Goal: Task Accomplishment & Management: Manage account settings

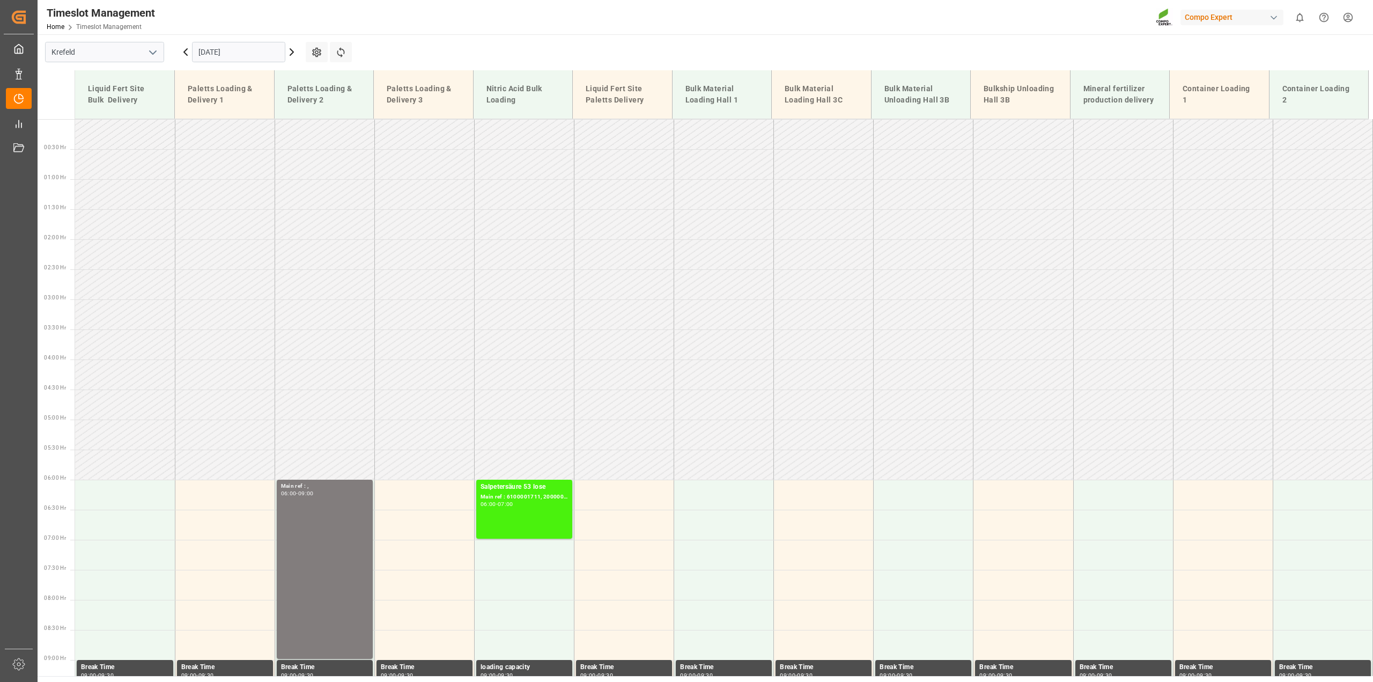
scroll to position [517, 0]
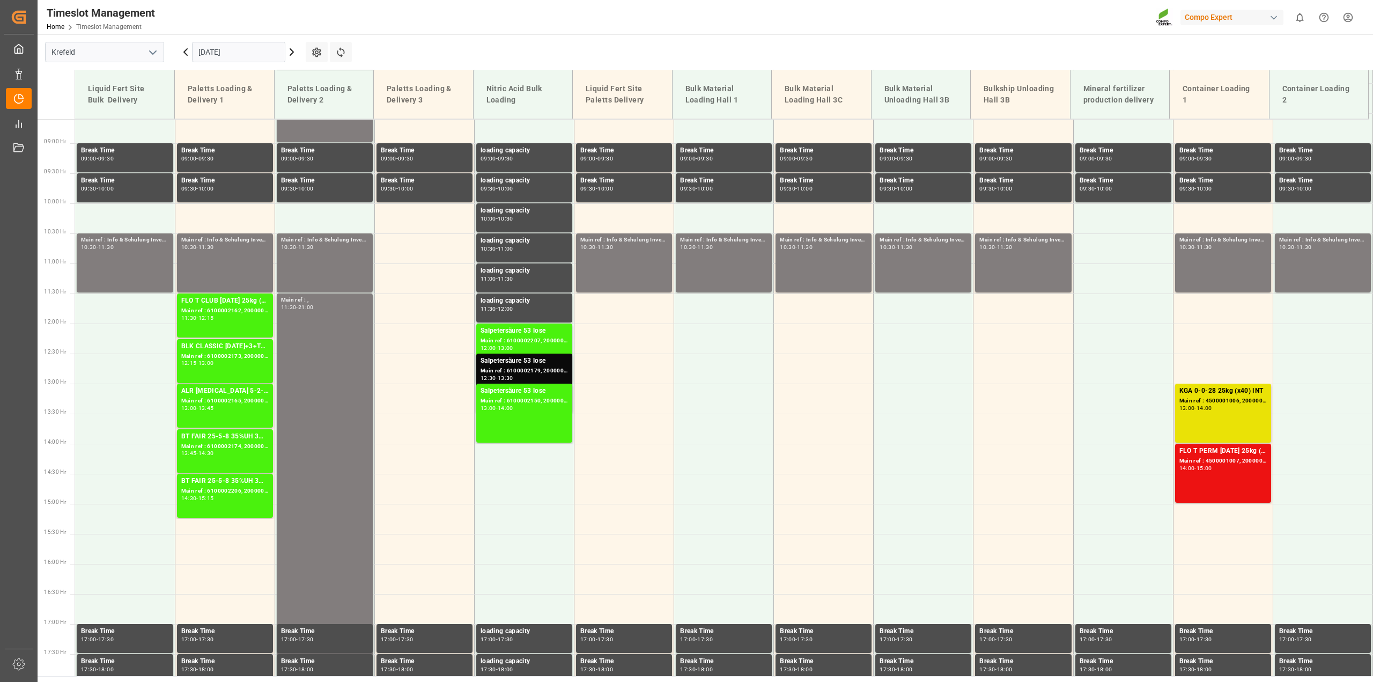
click at [1351, 23] on html "Created by potrace 1.15, written by Peter Selinger 2001-2017 Created by potrace…" at bounding box center [686, 341] width 1373 height 682
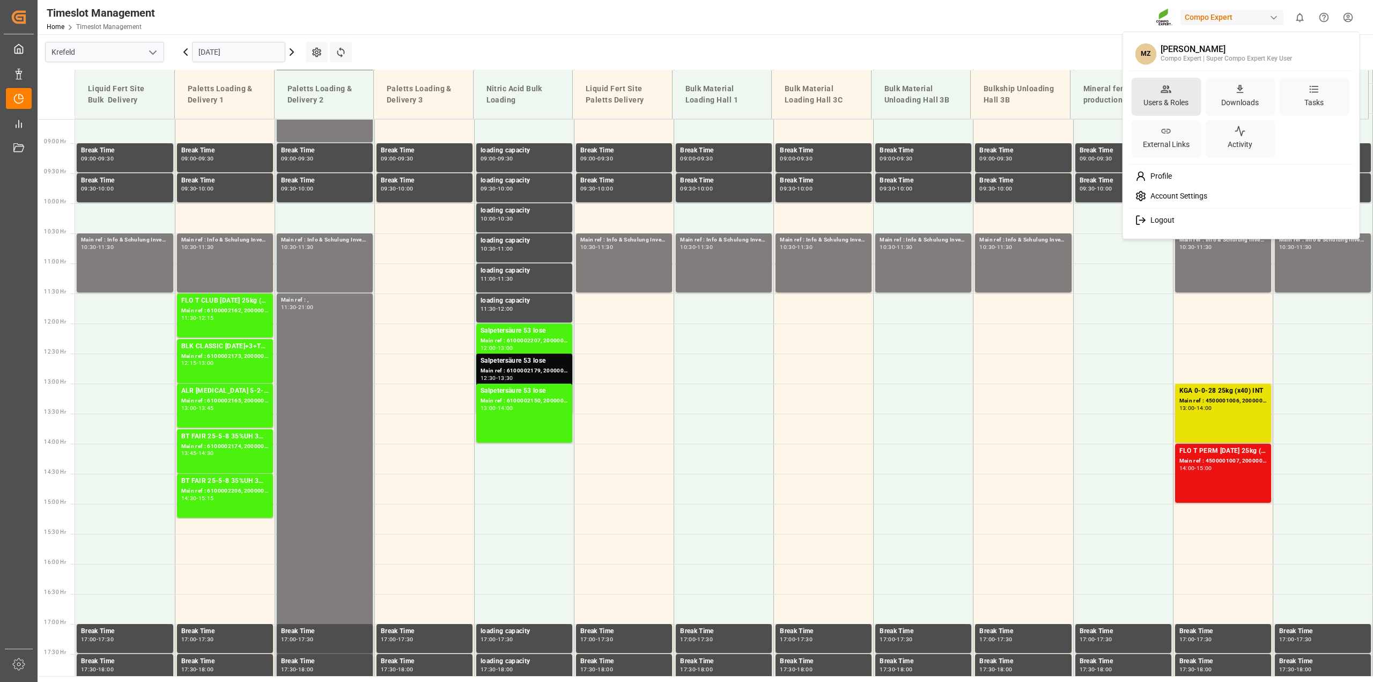
click at [1177, 84] on div "Users & Roles" at bounding box center [1166, 97] width 70 height 38
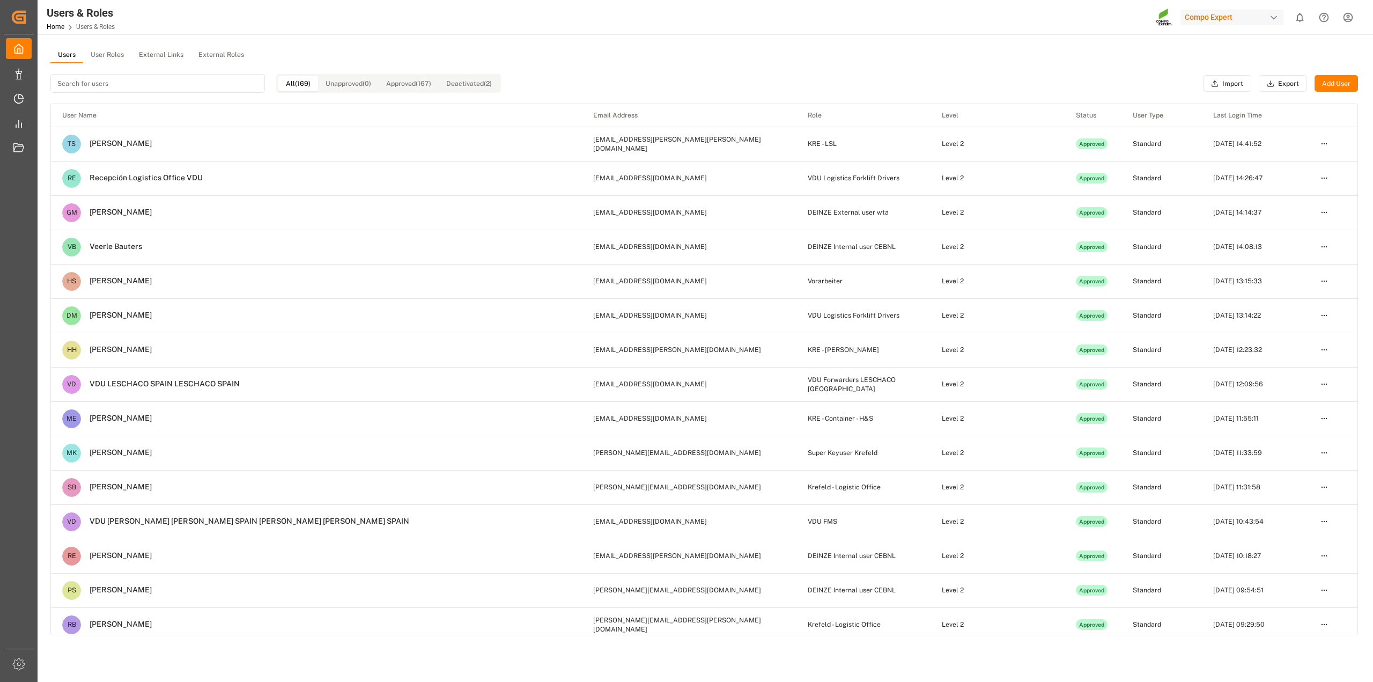
click at [122, 82] on input at bounding box center [157, 83] width 215 height 19
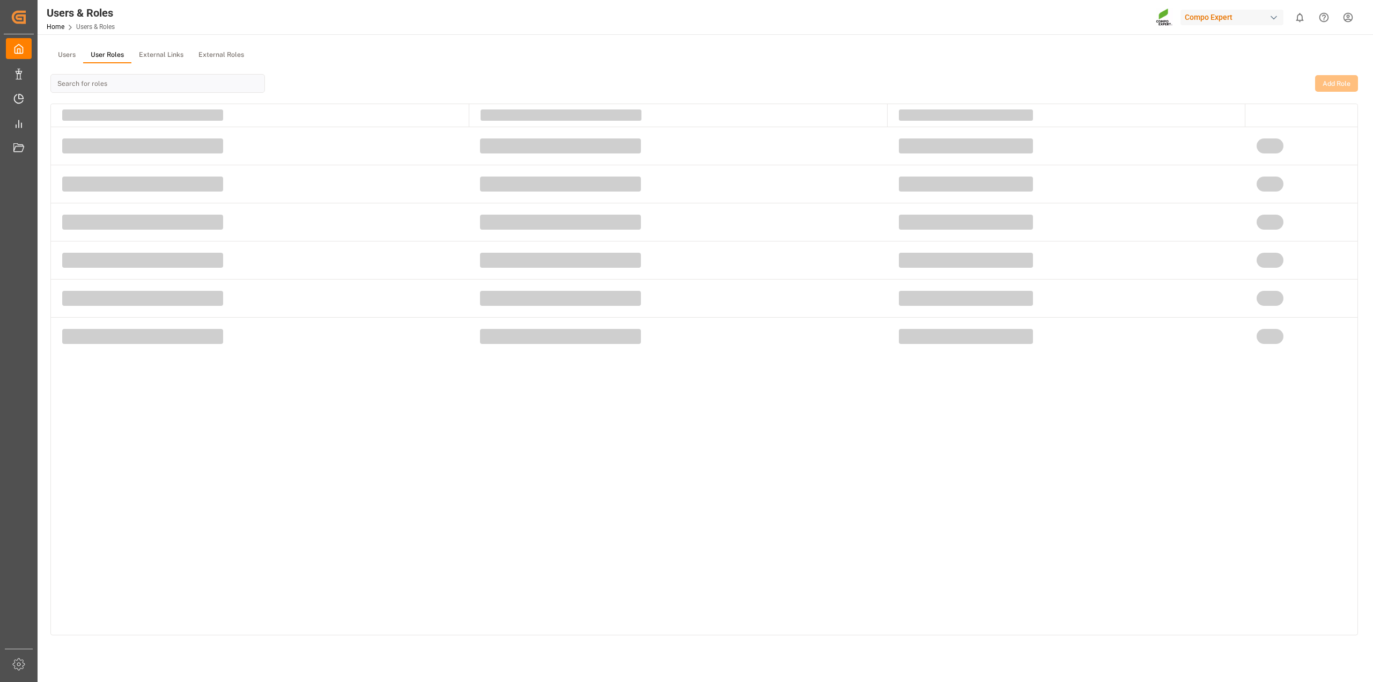
click at [117, 58] on button "User Roles" at bounding box center [107, 55] width 48 height 16
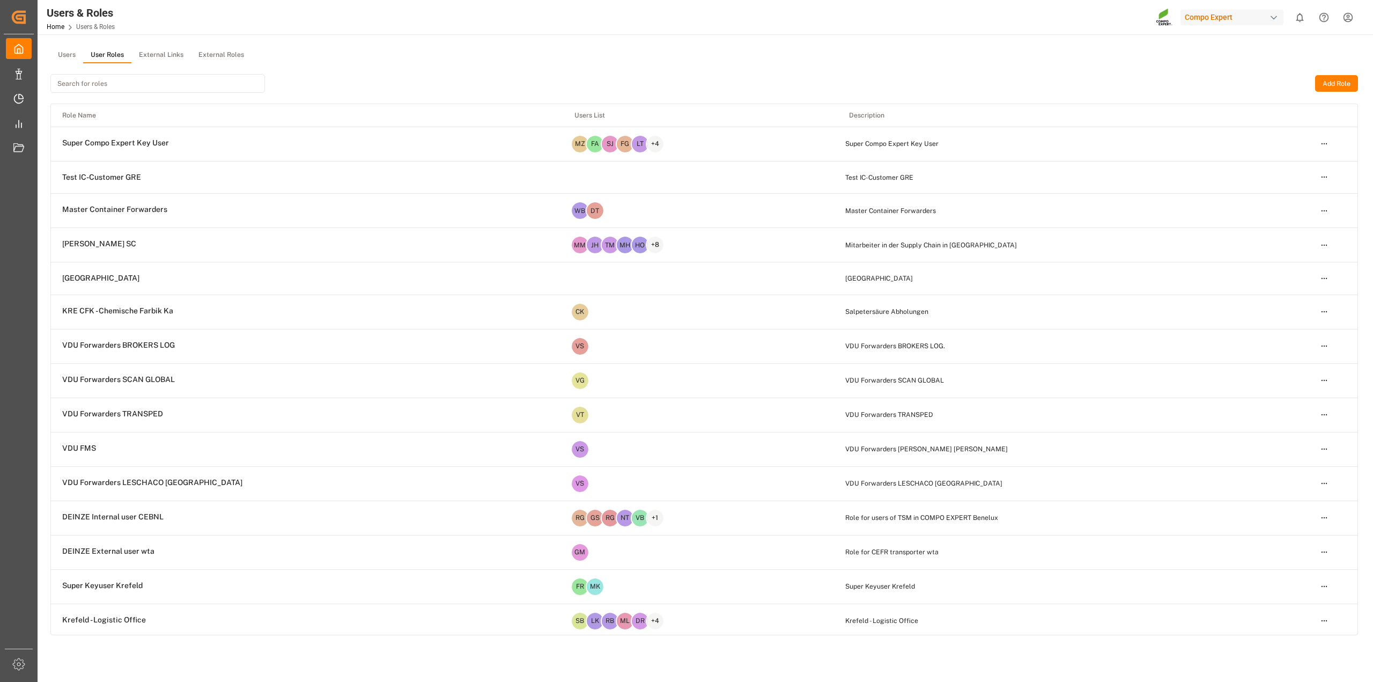
click at [161, 85] on input at bounding box center [157, 83] width 215 height 19
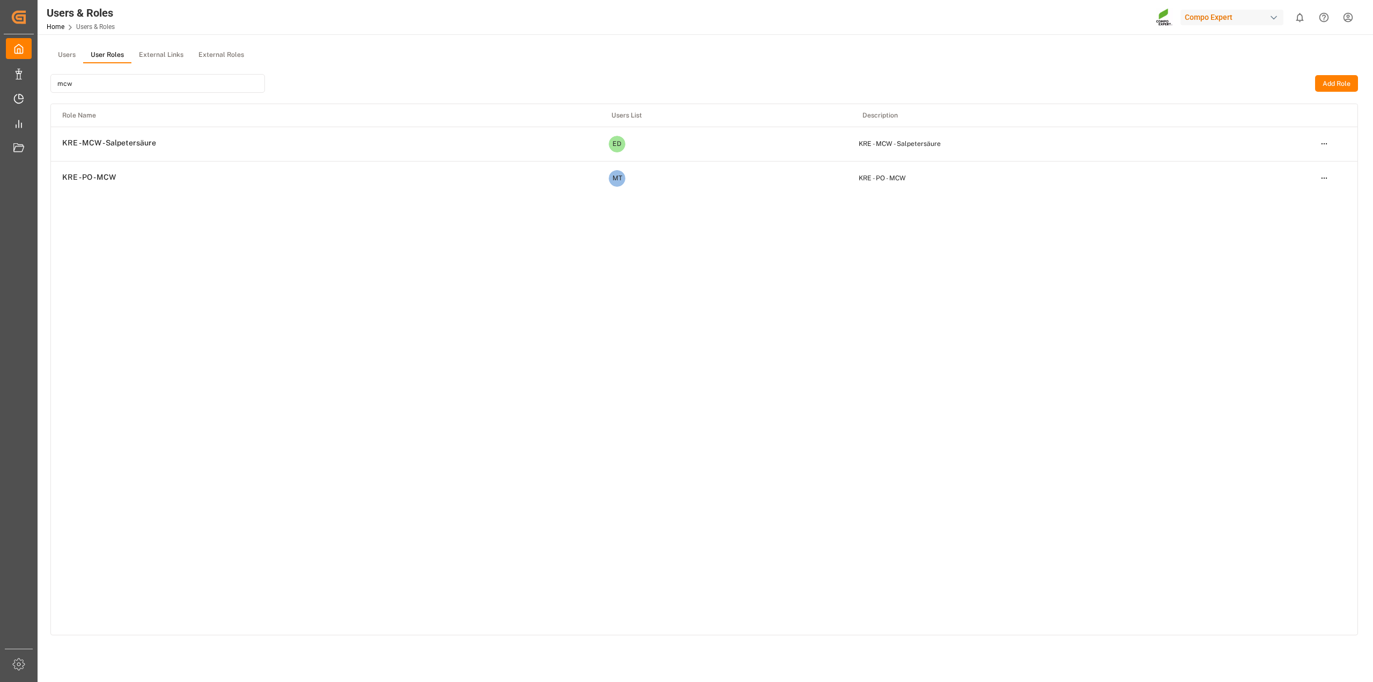
type input "mcw"
click at [1323, 142] on html "Created by potrace 1.15, written by Peter Selinger 2001-2017 Created by potrace…" at bounding box center [686, 341] width 1373 height 682
click at [1294, 164] on div "Edit" at bounding box center [1302, 163] width 55 height 15
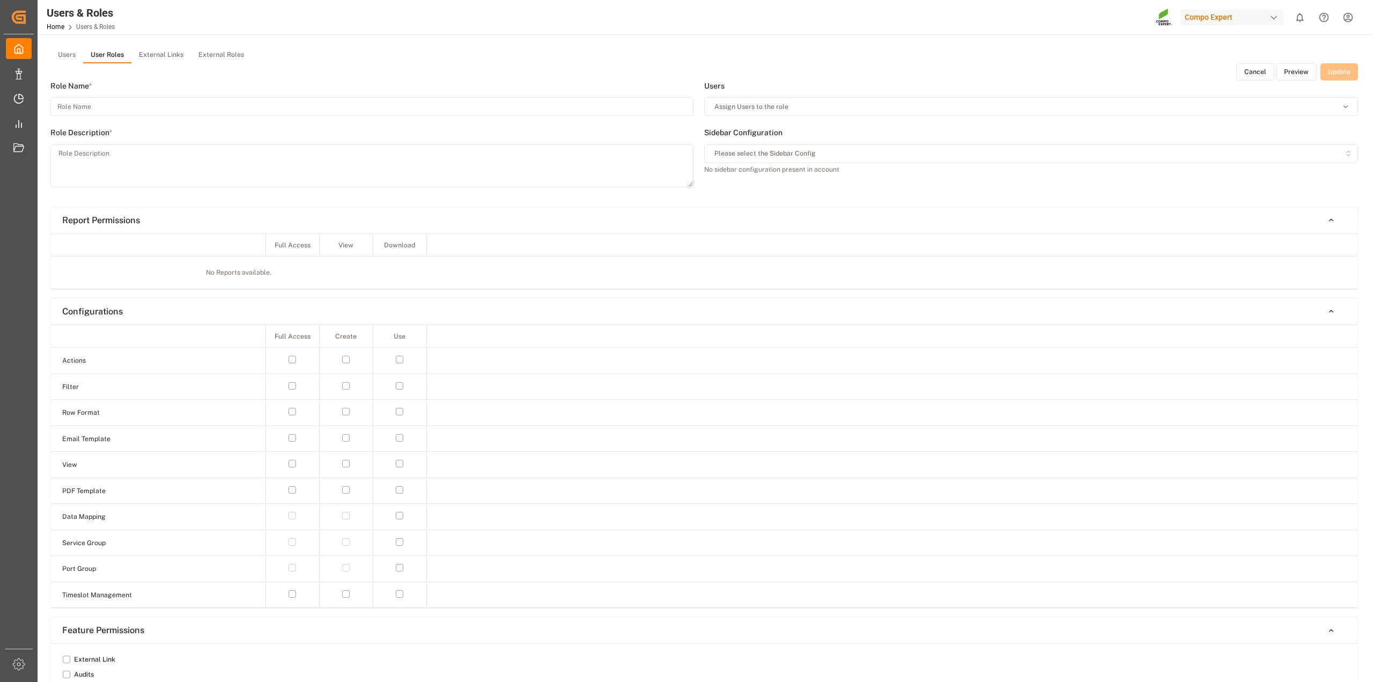
type input "KRE - MCW - Salpetersäure"
type textarea "KRE - MCW - Salpetersäure"
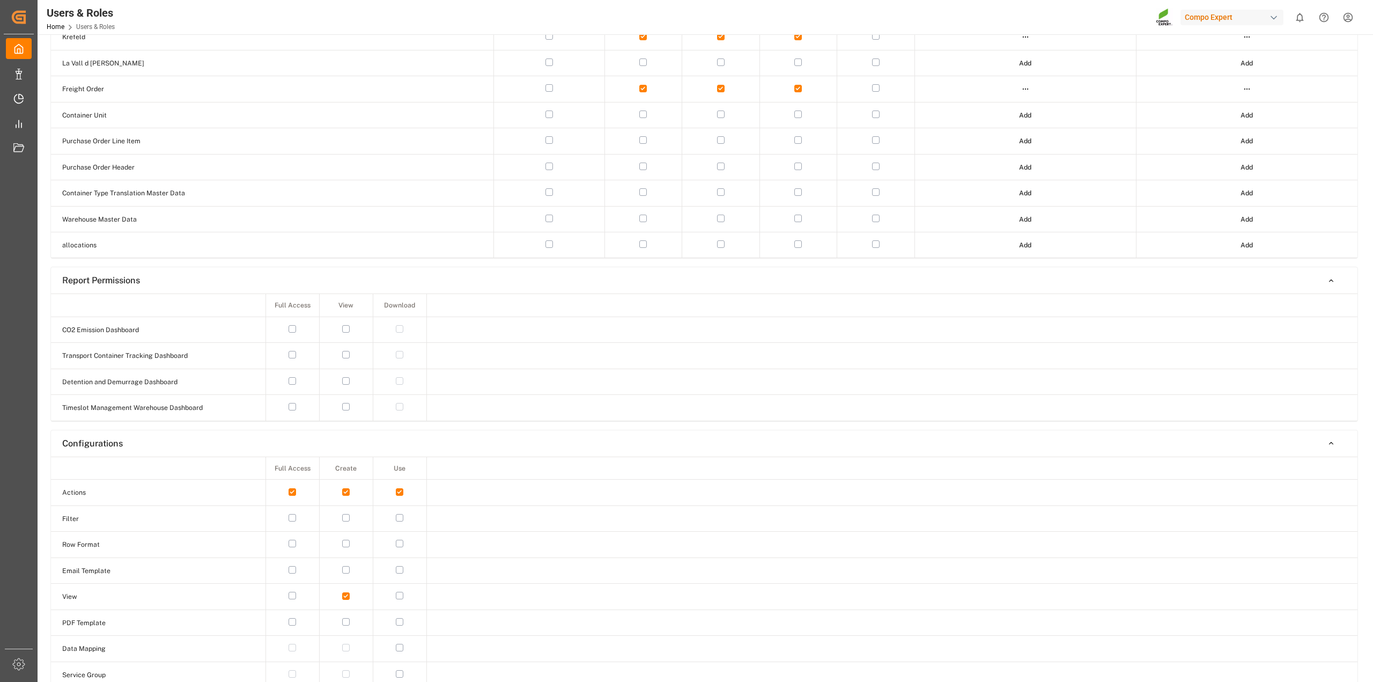
scroll to position [39, 0]
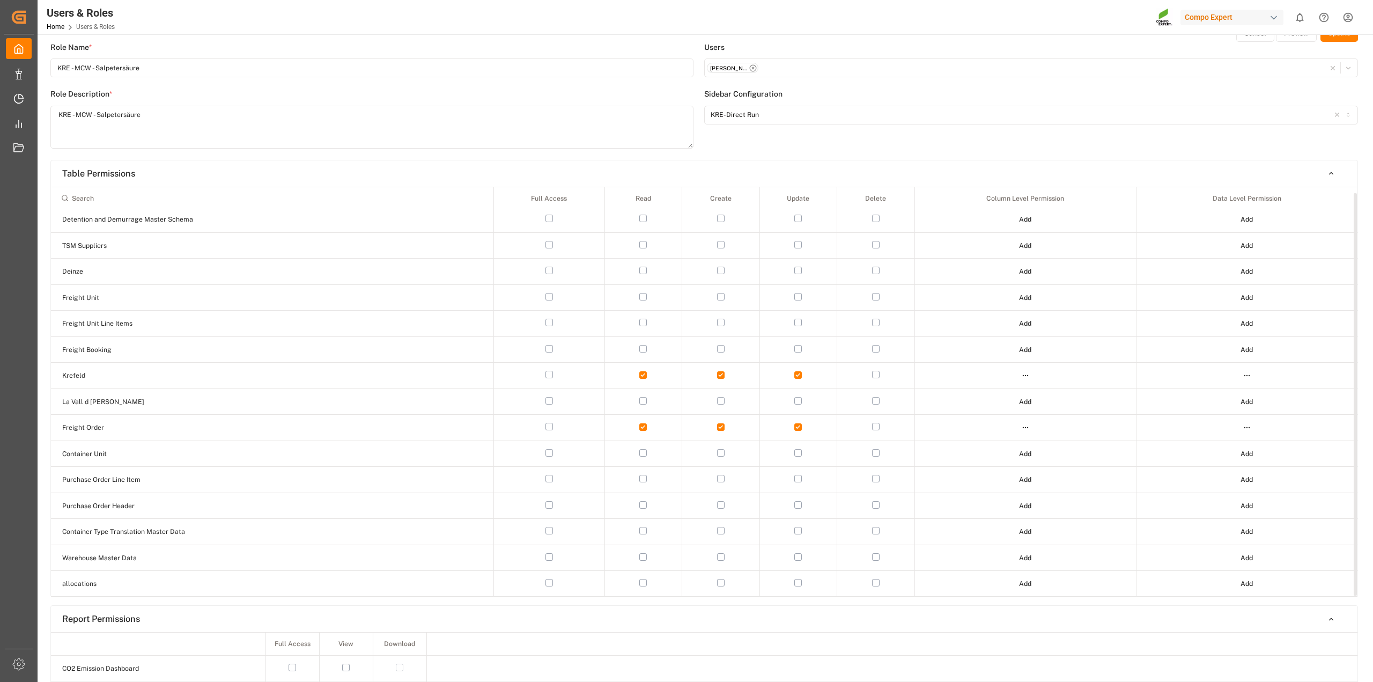
click at [1028, 374] on html "Created by potrace 1.15, written by Peter Selinger 2001-2017 Created by potrace…" at bounding box center [686, 341] width 1373 height 682
click at [1009, 393] on div "Edit" at bounding box center [1002, 393] width 55 height 15
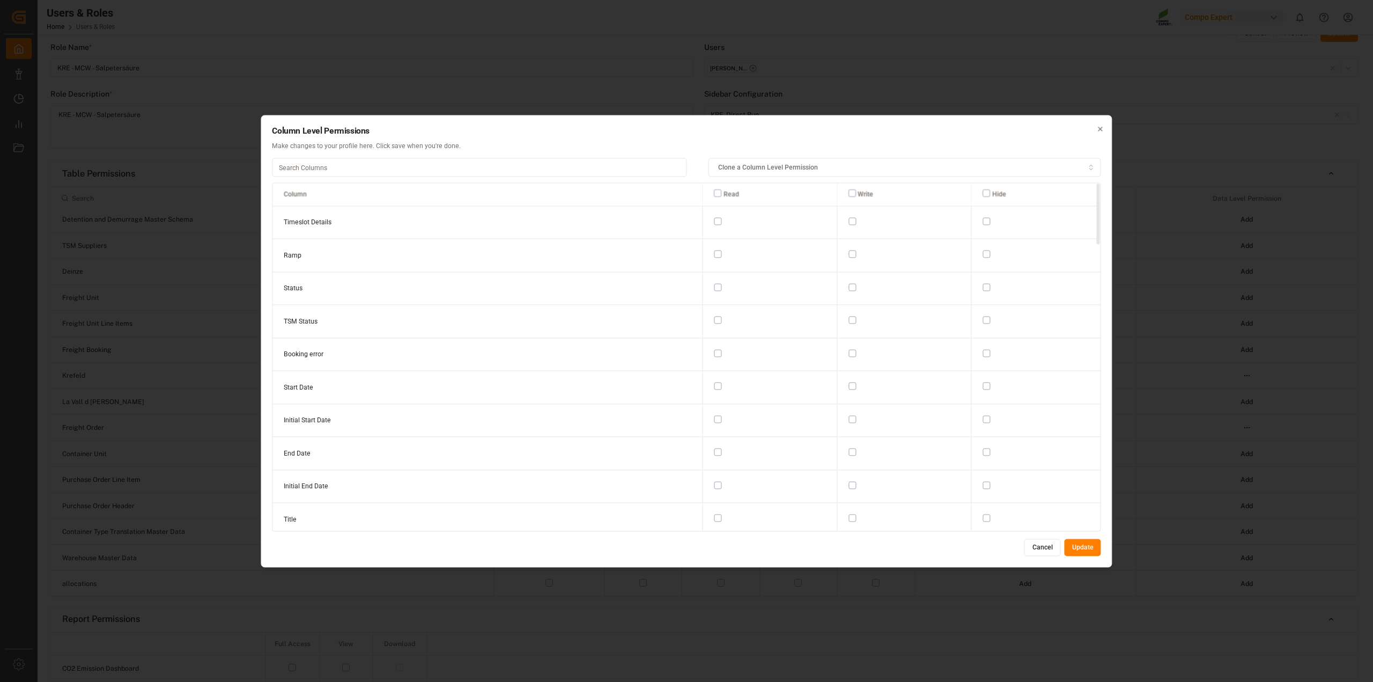
click at [1039, 545] on button "Cancel" at bounding box center [1043, 547] width 36 height 17
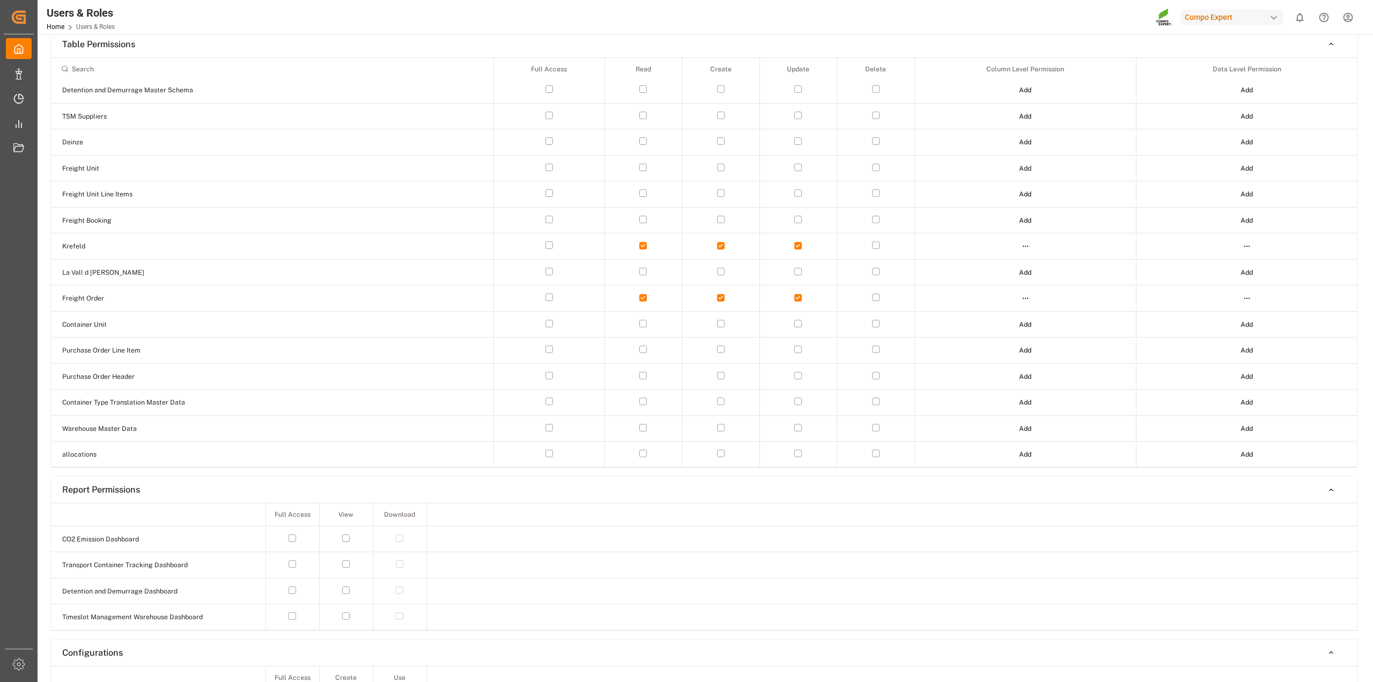
scroll to position [0, 0]
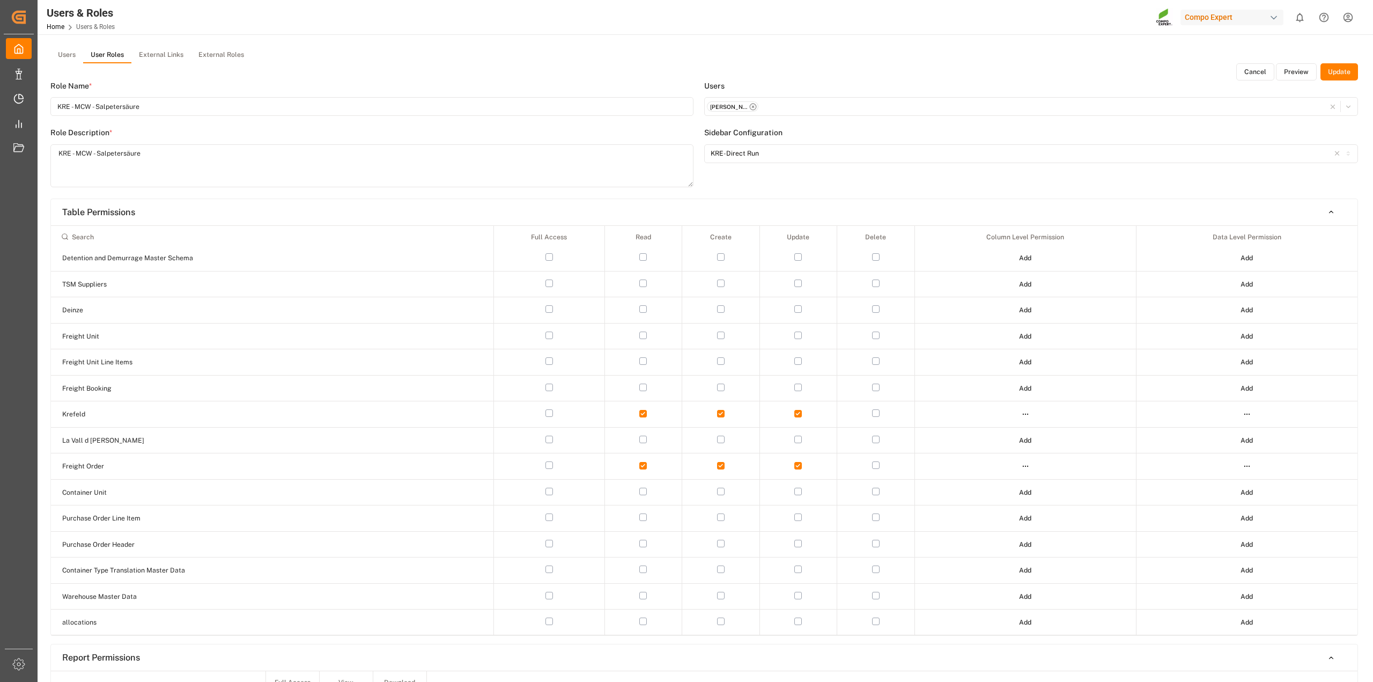
click at [228, 55] on button "External Roles" at bounding box center [221, 55] width 61 height 16
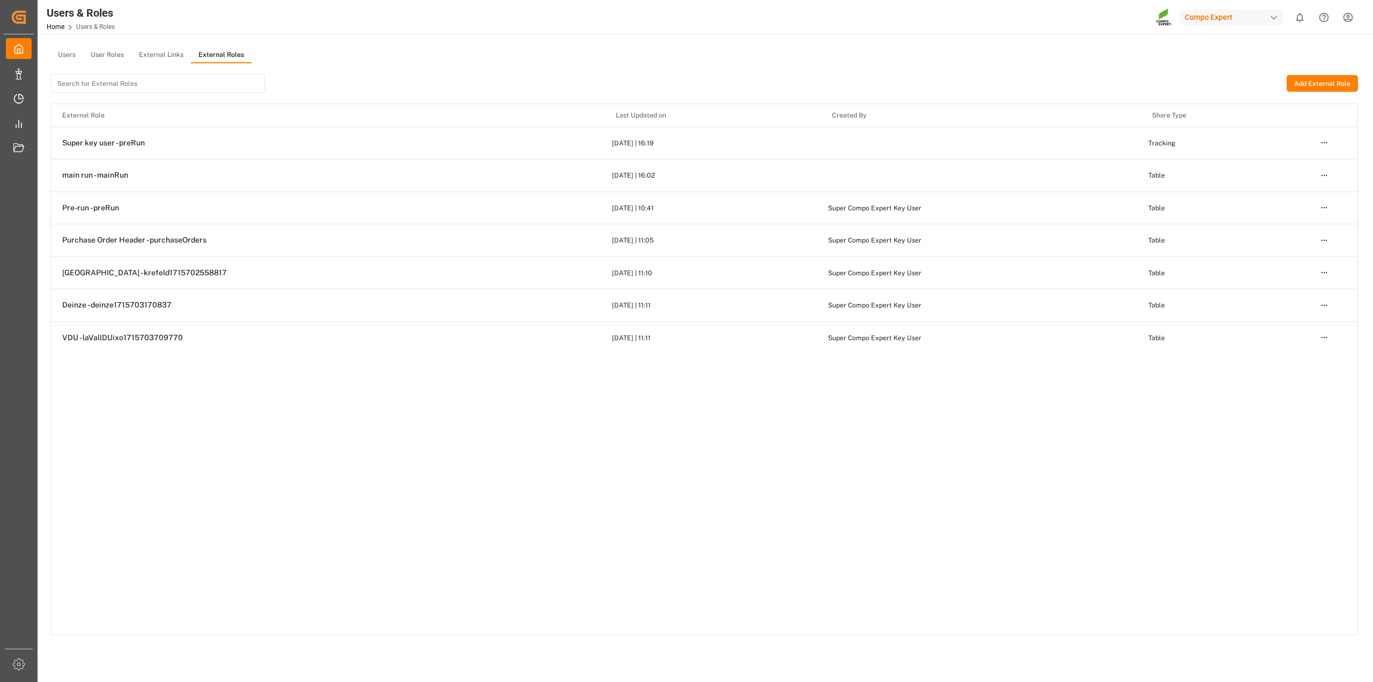
click at [165, 55] on button "External Links" at bounding box center [161, 55] width 60 height 16
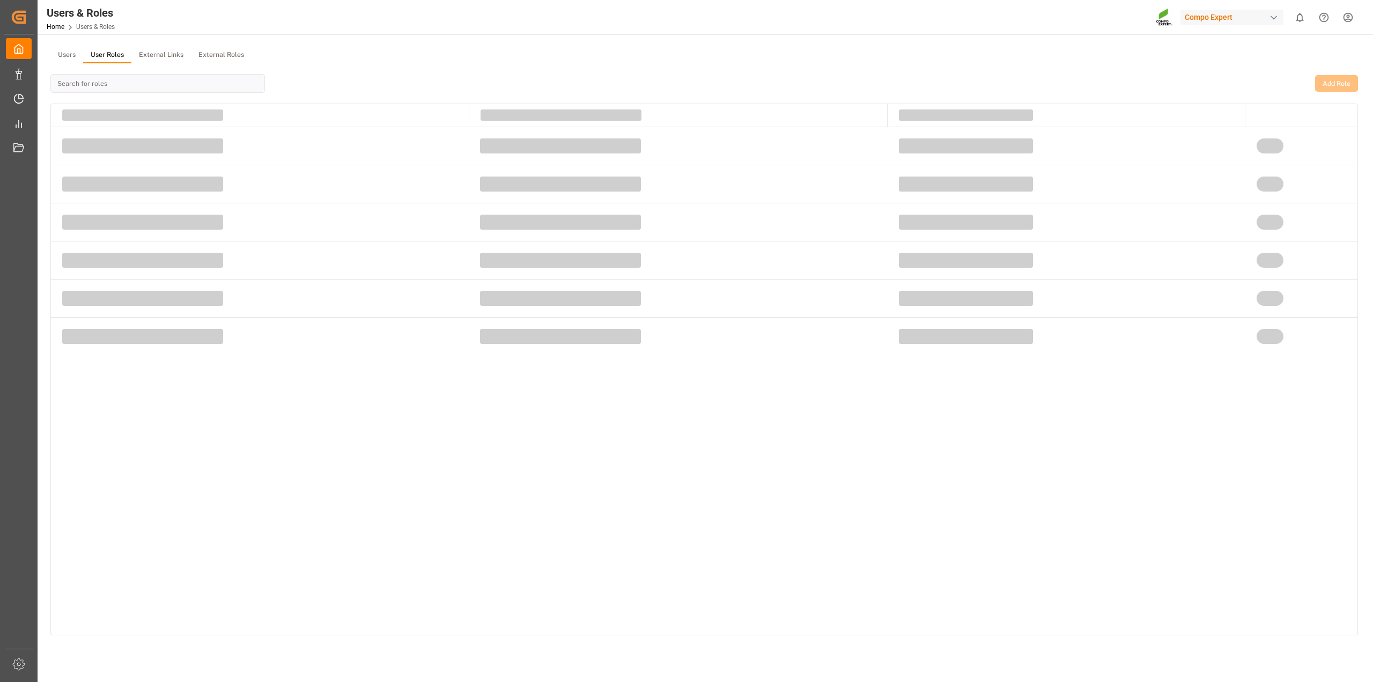
click at [121, 57] on button "User Roles" at bounding box center [107, 55] width 48 height 16
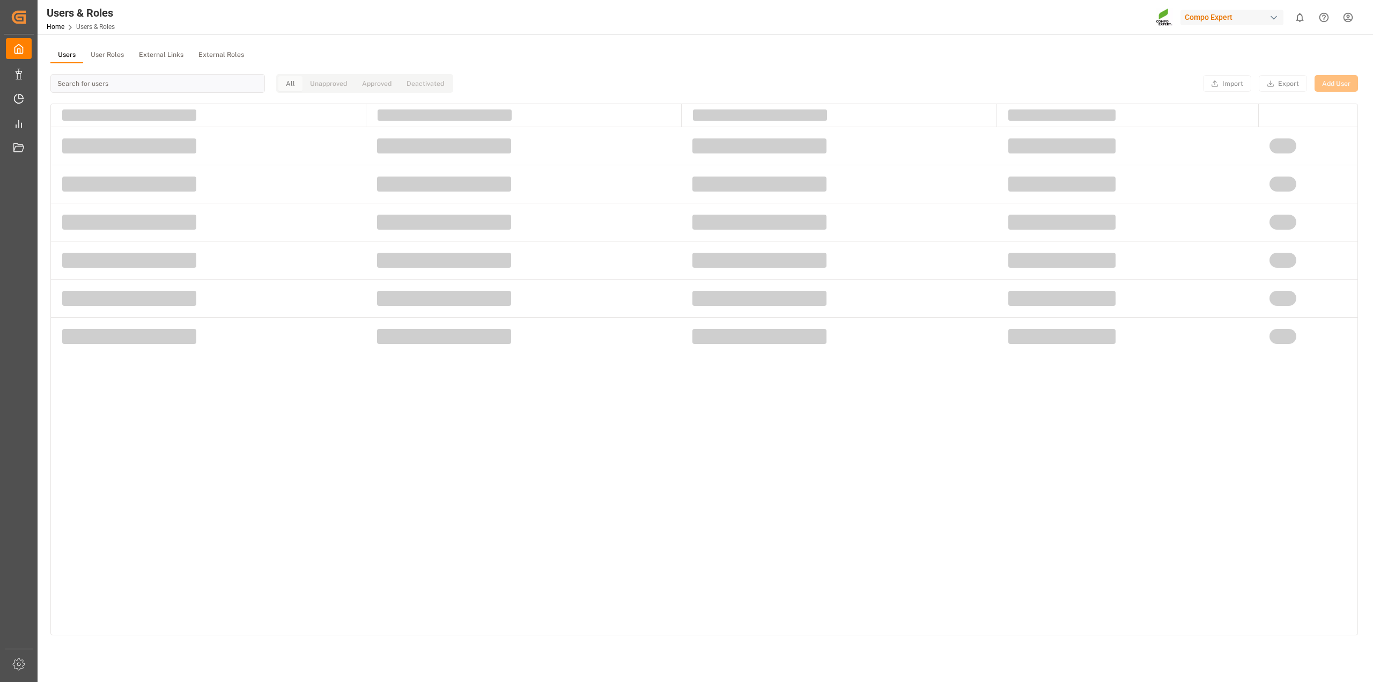
click at [74, 54] on button "Users" at bounding box center [66, 55] width 33 height 16
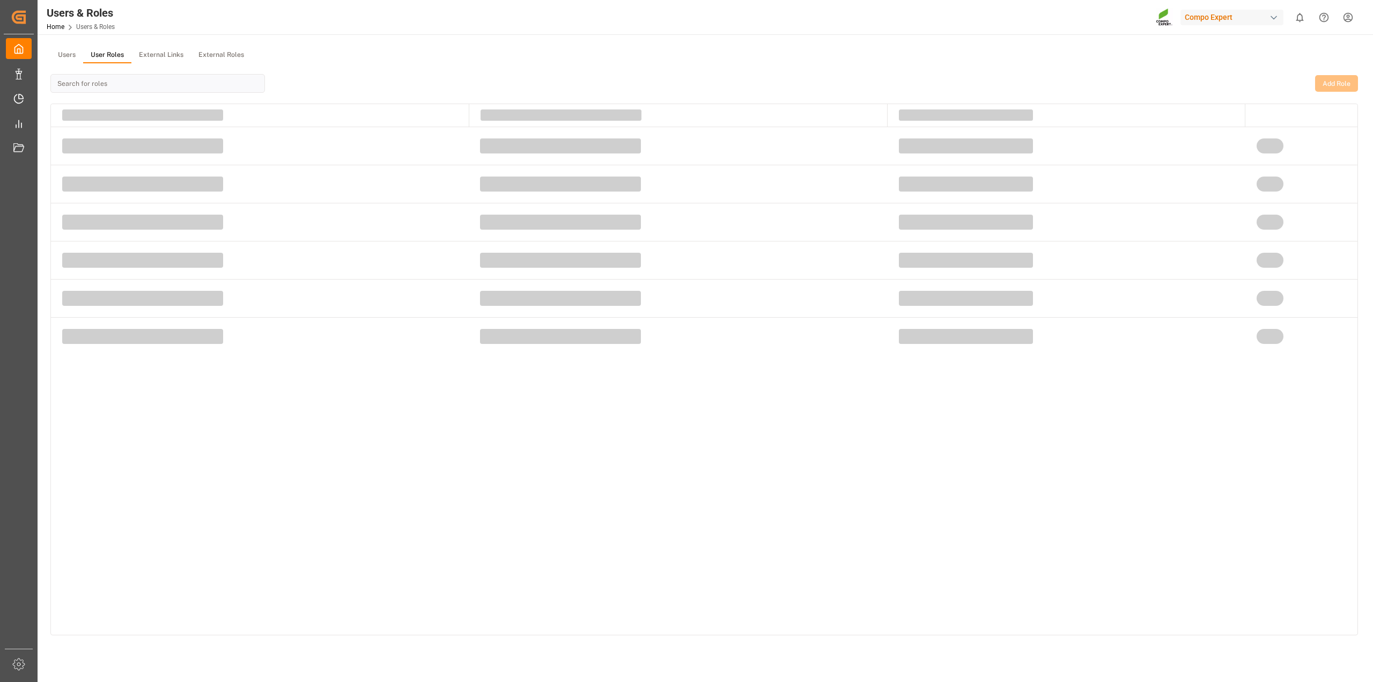
click at [108, 51] on button "User Roles" at bounding box center [107, 55] width 48 height 16
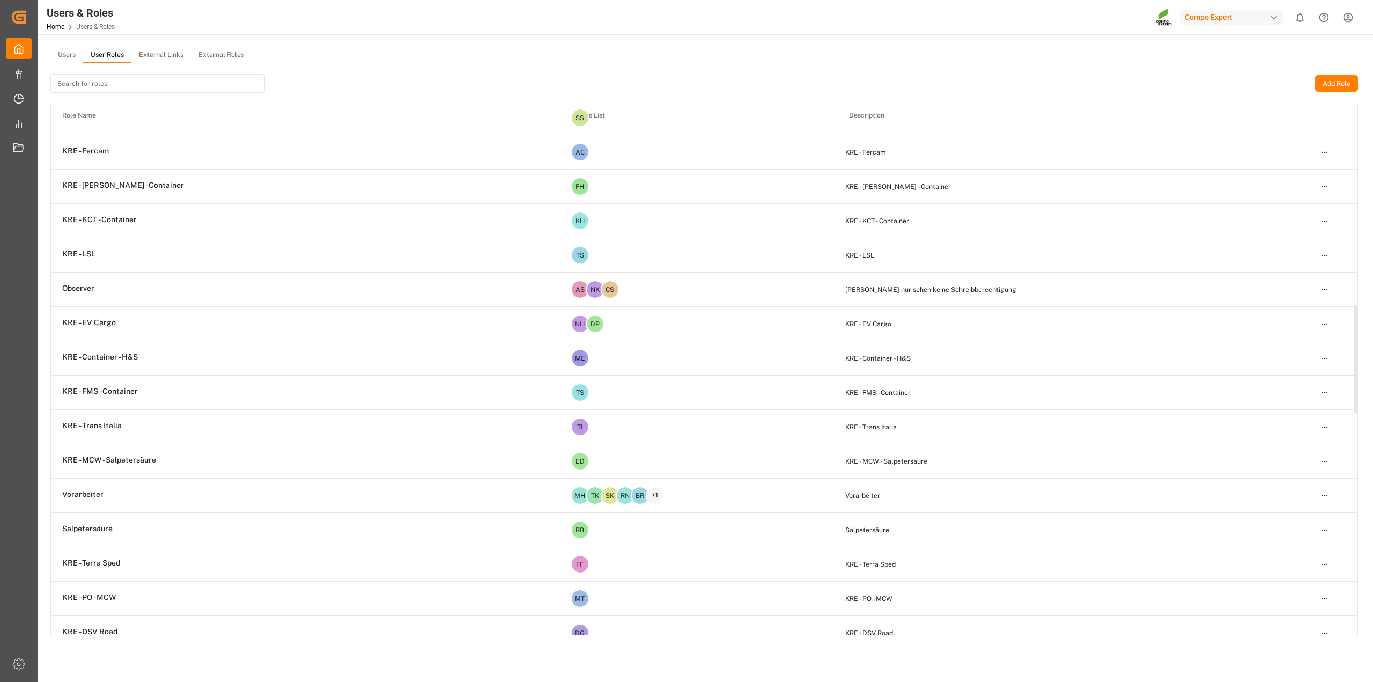
scroll to position [1073, 0]
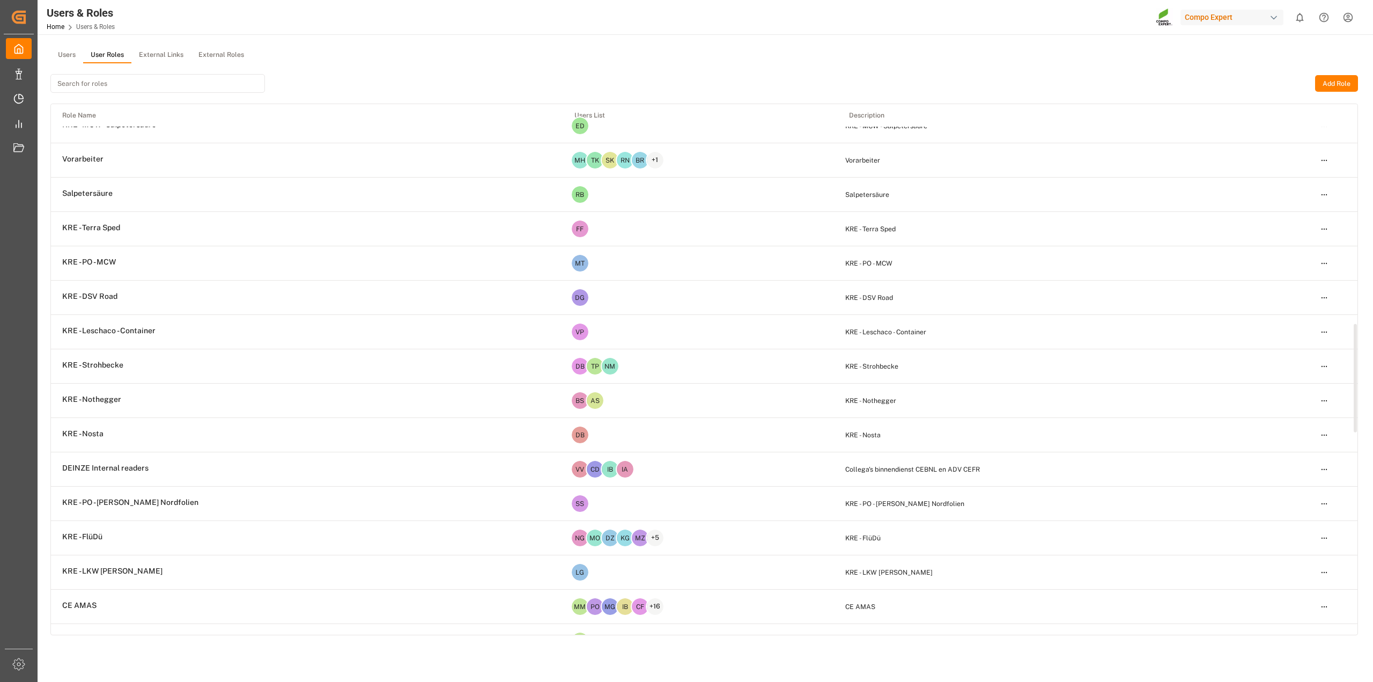
click at [1320, 234] on html "Created by potrace 1.15, written by Peter Selinger 2001-2017 Created by potrace…" at bounding box center [686, 341] width 1373 height 682
click at [1299, 252] on div "Edit" at bounding box center [1302, 252] width 55 height 15
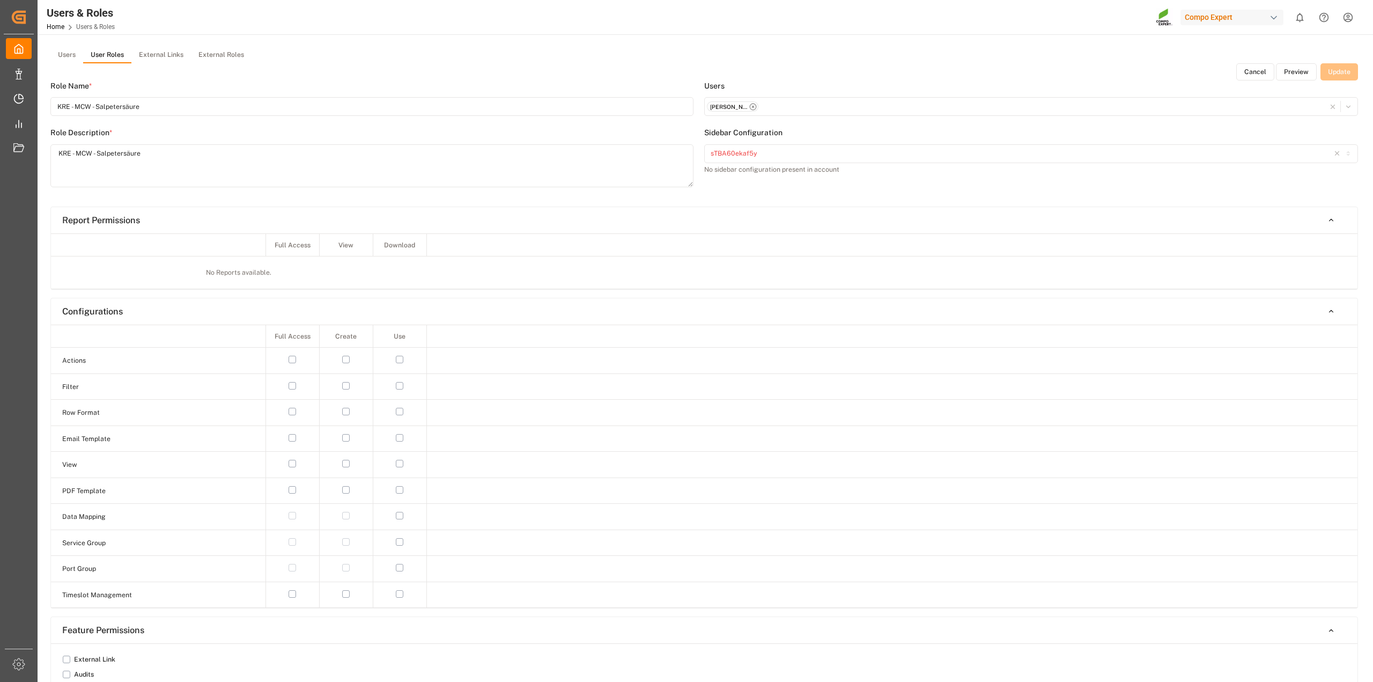
type input "KRE - Terra Sped"
type textarea "KRE - Terra Sped"
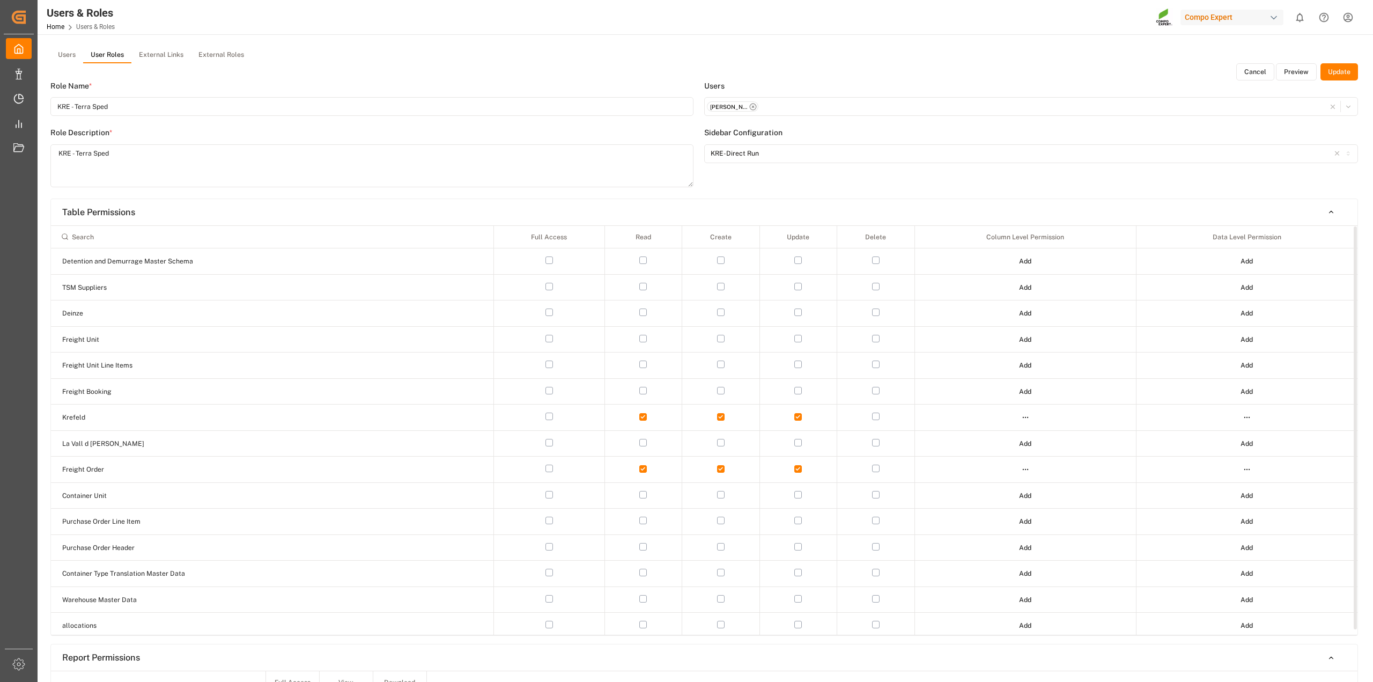
click at [1012, 417] on div at bounding box center [1025, 417] width 217 height 15
click at [1022, 419] on html "Created by potrace 1.15, written by Peter Selinger 2001-2017 Created by potrace…" at bounding box center [686, 341] width 1373 height 682
click at [1009, 444] on div "Edit" at bounding box center [1002, 437] width 55 height 15
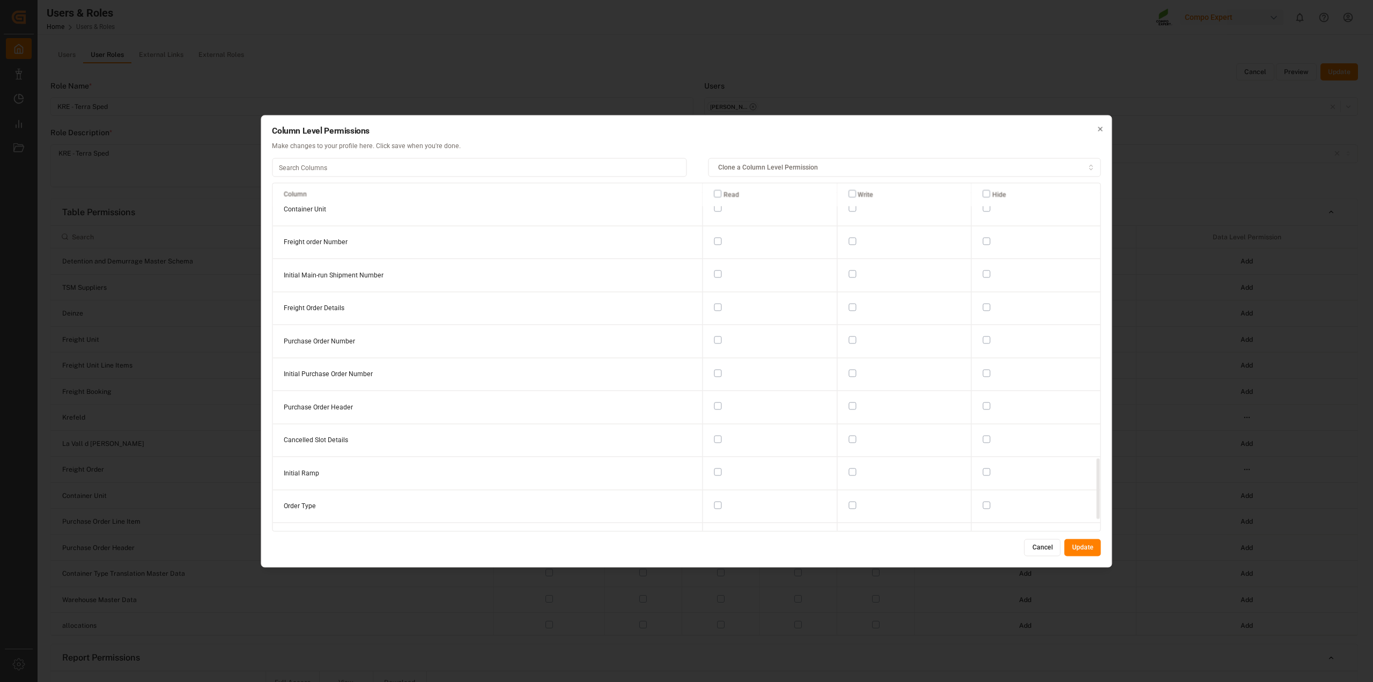
scroll to position [1637, 0]
drag, startPoint x: 1100, startPoint y: 224, endPoint x: 1087, endPoint y: 514, distance: 290.0
click at [1096, 522] on div at bounding box center [1098, 357] width 5 height 348
click at [1098, 125] on icon "button" at bounding box center [1101, 129] width 8 height 8
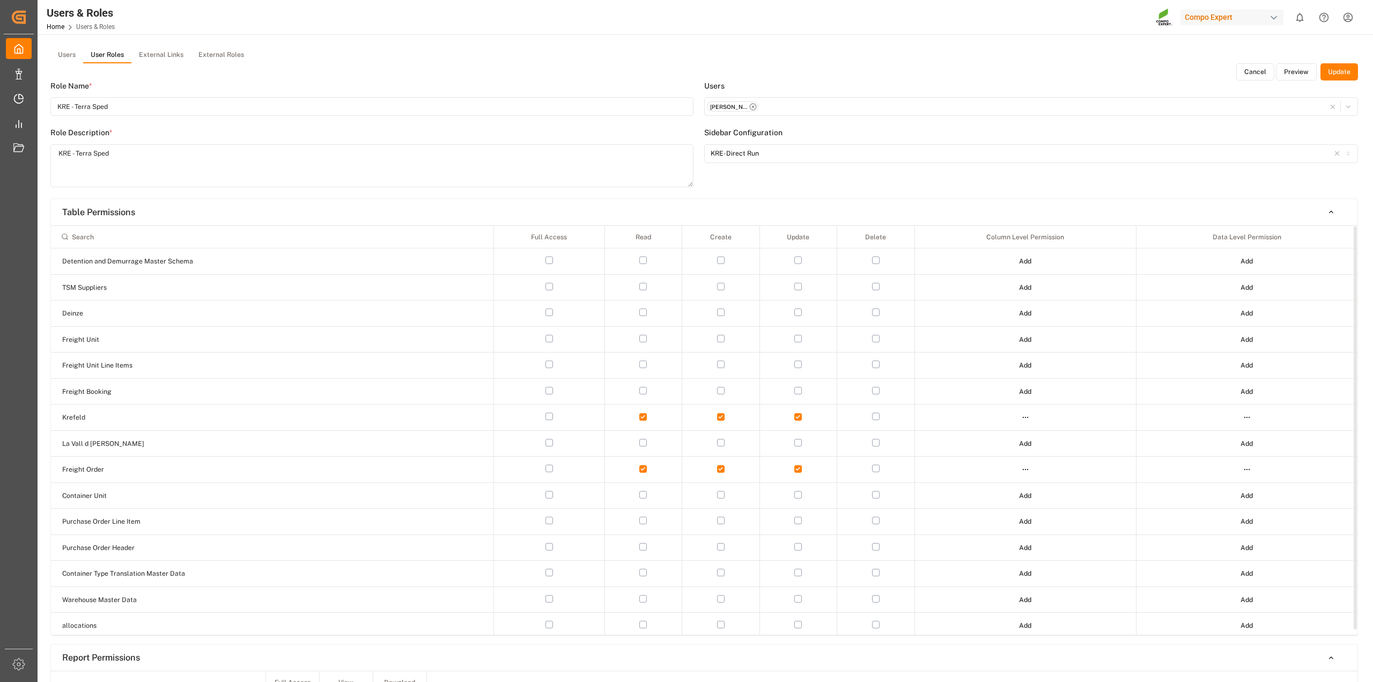
click at [169, 428] on td "Krefeld" at bounding box center [272, 418] width 443 height 26
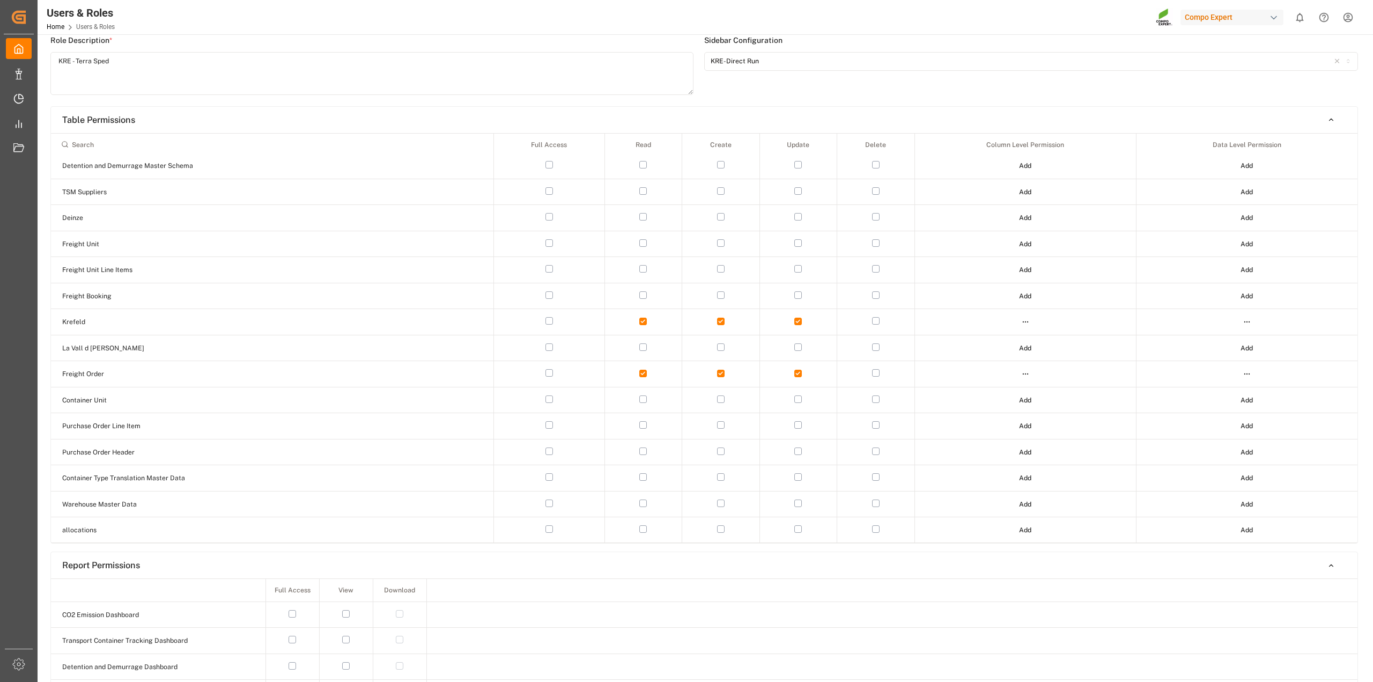
scroll to position [0, 0]
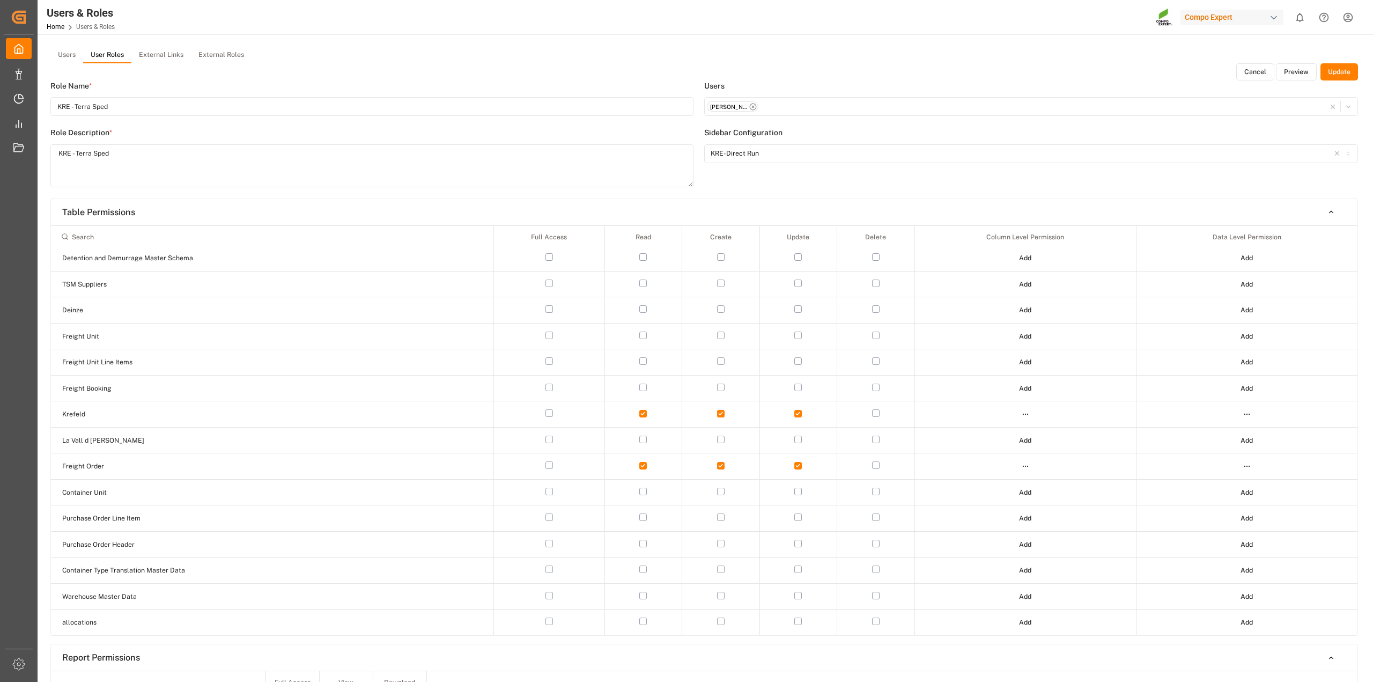
click at [68, 56] on button "Users" at bounding box center [66, 55] width 33 height 16
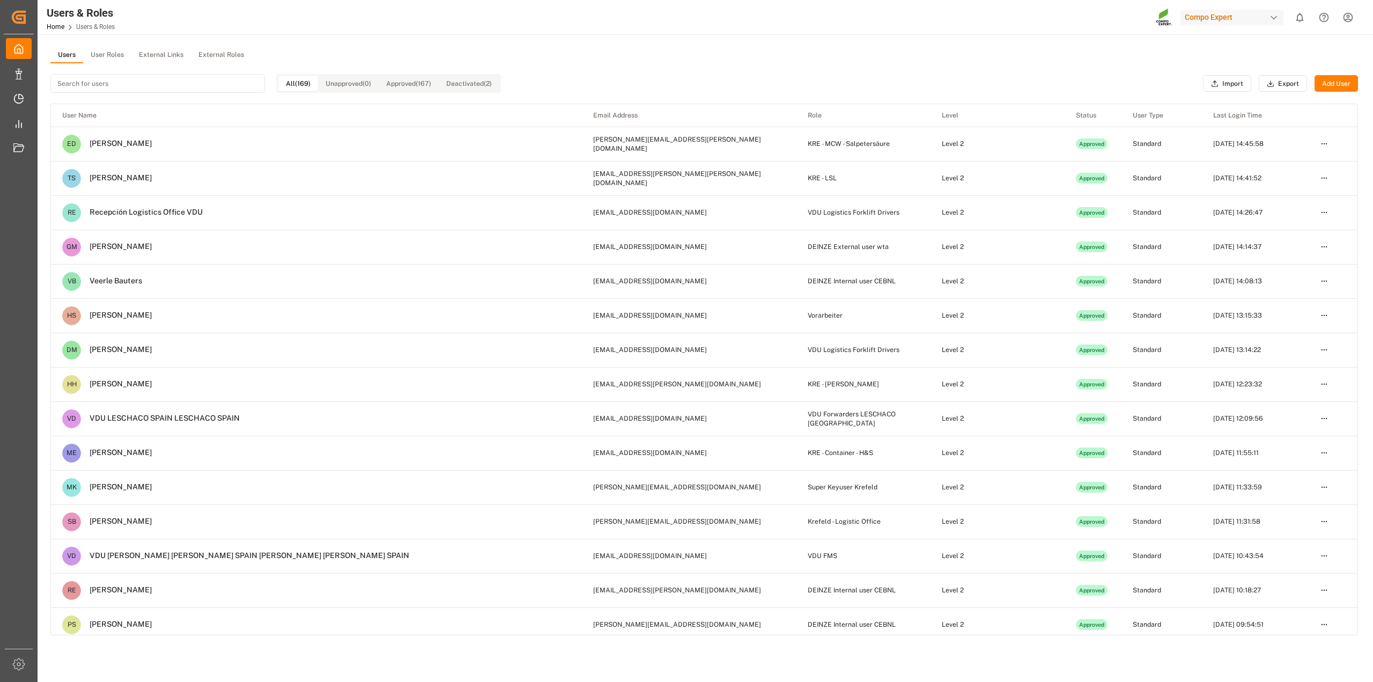
click at [114, 55] on button "User Roles" at bounding box center [107, 55] width 48 height 16
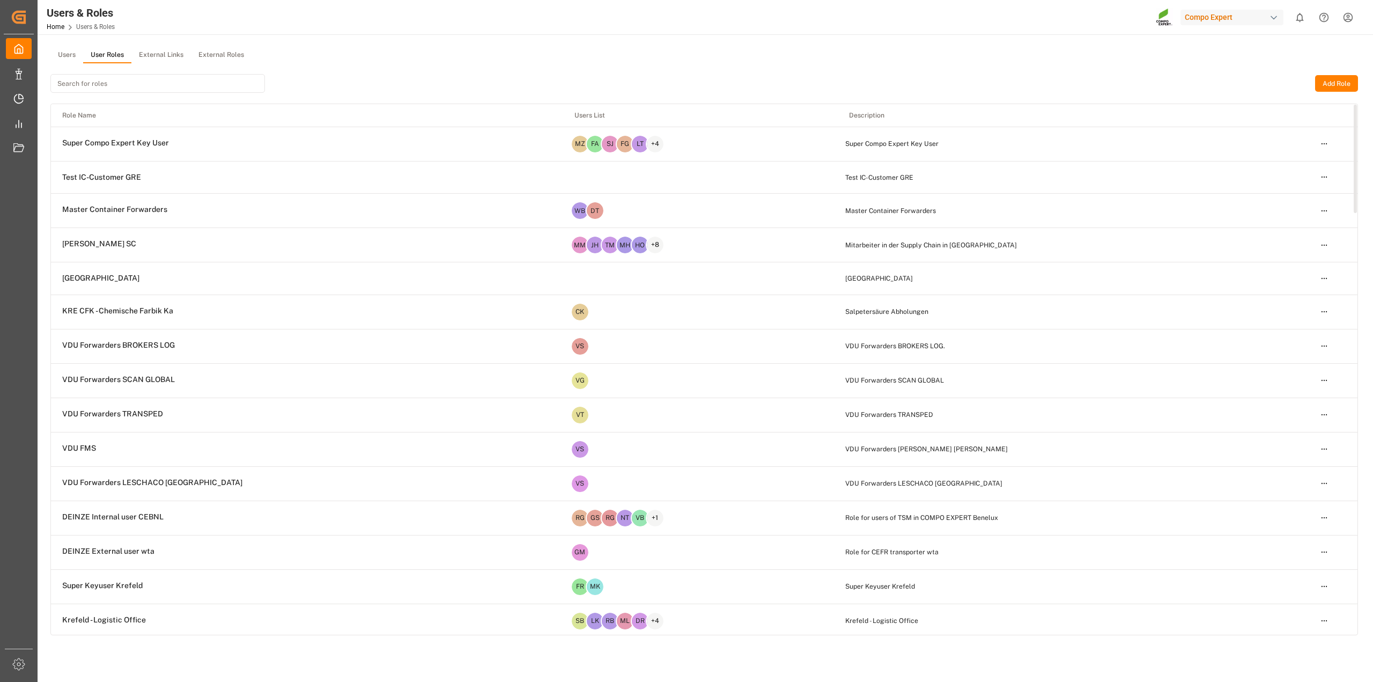
scroll to position [402, 0]
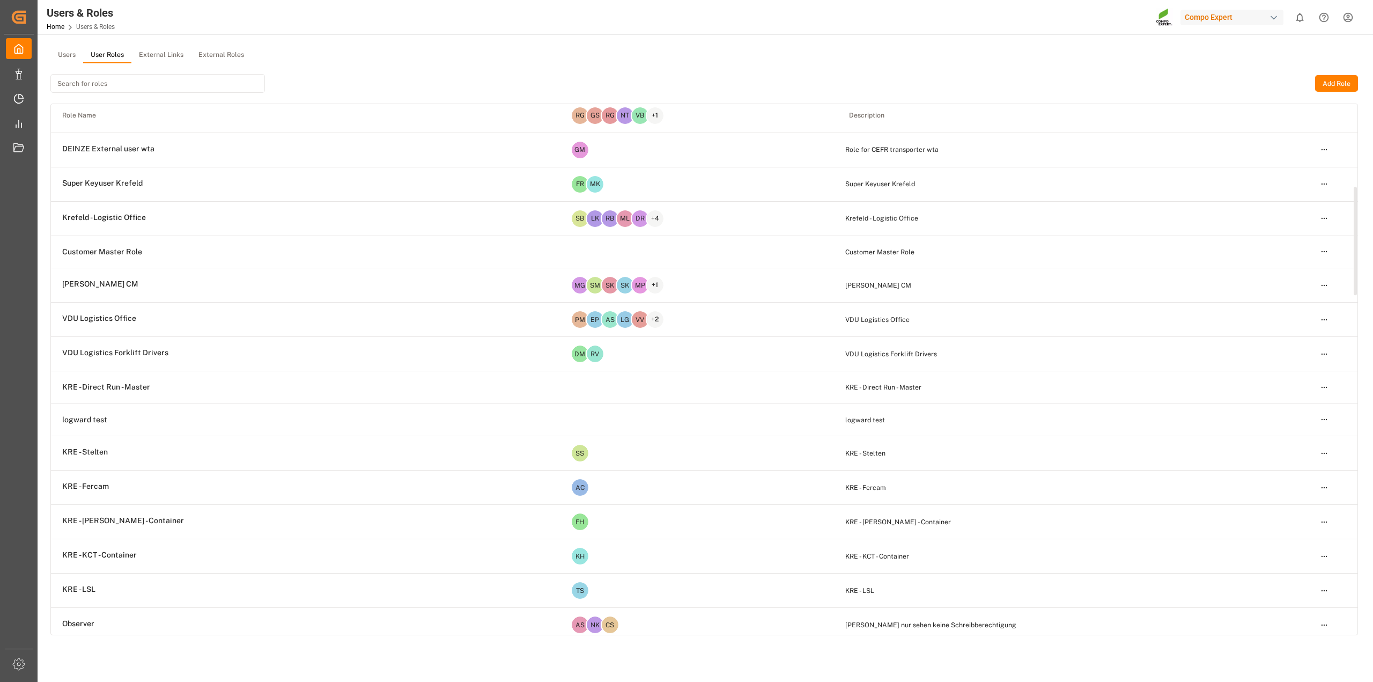
click at [1328, 560] on html "Created by potrace 1.15, written by Peter Selinger 2001-2017 Created by potrace…" at bounding box center [686, 341] width 1373 height 682
click at [1299, 578] on div "Edit" at bounding box center [1302, 578] width 55 height 15
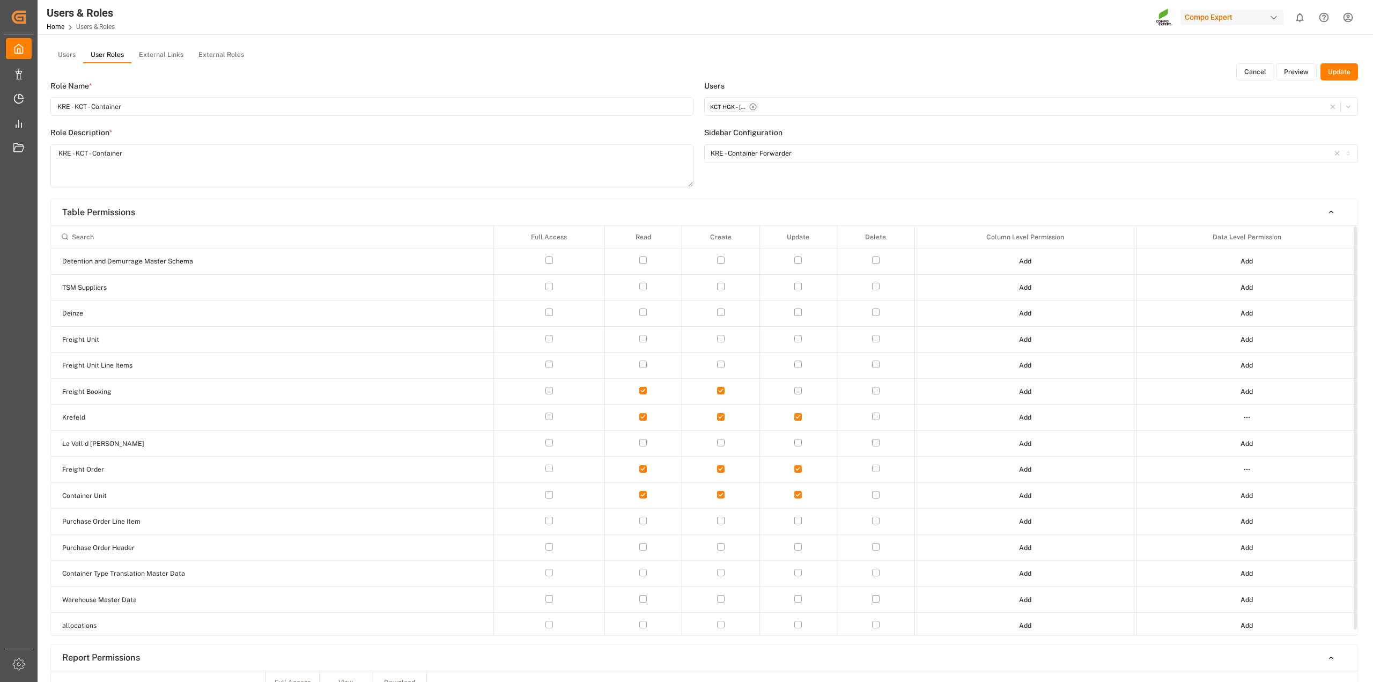
click at [1029, 394] on button "Add" at bounding box center [1025, 391] width 27 height 17
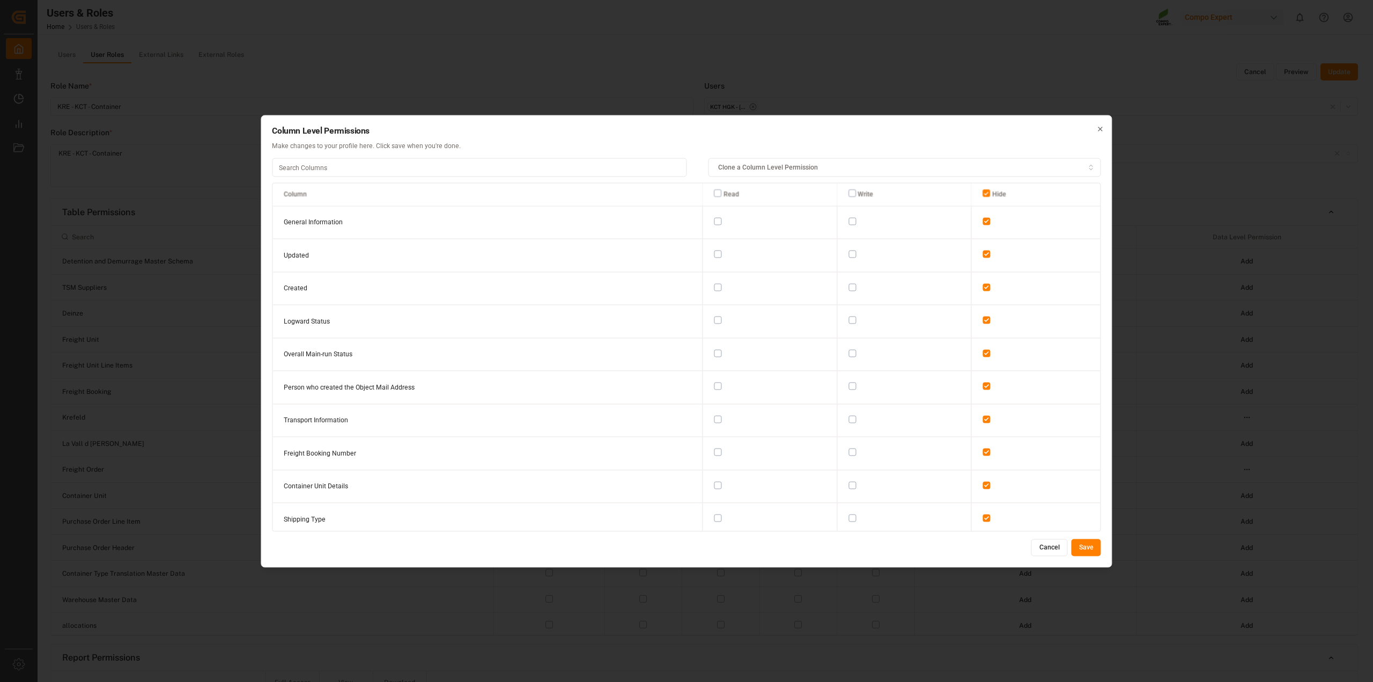
click at [1103, 125] on icon "button" at bounding box center [1101, 129] width 8 height 8
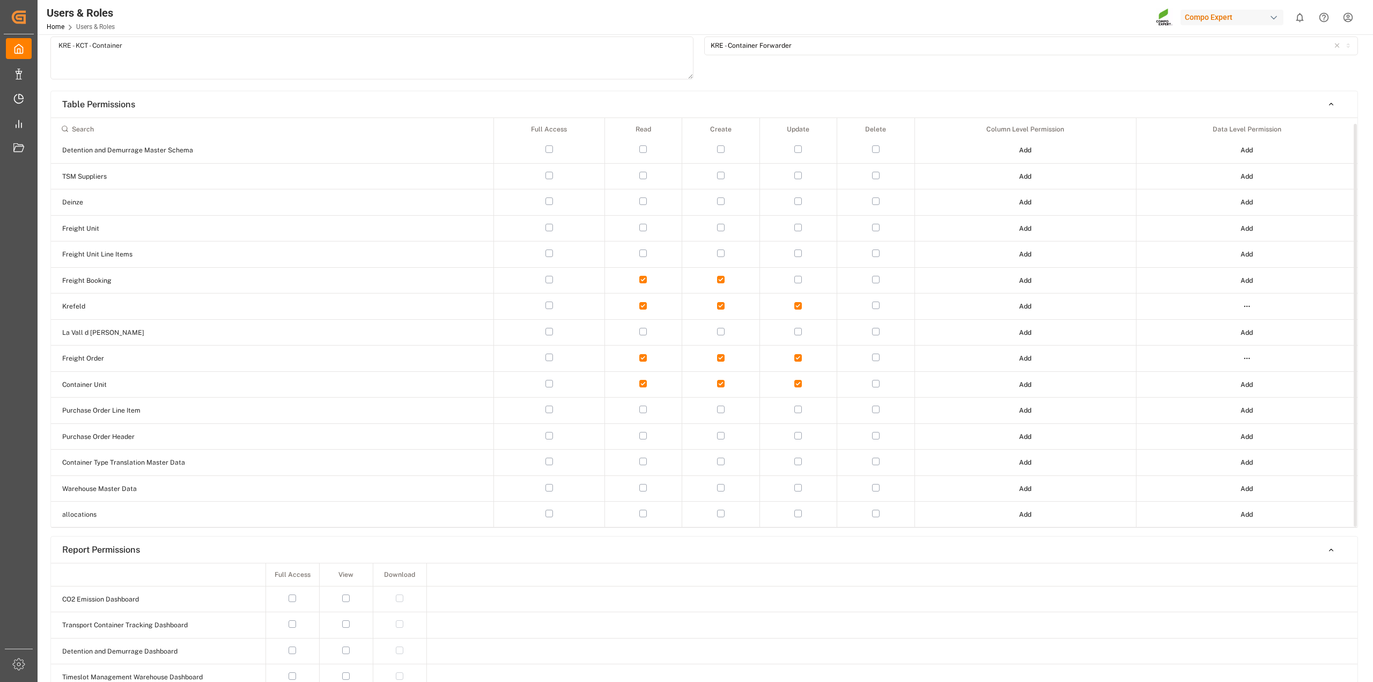
scroll to position [134, 0]
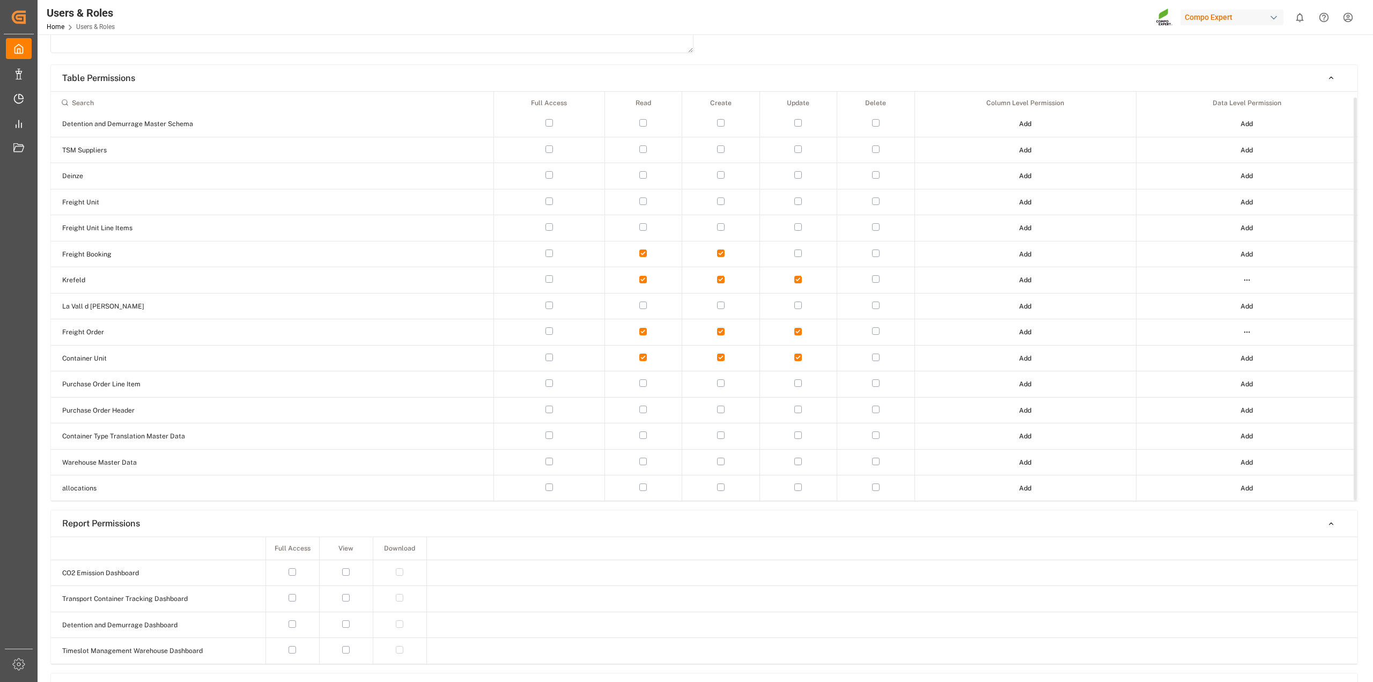
click at [1250, 280] on html "Created by potrace 1.15, written by Peter Selinger 2001-2017 Created by potrace…" at bounding box center [686, 341] width 1373 height 682
click at [1230, 299] on div "Edit" at bounding box center [1224, 298] width 55 height 15
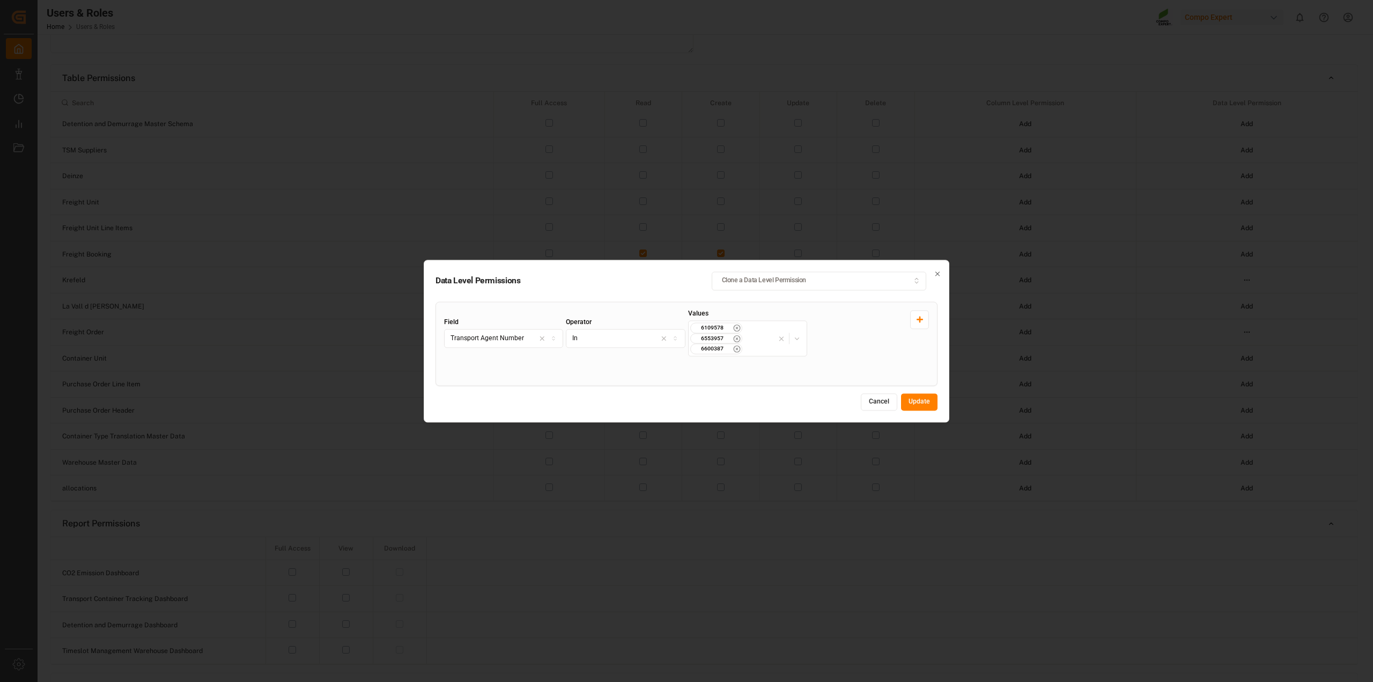
click at [937, 271] on icon "button" at bounding box center [938, 274] width 8 height 8
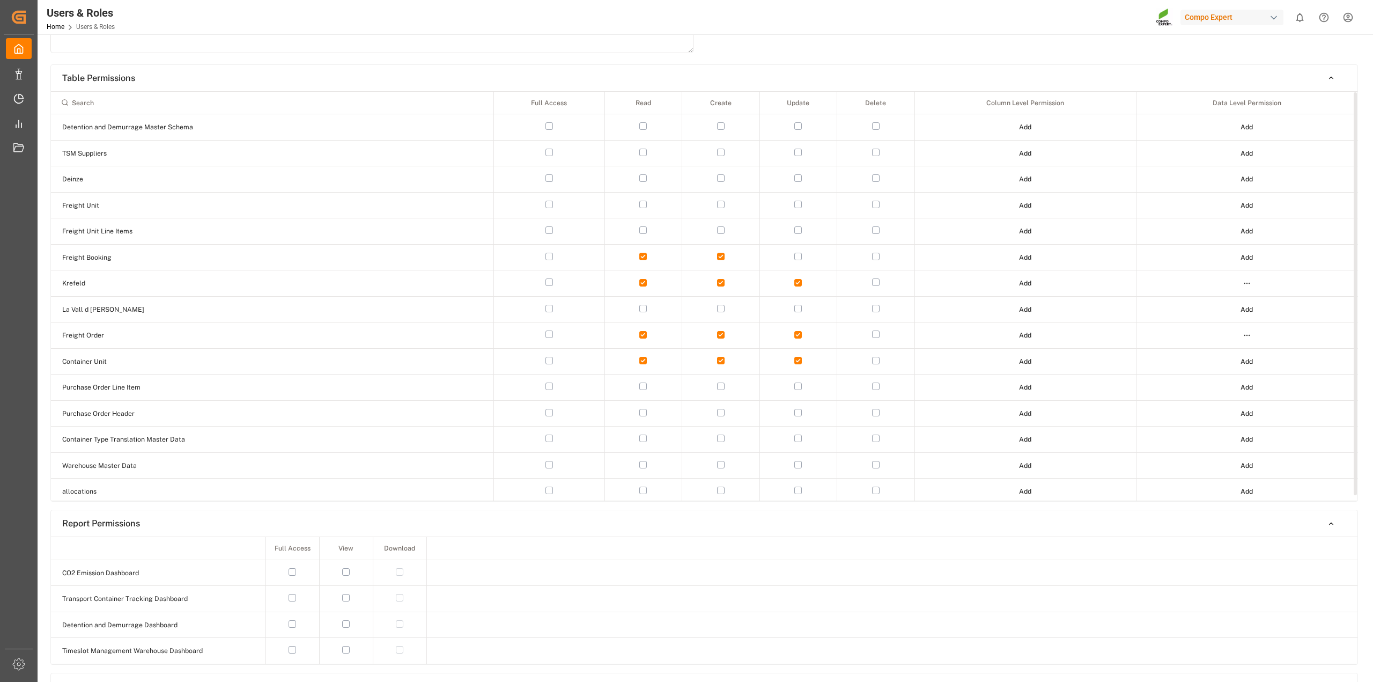
scroll to position [0, 0]
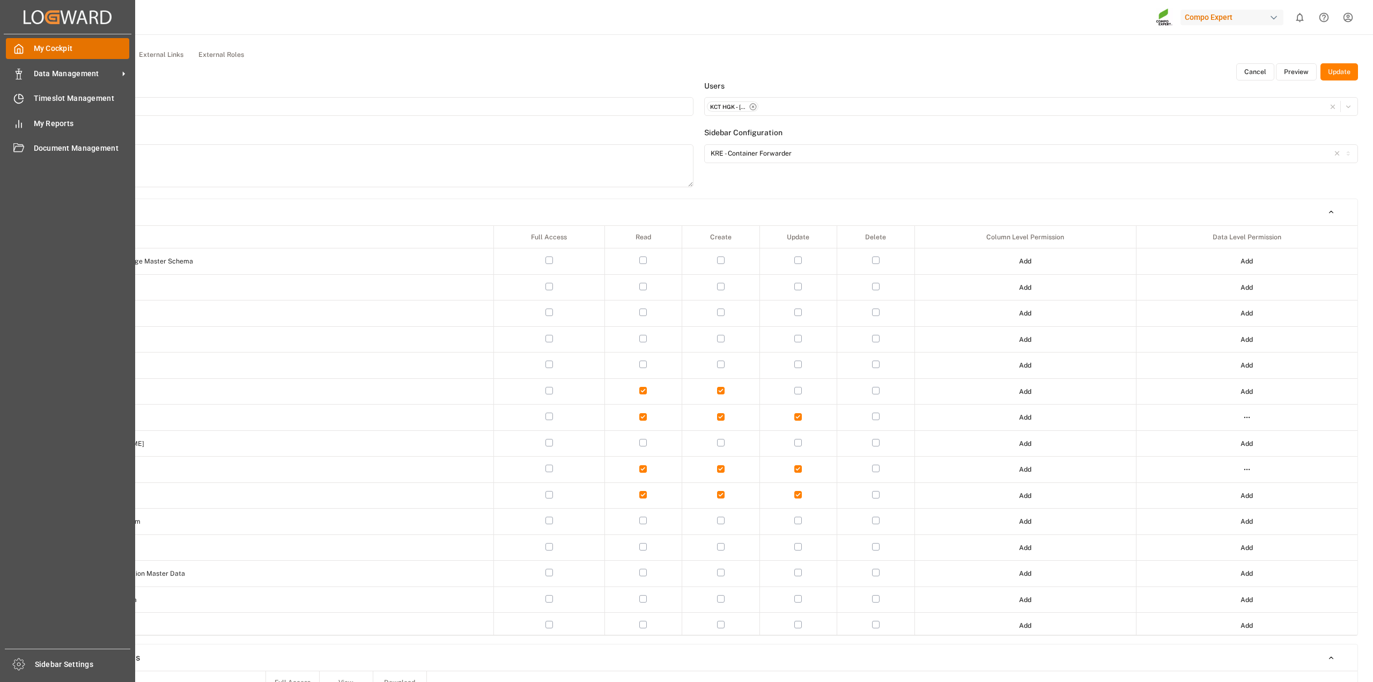
click at [18, 45] on icon at bounding box center [19, 49] width 8 height 9
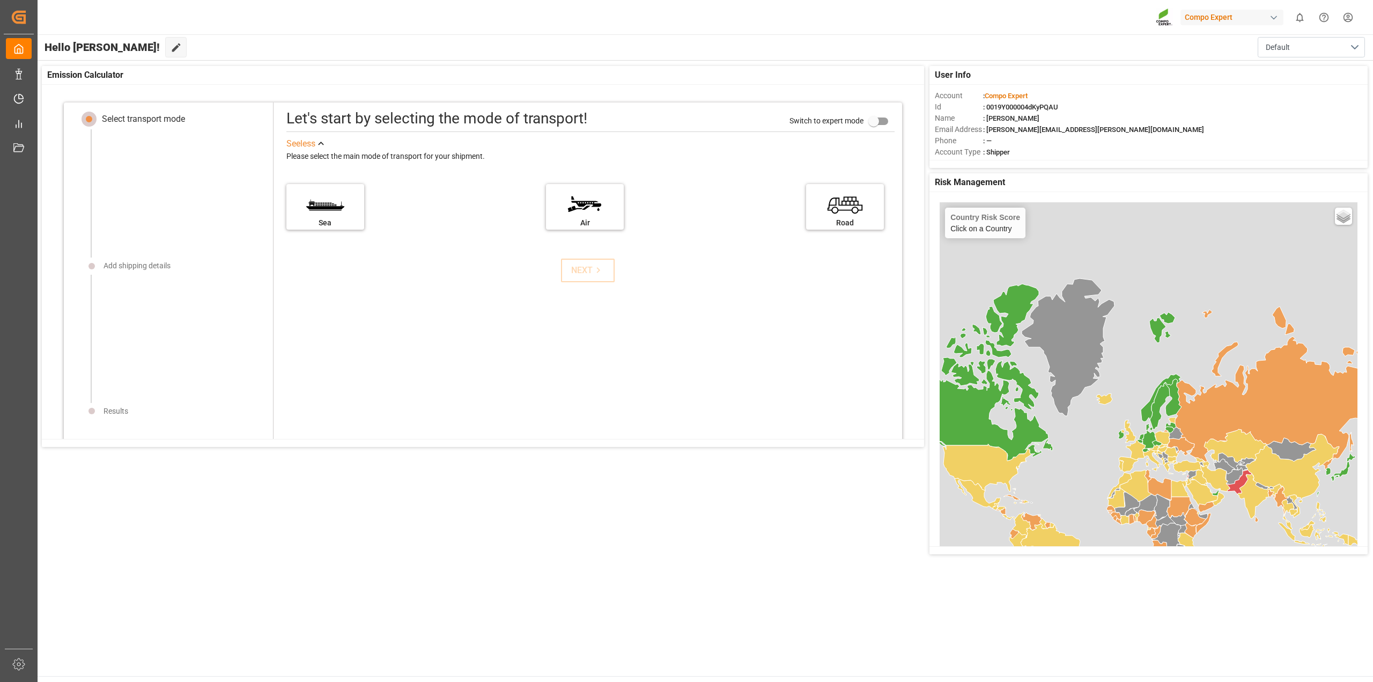
scroll to position [11, 0]
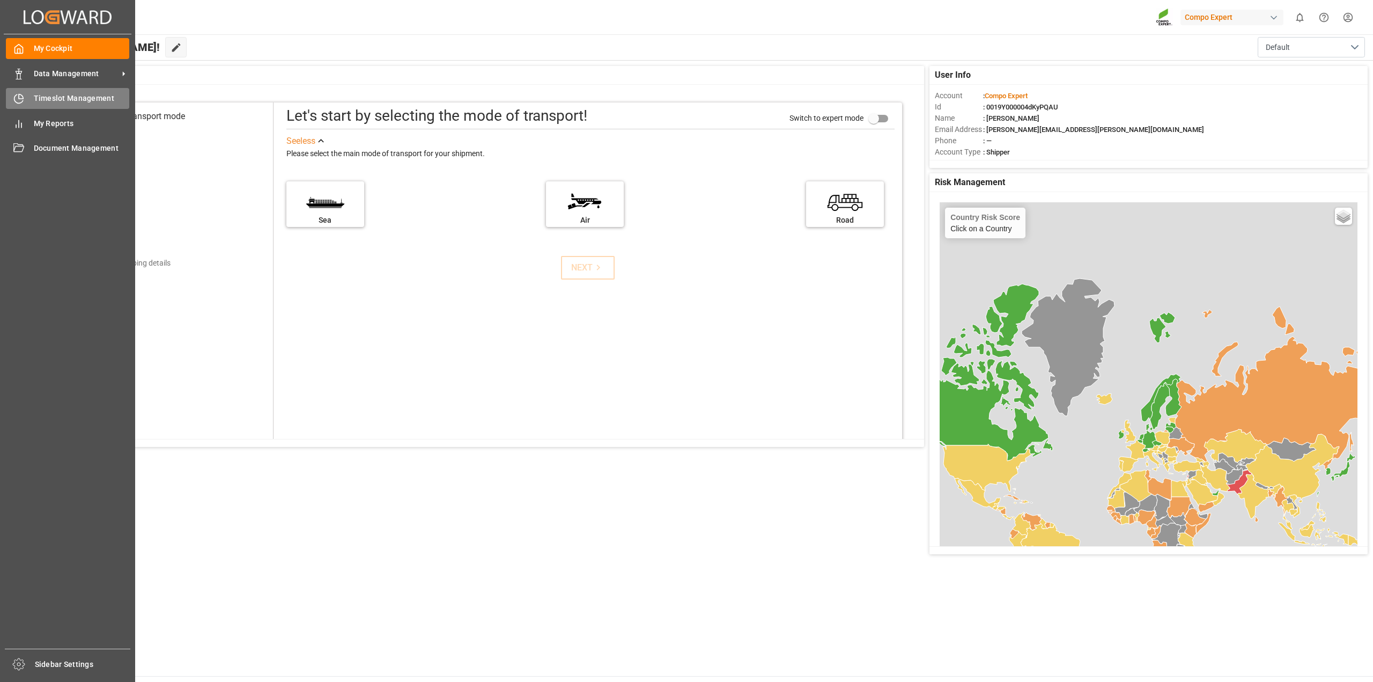
click at [19, 93] on div at bounding box center [15, 98] width 18 height 11
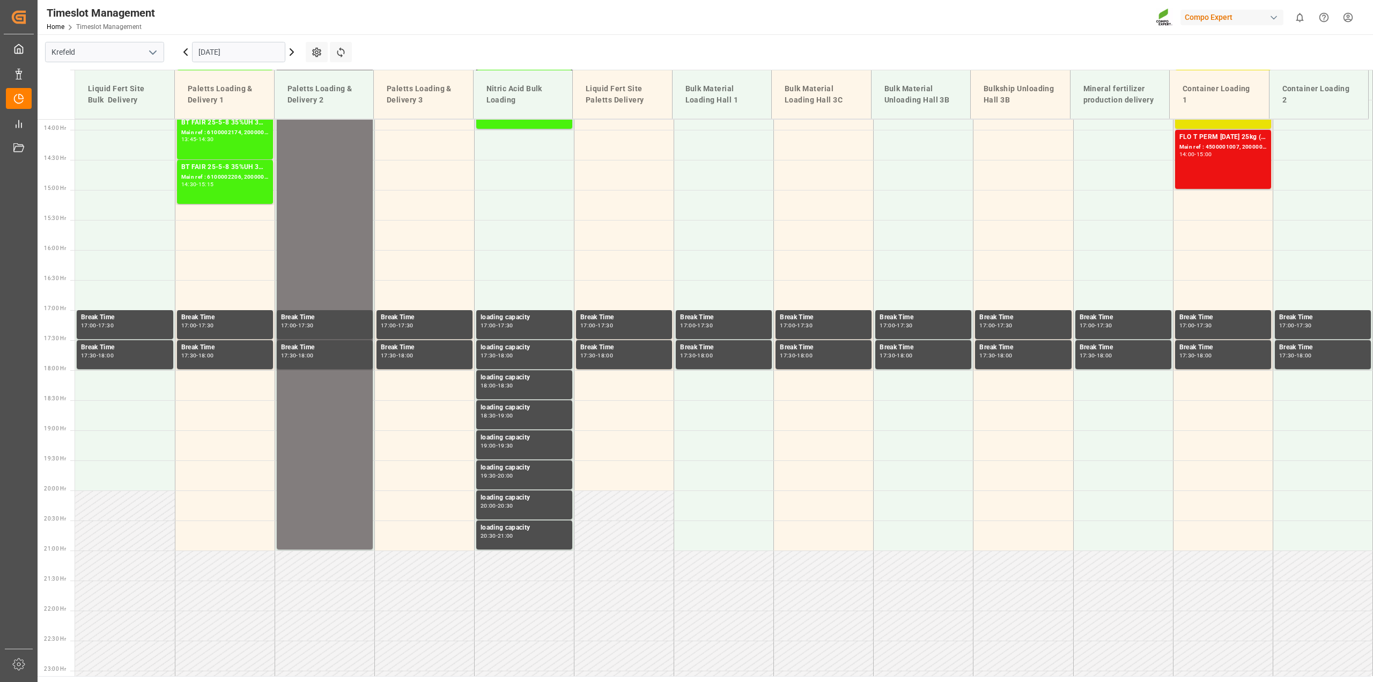
scroll to position [846, 0]
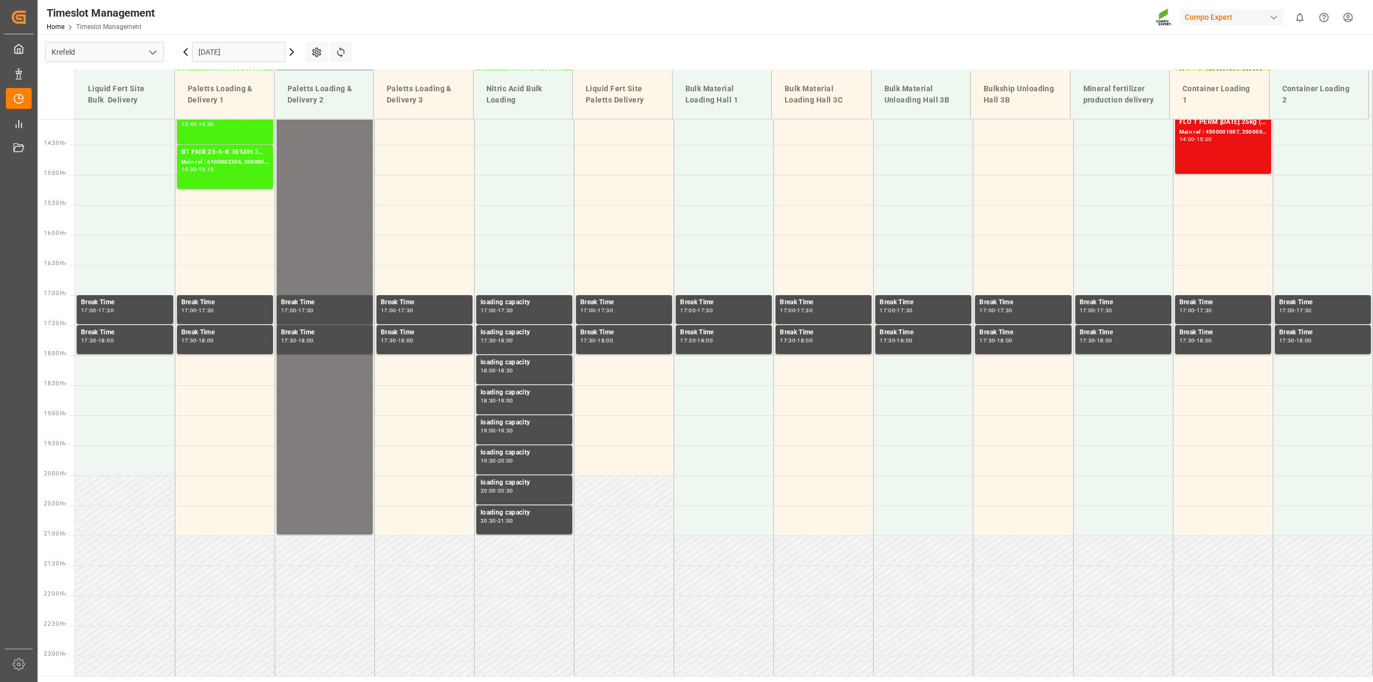
click at [1342, 20] on html "Created by potrace 1.15, written by Peter Selinger 2001-2017 Created by potrace…" at bounding box center [686, 341] width 1373 height 682
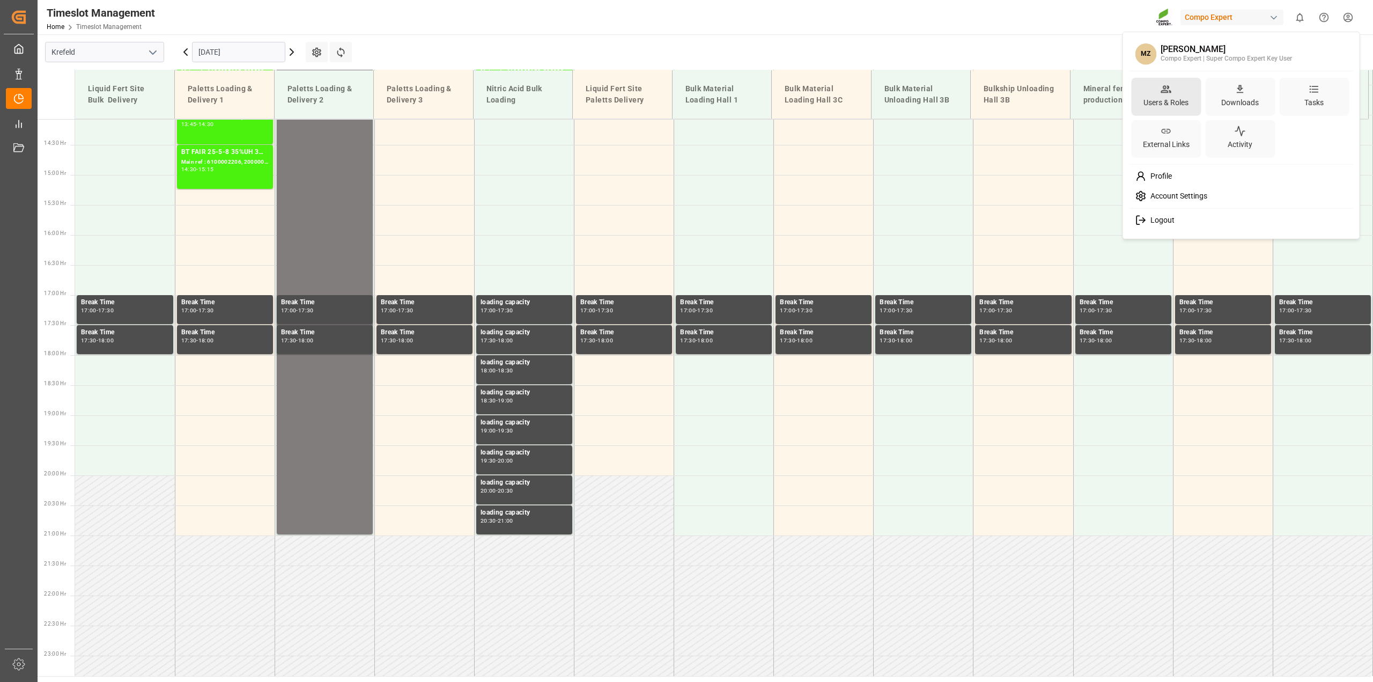
click at [1173, 87] on div "Users & Roles" at bounding box center [1166, 97] width 70 height 38
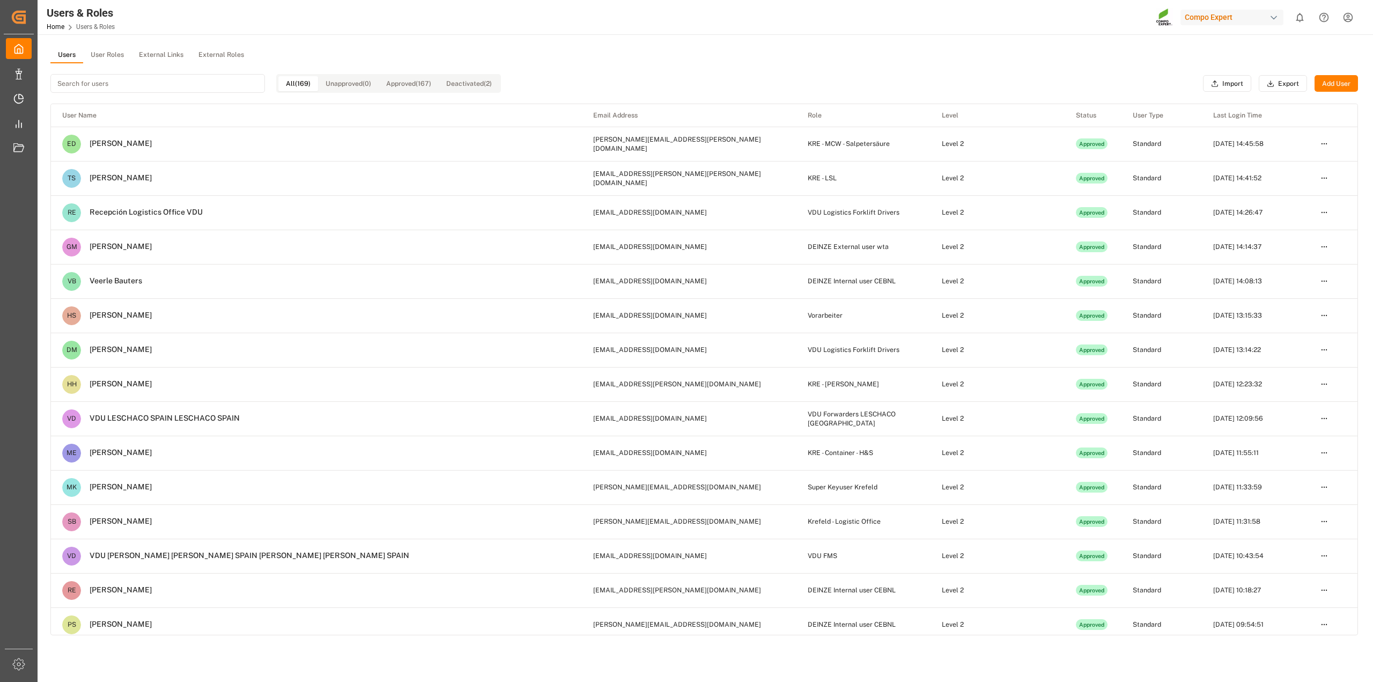
click at [194, 84] on input at bounding box center [157, 83] width 215 height 19
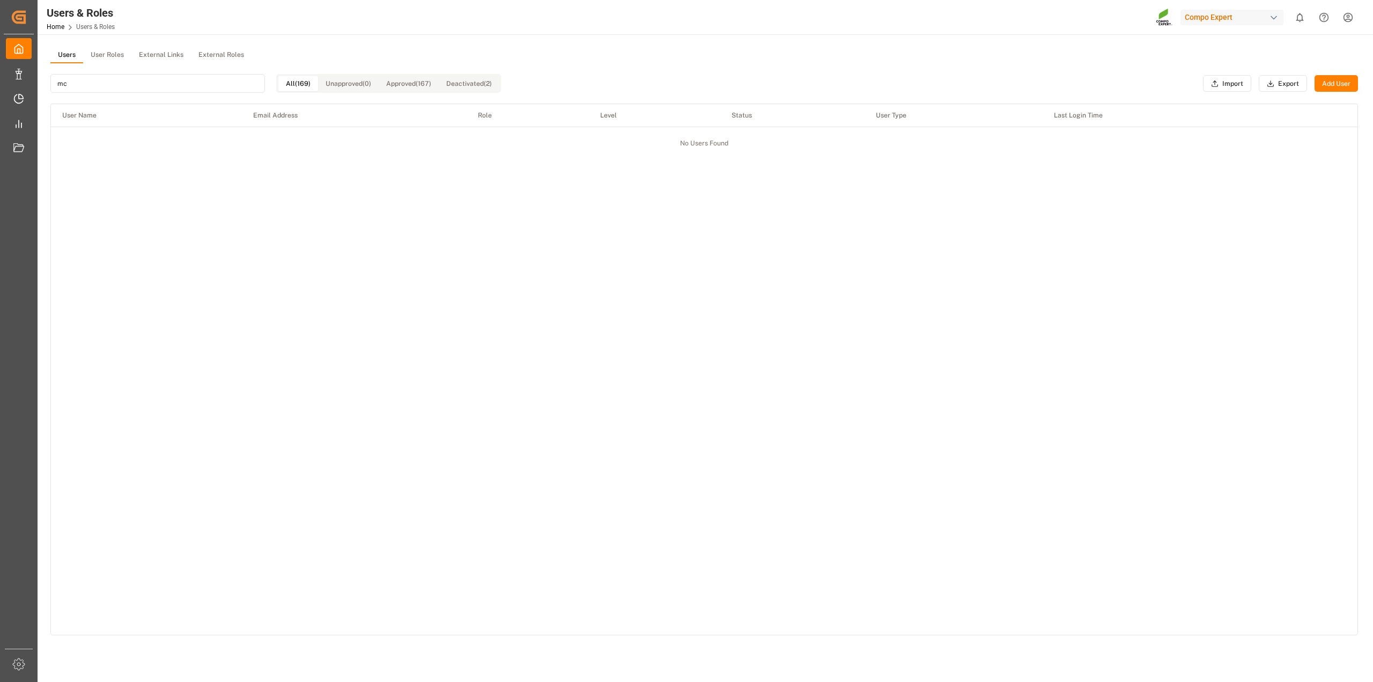
type input "m"
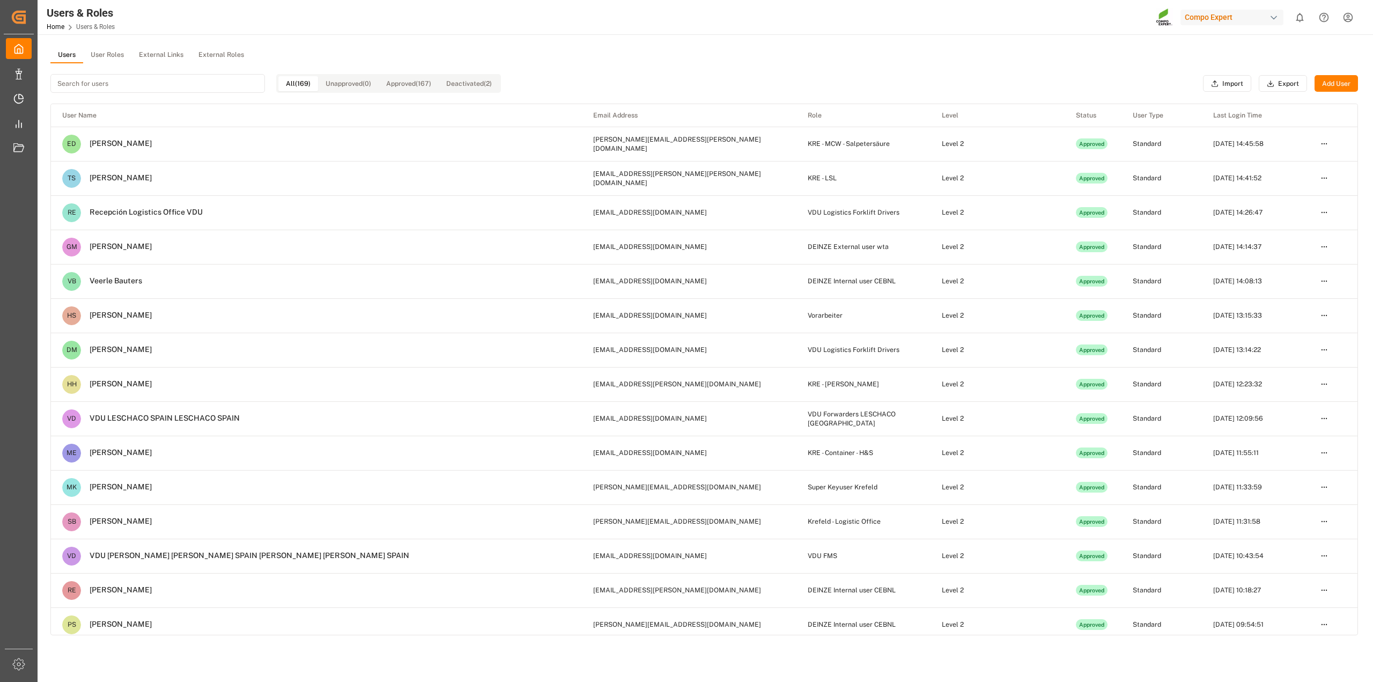
click at [118, 52] on button "User Roles" at bounding box center [107, 55] width 48 height 16
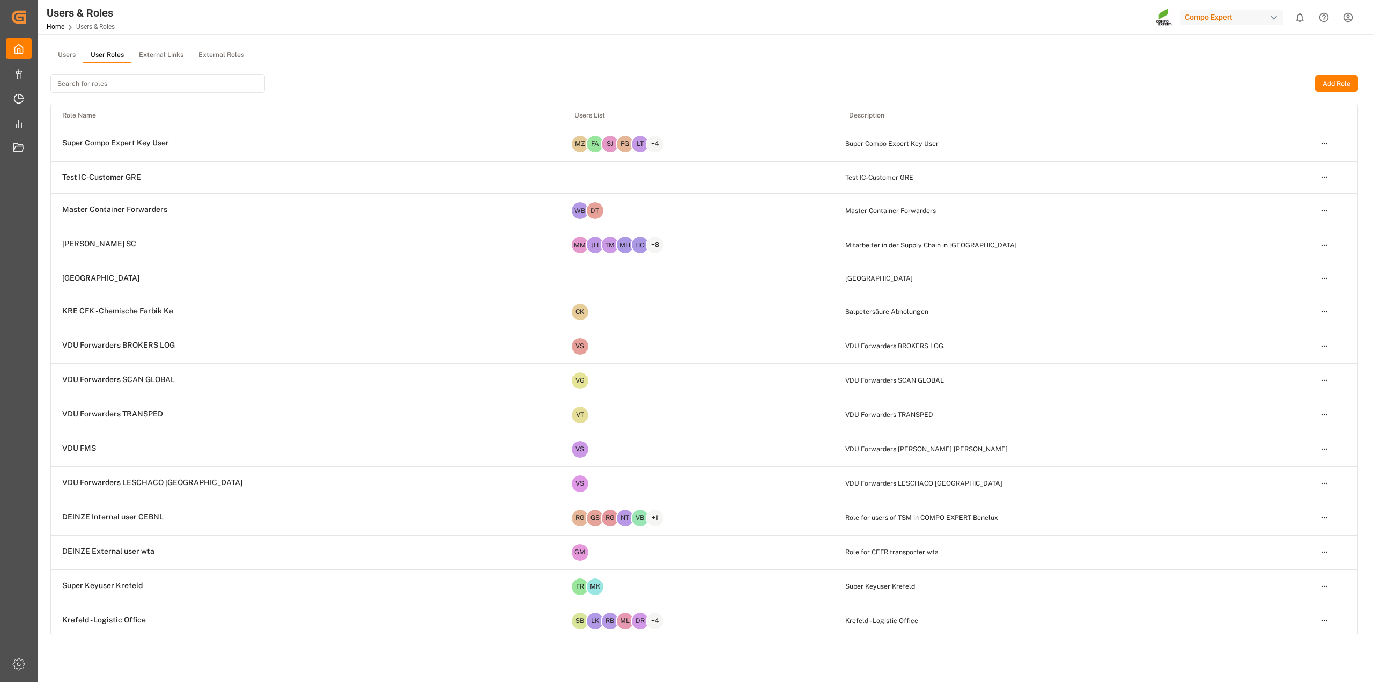
click at [129, 83] on input at bounding box center [157, 83] width 215 height 19
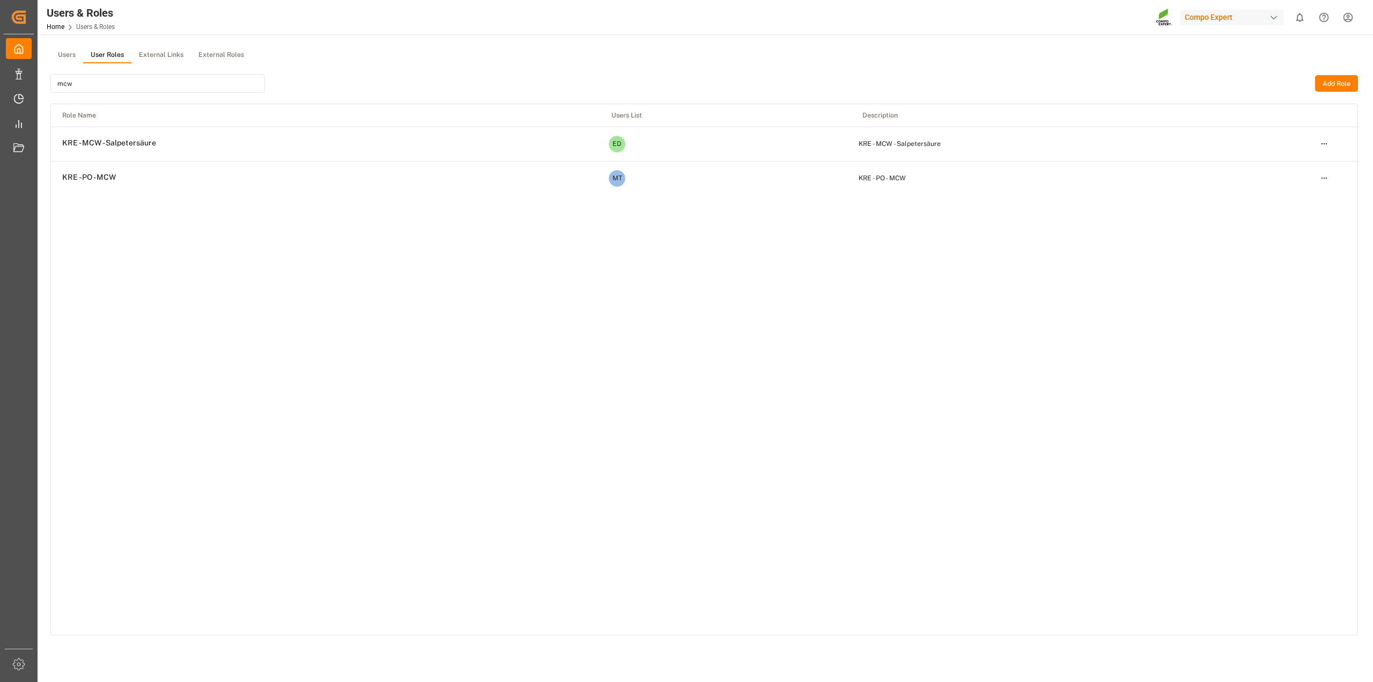
type input "mcw"
click at [168, 180] on td "KRE - PO - MCW" at bounding box center [325, 177] width 549 height 32
click at [1327, 173] on html "Created by potrace 1.15, written by Peter Selinger 2001-2017 Created by potrace…" at bounding box center [686, 341] width 1373 height 682
click at [1290, 197] on div "Edit" at bounding box center [1302, 197] width 55 height 15
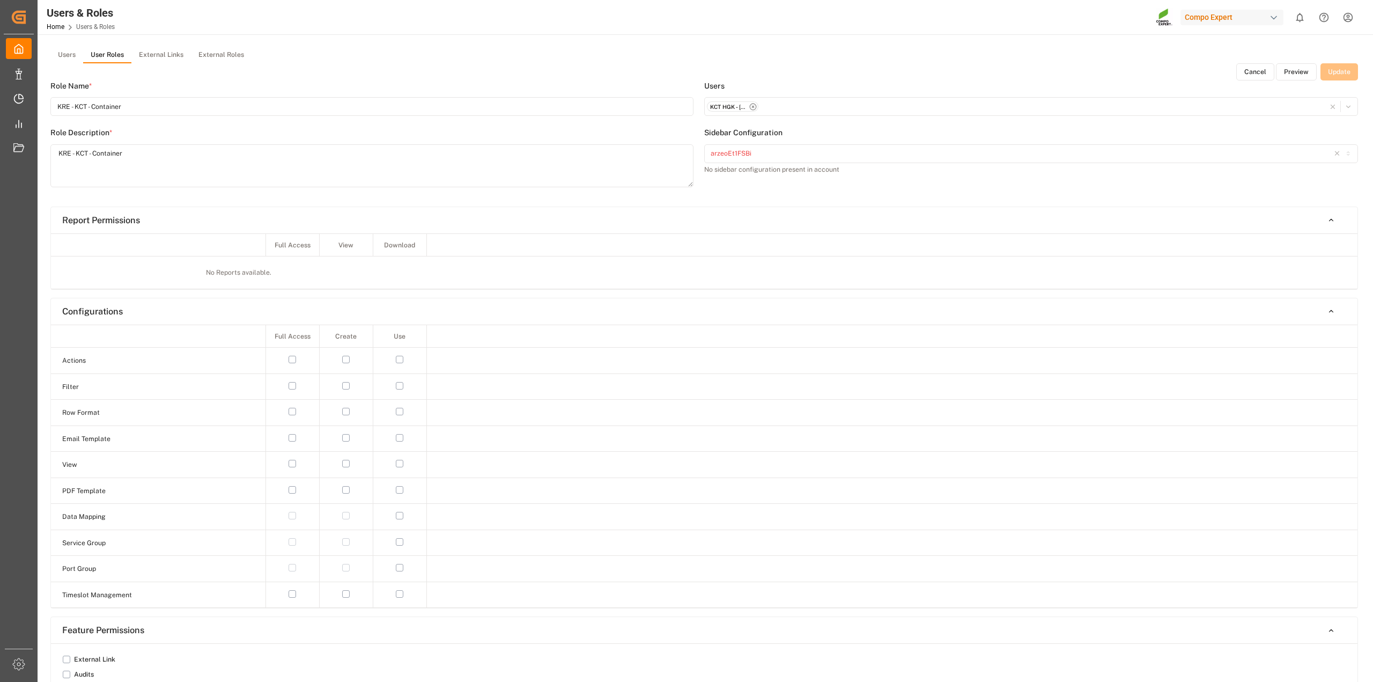
type input "KRE - PO - MCW"
type textarea "KRE - PO - MCW"
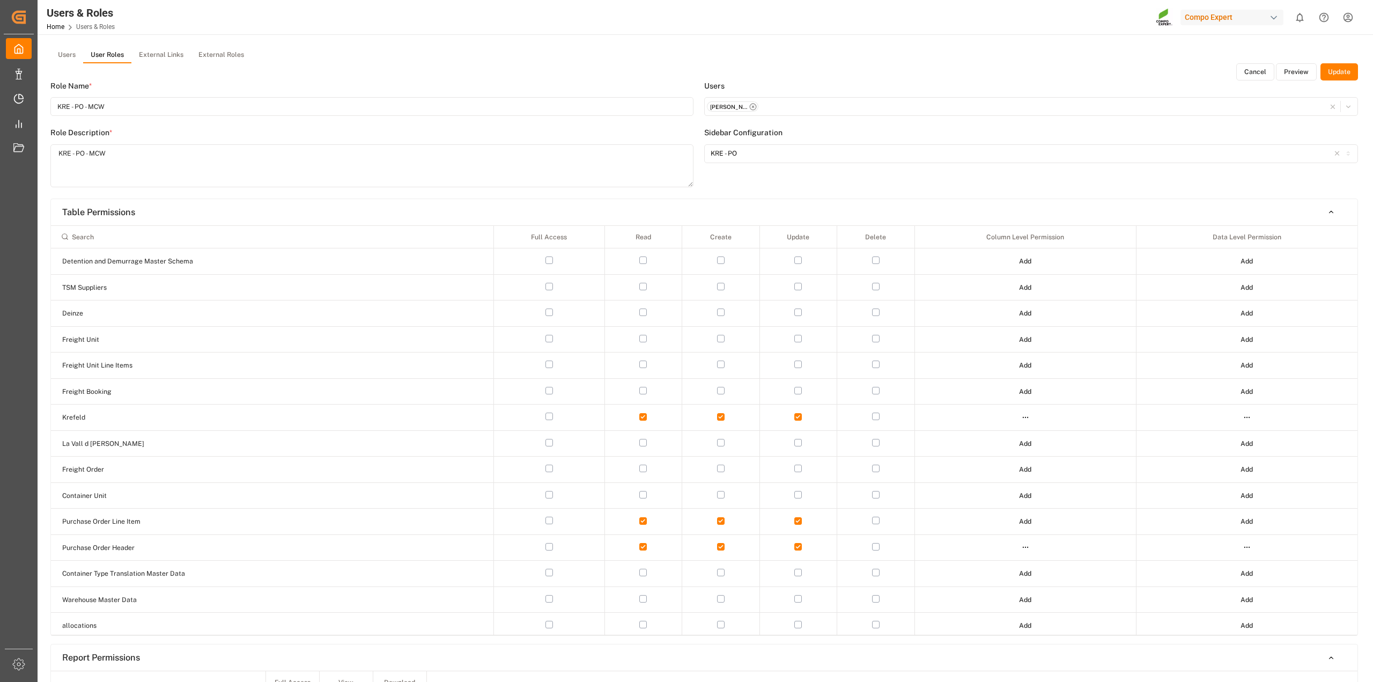
click at [1302, 68] on button "Preview" at bounding box center [1296, 71] width 41 height 17
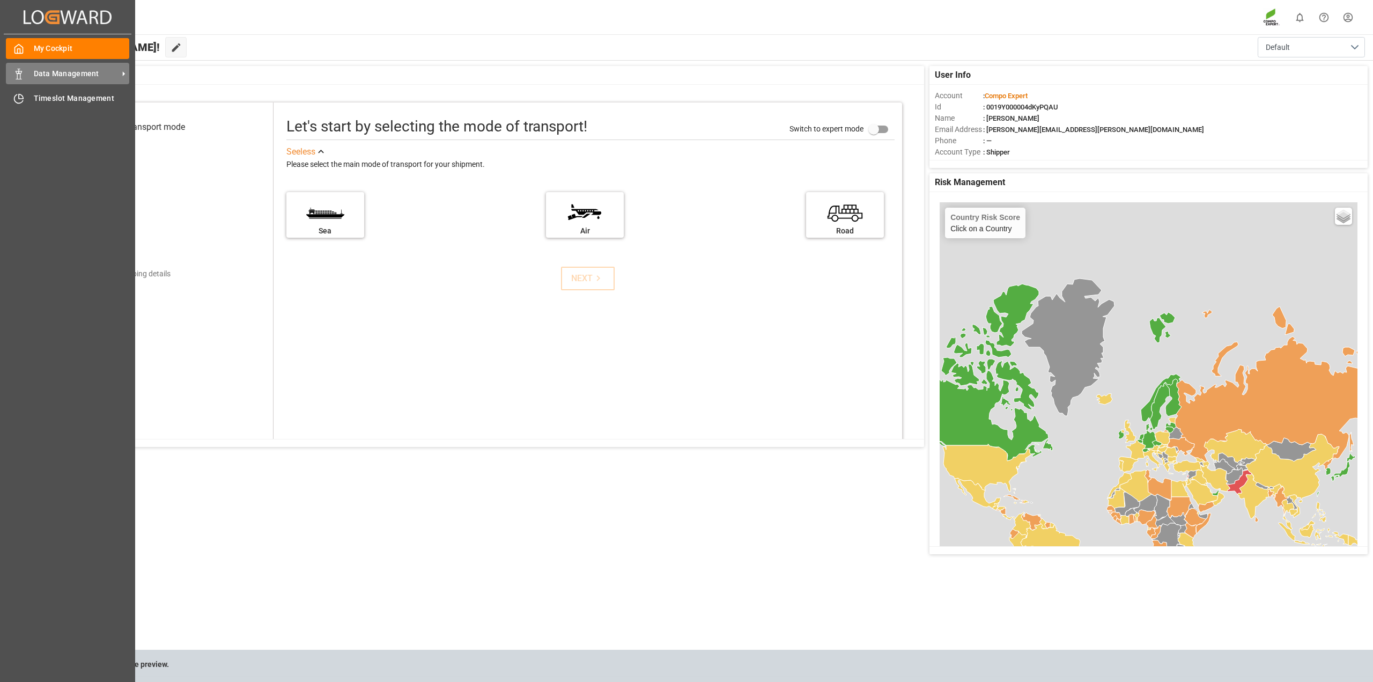
click at [43, 76] on span "Data Management" at bounding box center [76, 73] width 85 height 11
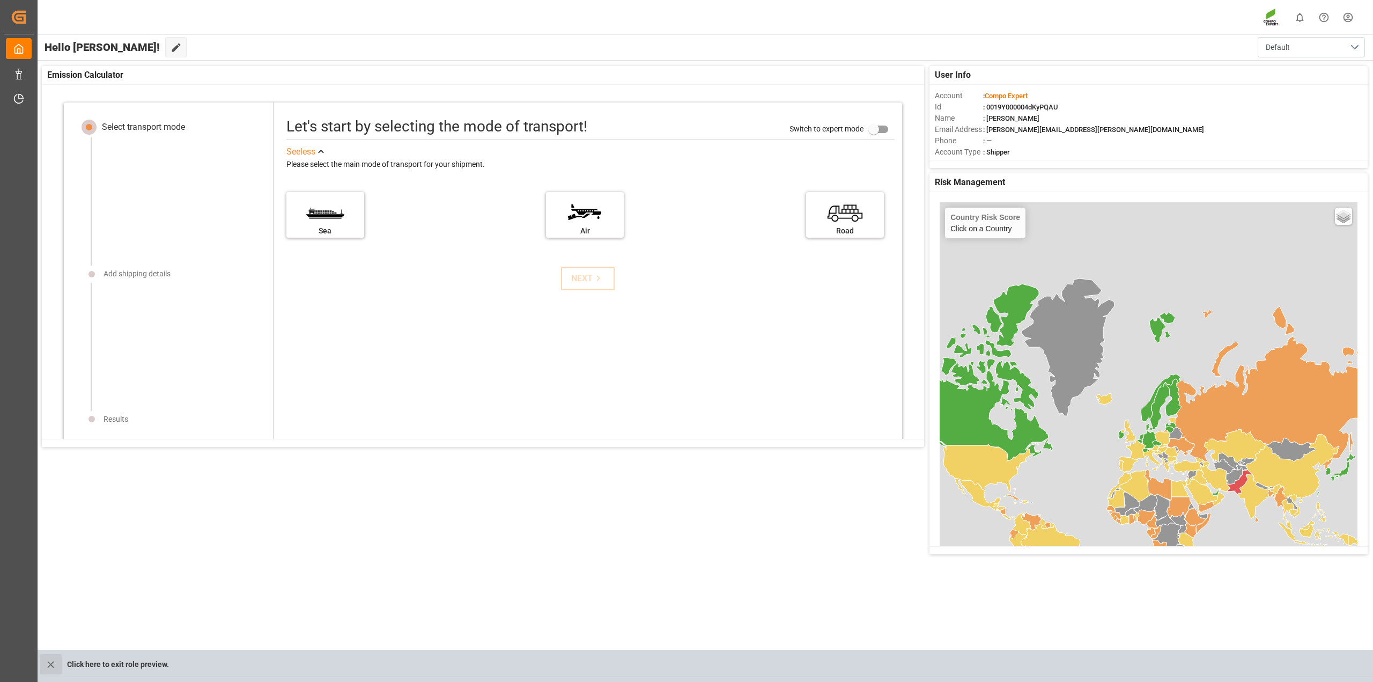
click at [54, 671] on button "close role preview" at bounding box center [51, 664] width 22 height 20
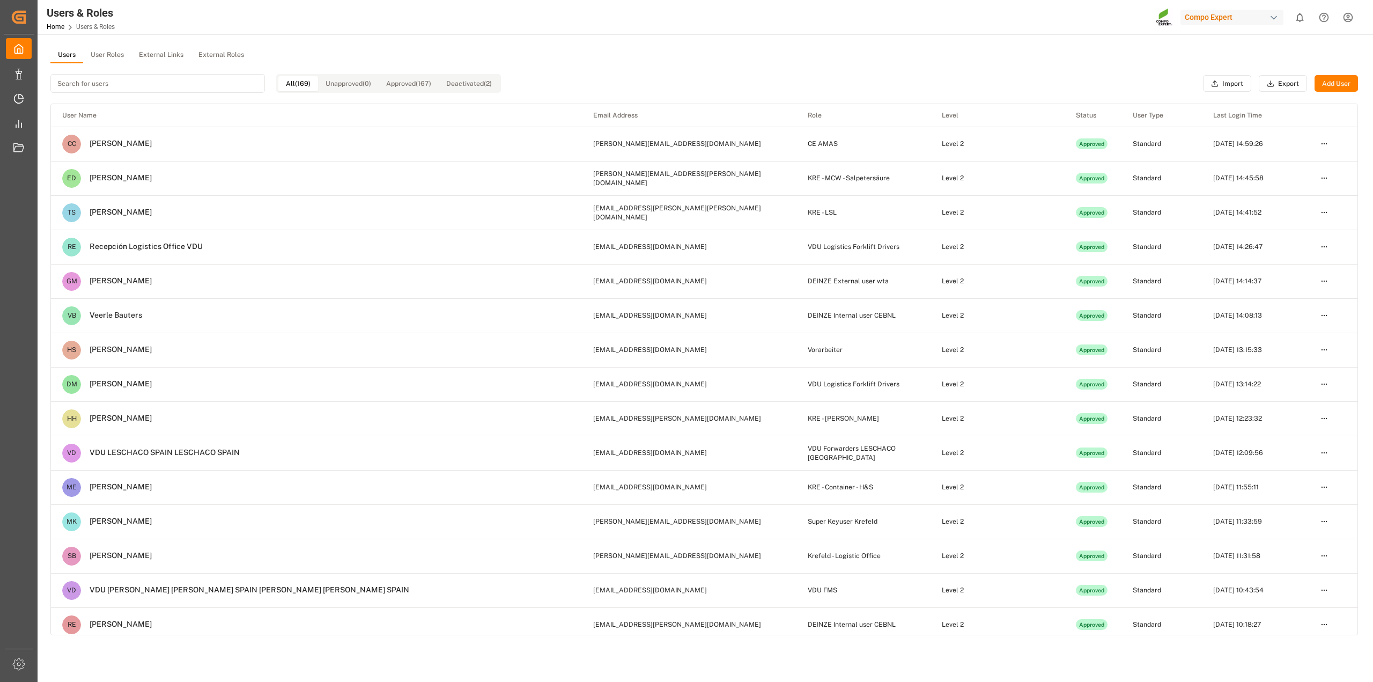
click at [111, 57] on button "User Roles" at bounding box center [107, 55] width 48 height 16
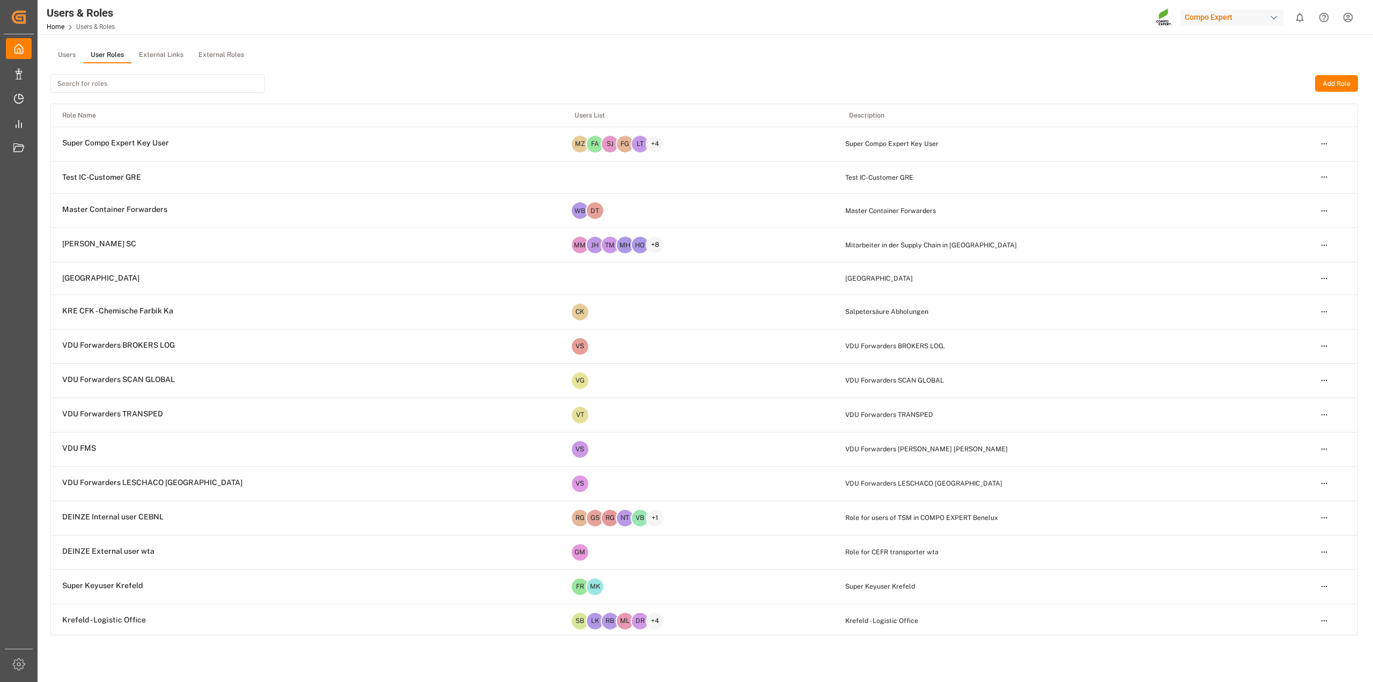
click at [137, 81] on input at bounding box center [157, 83] width 215 height 19
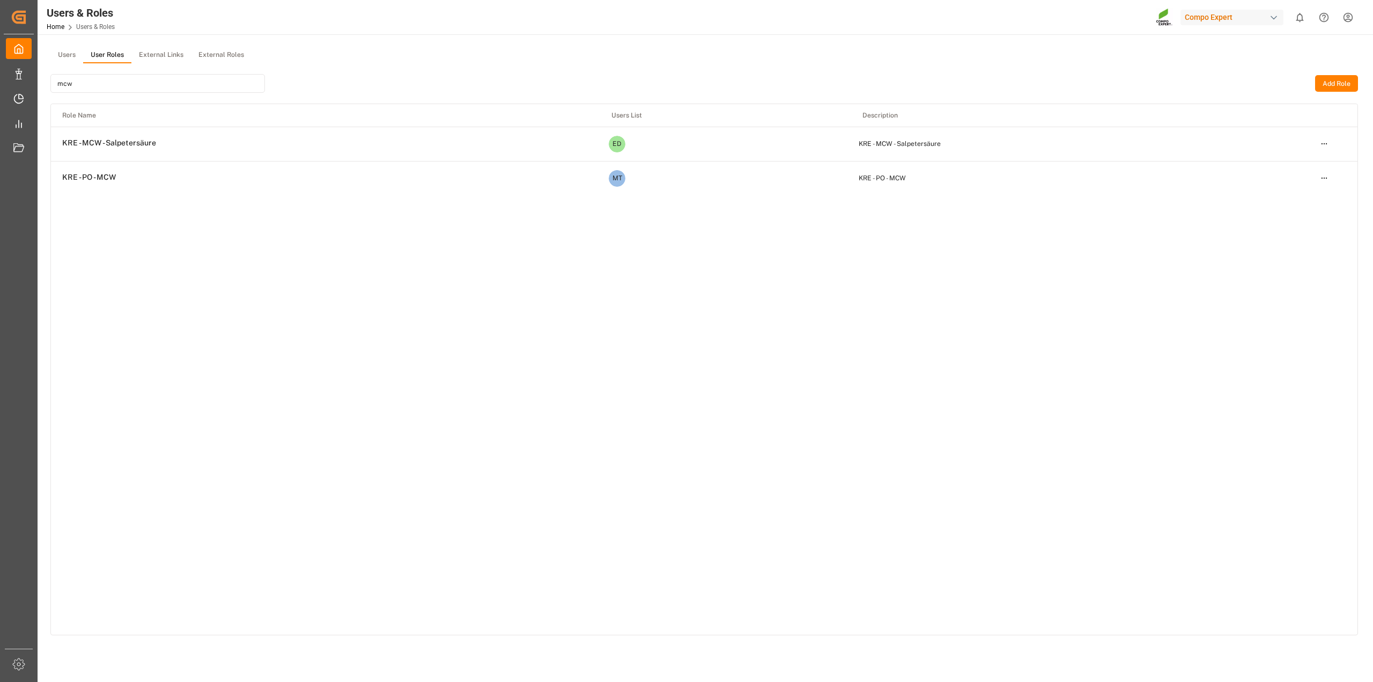
type input "mcw"
click at [1324, 142] on html "Created by potrace 1.15, written by Peter Selinger 2001-2017 Created by potrace…" at bounding box center [686, 341] width 1373 height 682
click at [1301, 165] on div "Edit" at bounding box center [1302, 163] width 55 height 15
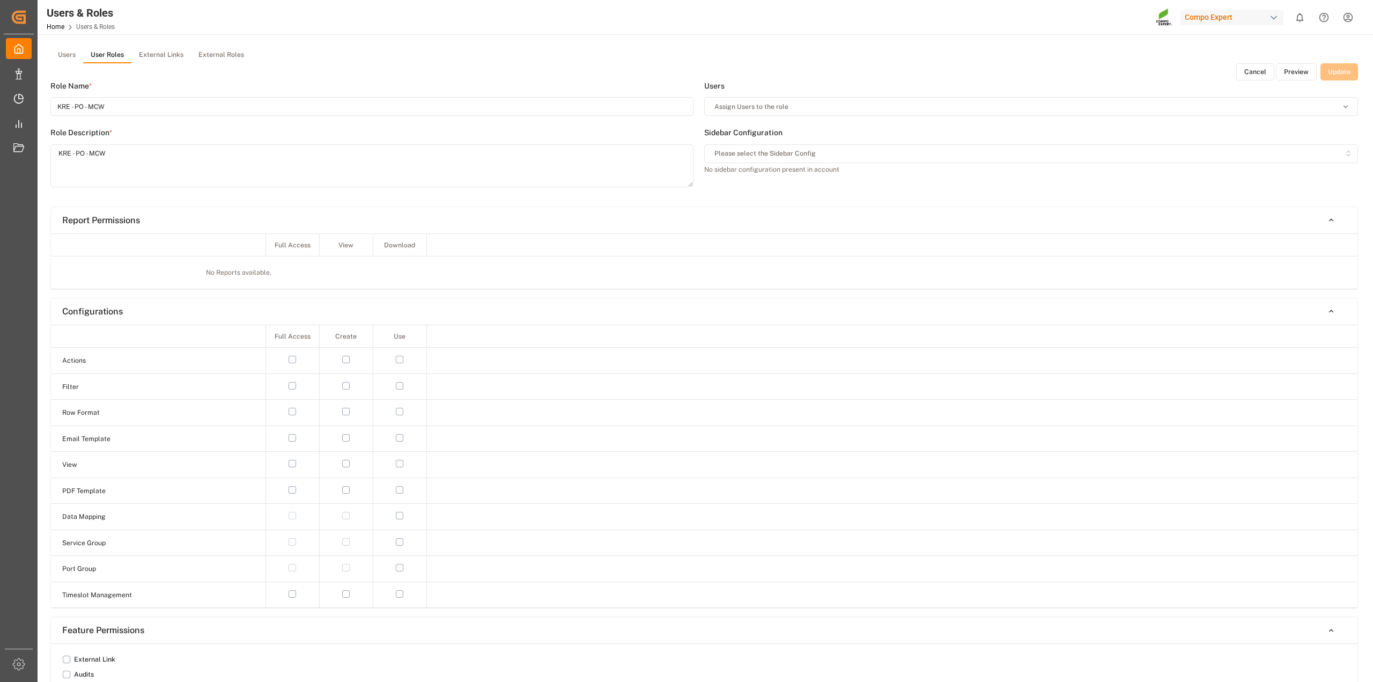
type input "KRE - MCW - Salpetersäure"
type textarea "KRE - MCW - Salpetersäure"
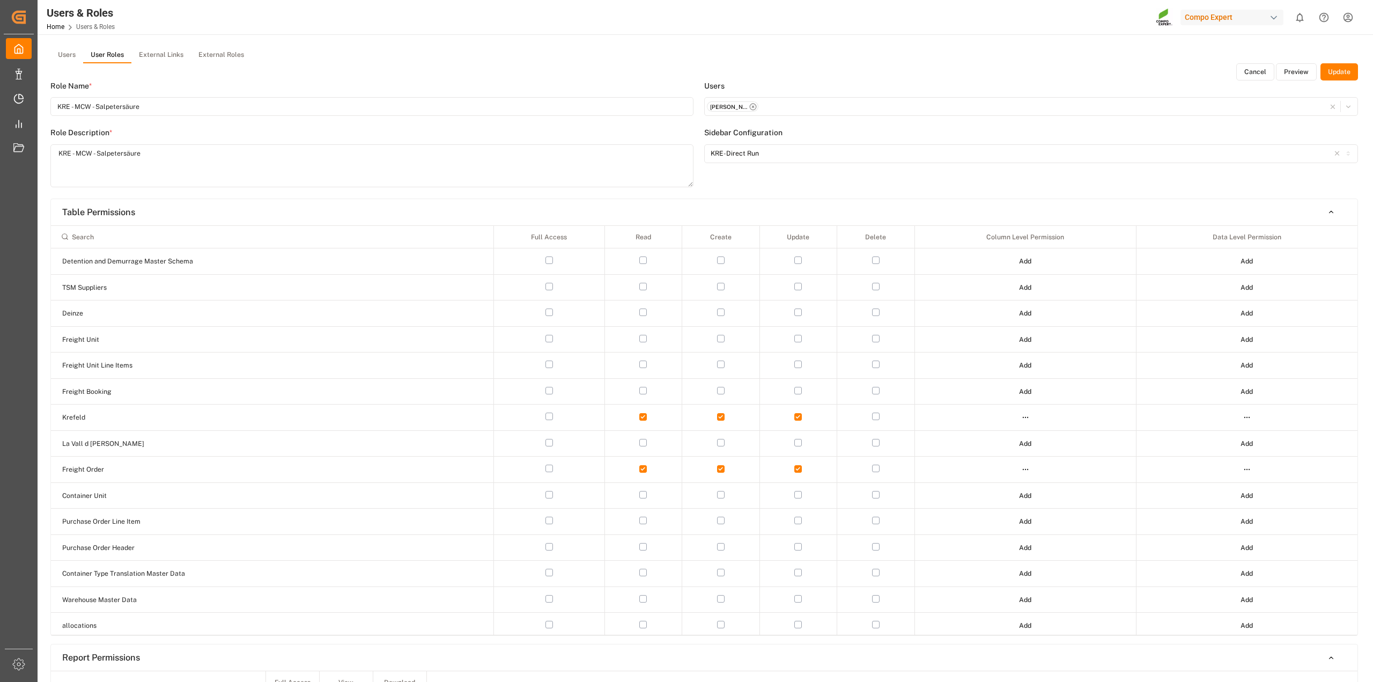
click at [1302, 71] on button "Preview" at bounding box center [1296, 71] width 41 height 17
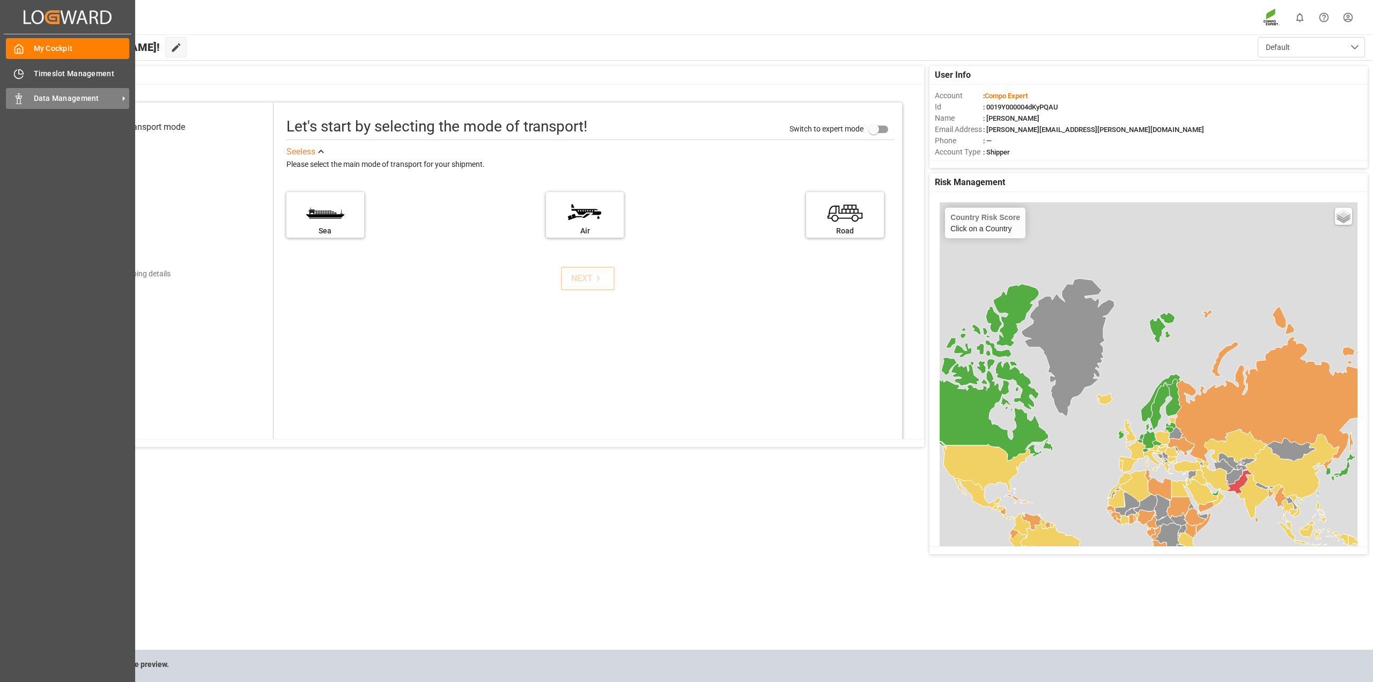
click at [57, 95] on span "Data Management" at bounding box center [76, 98] width 85 height 11
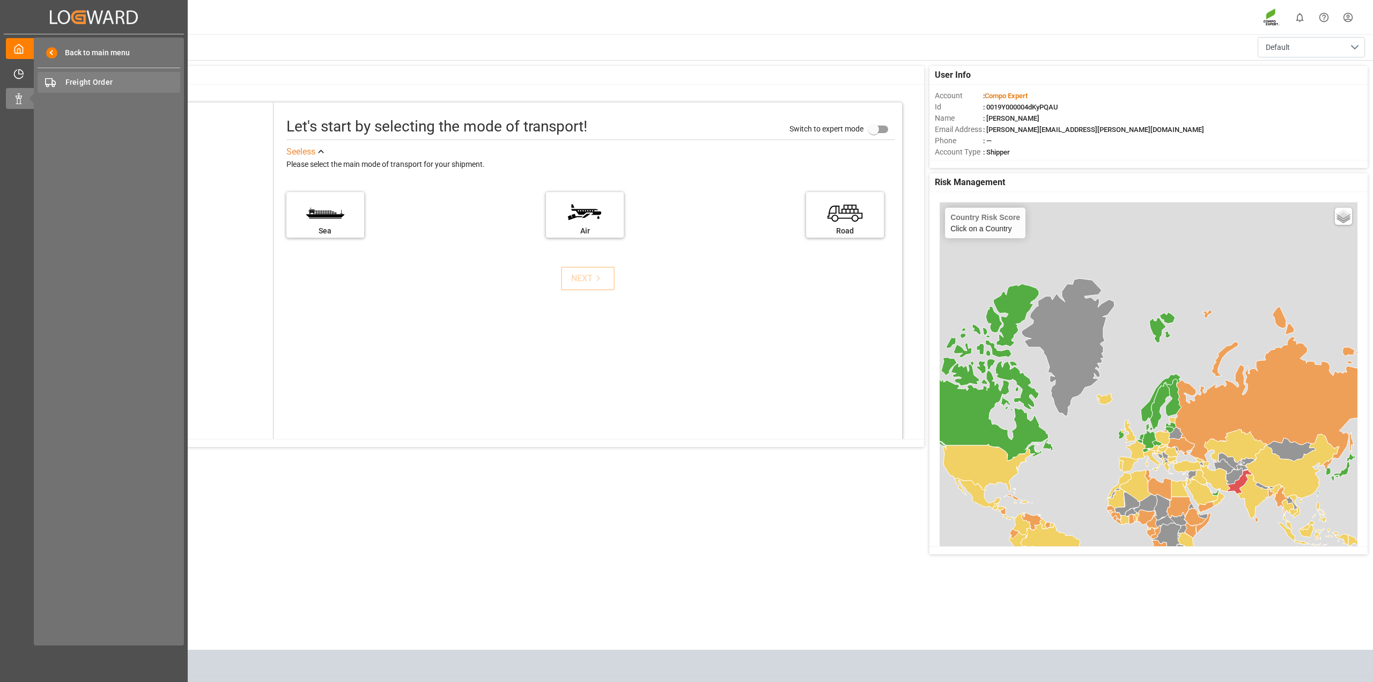
click at [121, 80] on span "Freight Order" at bounding box center [122, 82] width 115 height 11
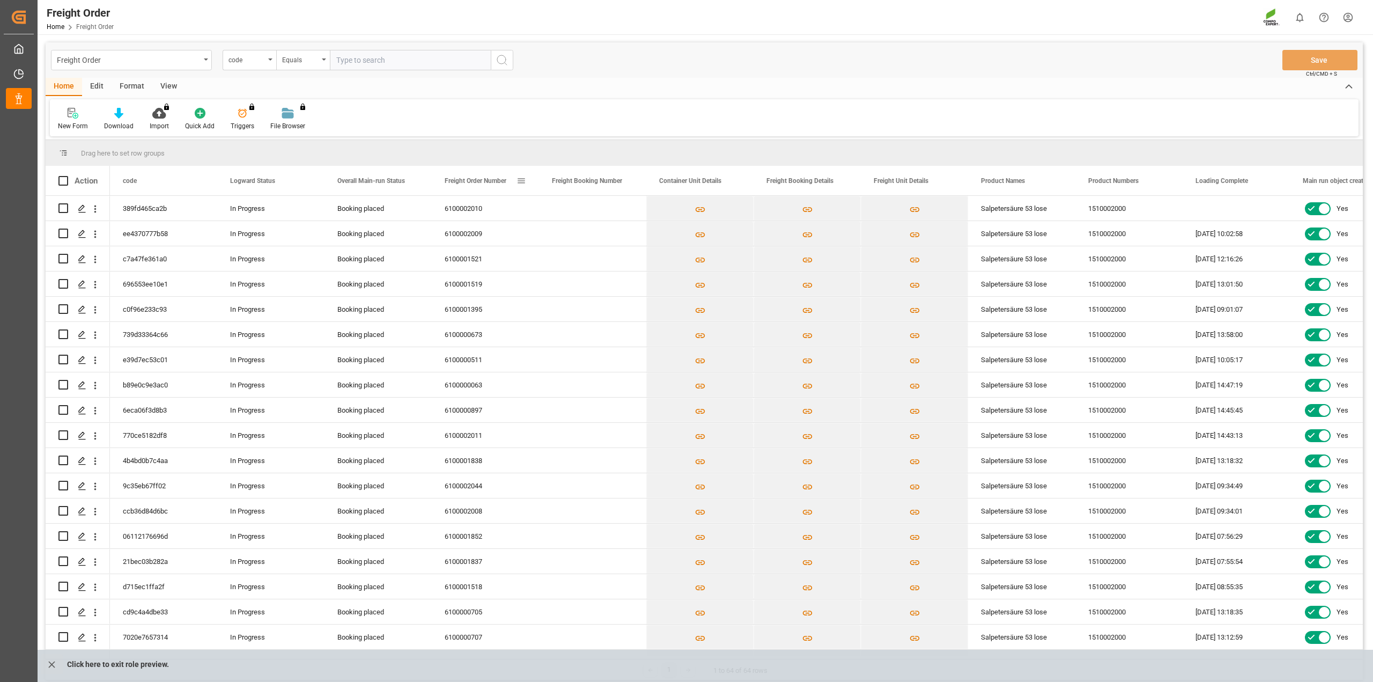
click at [475, 180] on span "Freight Order Number" at bounding box center [476, 181] width 62 height 8
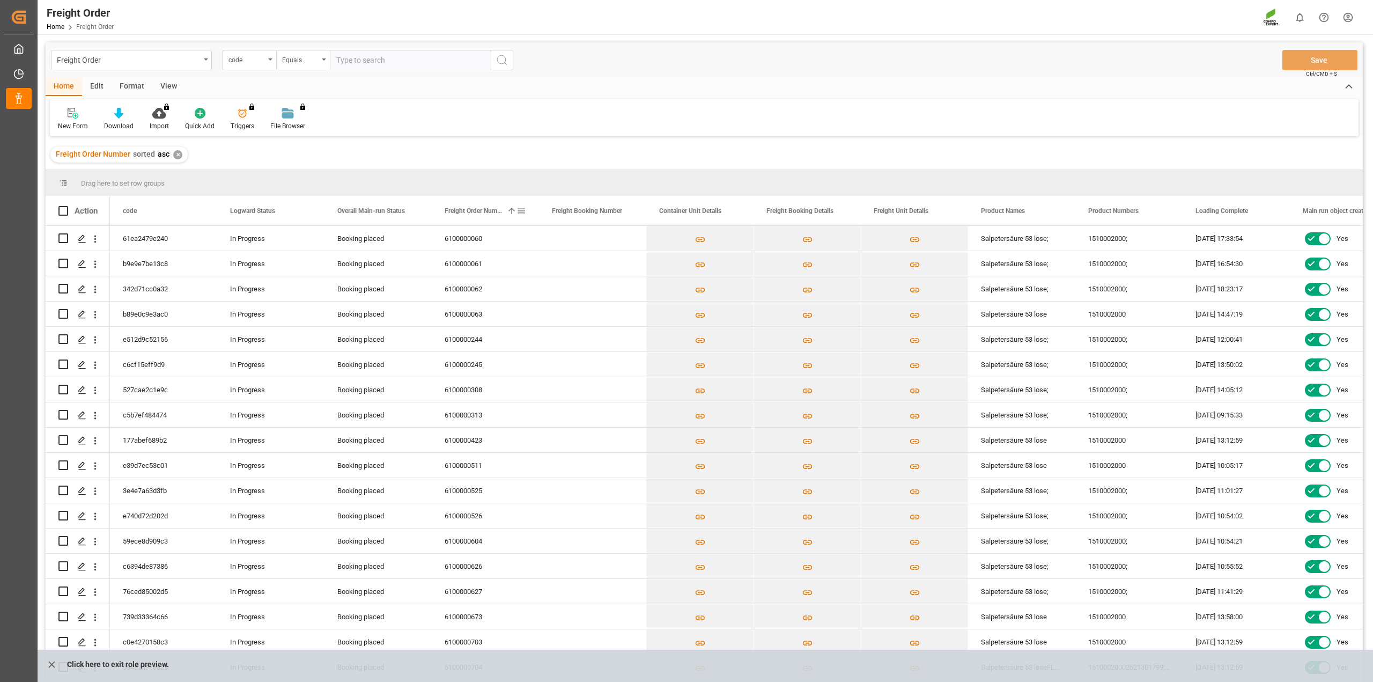
click at [470, 210] on span "Freight Order Number" at bounding box center [474, 211] width 58 height 8
click at [583, 241] on div "Press SPACE to select this row." at bounding box center [592, 238] width 107 height 25
drag, startPoint x: 48, startPoint y: 660, endPoint x: 15, endPoint y: 593, distance: 74.9
click at [49, 660] on icon "close role preview" at bounding box center [51, 664] width 11 height 11
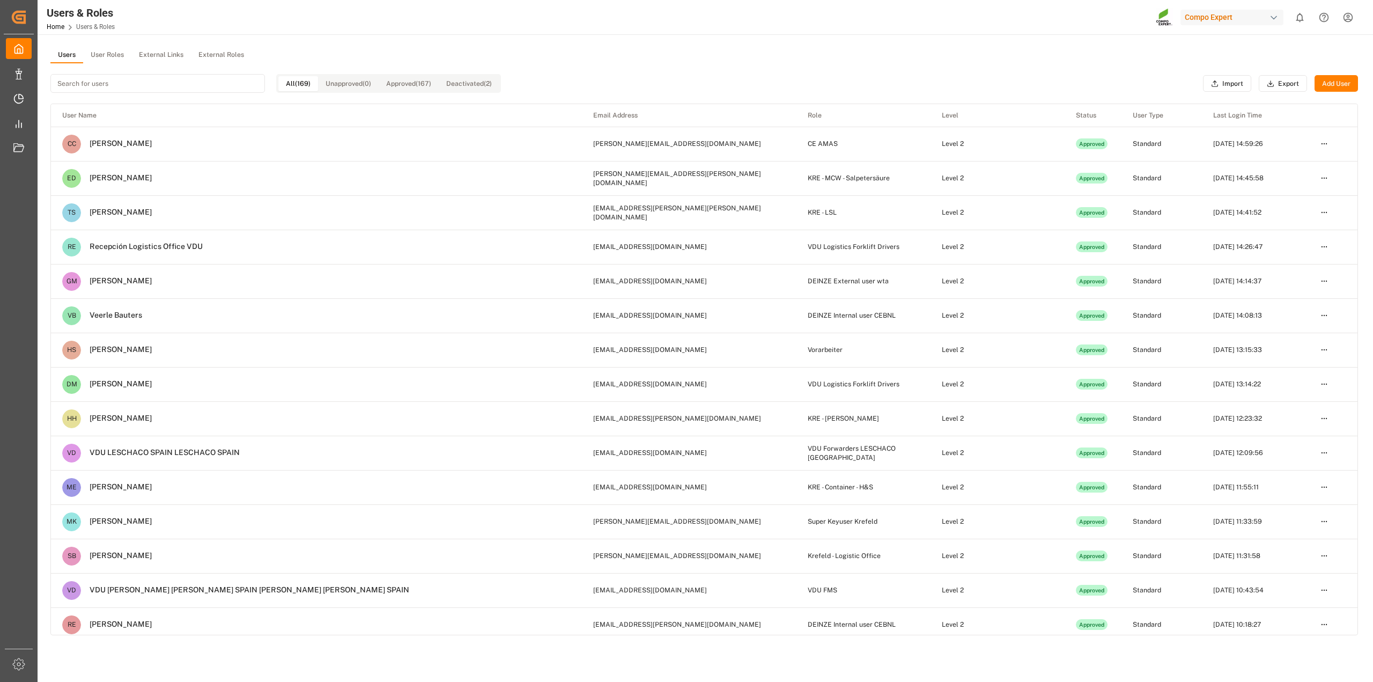
click at [111, 86] on input at bounding box center [157, 83] width 215 height 19
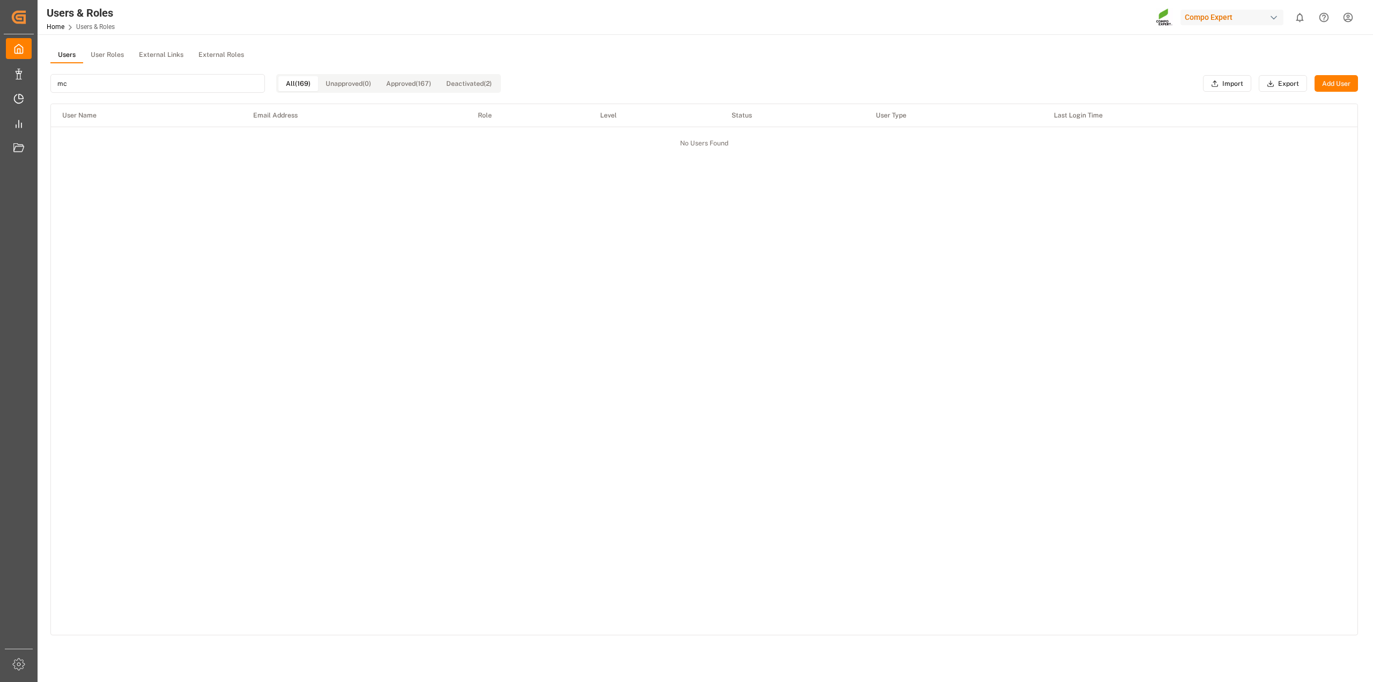
type input "mcw"
click at [117, 52] on button "User Roles" at bounding box center [107, 55] width 48 height 16
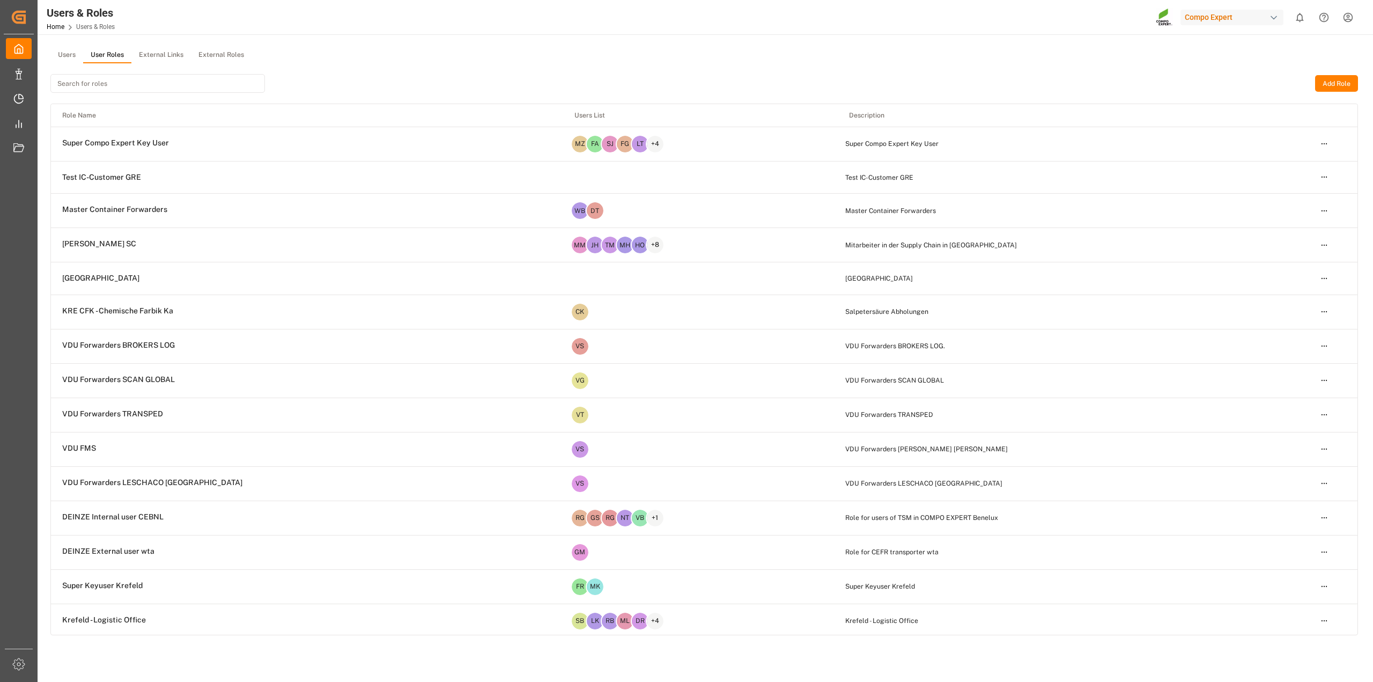
click at [122, 87] on input at bounding box center [157, 83] width 215 height 19
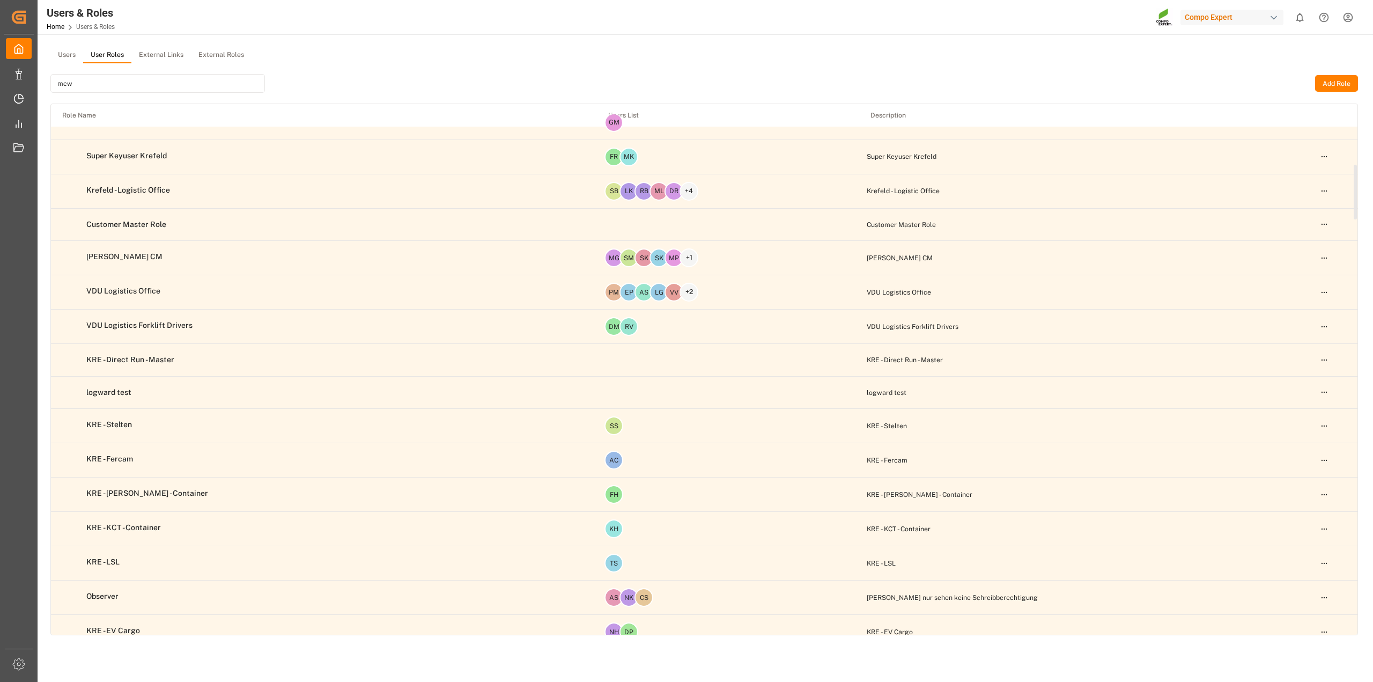
scroll to position [604, 0]
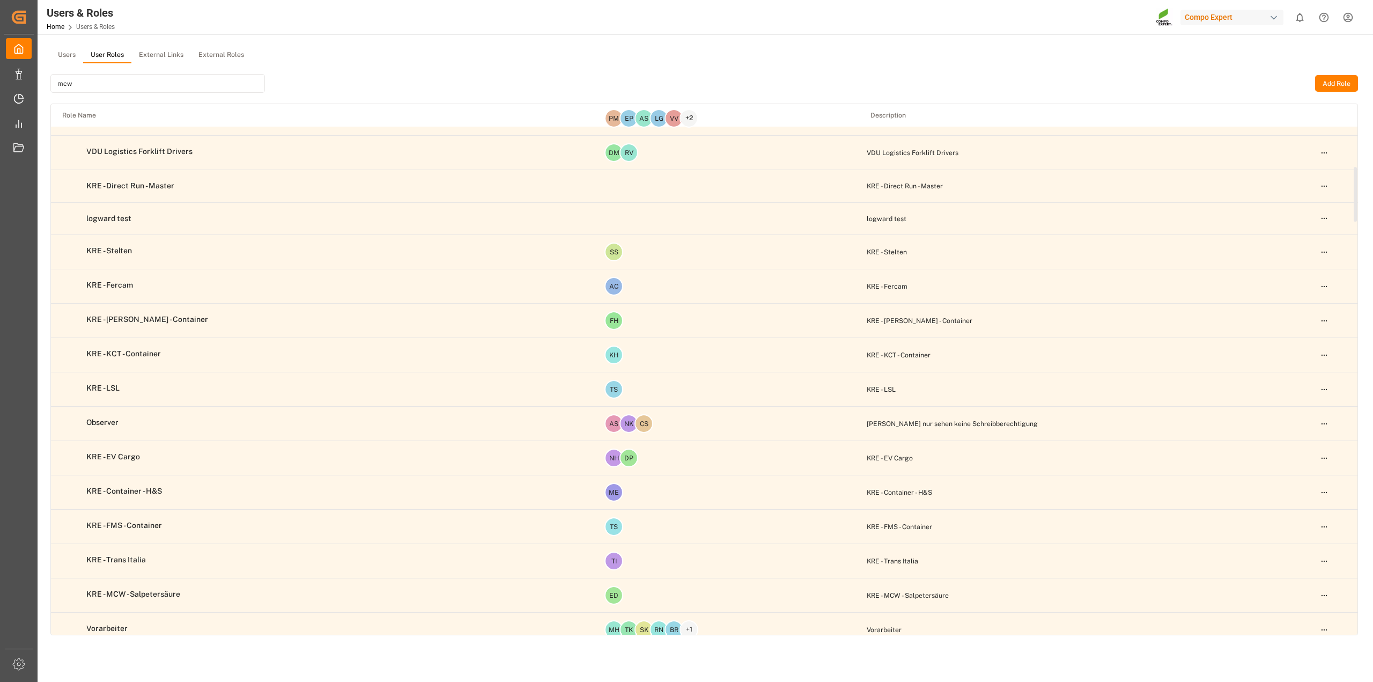
type input "mcw"
click at [1320, 596] on html "Created by potrace 1.15, written by Peter Selinger 2001-2017 Created by potrace…" at bounding box center [686, 341] width 1373 height 682
click at [1296, 618] on div "Edit" at bounding box center [1302, 618] width 55 height 15
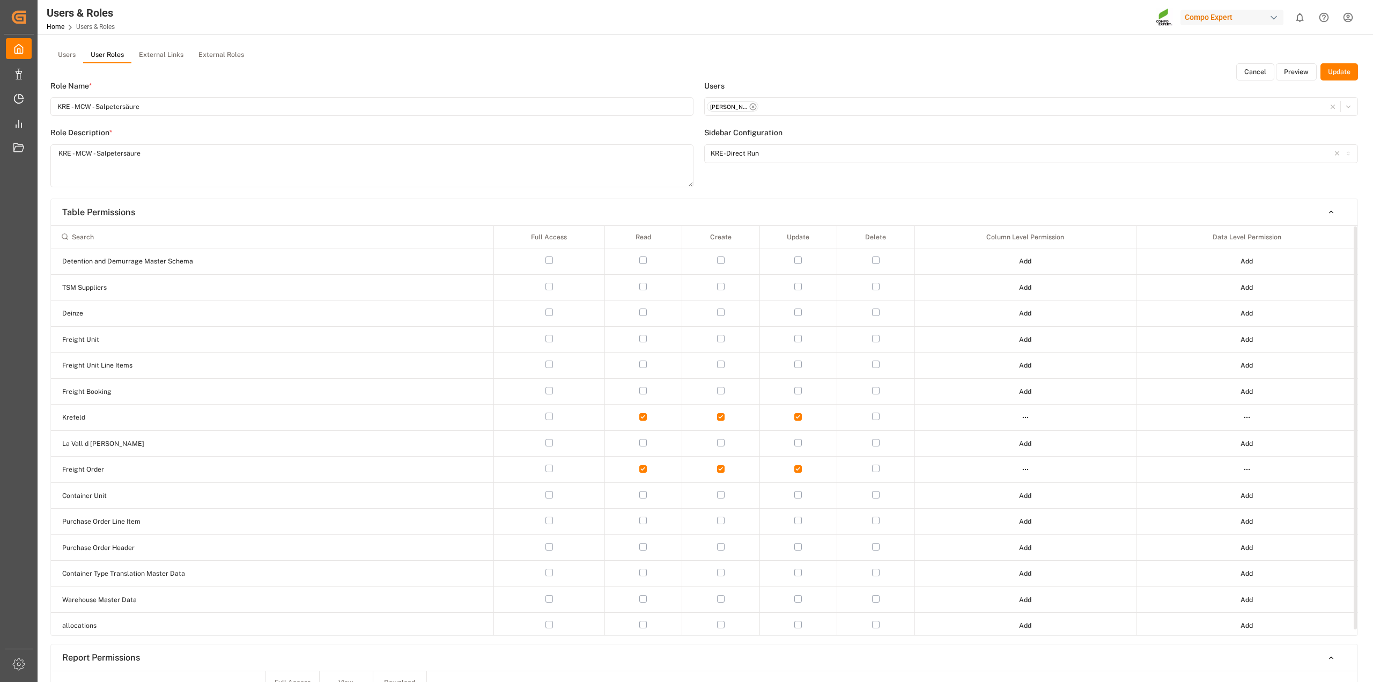
click at [1247, 419] on html "Created by potrace 1.15, written by Peter Selinger 2001-2017 Created by potrace…" at bounding box center [686, 341] width 1373 height 682
click at [1216, 442] on div "Edit" at bounding box center [1224, 437] width 55 height 15
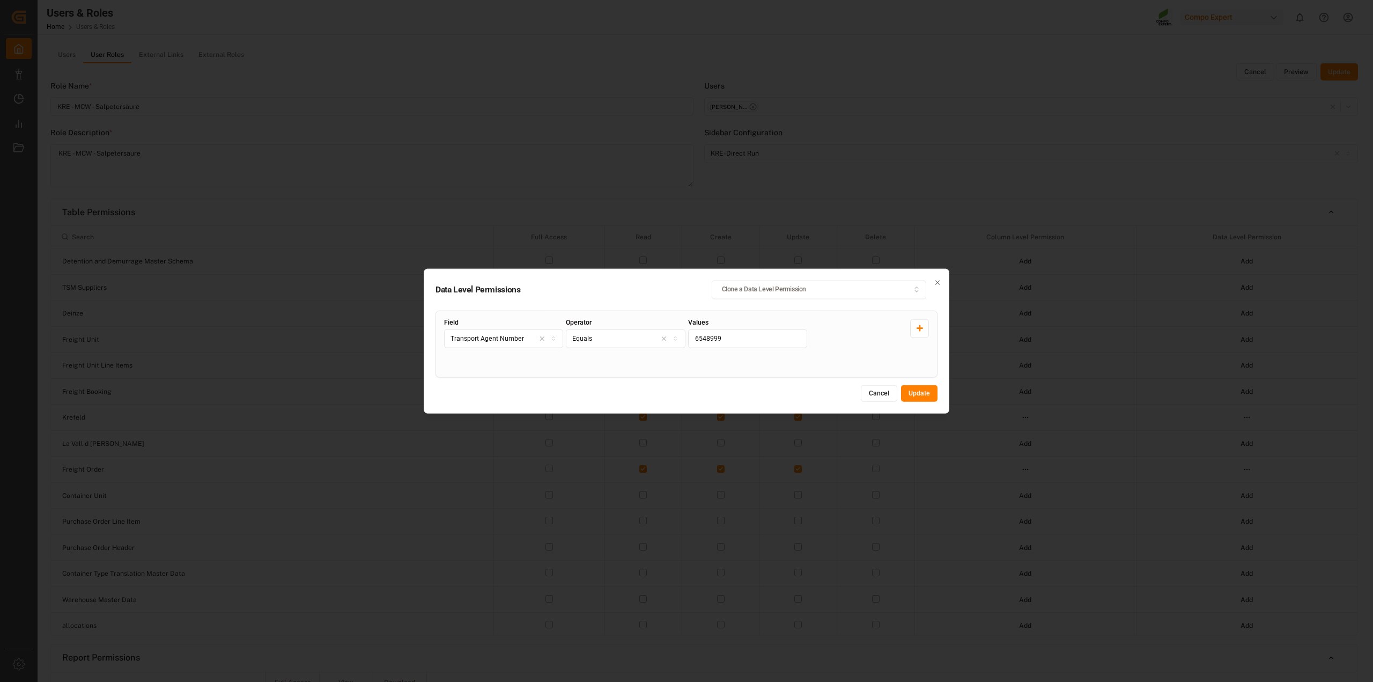
click at [887, 397] on button "Cancel" at bounding box center [879, 393] width 36 height 17
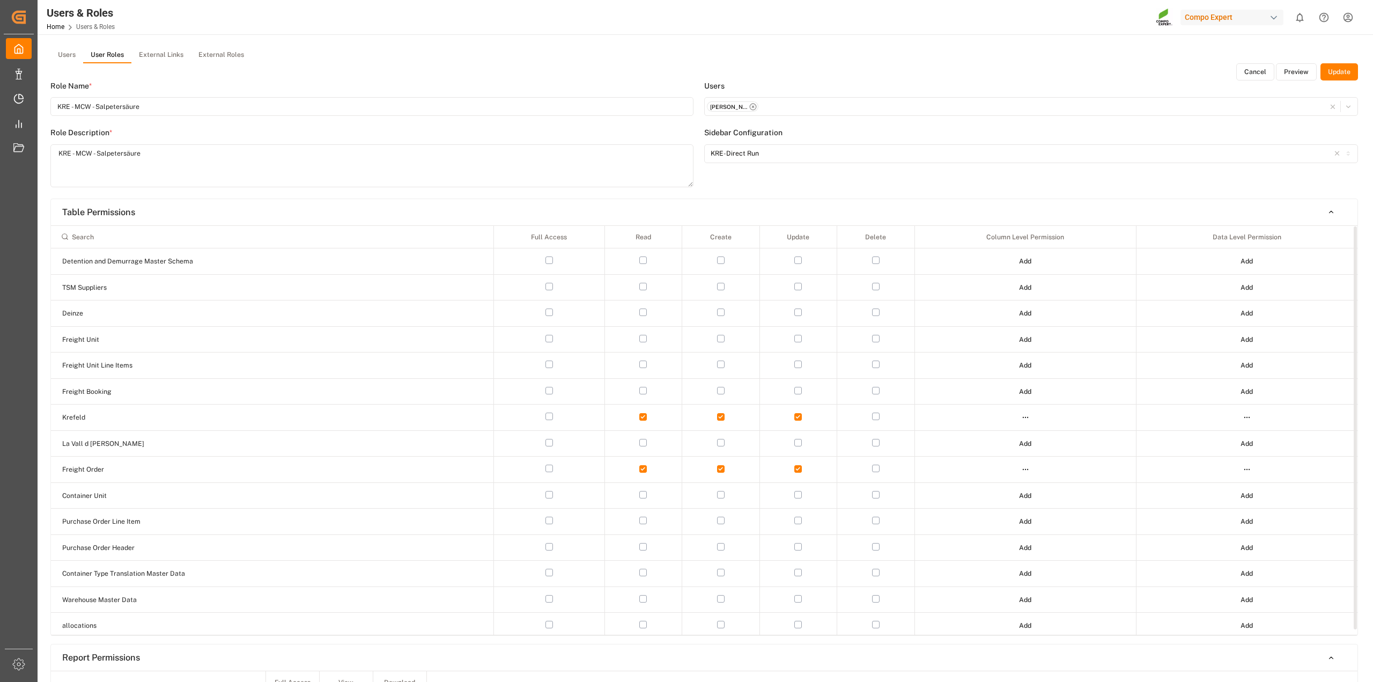
click at [1025, 419] on html "Created by potrace 1.15, written by Peter Selinger 2001-2017 Created by potrace…" at bounding box center [686, 341] width 1373 height 682
click at [999, 436] on div "Edit" at bounding box center [1002, 437] width 55 height 15
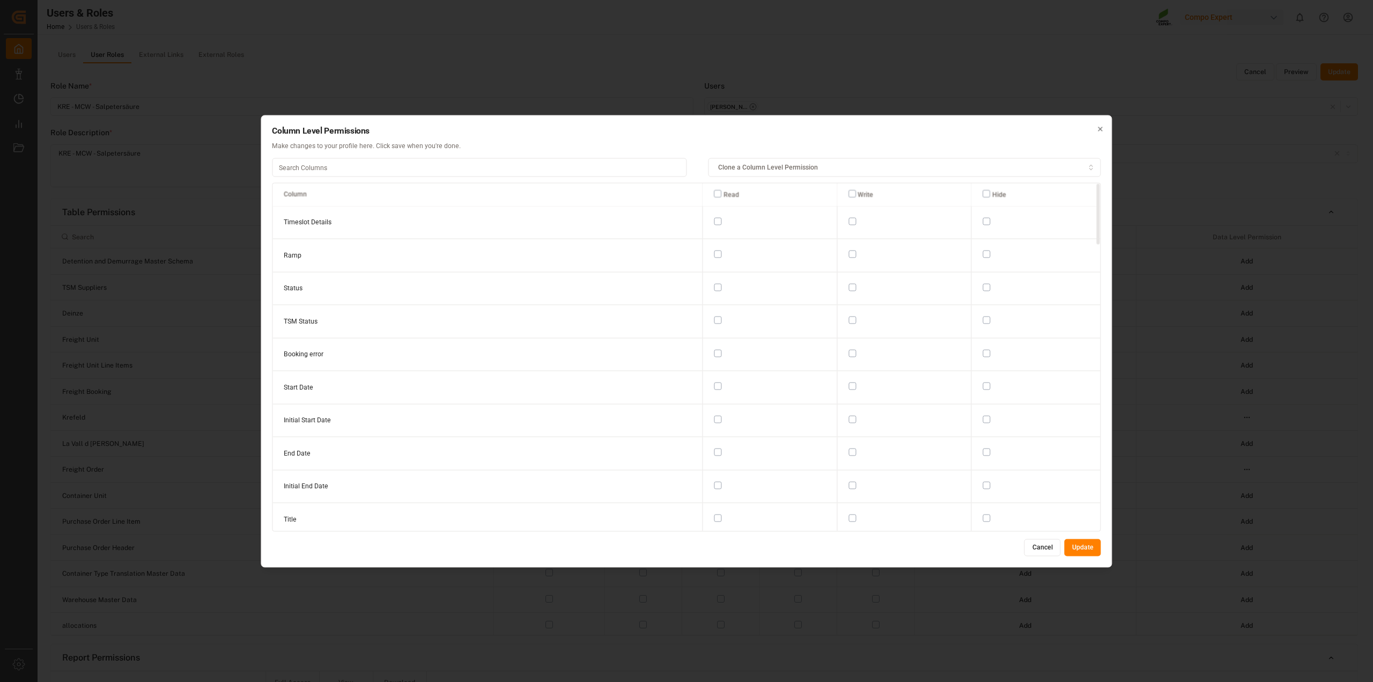
click at [1028, 543] on button "Cancel" at bounding box center [1043, 547] width 36 height 17
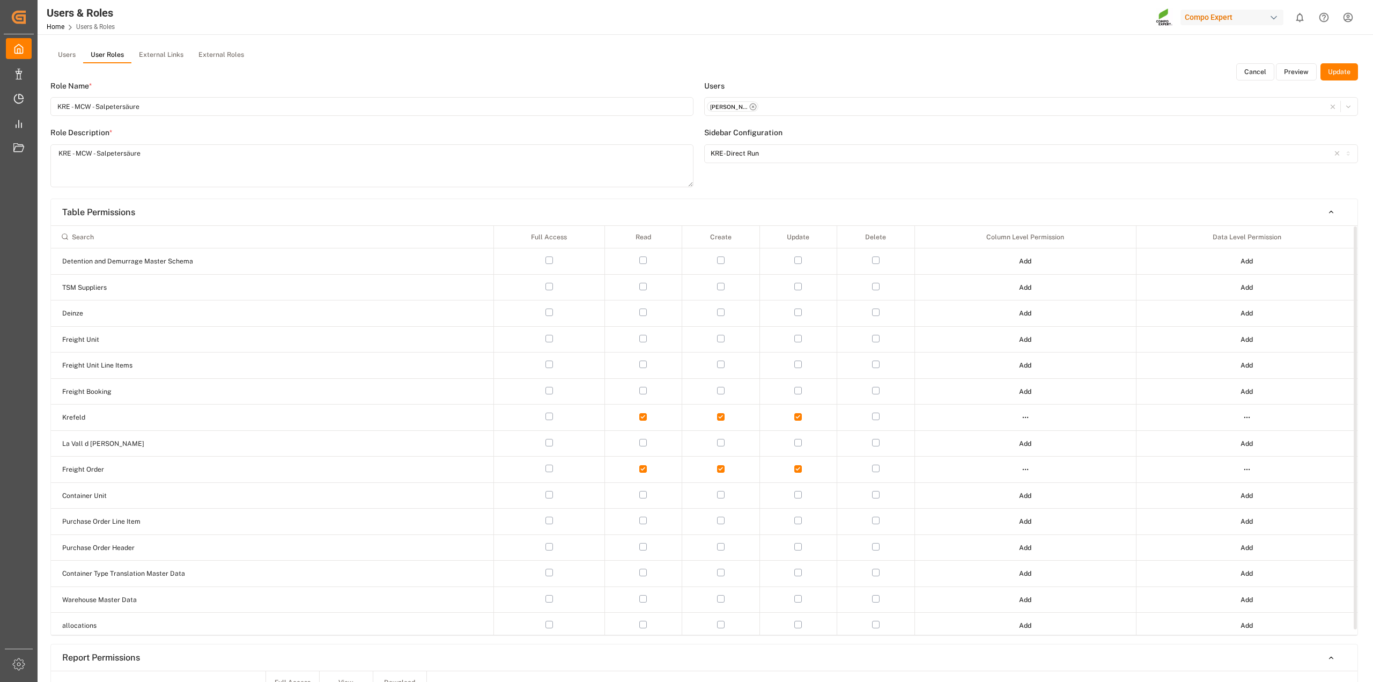
click at [1246, 471] on html "Created by potrace 1.15, written by Peter Selinger 2001-2017 Created by potrace…" at bounding box center [686, 341] width 1373 height 682
click at [1218, 489] on div "Edit" at bounding box center [1224, 490] width 55 height 15
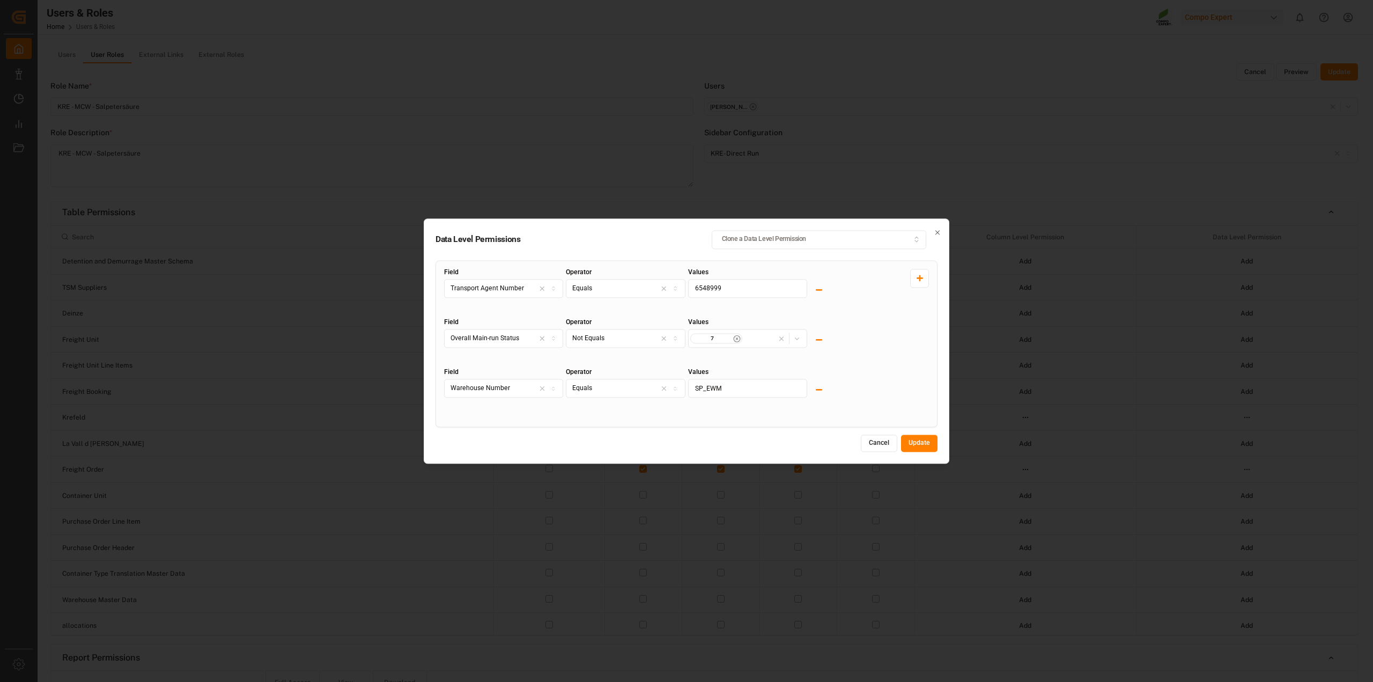
click at [824, 389] on button at bounding box center [819, 389] width 19 height 19
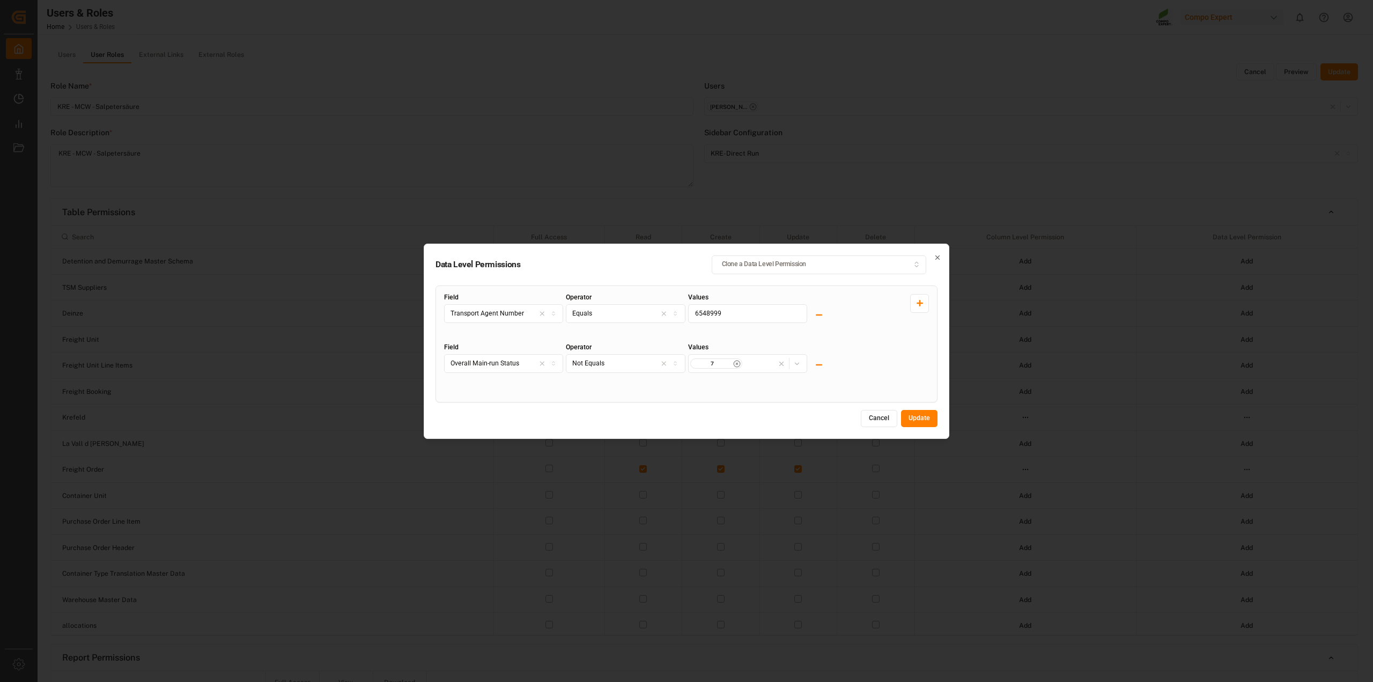
click at [913, 416] on button "Update" at bounding box center [919, 418] width 36 height 17
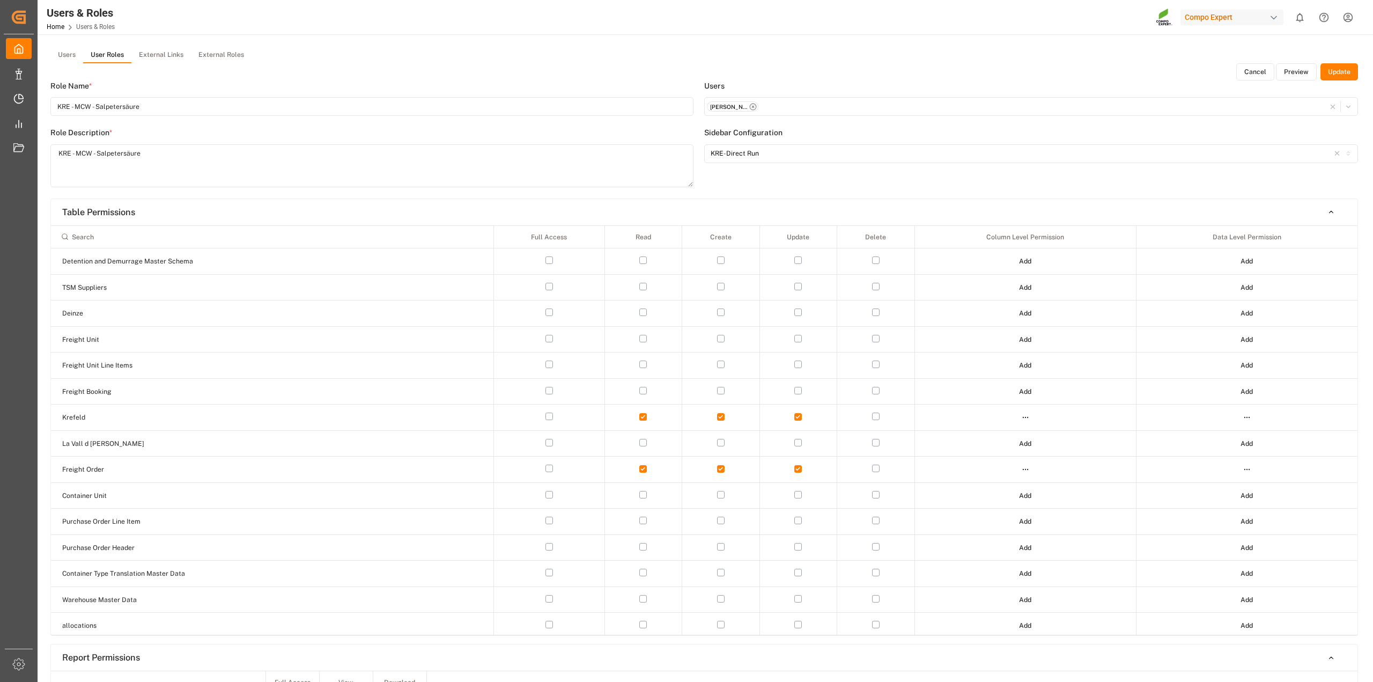
click at [1344, 70] on button "Update" at bounding box center [1340, 71] width 38 height 17
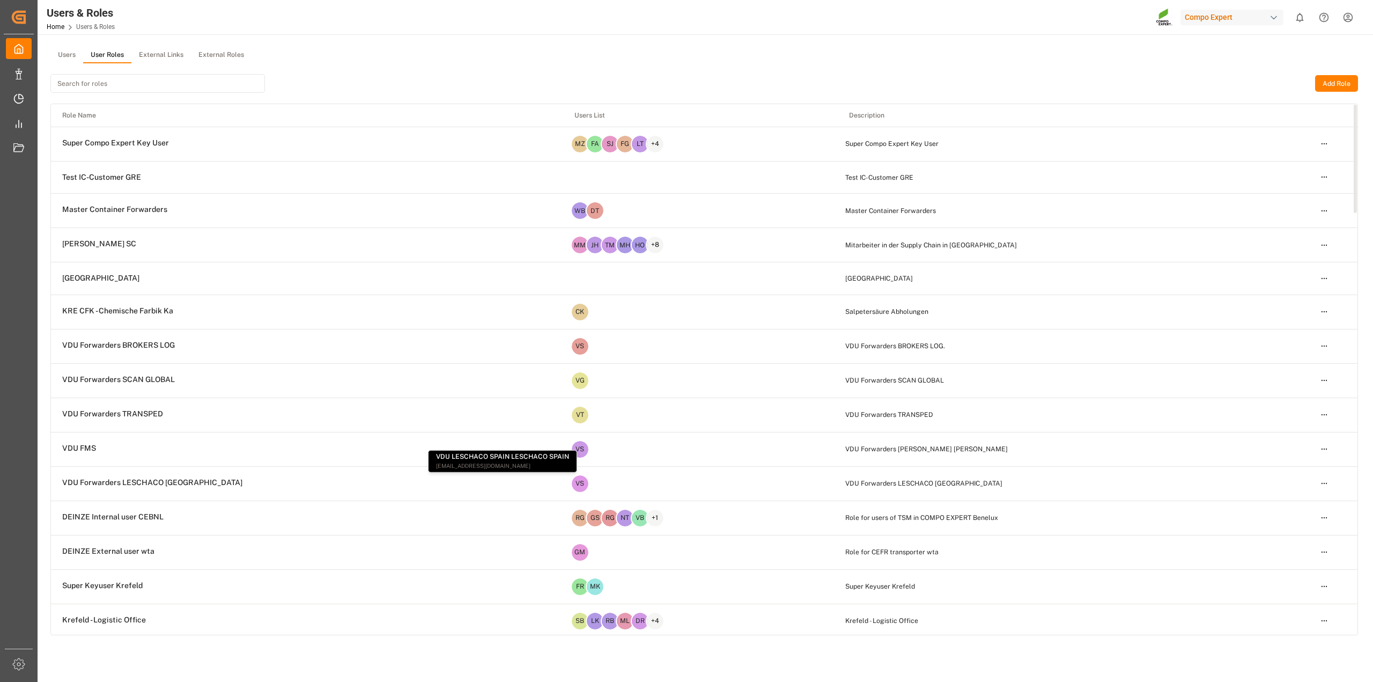
click at [112, 80] on input at bounding box center [157, 83] width 215 height 19
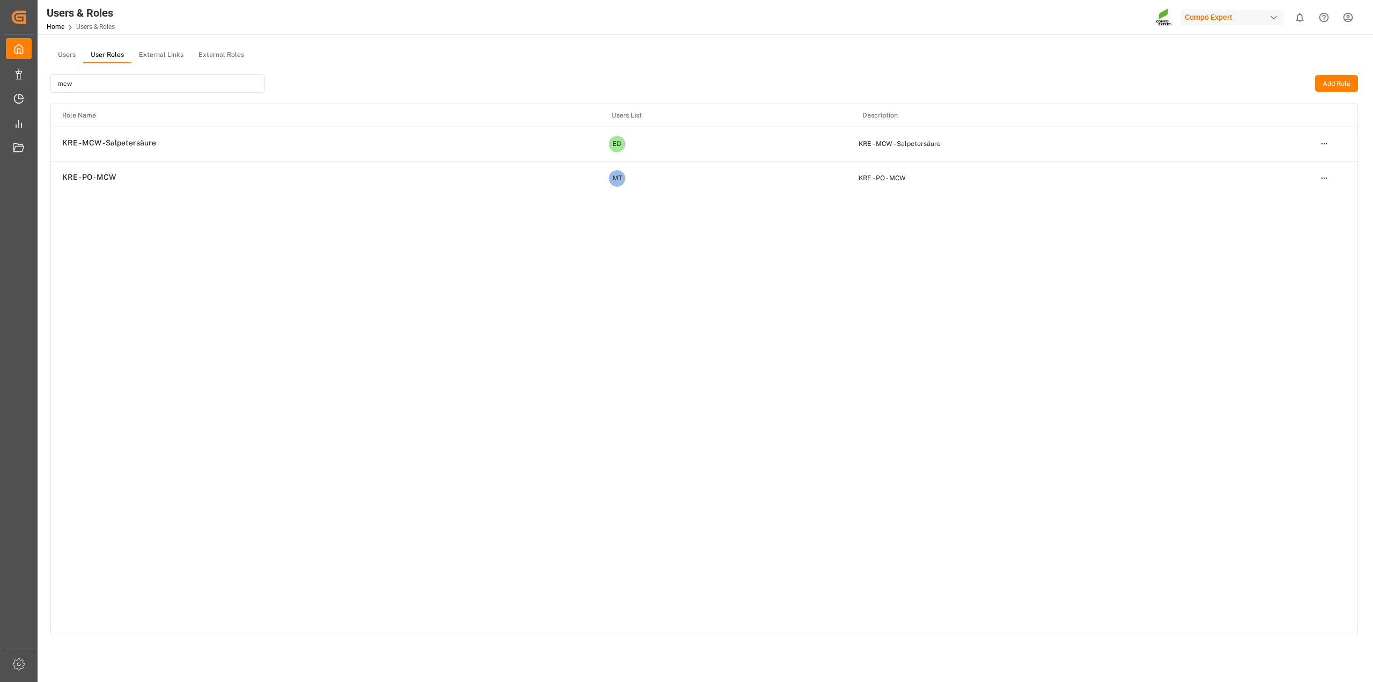
type input "mcw"
click at [1329, 144] on html "Created by potrace 1.15, written by Peter Selinger 2001-2017 Created by potrace…" at bounding box center [686, 341] width 1373 height 682
click at [1303, 161] on div "Edit" at bounding box center [1302, 163] width 55 height 15
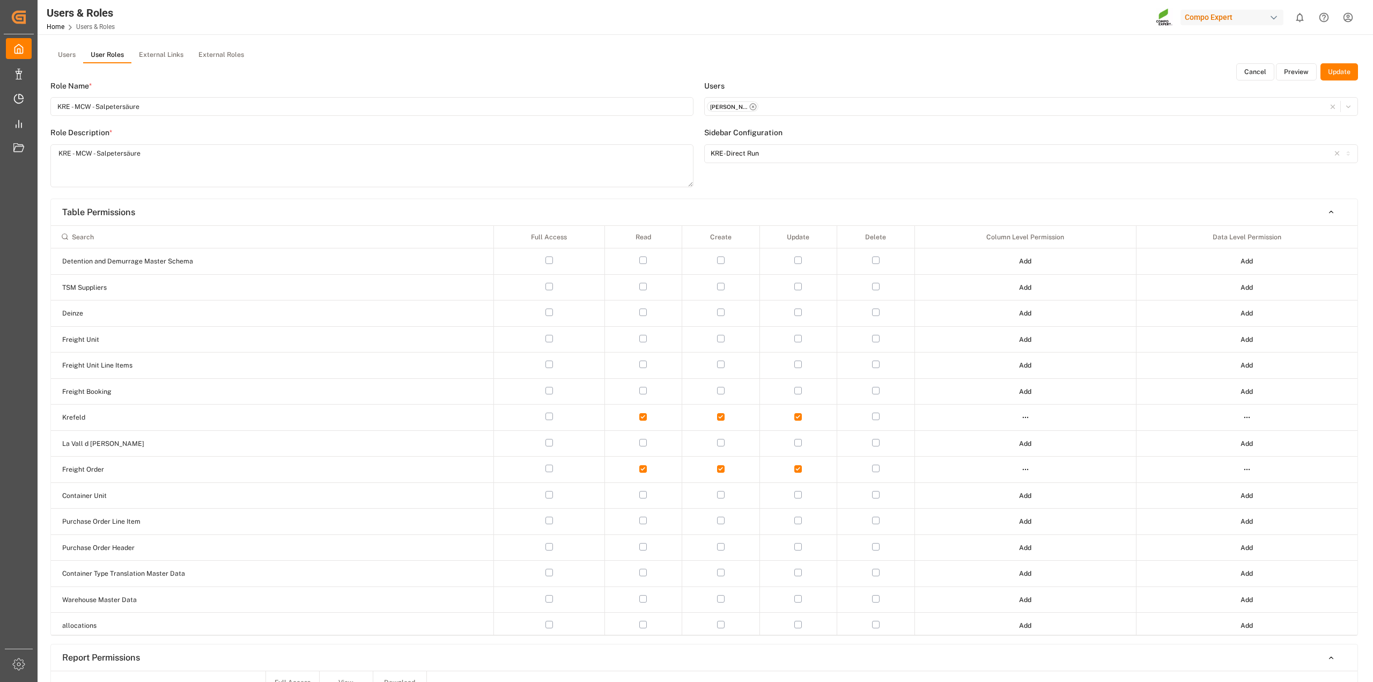
click at [1306, 71] on button "Preview" at bounding box center [1296, 71] width 41 height 17
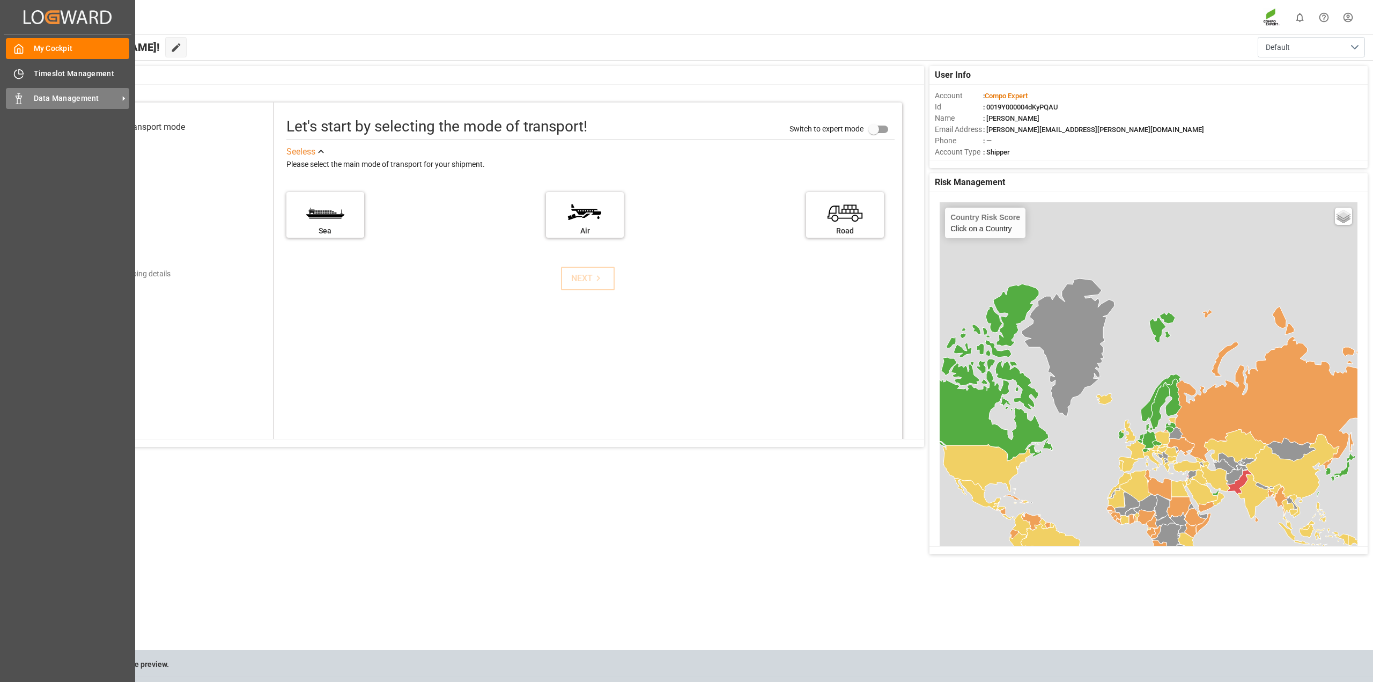
click at [43, 100] on span "Data Management" at bounding box center [76, 98] width 85 height 11
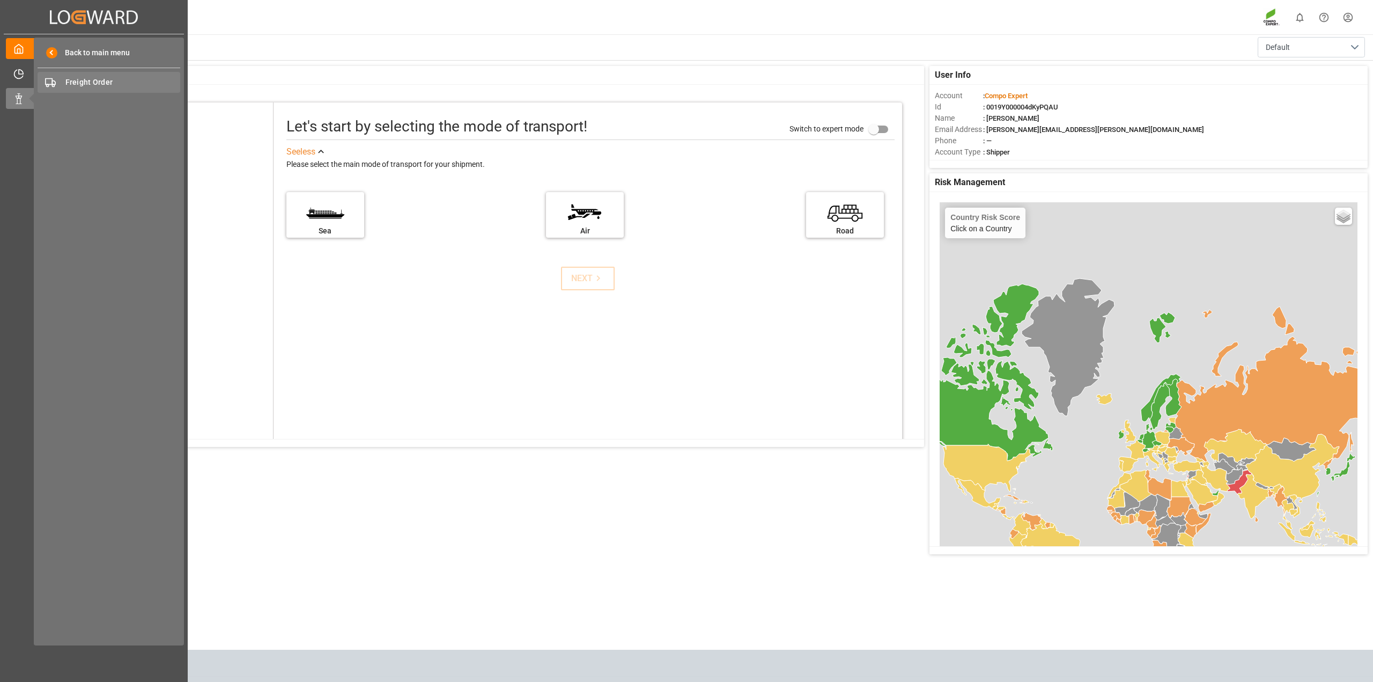
click at [110, 82] on span "Freight Order" at bounding box center [122, 82] width 115 height 11
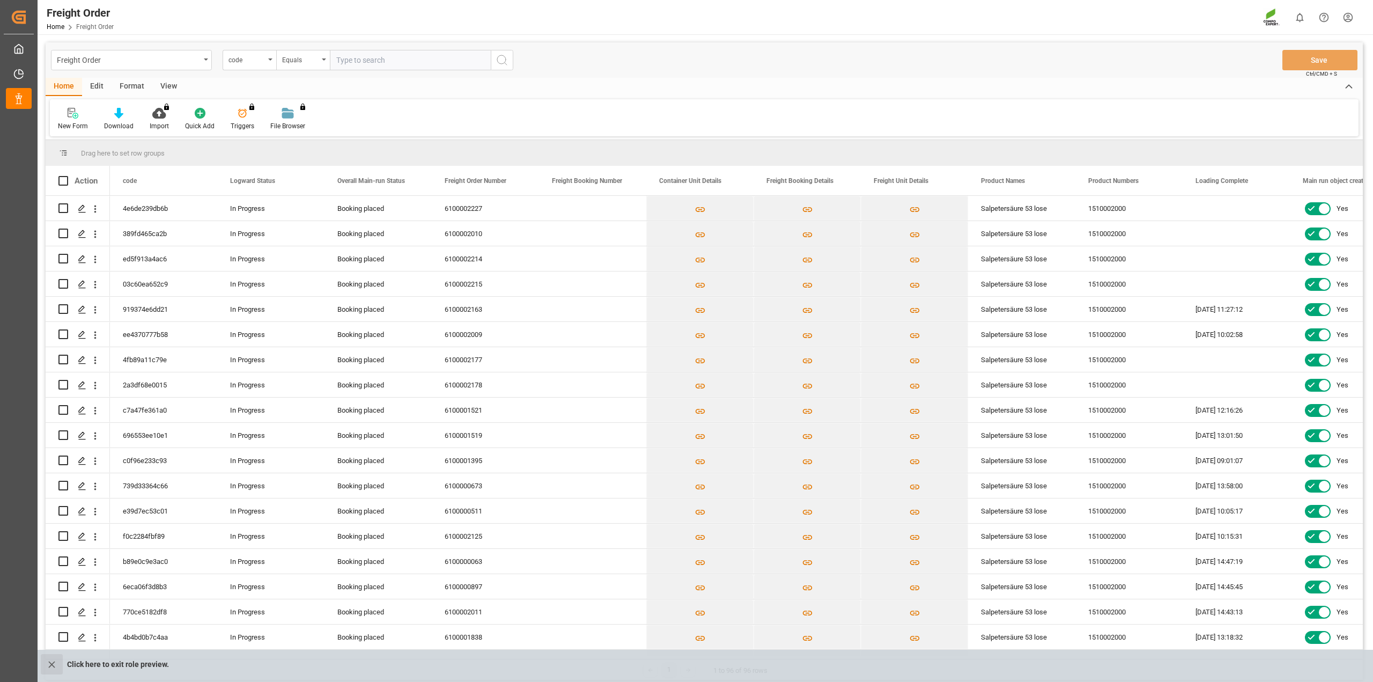
click at [49, 663] on icon "close role preview" at bounding box center [51, 664] width 11 height 11
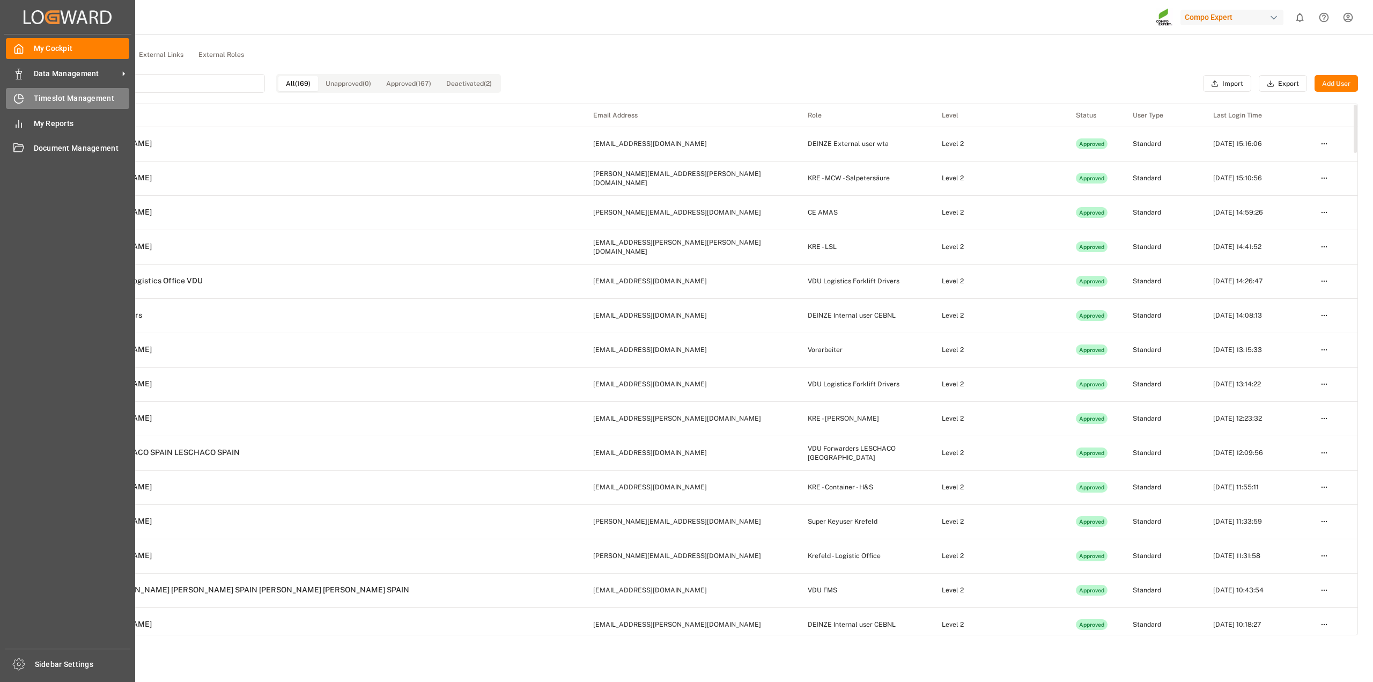
click at [23, 103] on icon at bounding box center [18, 98] width 11 height 11
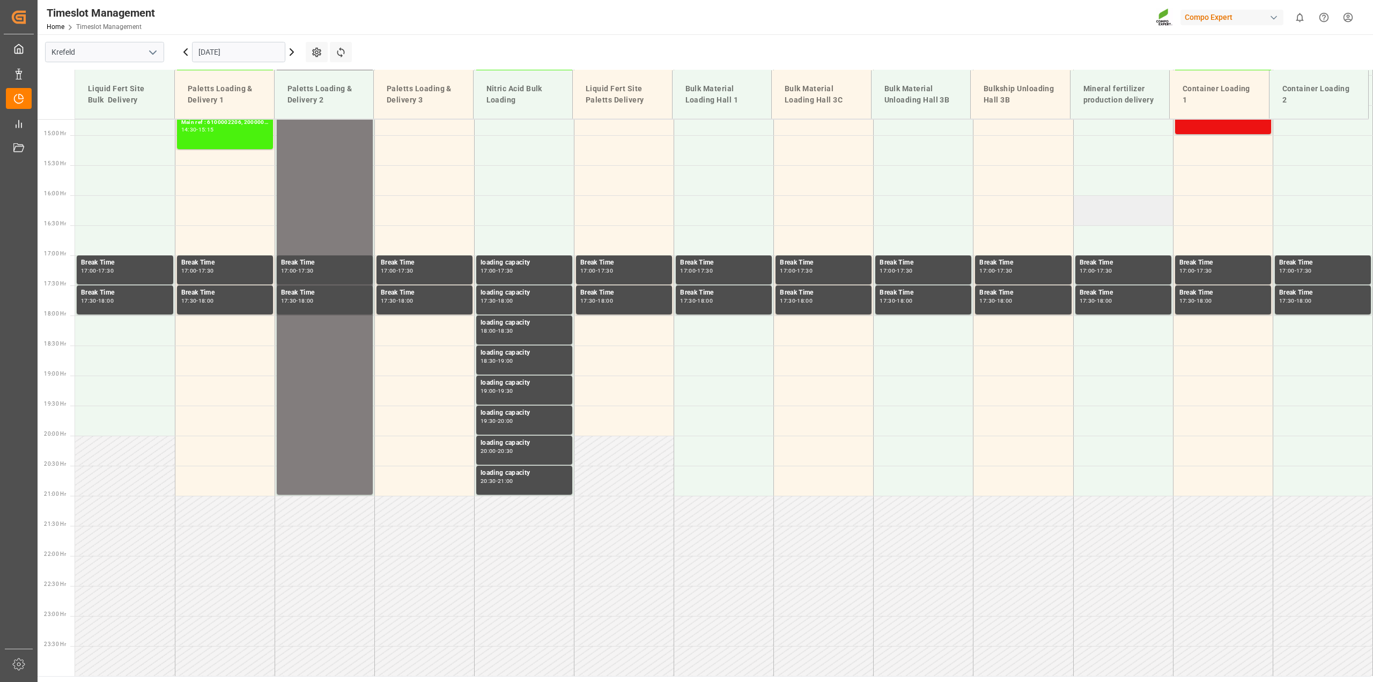
scroll to position [550, 0]
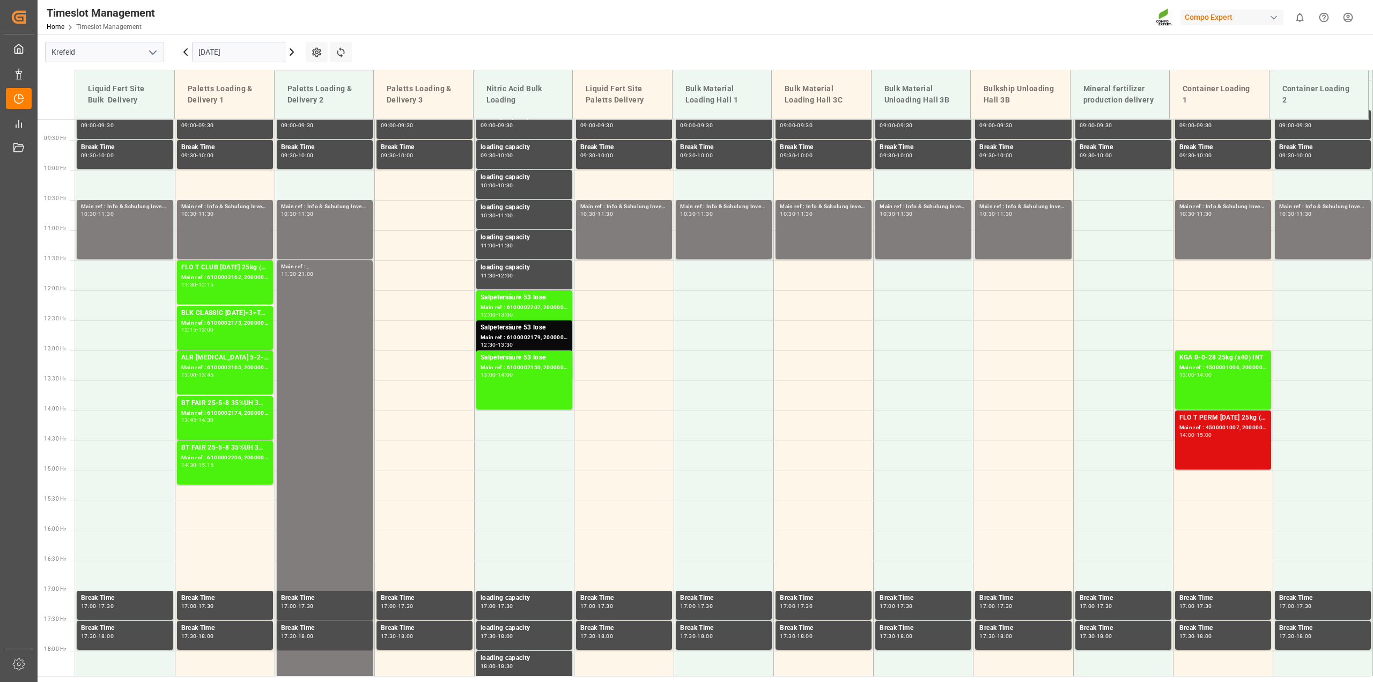
click at [1246, 447] on div "FLO T PERM 16-7-15 25kg (x42) INT Main ref : 4500001007, 2000001046 14:00 - 15:…" at bounding box center [1223, 440] width 87 height 55
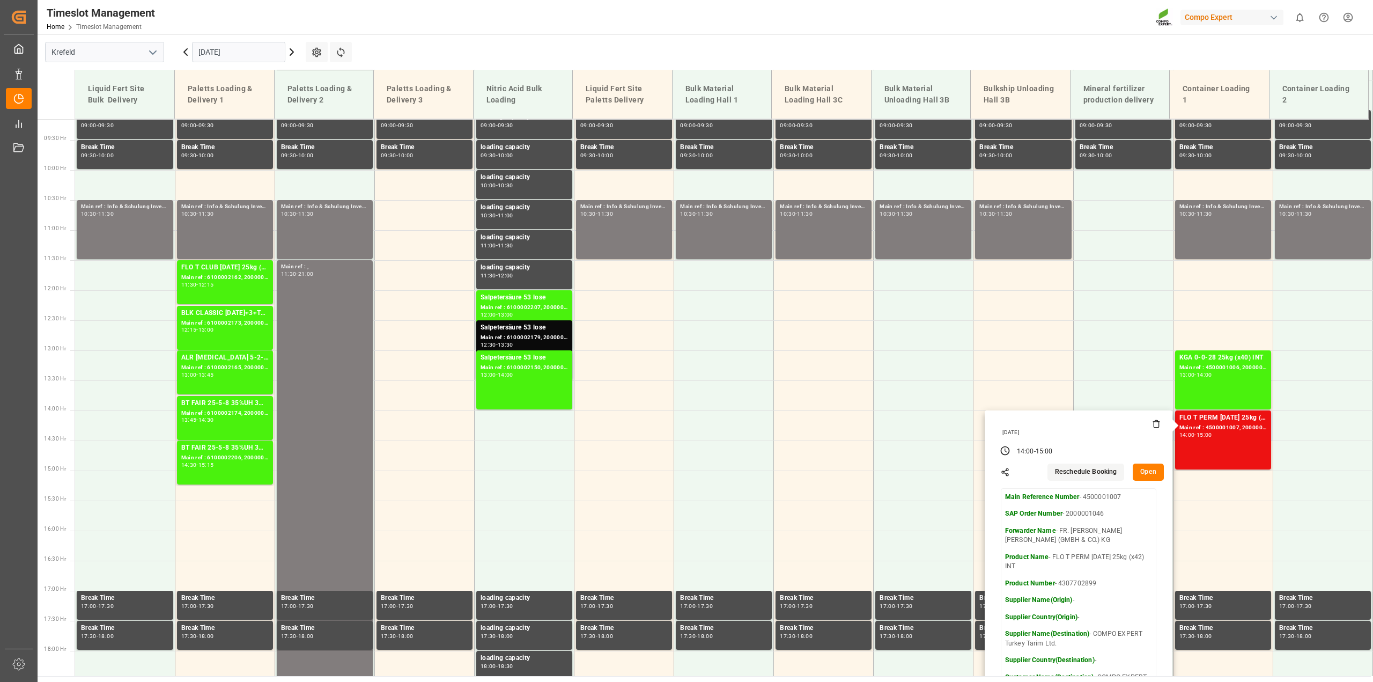
click at [1146, 472] on button "Open" at bounding box center [1148, 472] width 31 height 17
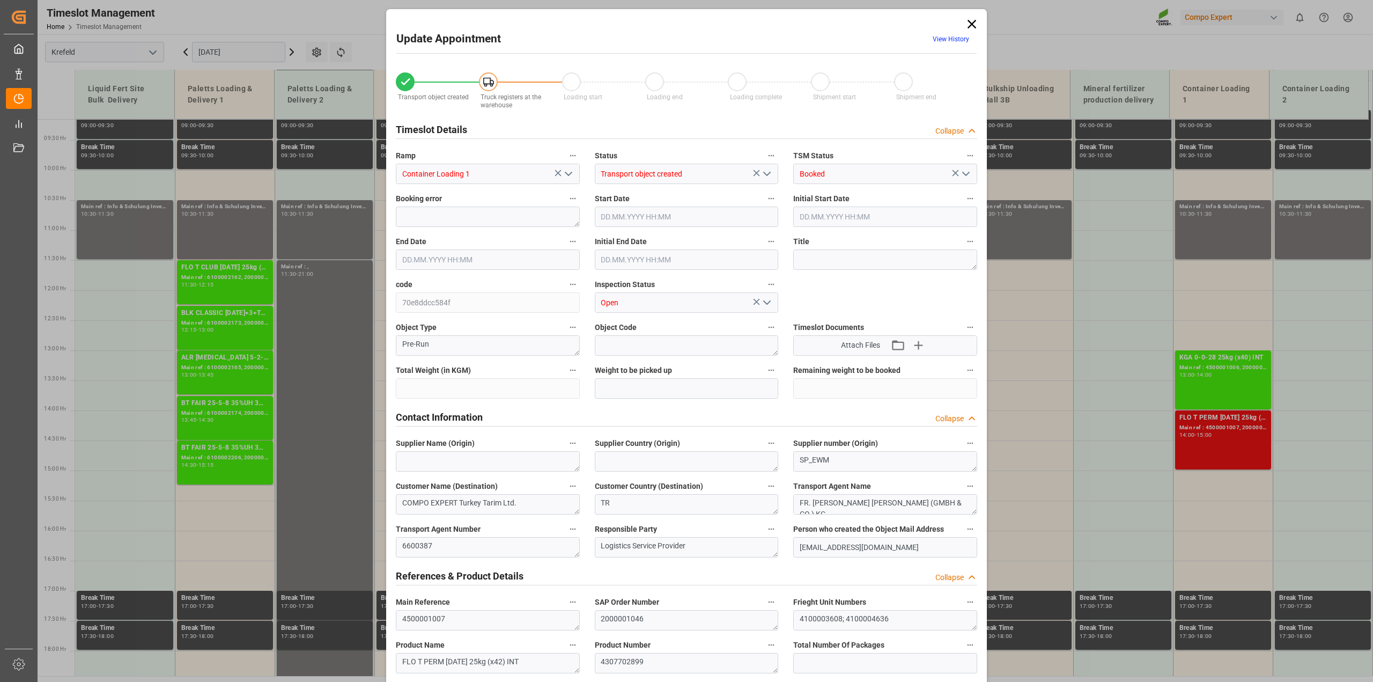
type input "42999.6"
type input "0"
type input "25.09.2025 14:00"
type input "25.09.2025 15:00"
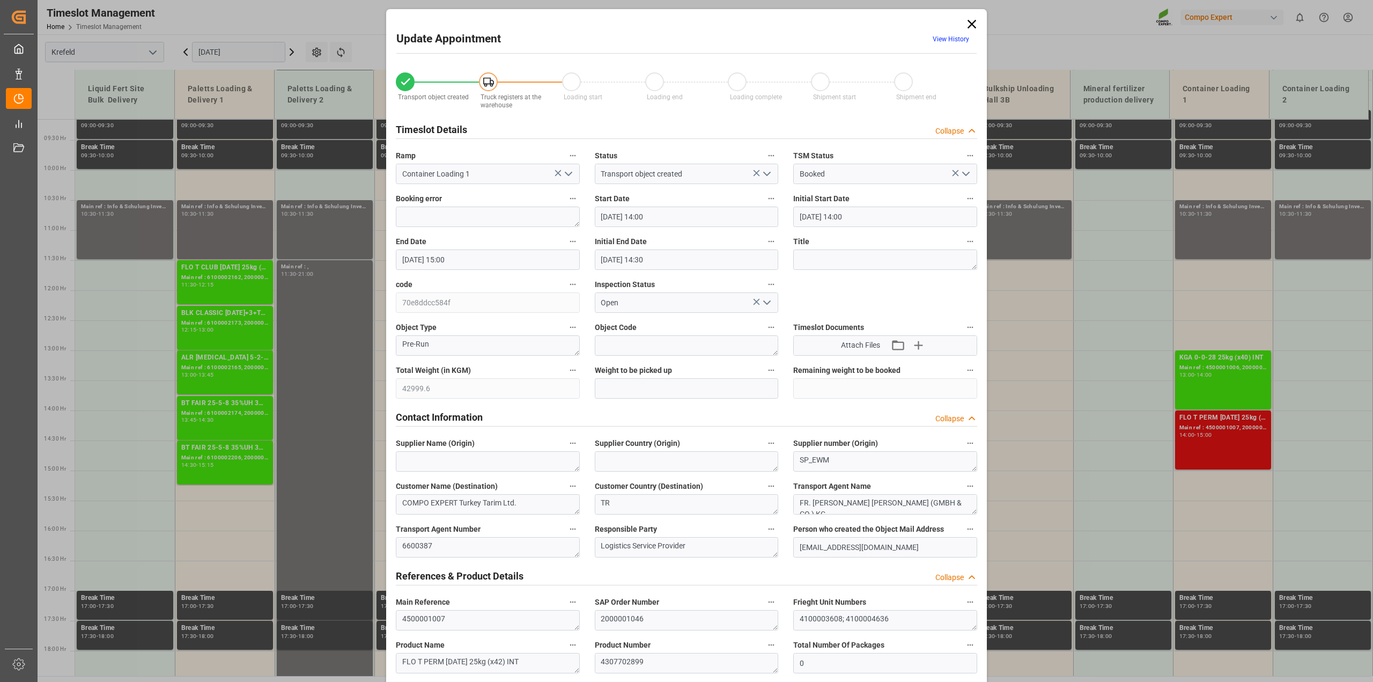
type input "25.09.2025 14:30"
type input "[DATE] 12:00"
type input "08.09.2025 10:12"
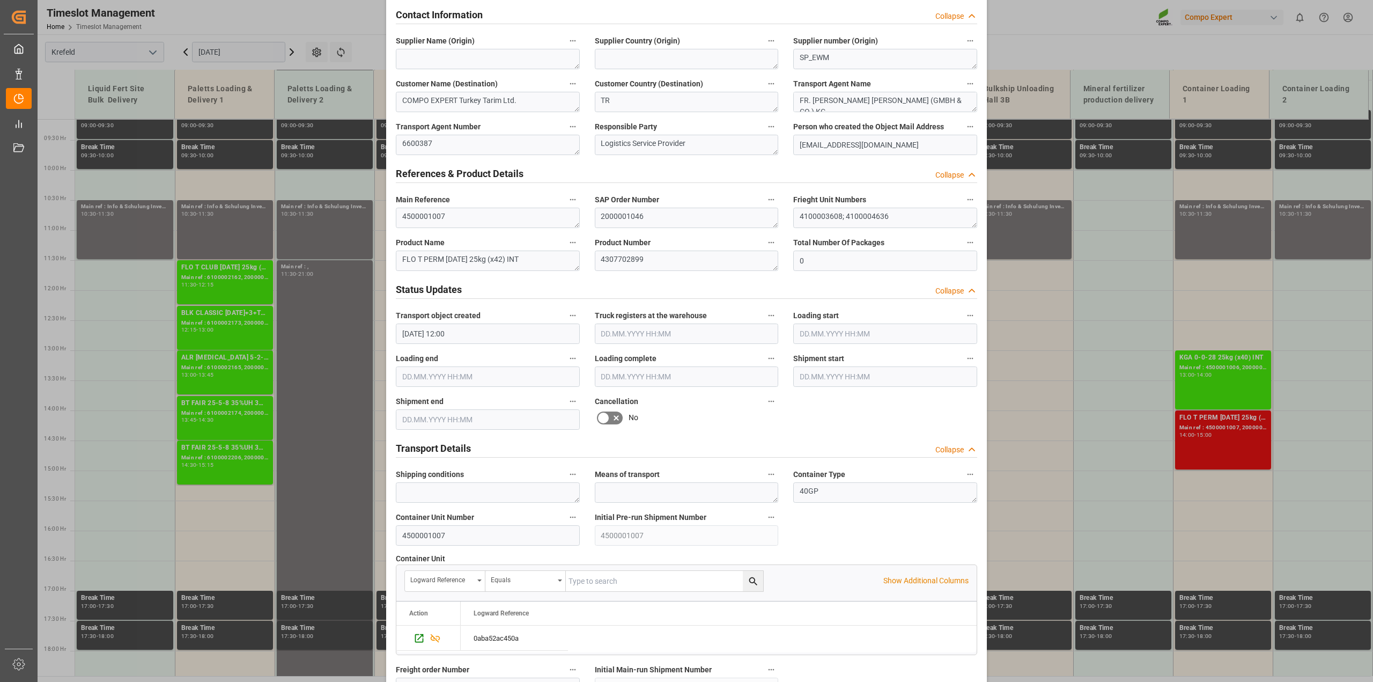
scroll to position [604, 0]
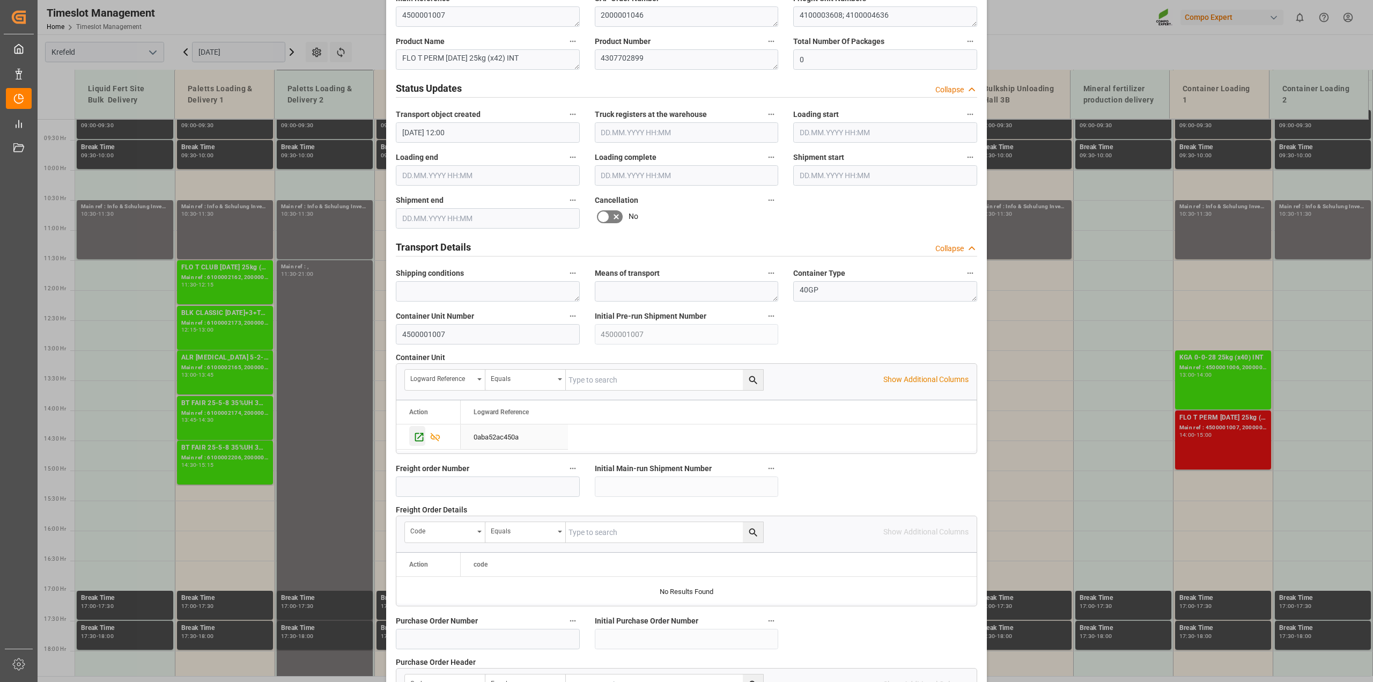
click at [416, 433] on icon "Press SPACE to select this row." at bounding box center [419, 436] width 9 height 9
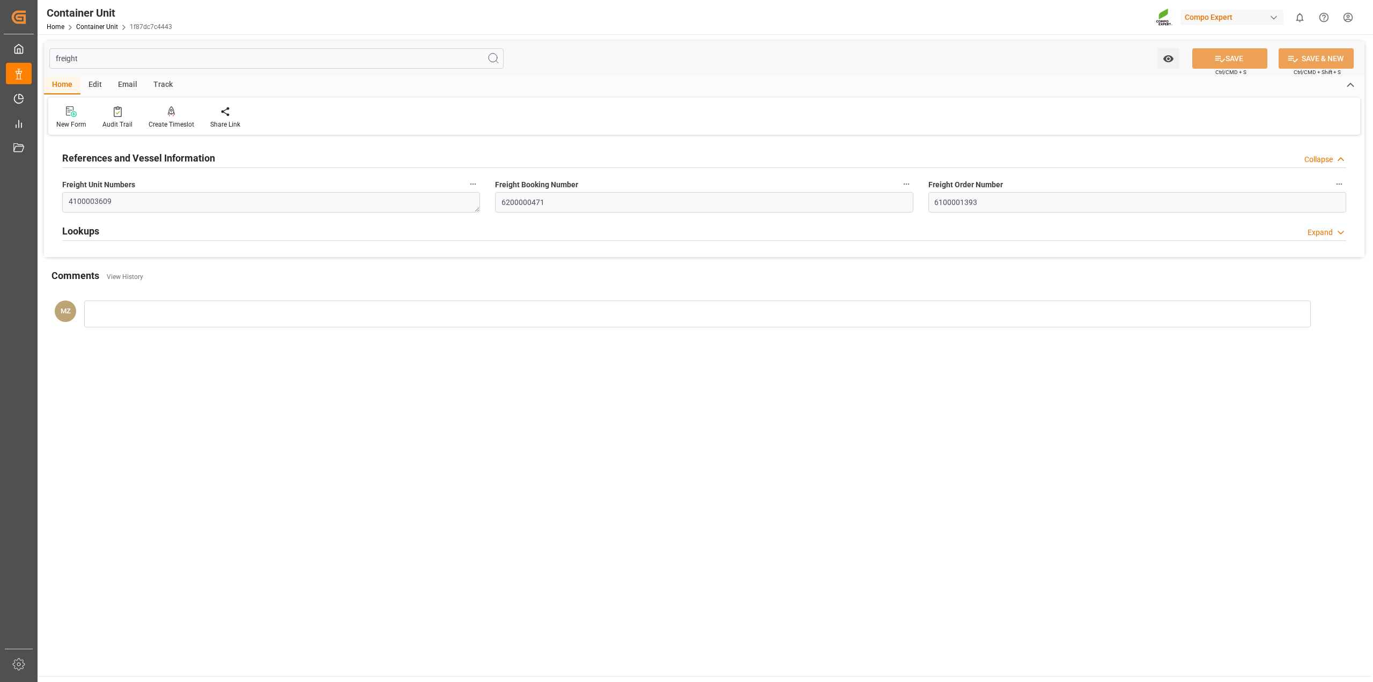
click at [1350, 20] on html "Created by potrace 1.15, written by [PERSON_NAME] [DATE]-[DATE] Created by potr…" at bounding box center [686, 341] width 1373 height 682
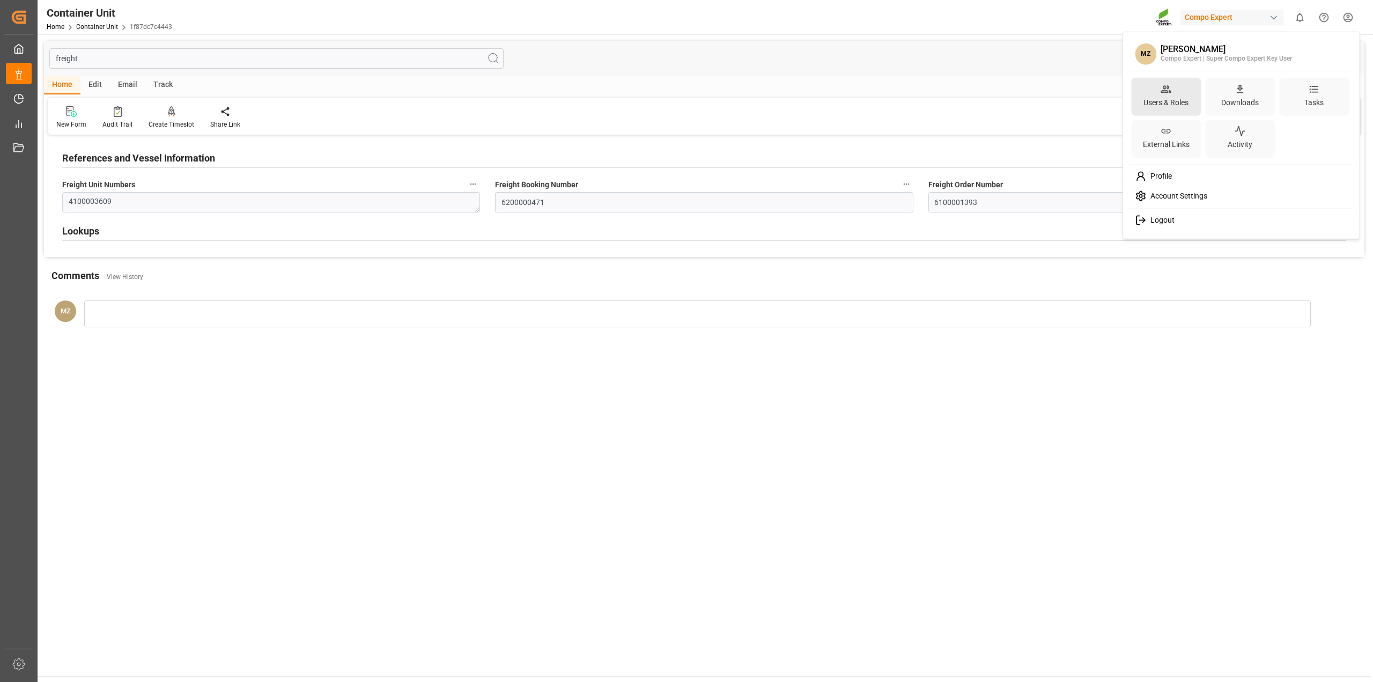
click at [1149, 102] on div "Users & Roles" at bounding box center [1166, 102] width 49 height 16
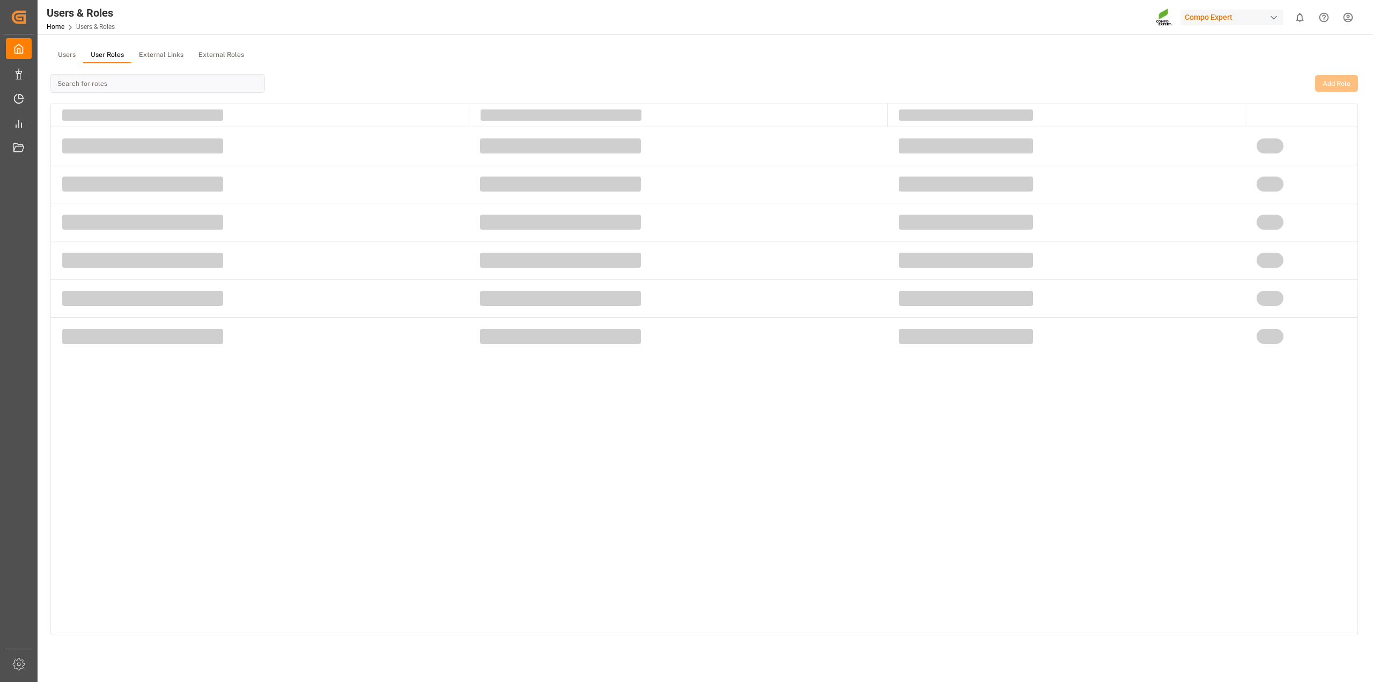
click at [95, 49] on button "User Roles" at bounding box center [107, 55] width 48 height 16
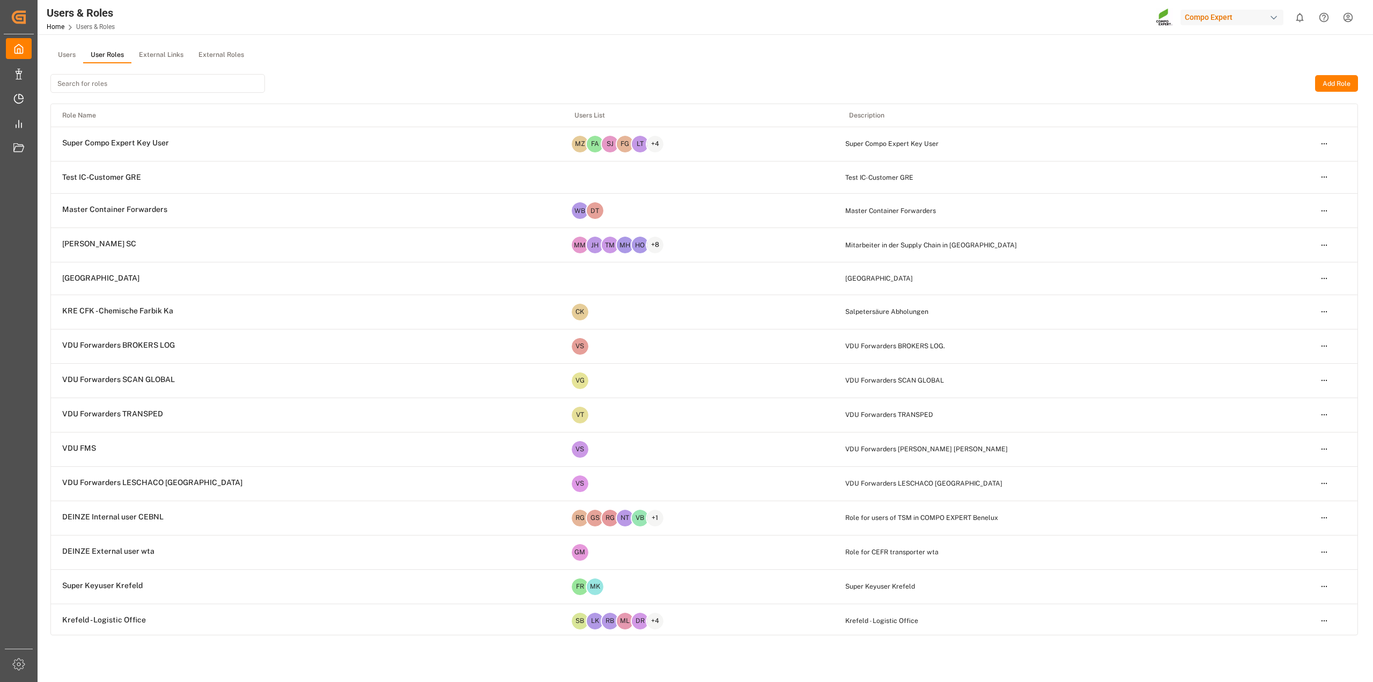
click at [130, 84] on input at bounding box center [157, 83] width 215 height 19
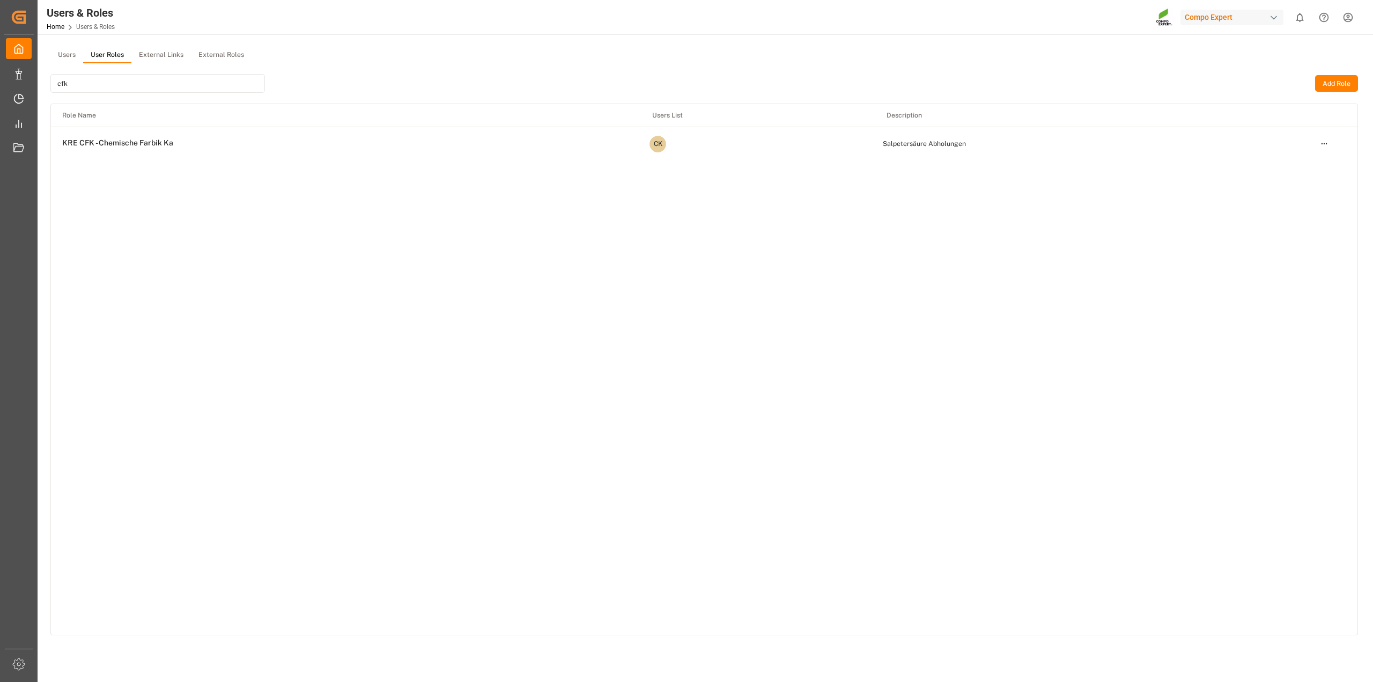
type input "cfk"
click at [1321, 144] on html "Created by potrace 1.15, written by Peter Selinger 2001-2017 Created by potrace…" at bounding box center [686, 341] width 1373 height 682
click at [1298, 161] on div "Edit" at bounding box center [1302, 163] width 55 height 15
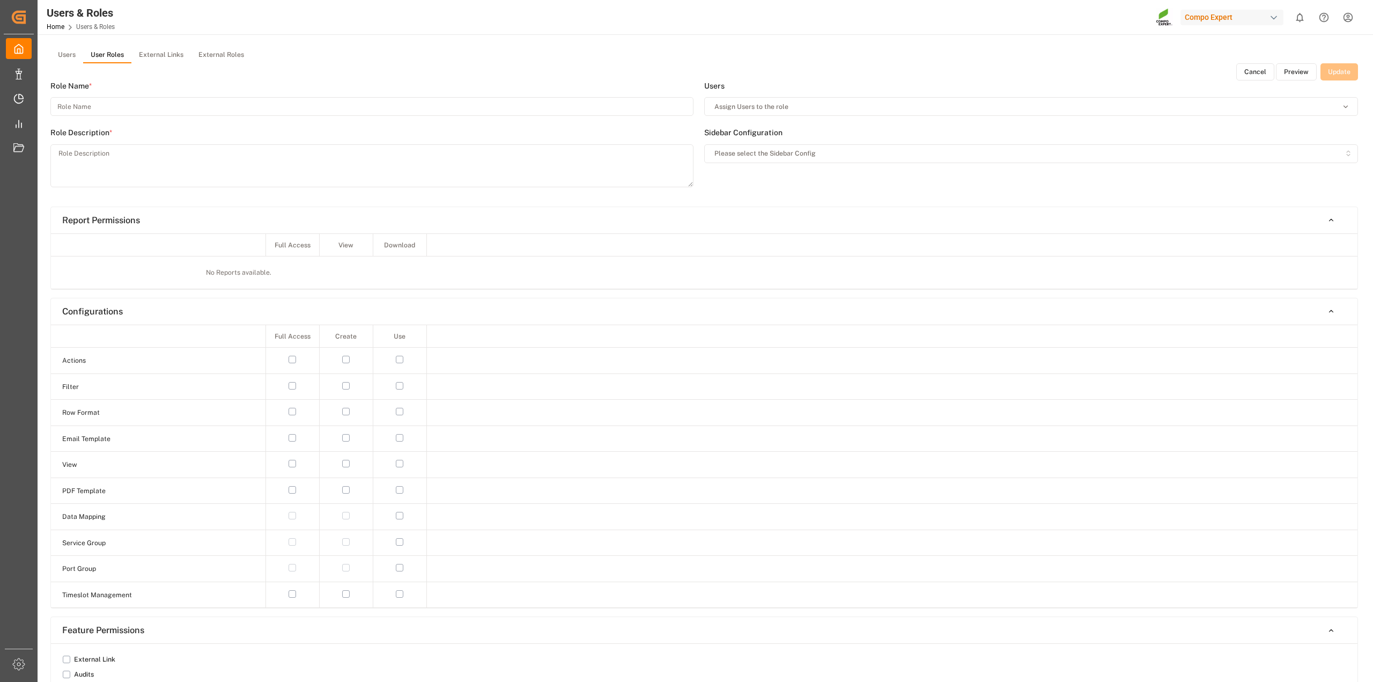
type input "KRE CFK - Chemische Farbik Ka"
type textarea "Salpetersäure Abholungen"
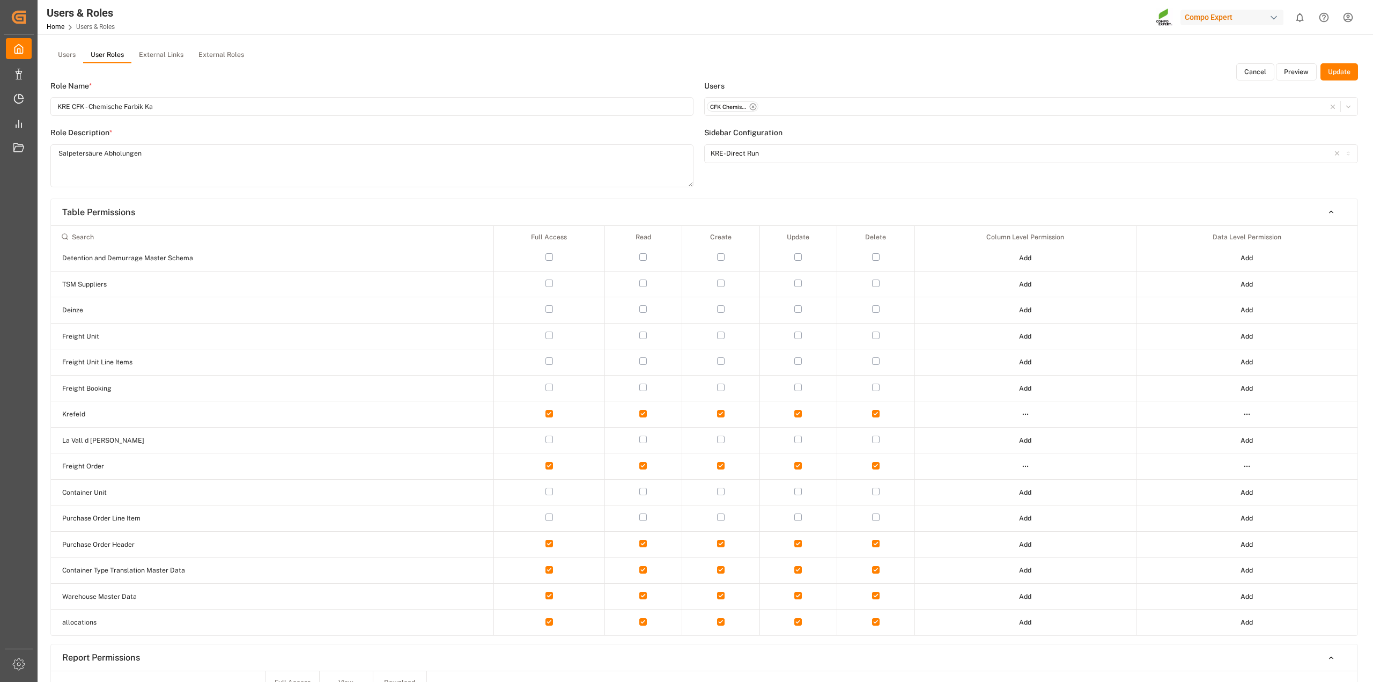
click at [72, 54] on button "Users" at bounding box center [66, 55] width 33 height 16
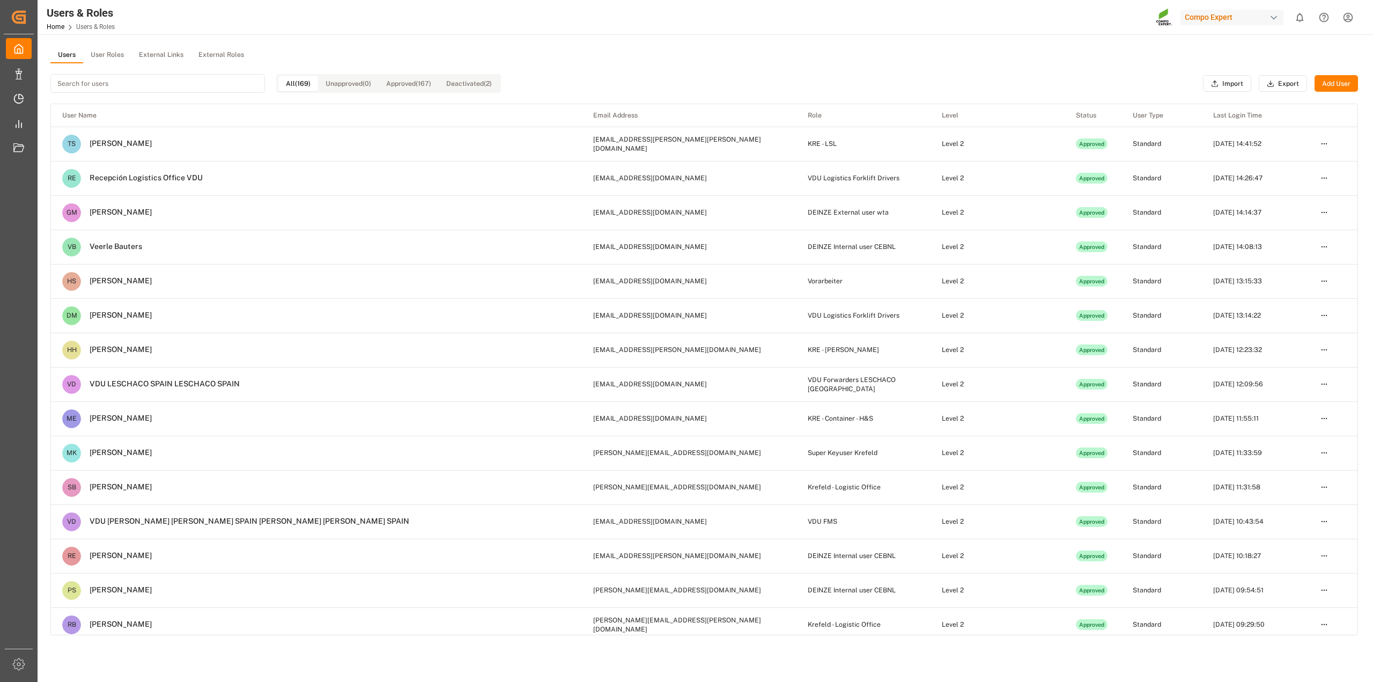
click at [114, 54] on button "User Roles" at bounding box center [107, 55] width 48 height 16
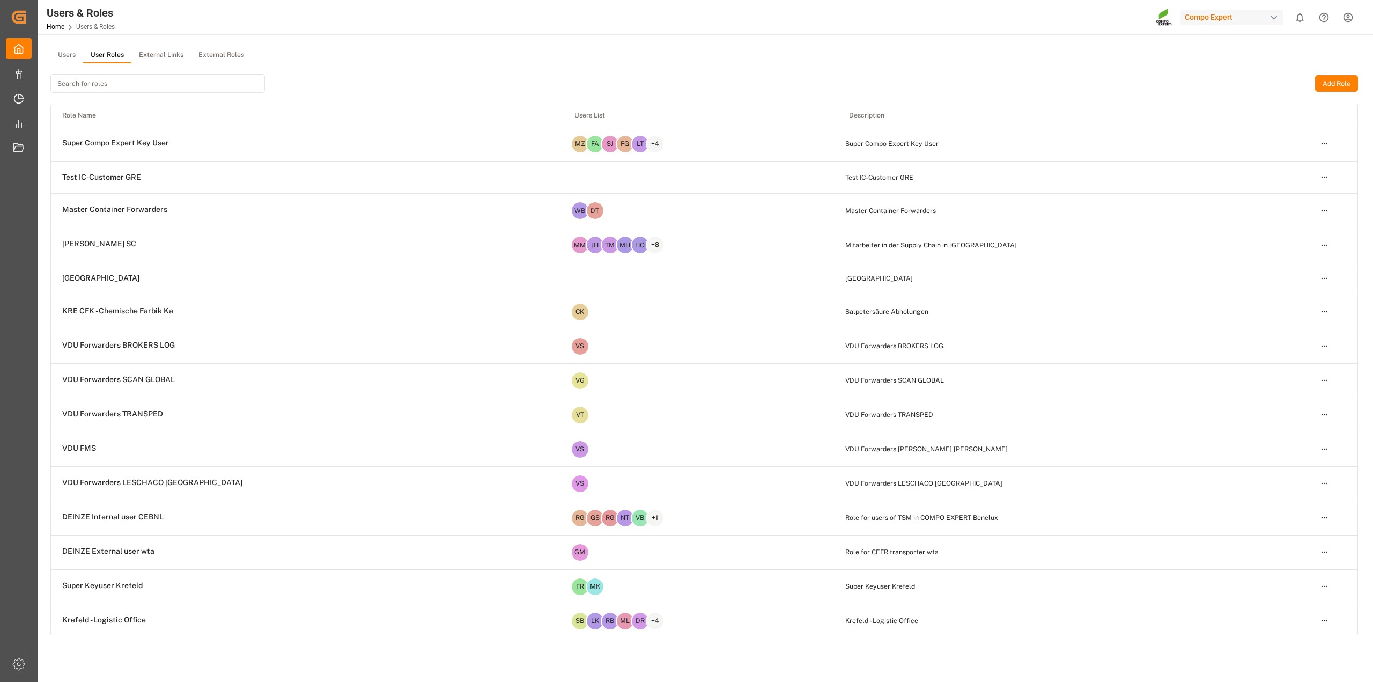
click at [103, 84] on input at bounding box center [157, 83] width 215 height 19
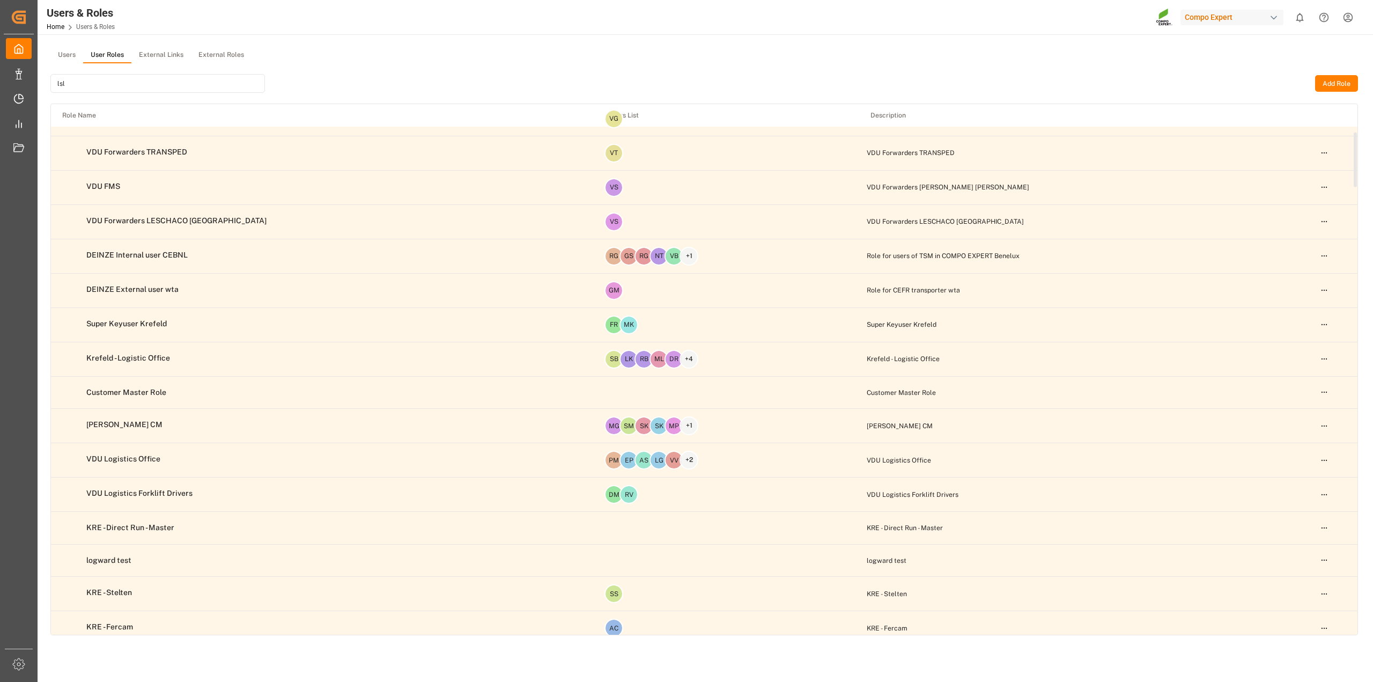
scroll to position [268, 0]
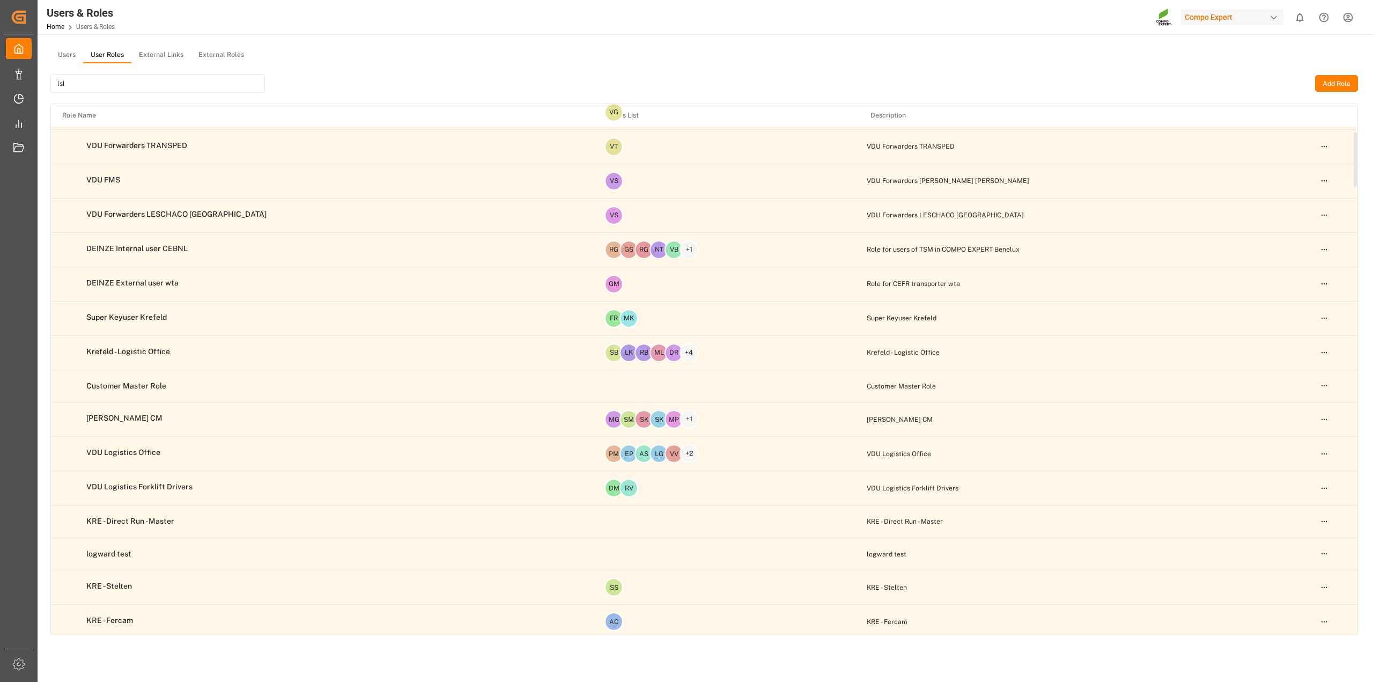
click at [151, 81] on input "lsl" at bounding box center [157, 83] width 215 height 19
type input "lsl"
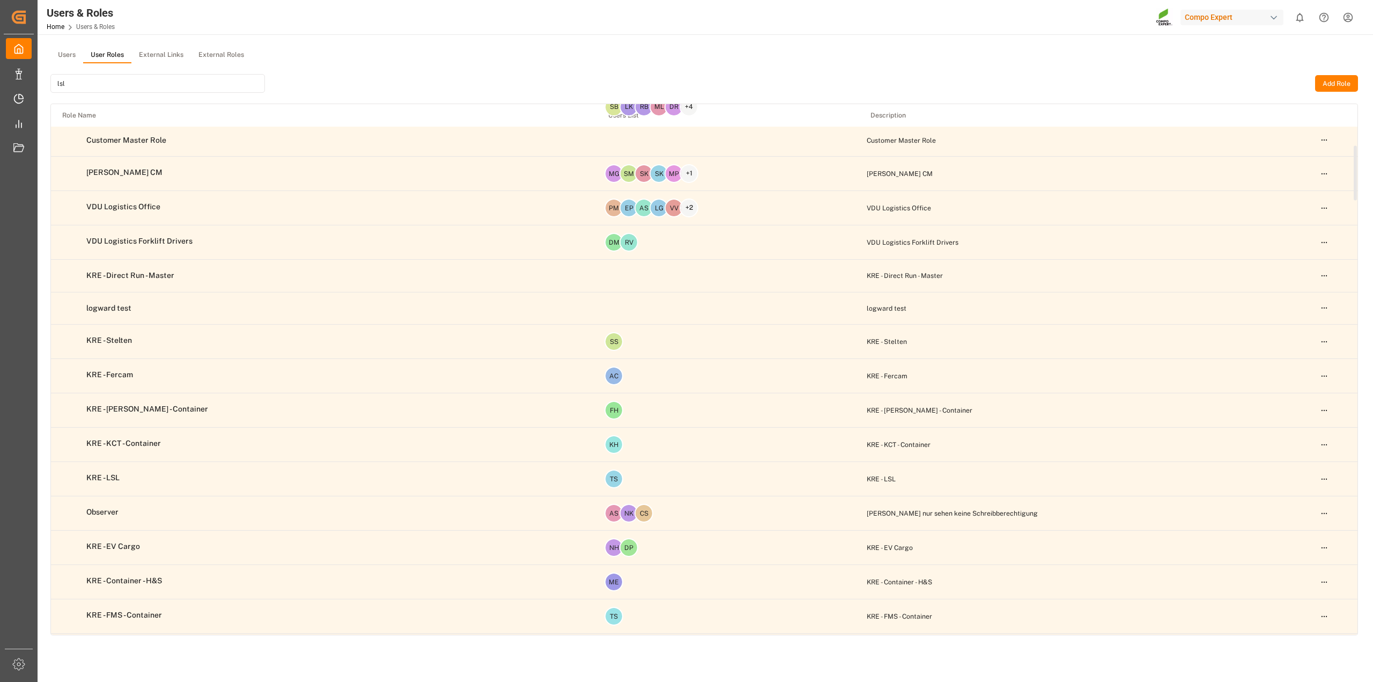
scroll to position [536, 0]
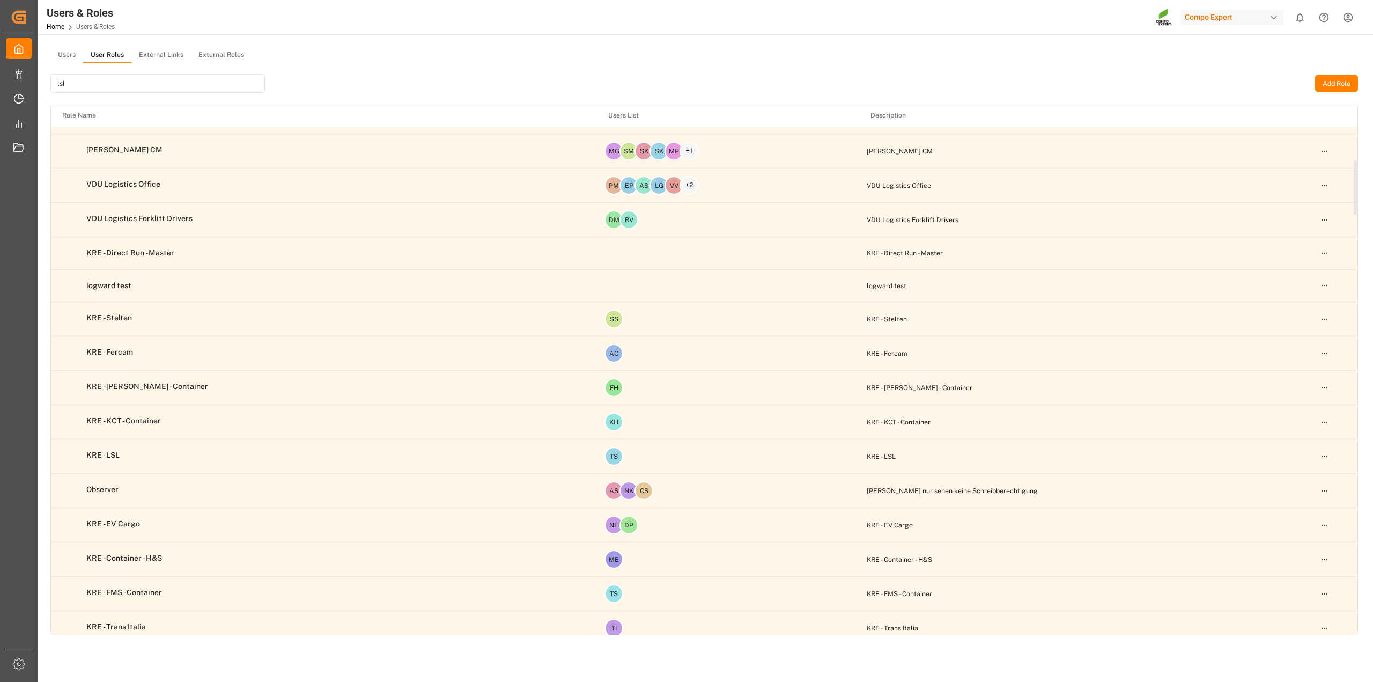
click at [1321, 459] on html "Created by potrace 1.15, written by Peter Selinger 2001-2017 Created by potrace…" at bounding box center [686, 341] width 1373 height 682
click at [1297, 479] on div "Edit" at bounding box center [1302, 478] width 55 height 15
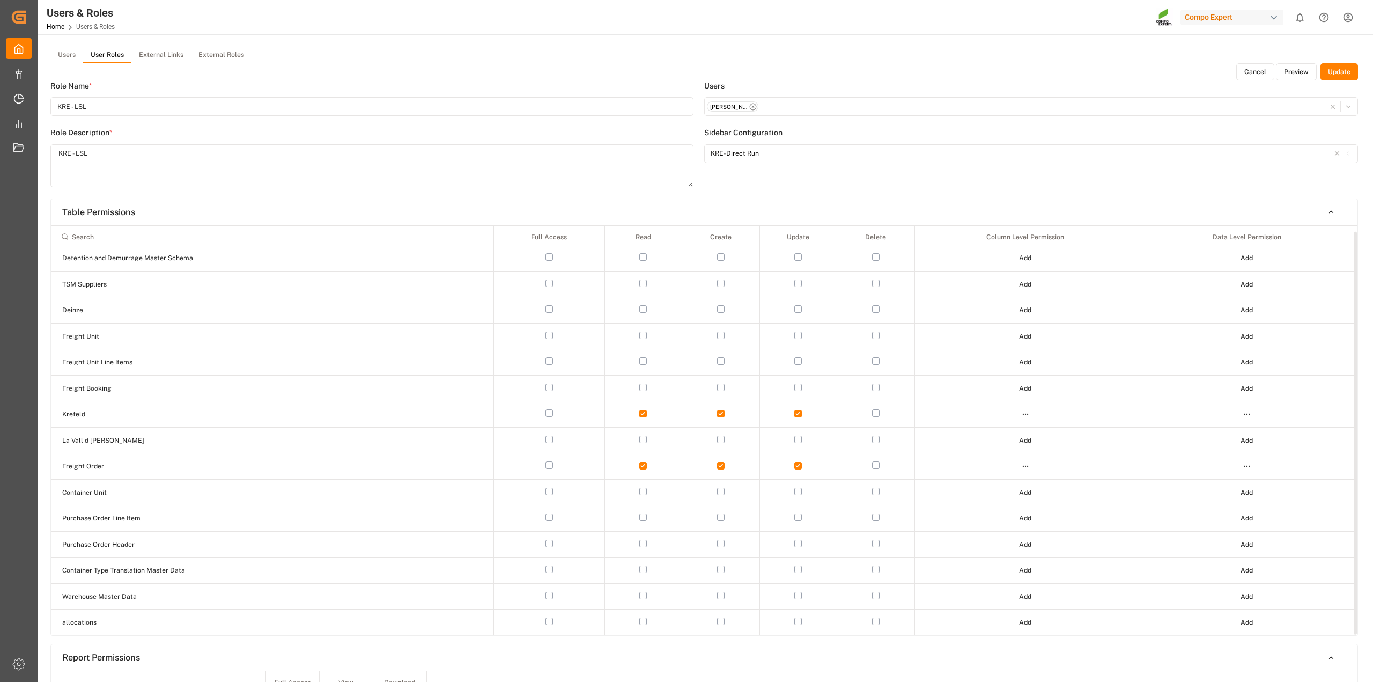
click at [1024, 414] on html "Created by potrace 1.15, written by Peter Selinger 2001-2017 Created by potrace…" at bounding box center [686, 341] width 1373 height 682
click at [993, 431] on div "Edit" at bounding box center [1002, 432] width 55 height 15
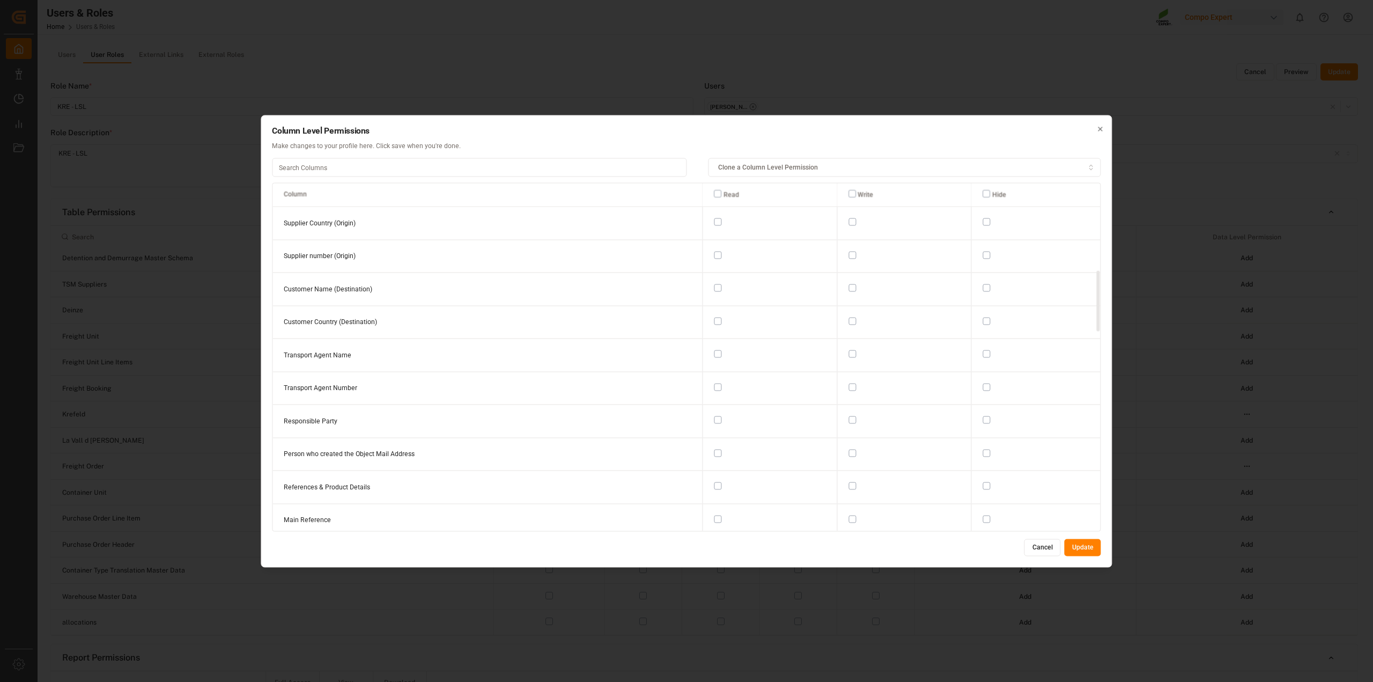
scroll to position [497, 0]
click at [1039, 546] on button "Cancel" at bounding box center [1043, 547] width 36 height 17
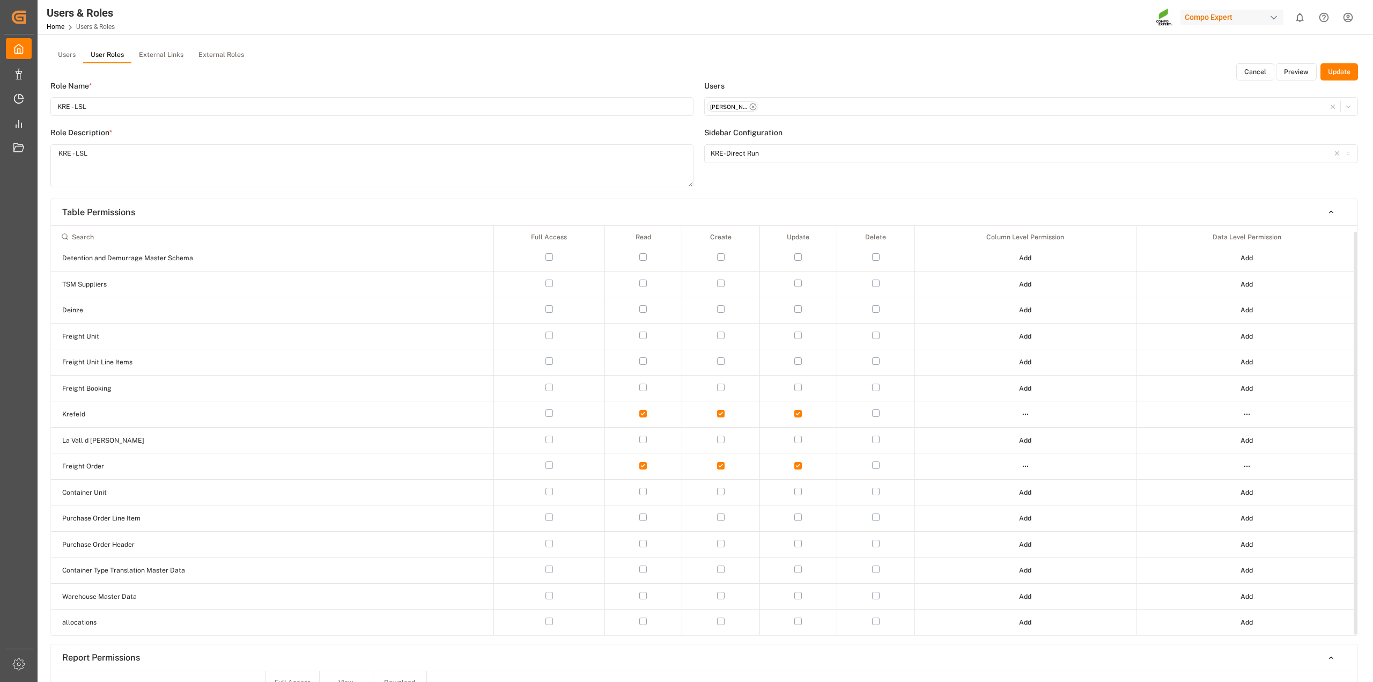
click at [1025, 410] on html "Created by potrace 1.15, written by Peter Selinger 2001-2017 Created by potrace…" at bounding box center [686, 341] width 1373 height 682
click at [1006, 432] on div "Edit" at bounding box center [1002, 432] width 55 height 15
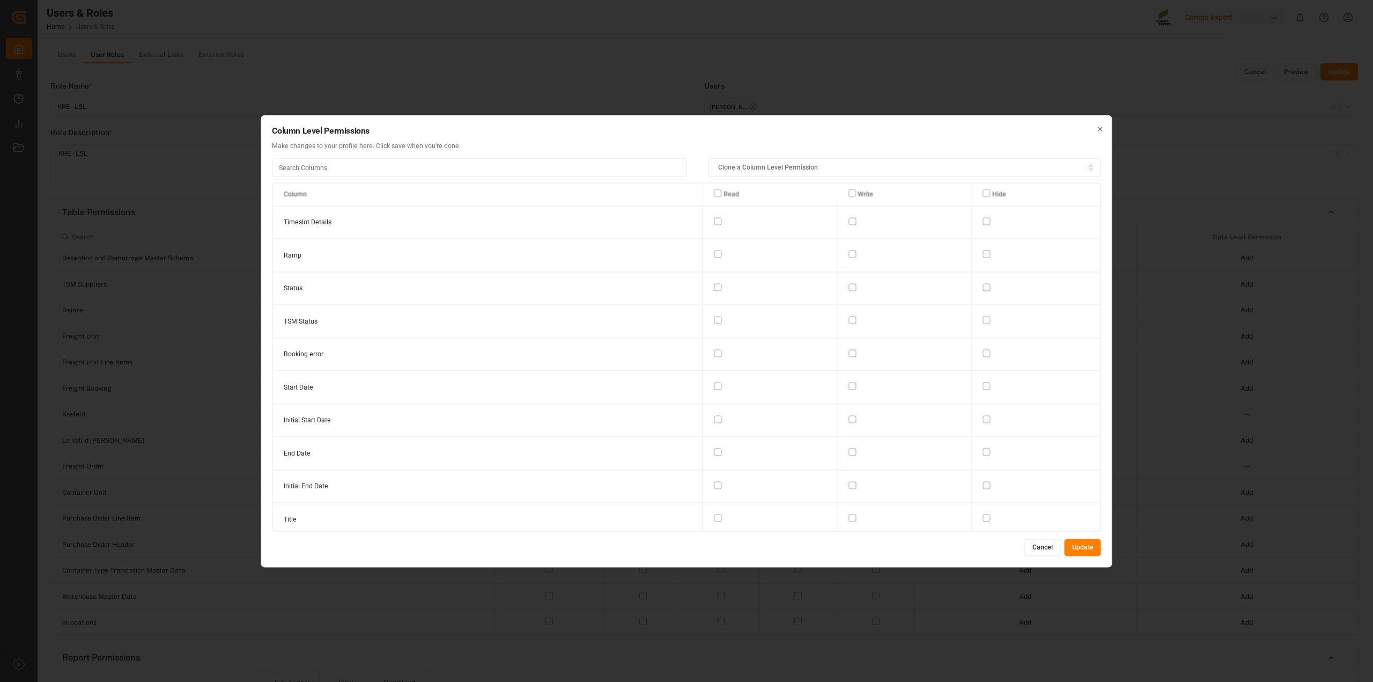
click at [1035, 547] on button "Cancel" at bounding box center [1043, 547] width 36 height 17
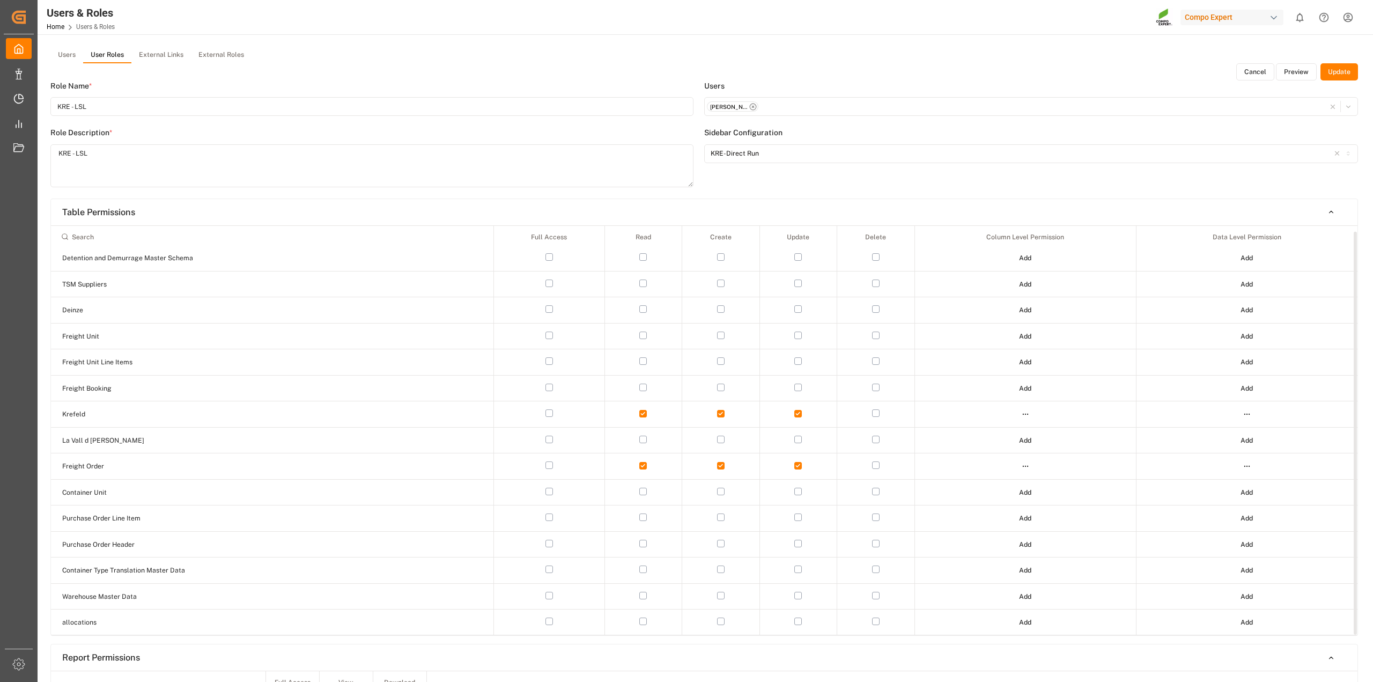
click at [1025, 465] on html "Created by potrace 1.15, written by Peter Selinger 2001-2017 Created by potrace…" at bounding box center [686, 341] width 1373 height 682
click at [1011, 486] on div "Edit" at bounding box center [1002, 484] width 55 height 15
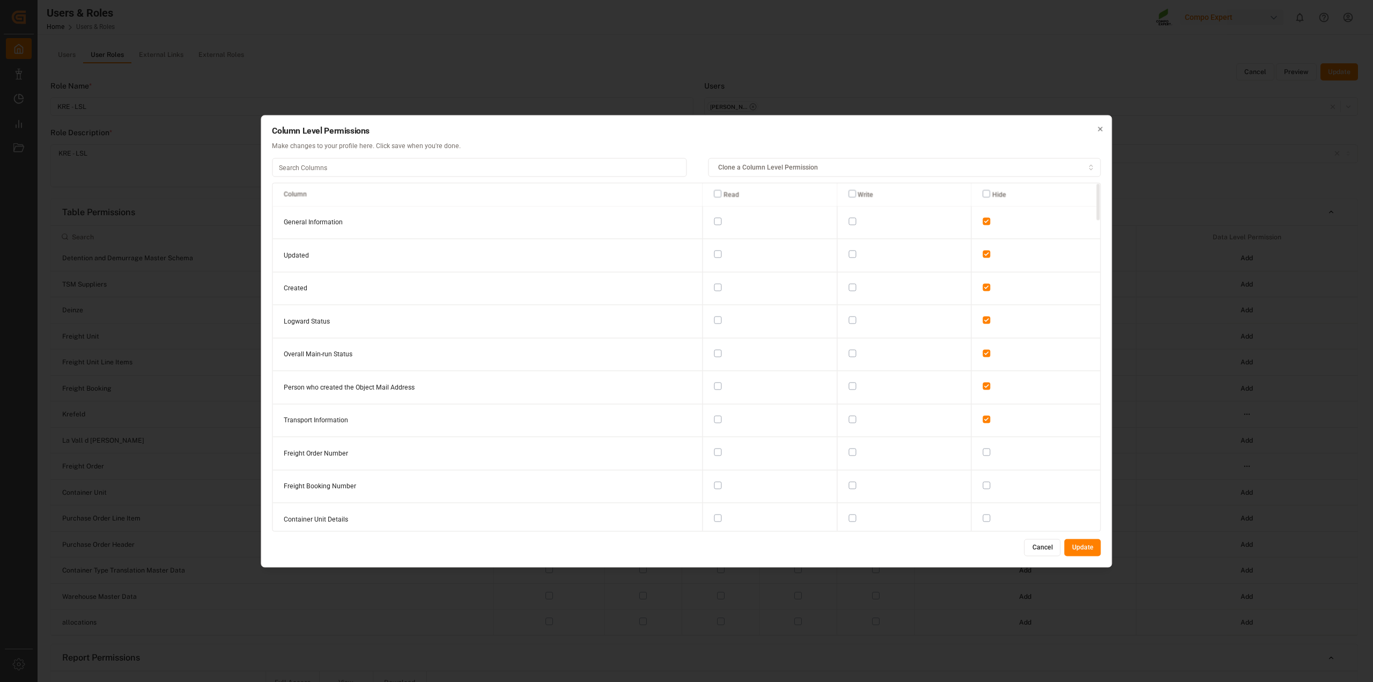
click at [1033, 548] on button "Cancel" at bounding box center [1043, 547] width 36 height 17
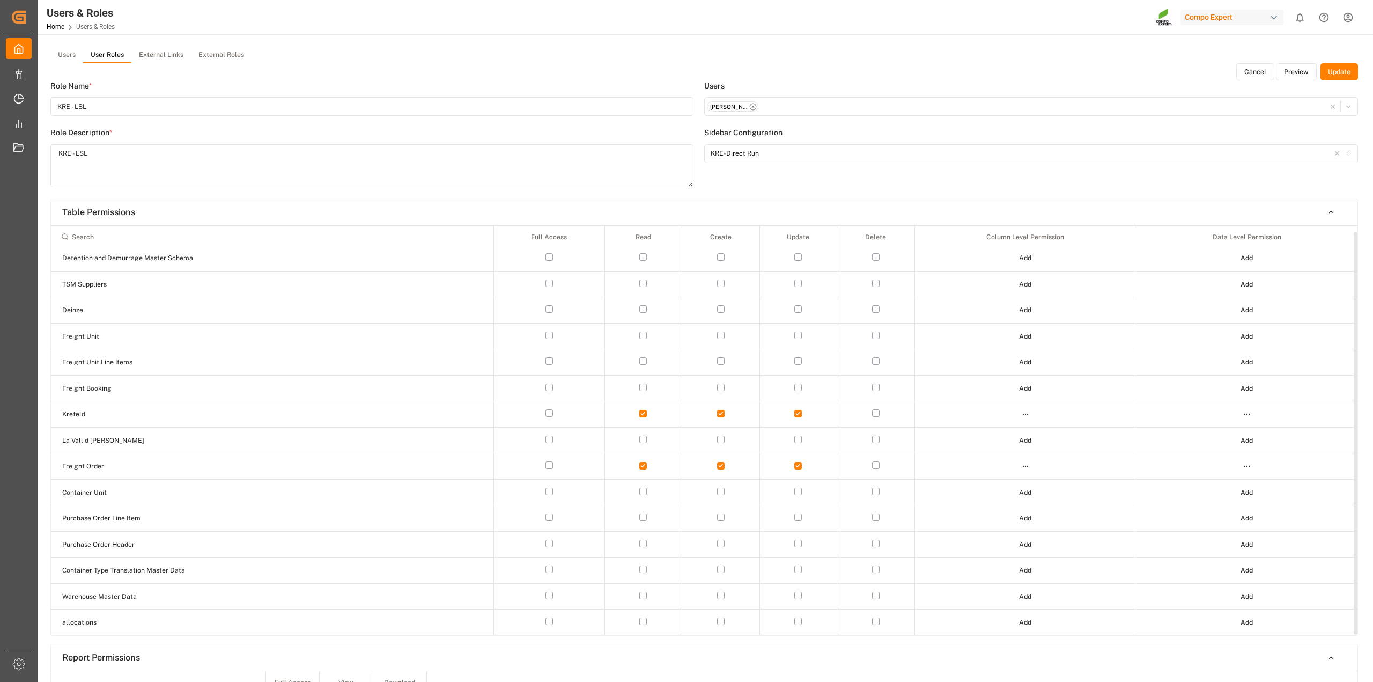
scroll to position [134, 0]
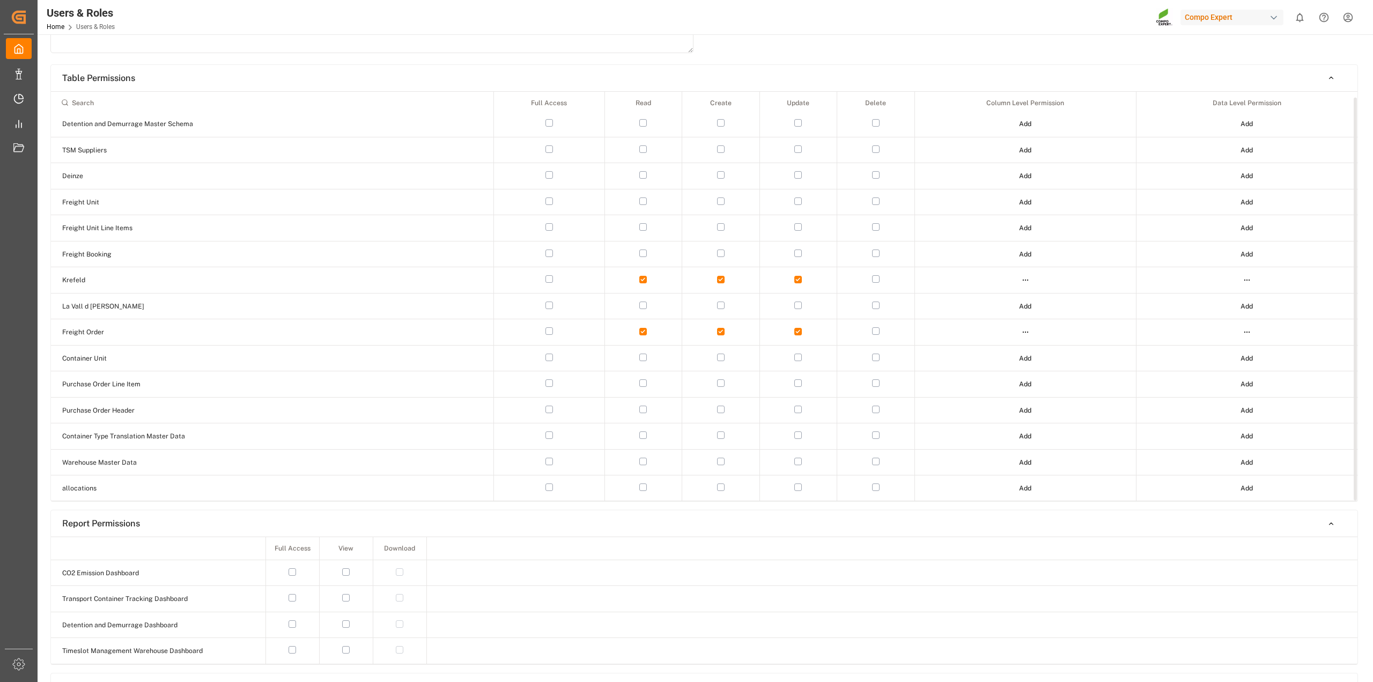
click at [1029, 277] on html "Created by potrace 1.15, written by Peter Selinger 2001-2017 Created by potrace…" at bounding box center [686, 341] width 1373 height 682
click at [993, 299] on div "Edit" at bounding box center [1002, 298] width 55 height 15
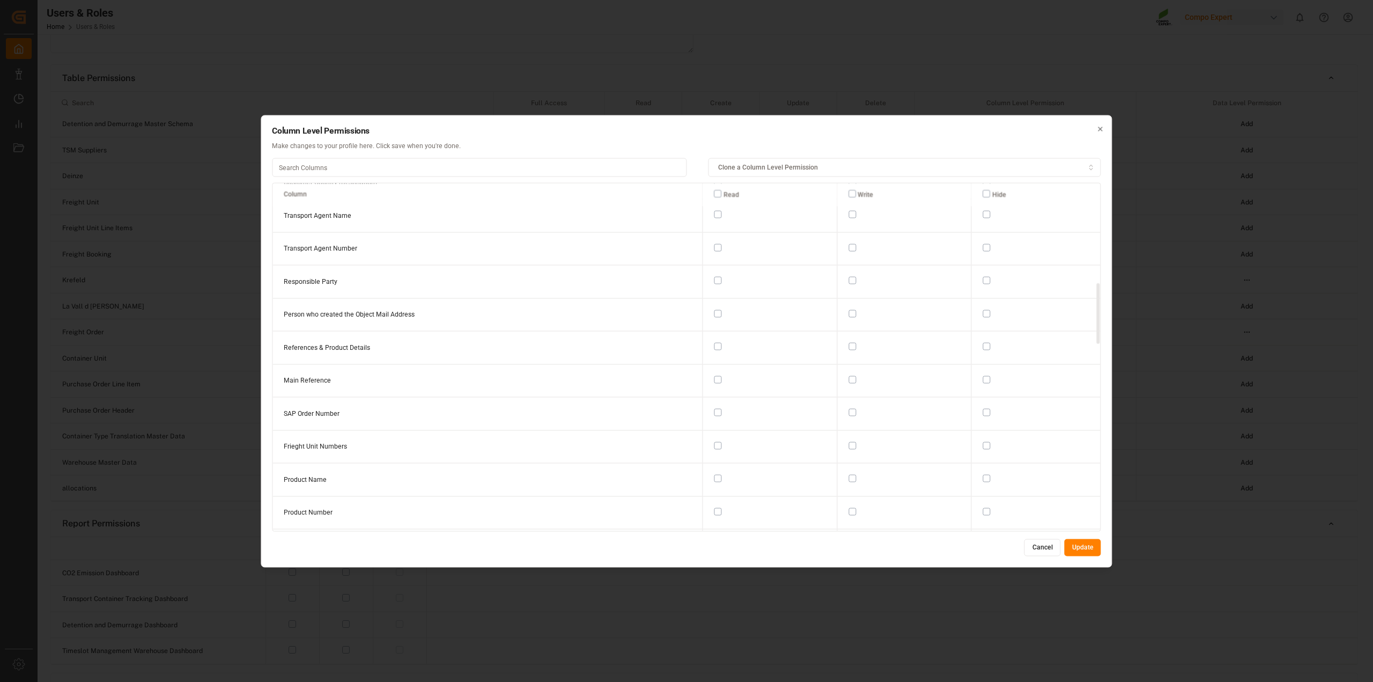
scroll to position [363, 0]
click at [1043, 546] on button "Cancel" at bounding box center [1043, 547] width 36 height 17
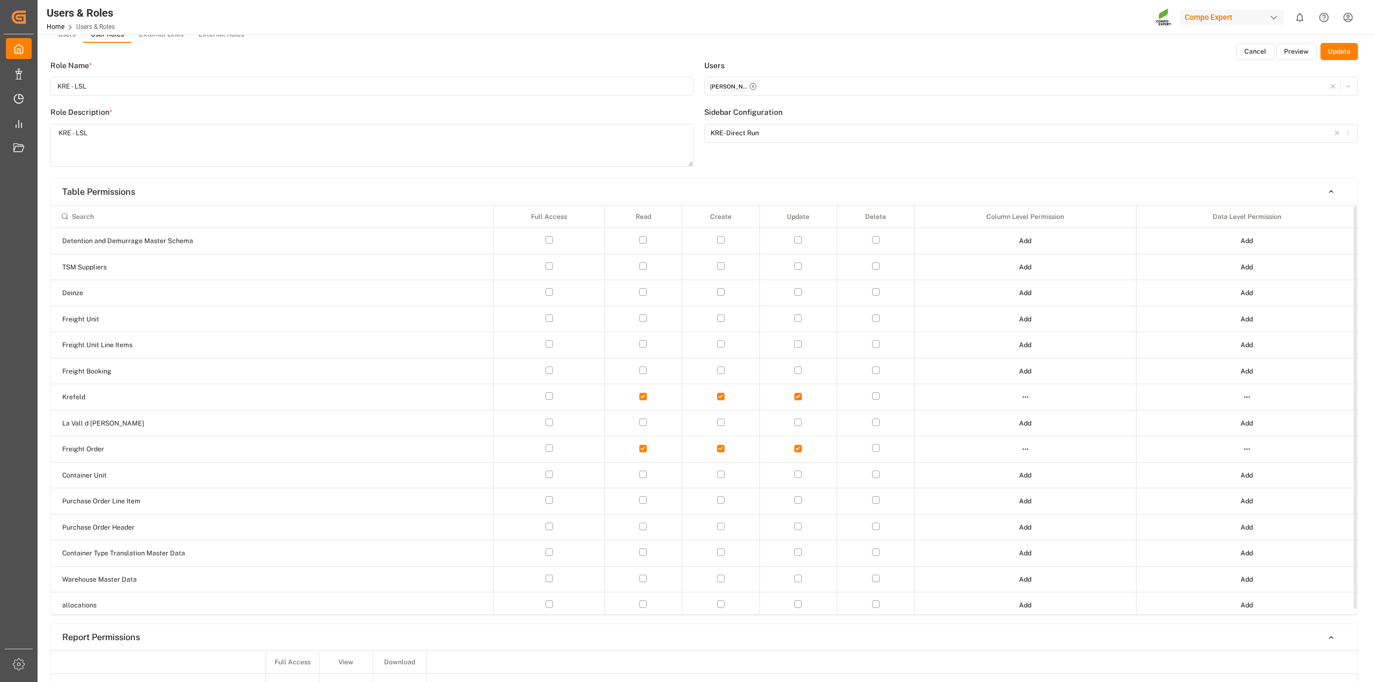
scroll to position [0, 0]
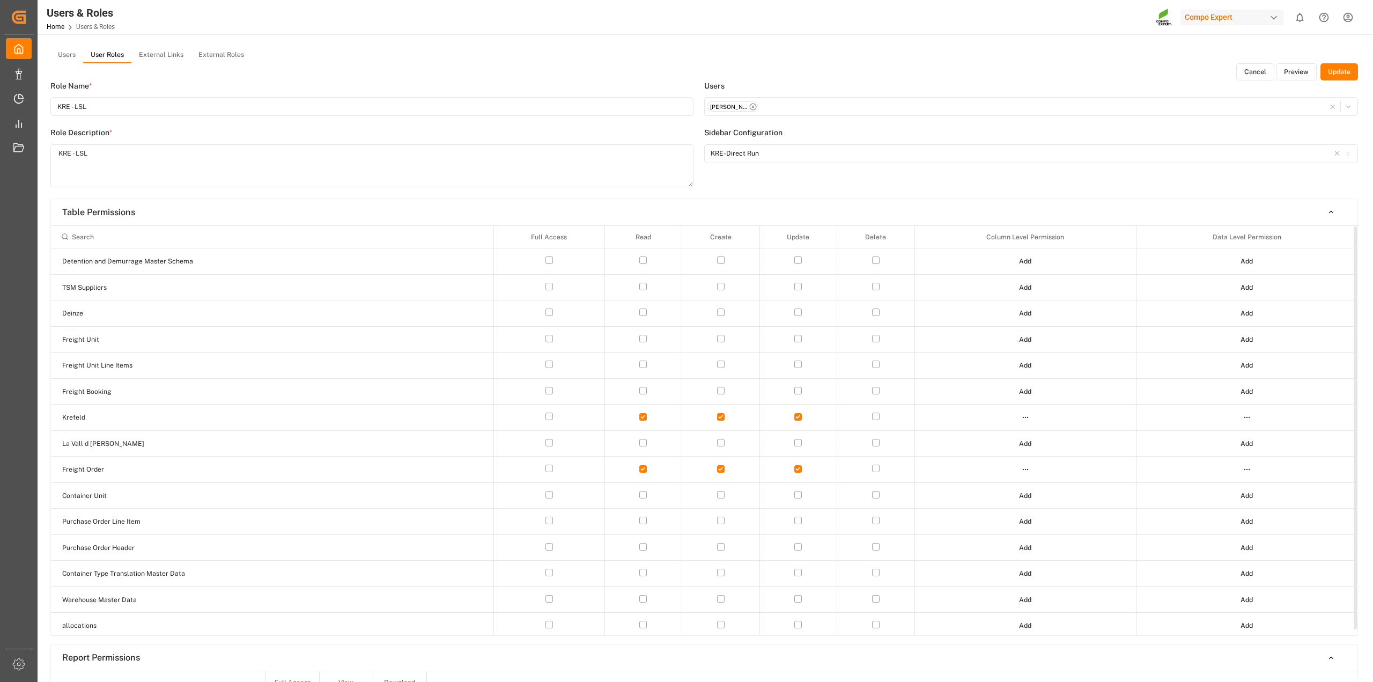
click at [1248, 418] on html "Created by potrace 1.15, written by Peter Selinger 2001-2017 Created by potrace…" at bounding box center [686, 341] width 1373 height 682
click at [1226, 440] on div "Edit" at bounding box center [1224, 437] width 55 height 15
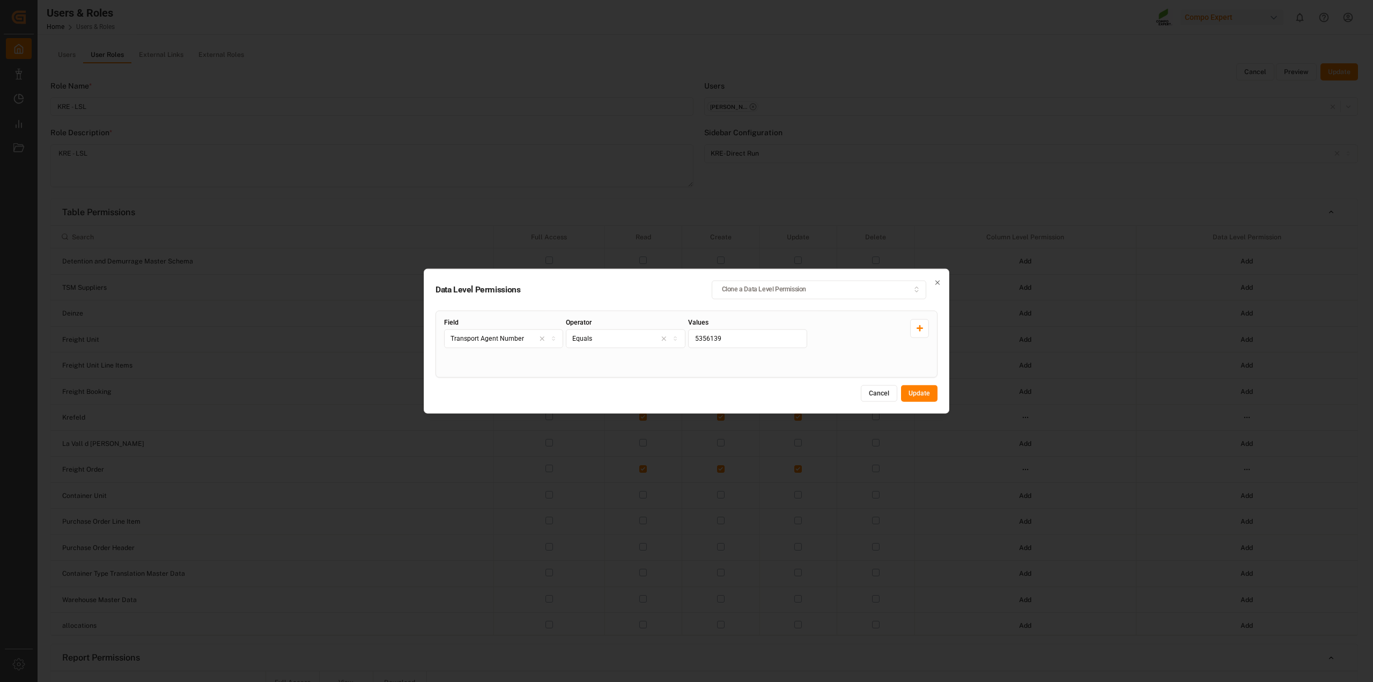
click at [939, 279] on icon "button" at bounding box center [938, 282] width 8 height 8
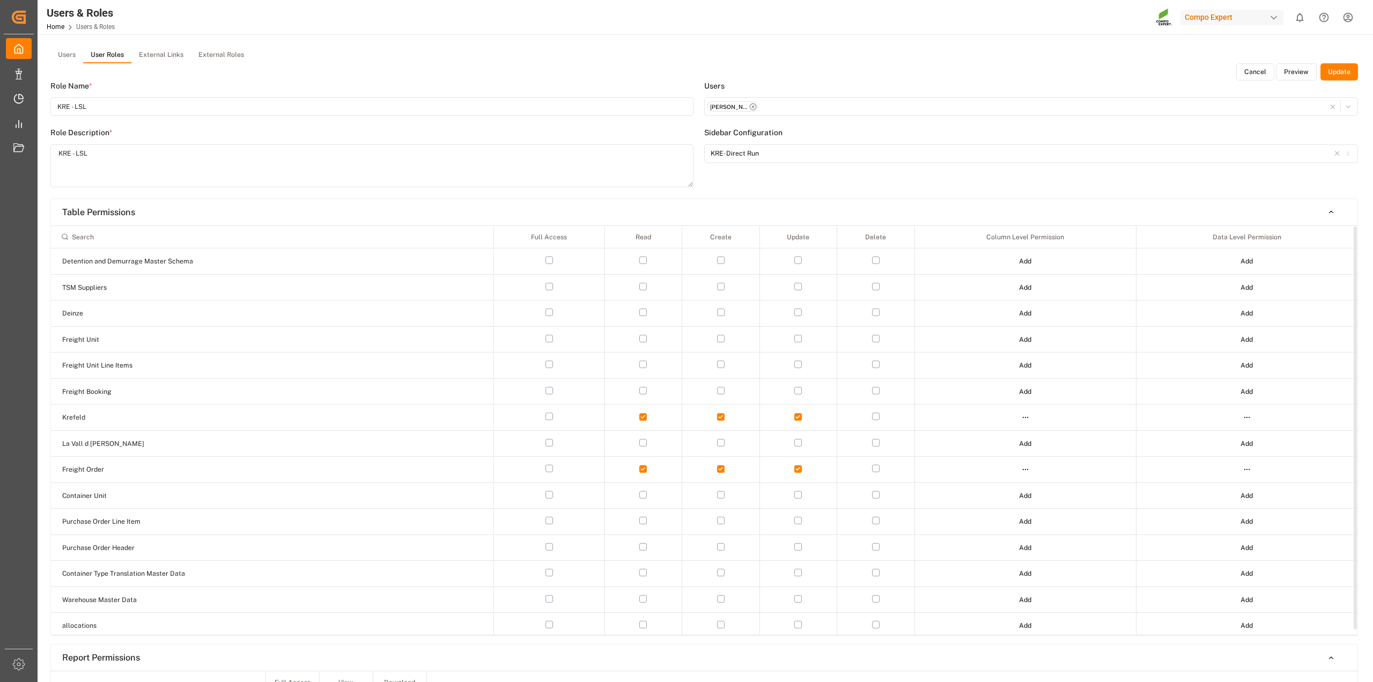
click at [1028, 418] on html "Created by potrace 1.15, written by Peter Selinger 2001-2017 Created by potrace…" at bounding box center [686, 341] width 1373 height 682
click at [998, 442] on div "Edit" at bounding box center [1002, 437] width 55 height 15
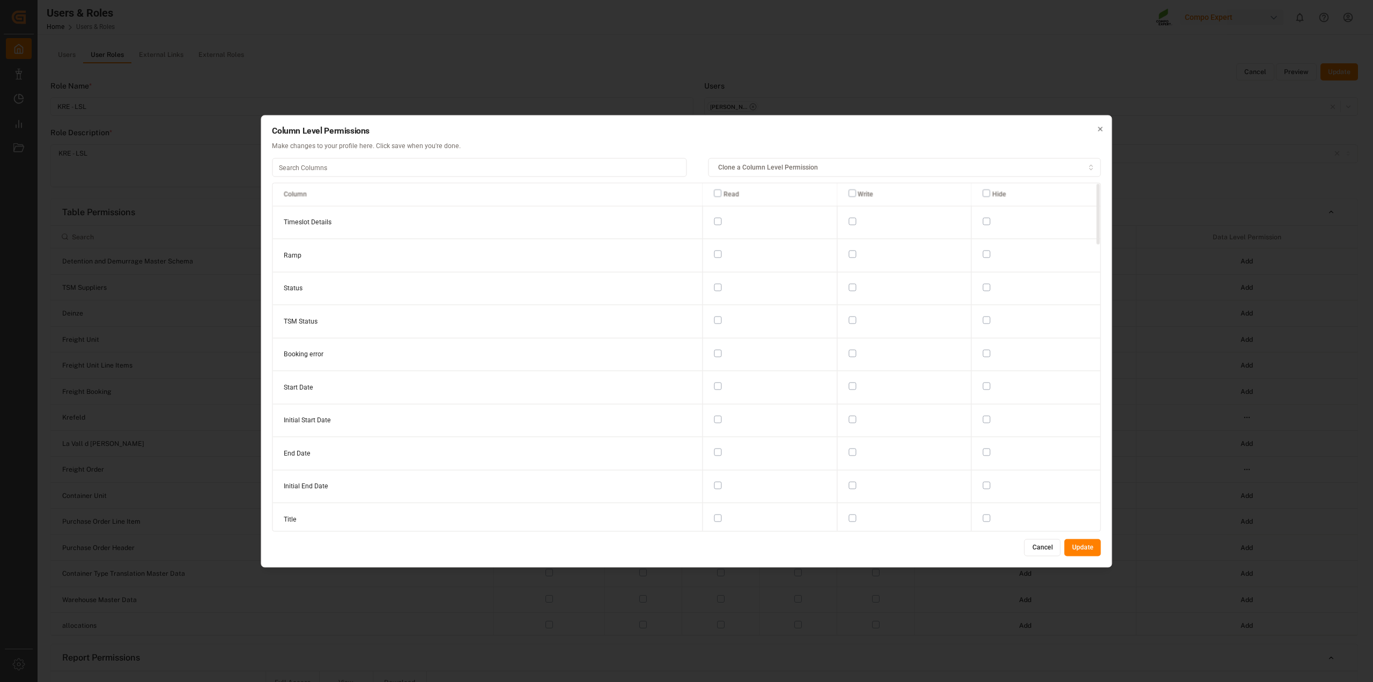
drag, startPoint x: 1042, startPoint y: 545, endPoint x: 1037, endPoint y: 546, distance: 5.5
click at [1042, 545] on button "Cancel" at bounding box center [1043, 547] width 36 height 17
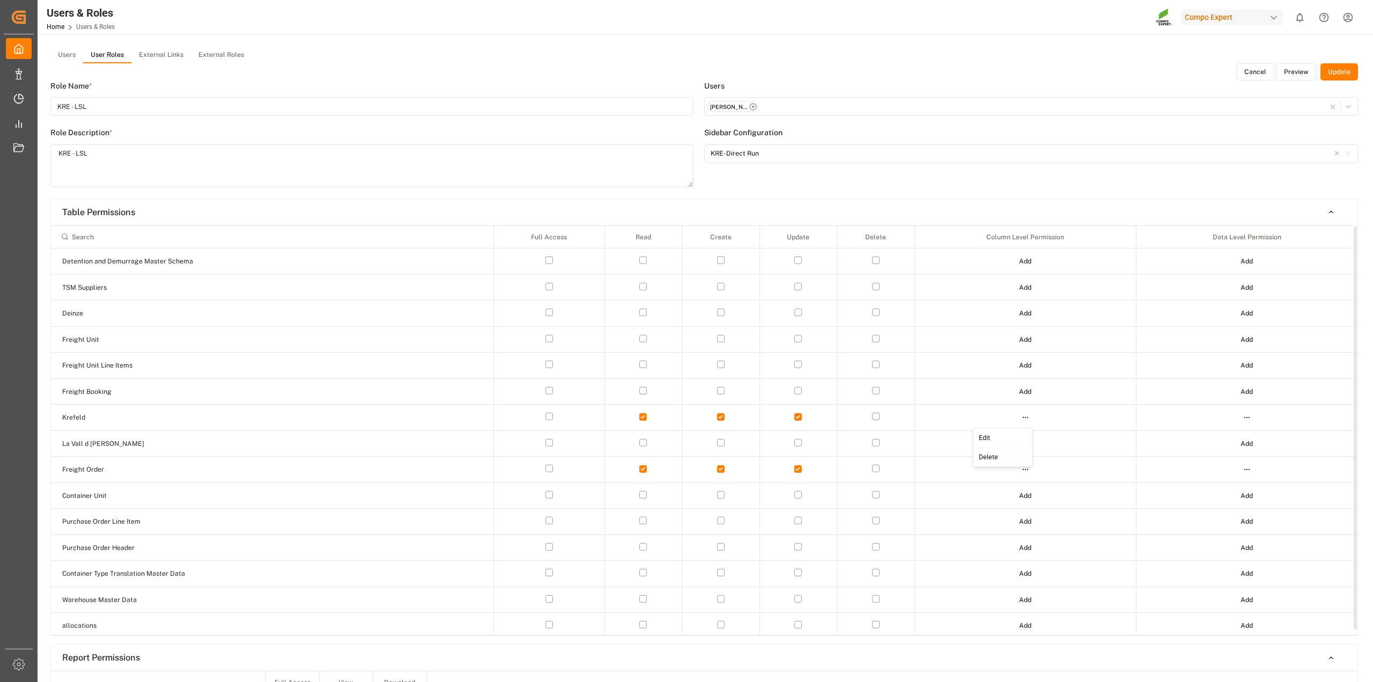
click at [1026, 417] on html "Created by potrace 1.15, written by Peter Selinger 2001-2017 Created by potrace…" at bounding box center [686, 341] width 1373 height 682
click at [1009, 439] on div "Edit" at bounding box center [1002, 437] width 55 height 15
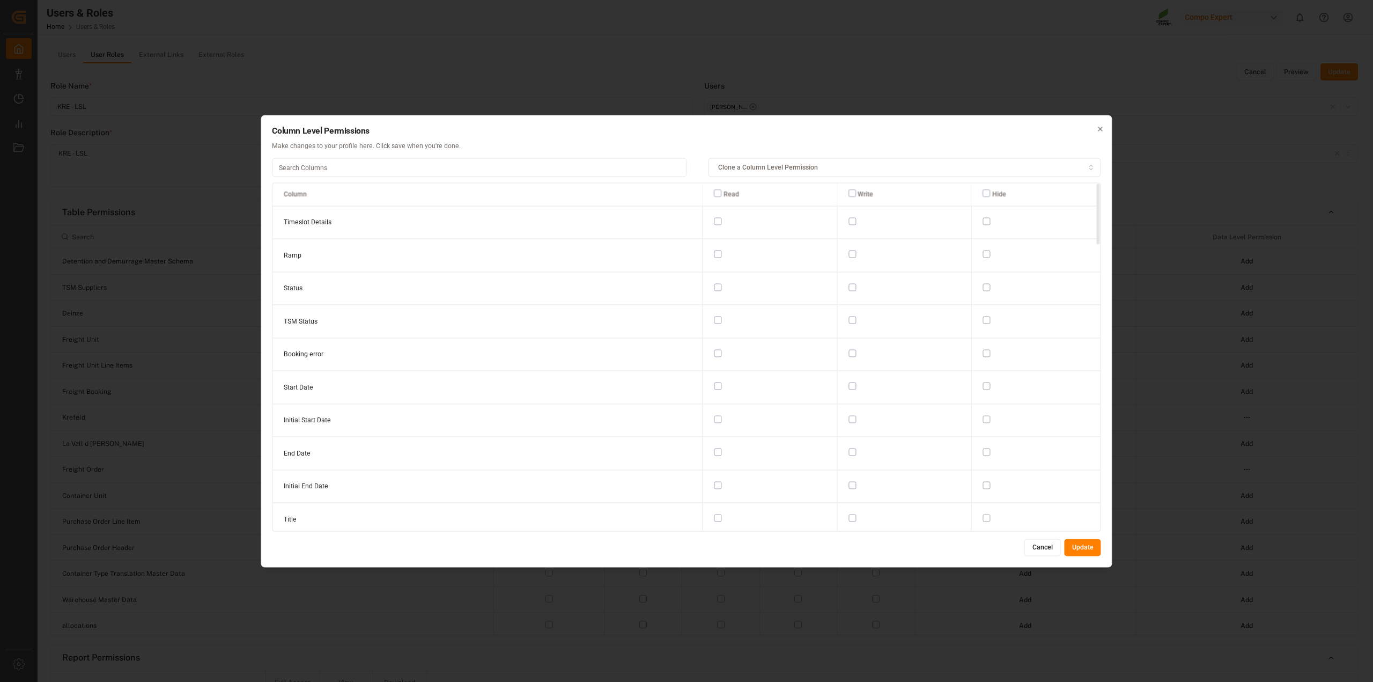
click at [1034, 548] on button "Cancel" at bounding box center [1043, 547] width 36 height 17
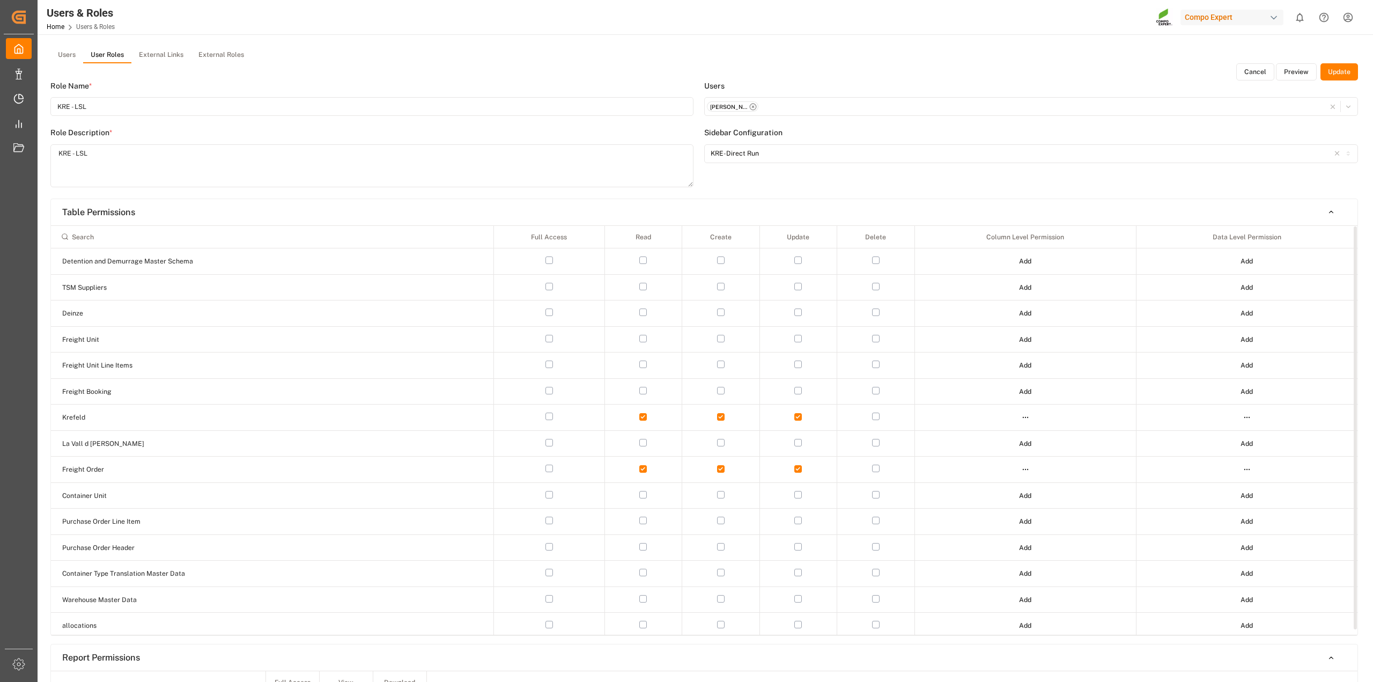
click at [1248, 467] on html "Created by potrace 1.15, written by Peter Selinger 2001-2017 Created by potrace…" at bounding box center [686, 341] width 1373 height 682
click at [1233, 491] on div "Edit" at bounding box center [1224, 490] width 55 height 15
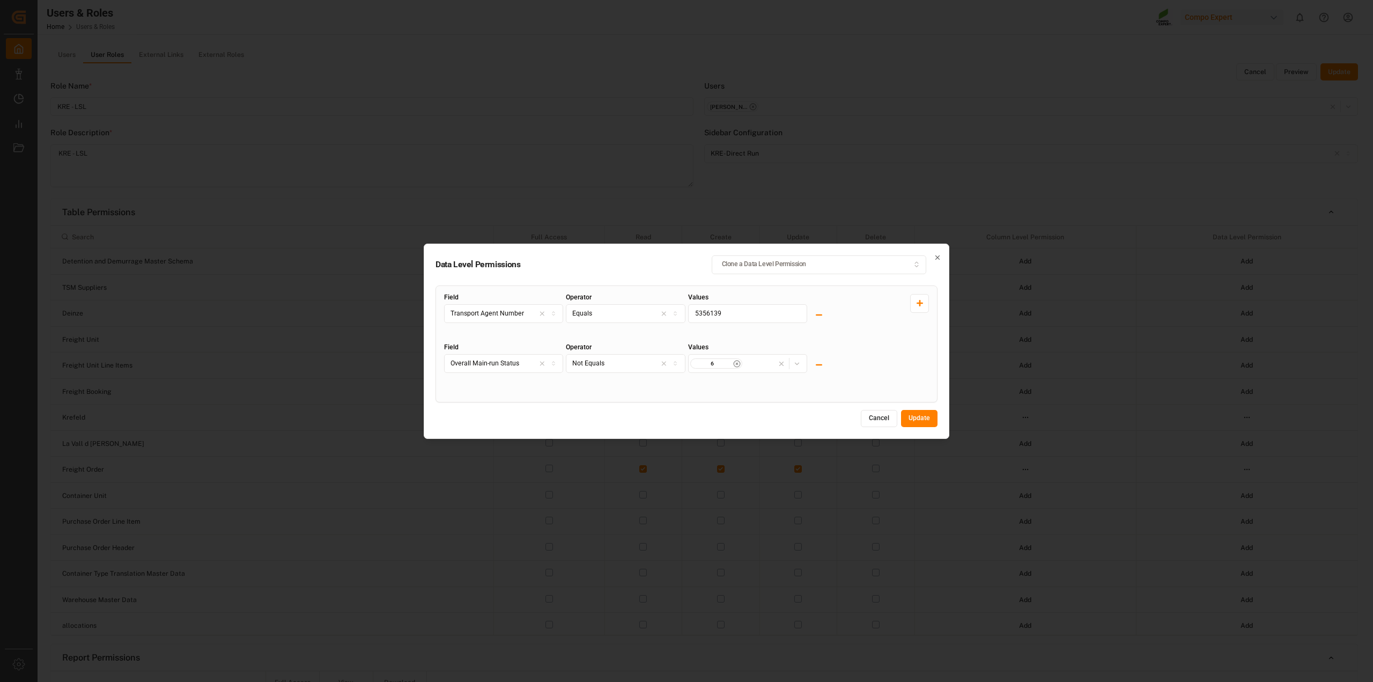
click at [936, 255] on icon "button" at bounding box center [938, 258] width 8 height 8
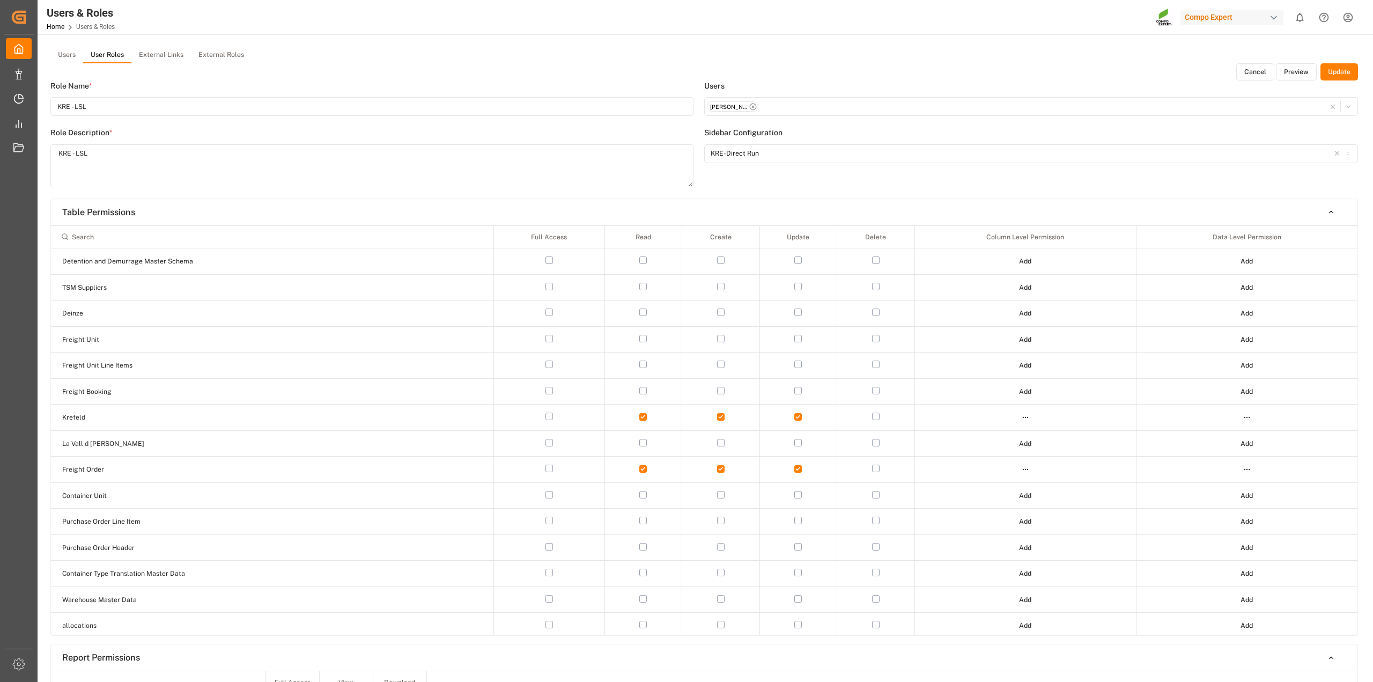
click at [1294, 73] on button "Preview" at bounding box center [1296, 71] width 41 height 17
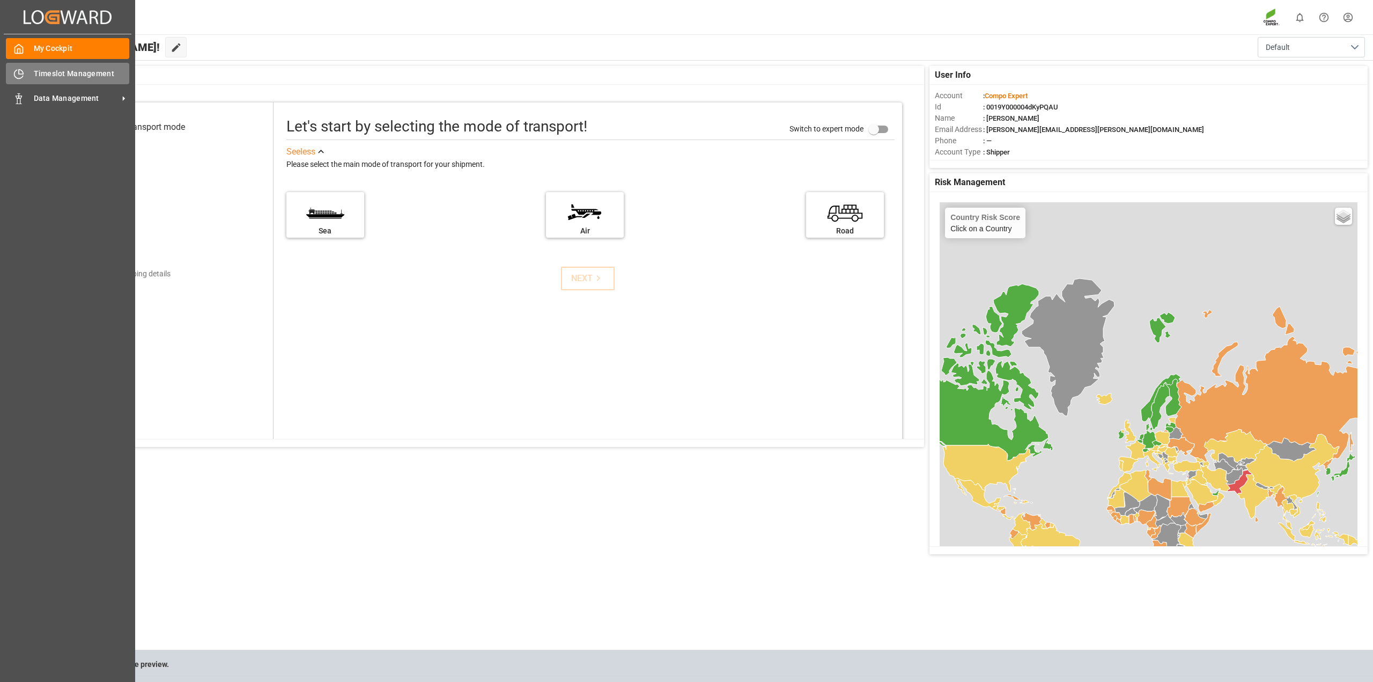
click at [23, 73] on icon at bounding box center [21, 72] width 4 height 4
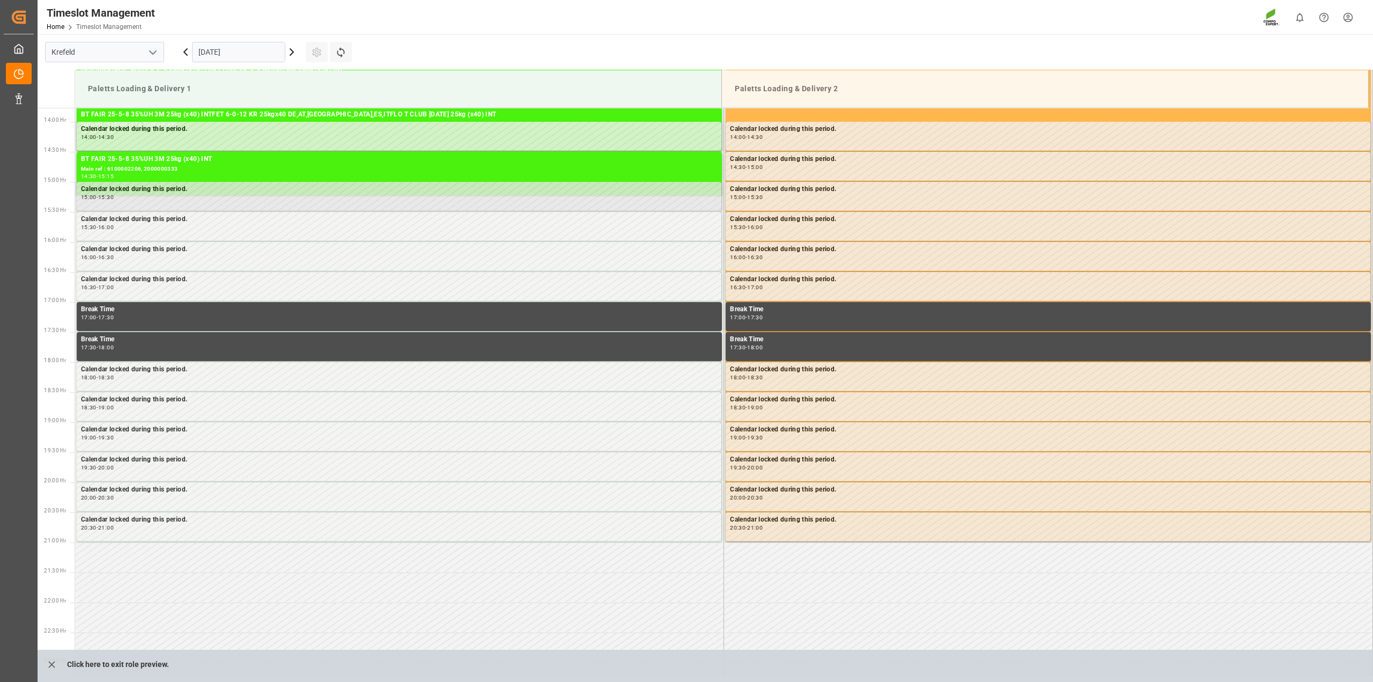
scroll to position [834, 0]
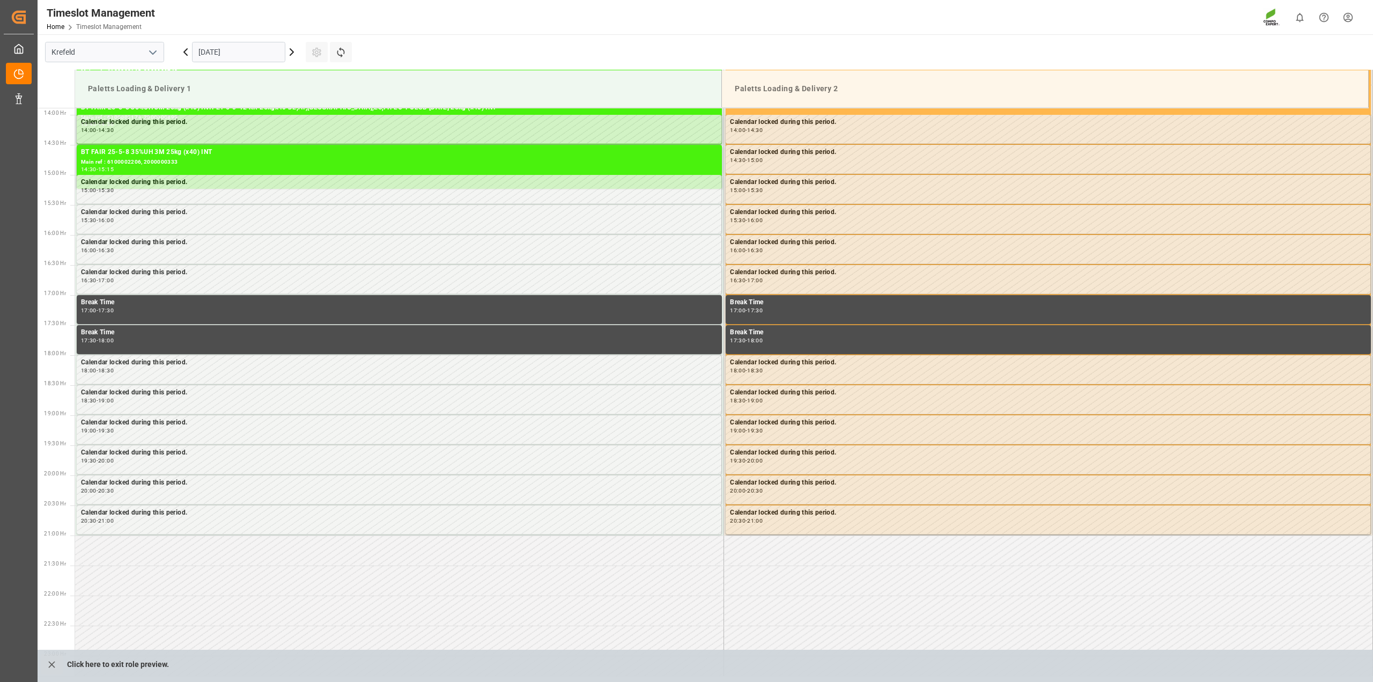
click at [181, 52] on icon at bounding box center [185, 52] width 13 height 13
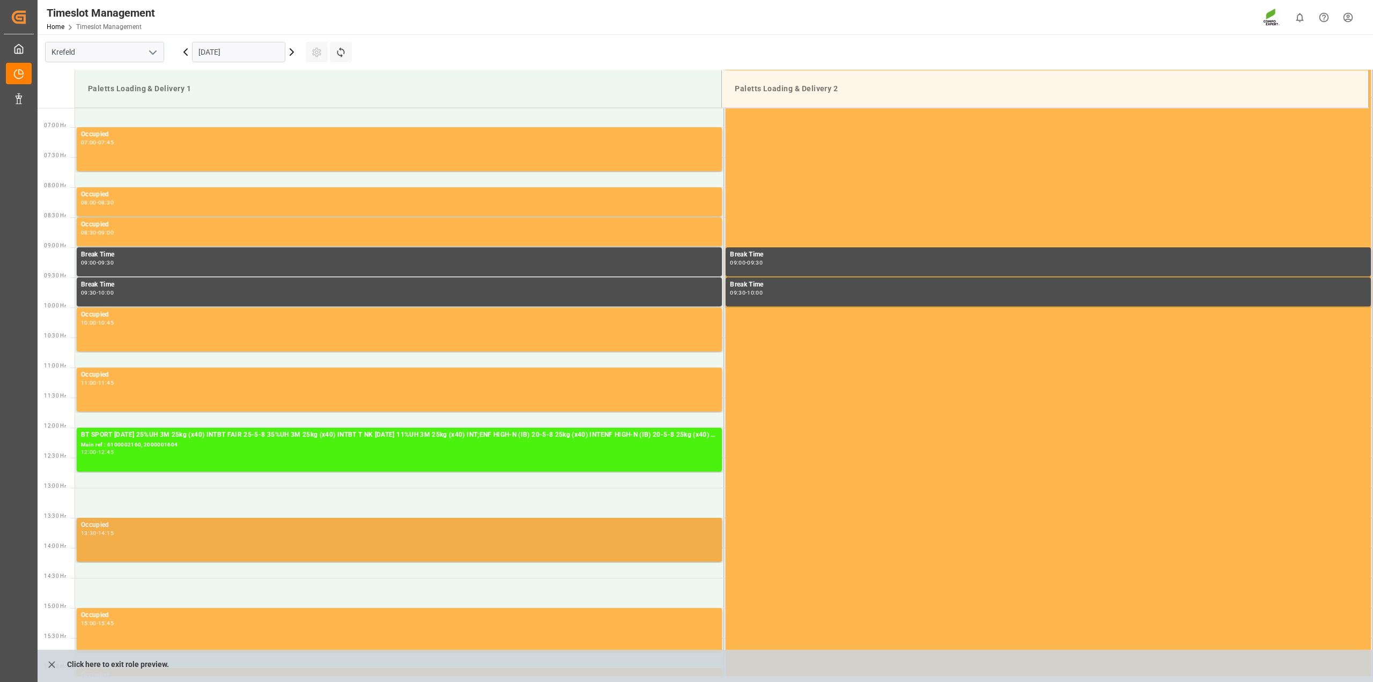
scroll to position [298, 0]
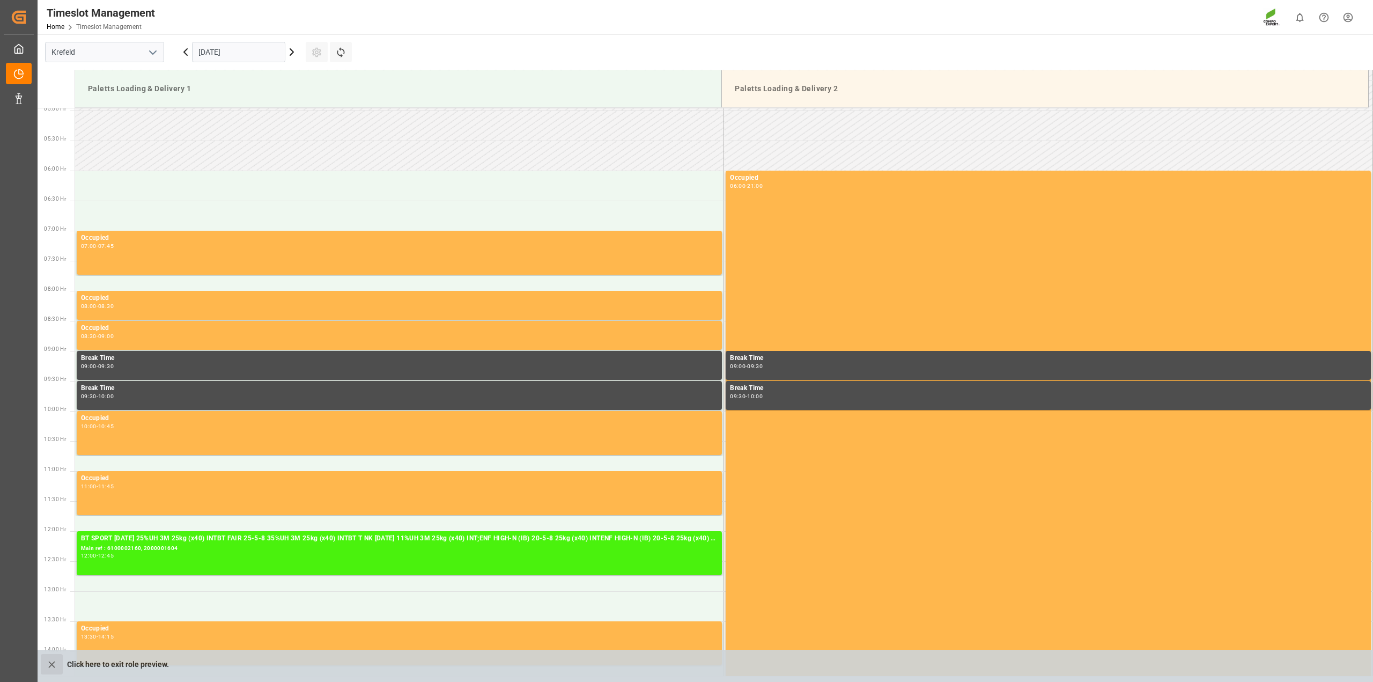
click at [53, 664] on icon "close role preview" at bounding box center [51, 664] width 11 height 11
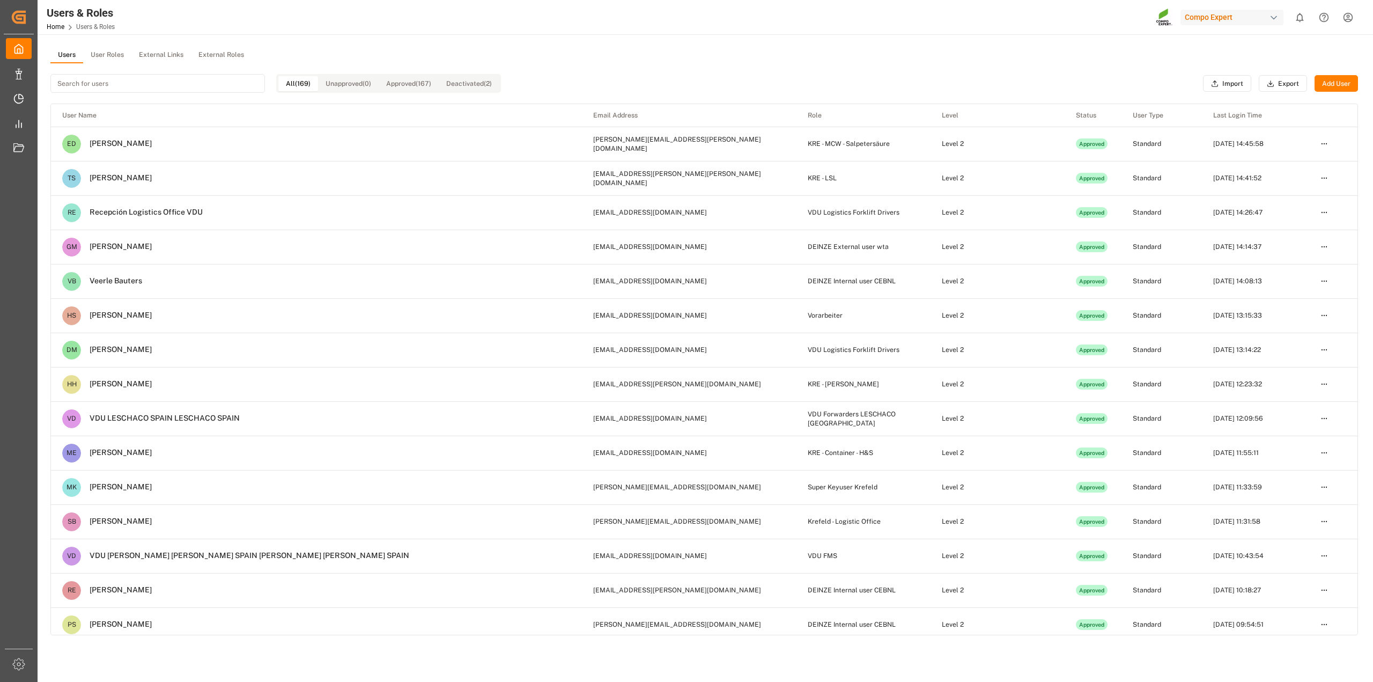
click at [157, 78] on input at bounding box center [157, 83] width 215 height 19
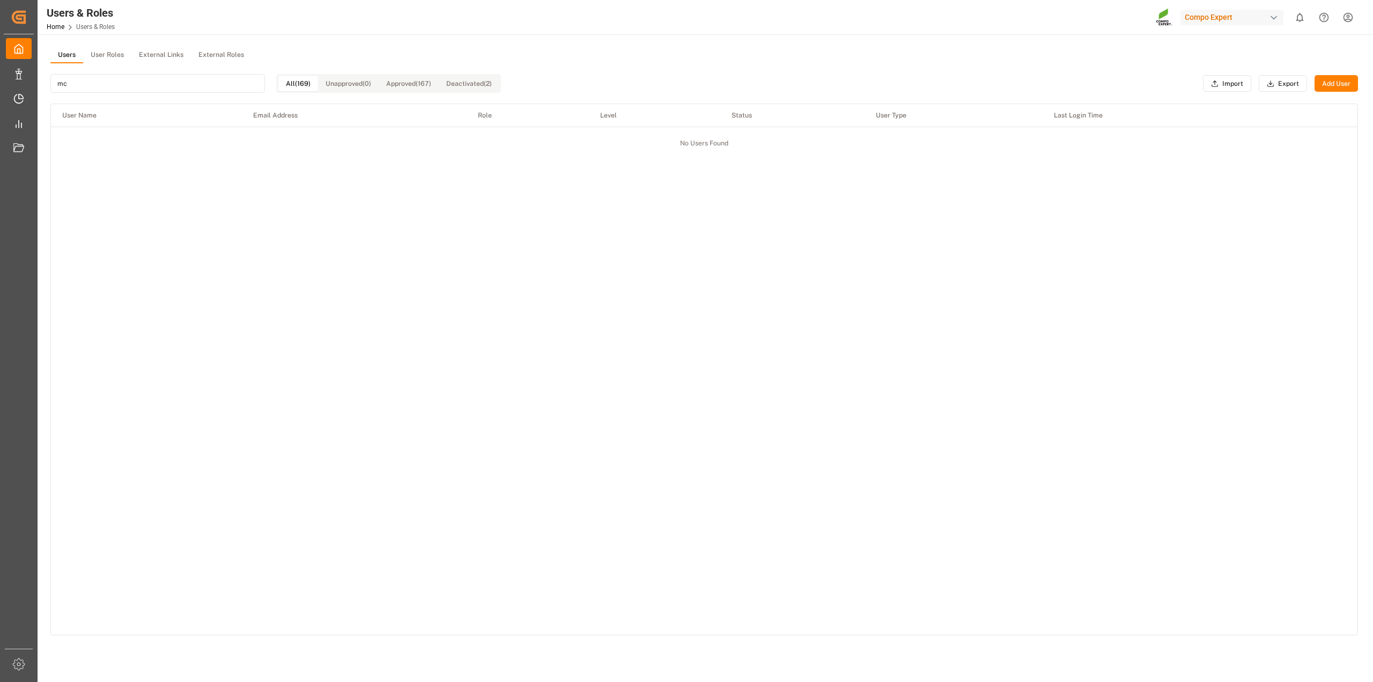
type input "mcw"
click at [116, 50] on button "User Roles" at bounding box center [107, 55] width 48 height 16
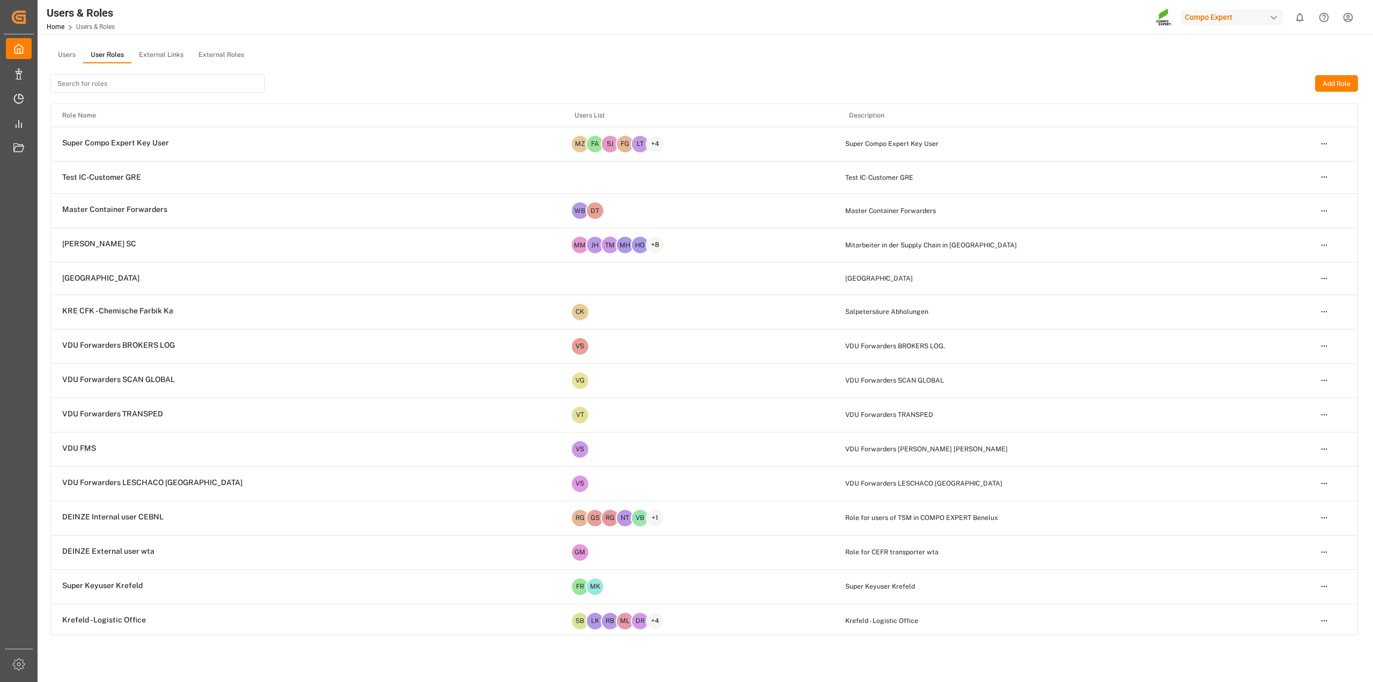
click at [136, 82] on input at bounding box center [157, 83] width 215 height 19
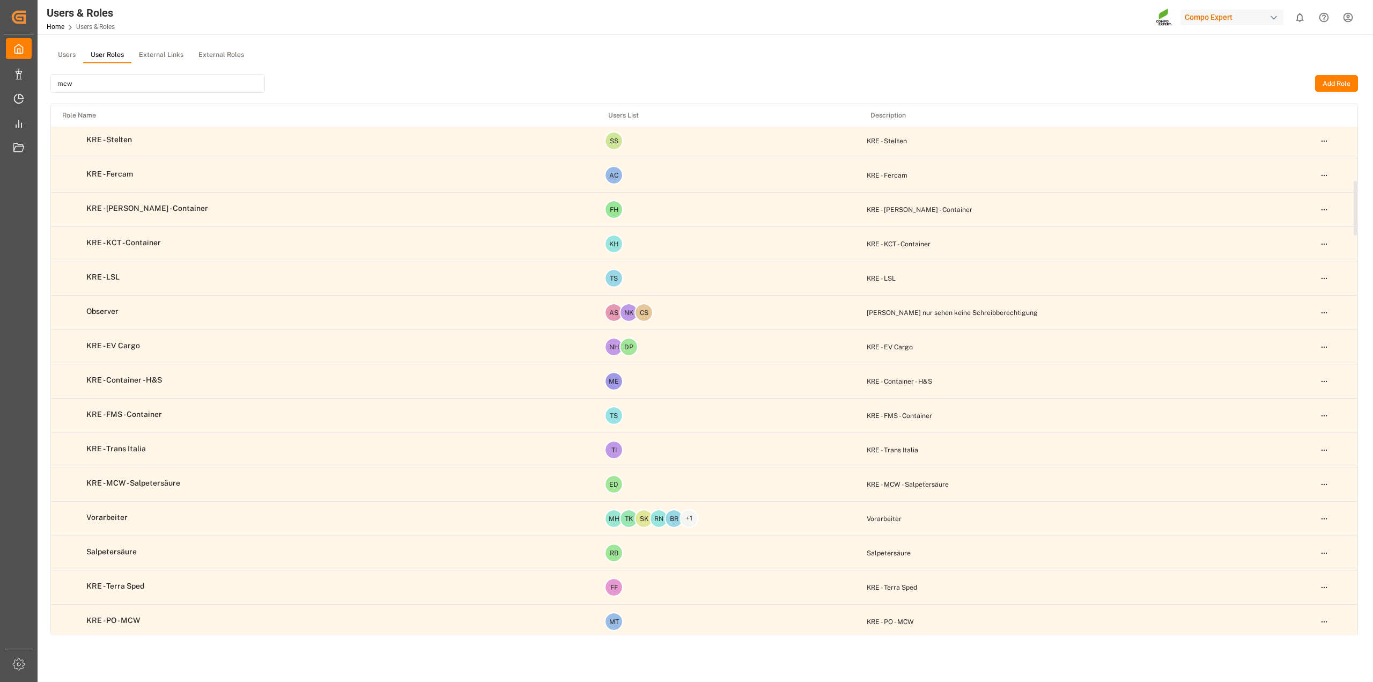
scroll to position [738, 0]
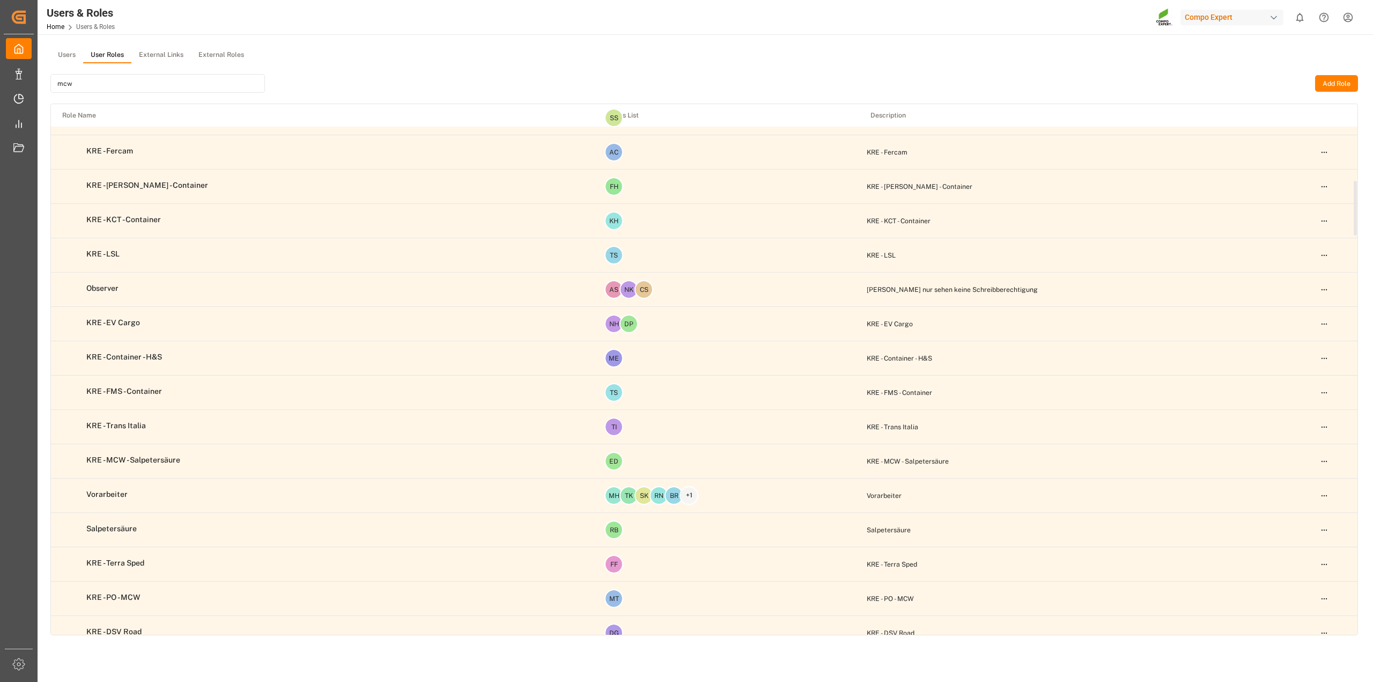
type input "mcw"
click at [1325, 465] on html "Created by potrace 1.15, written by Peter Selinger 2001-2017 Created by potrace…" at bounding box center [686, 341] width 1373 height 682
click at [1298, 483] on div "Edit" at bounding box center [1302, 483] width 55 height 15
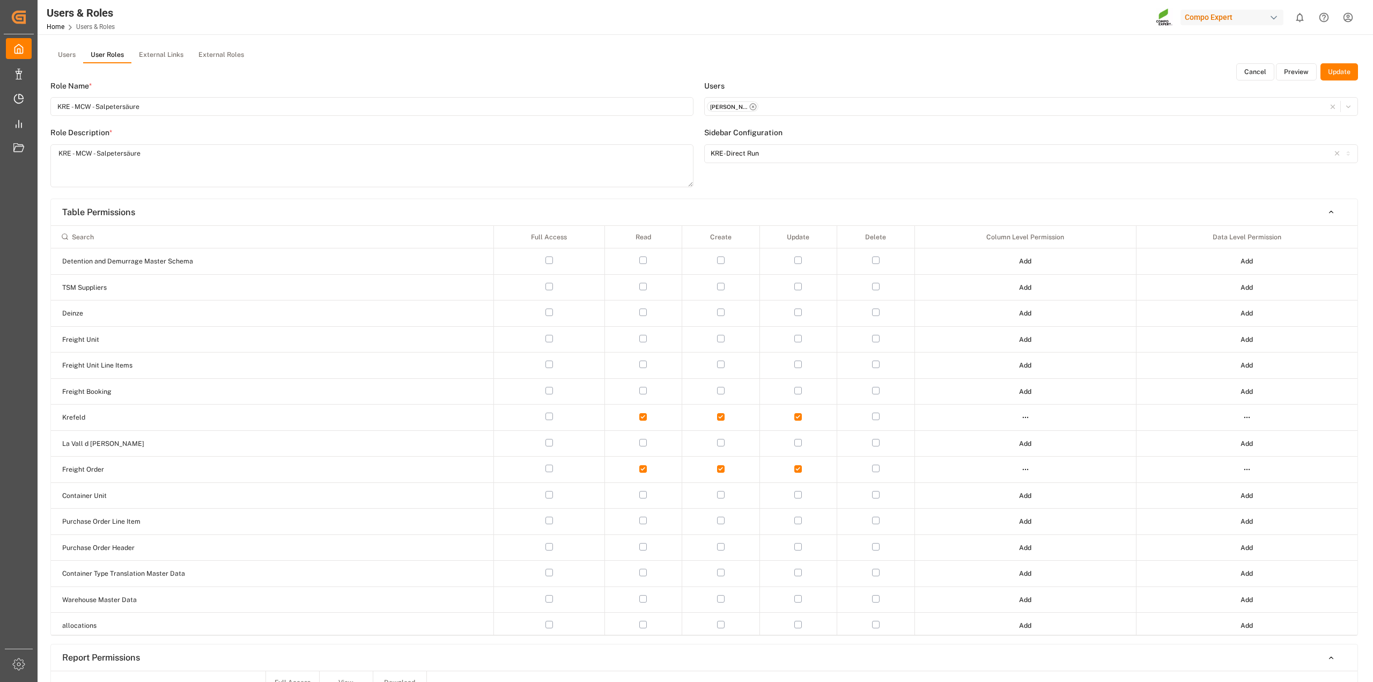
click at [1305, 74] on button "Preview" at bounding box center [1296, 71] width 41 height 17
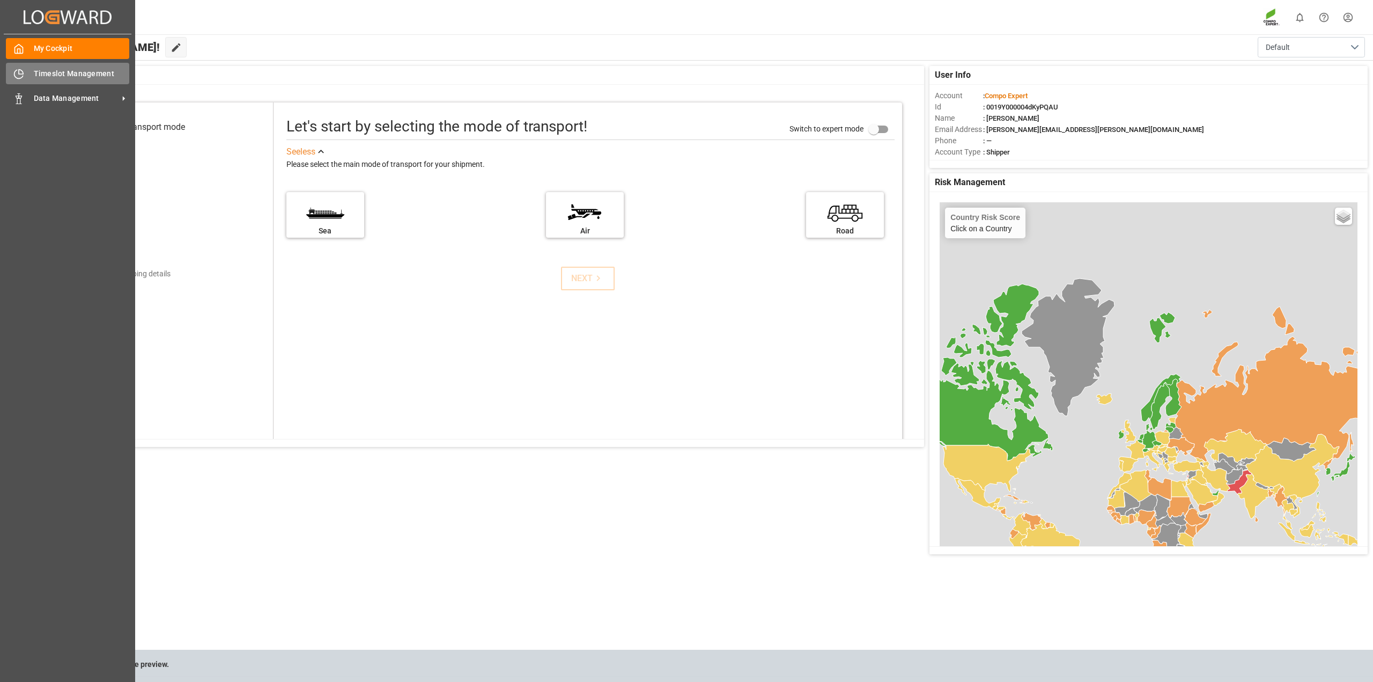
click at [36, 75] on span "Timeslot Management" at bounding box center [82, 73] width 96 height 11
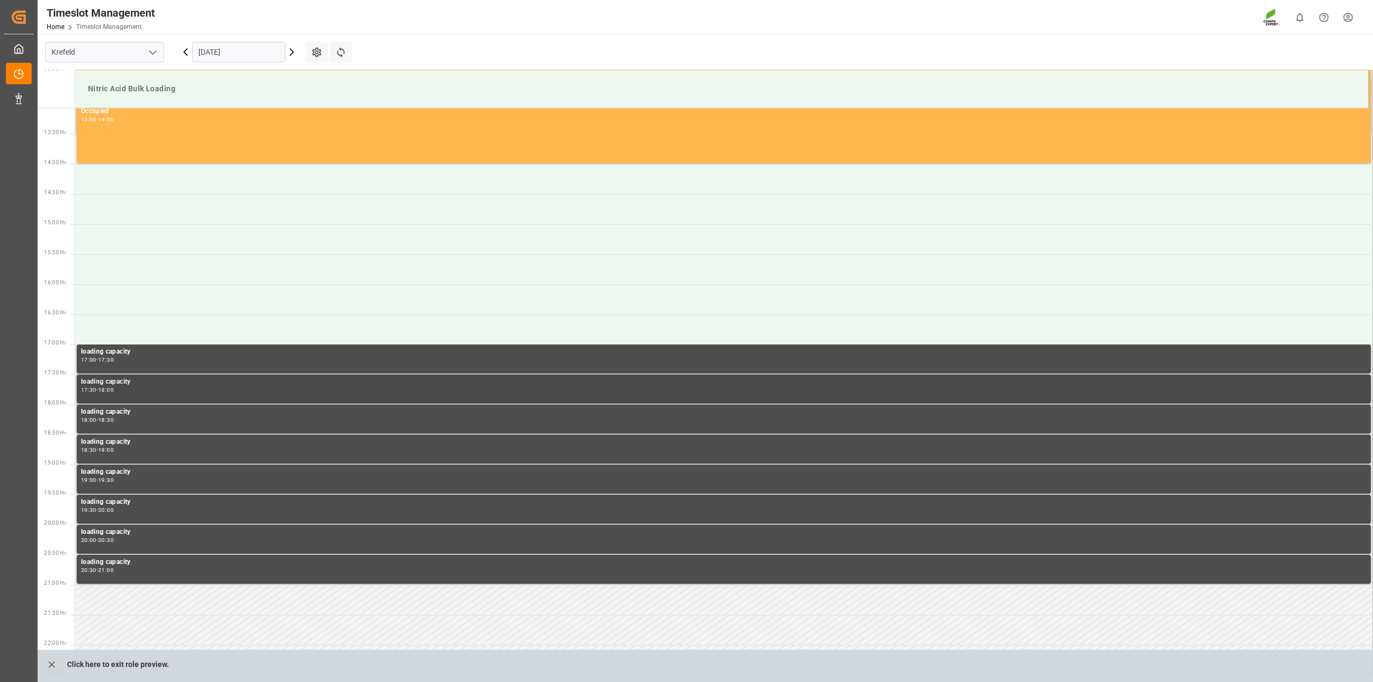
scroll to position [566, 0]
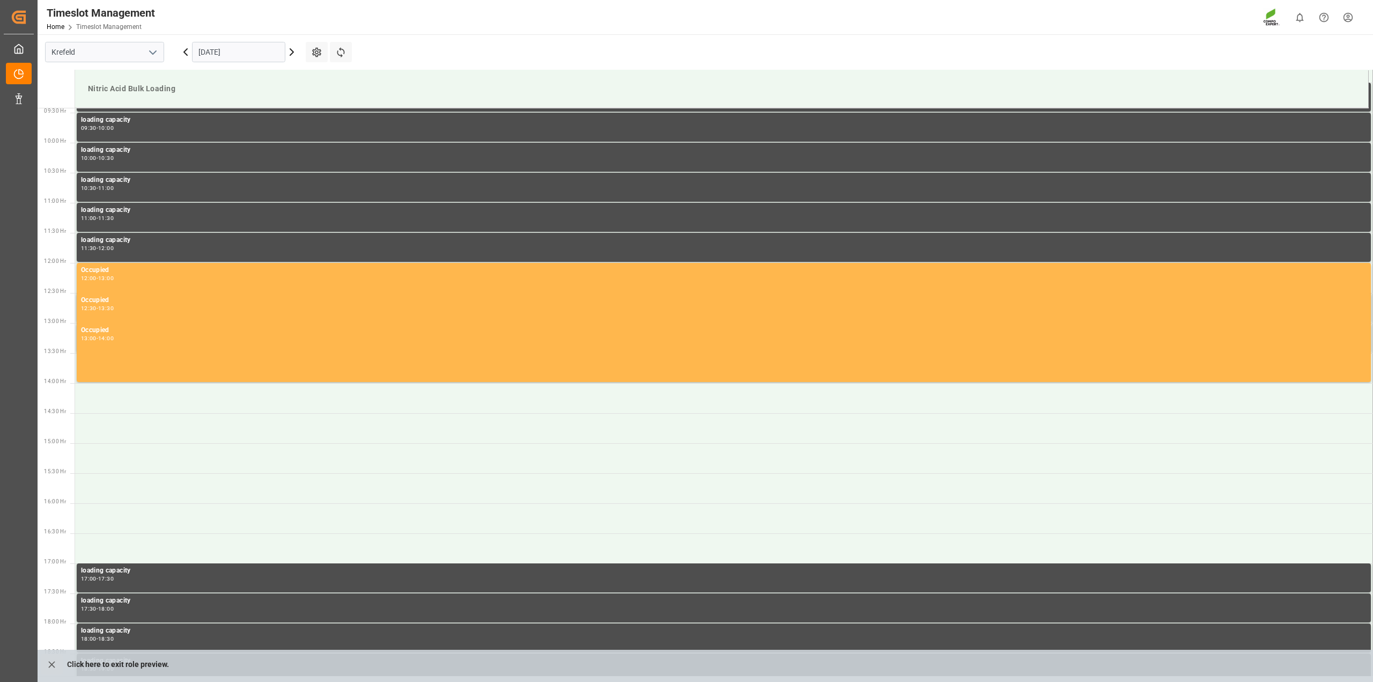
click at [185, 50] on icon at bounding box center [185, 52] width 3 height 6
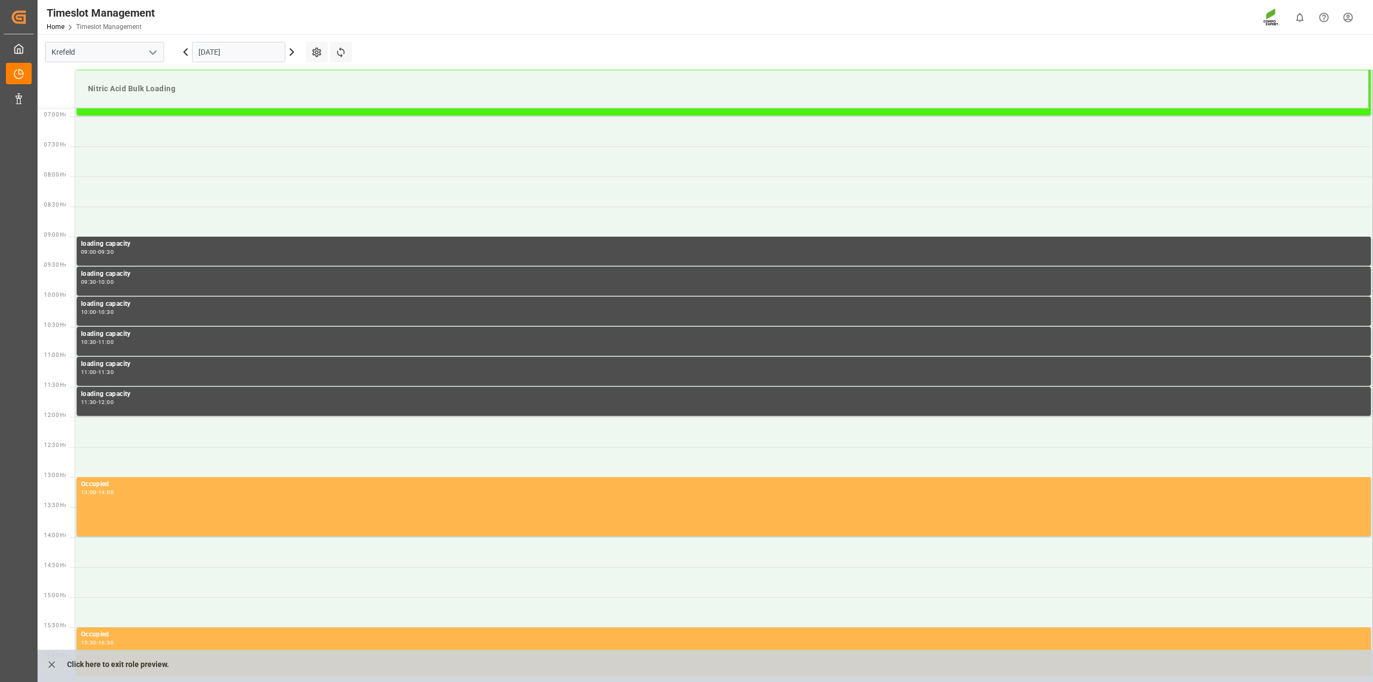
scroll to position [298, 0]
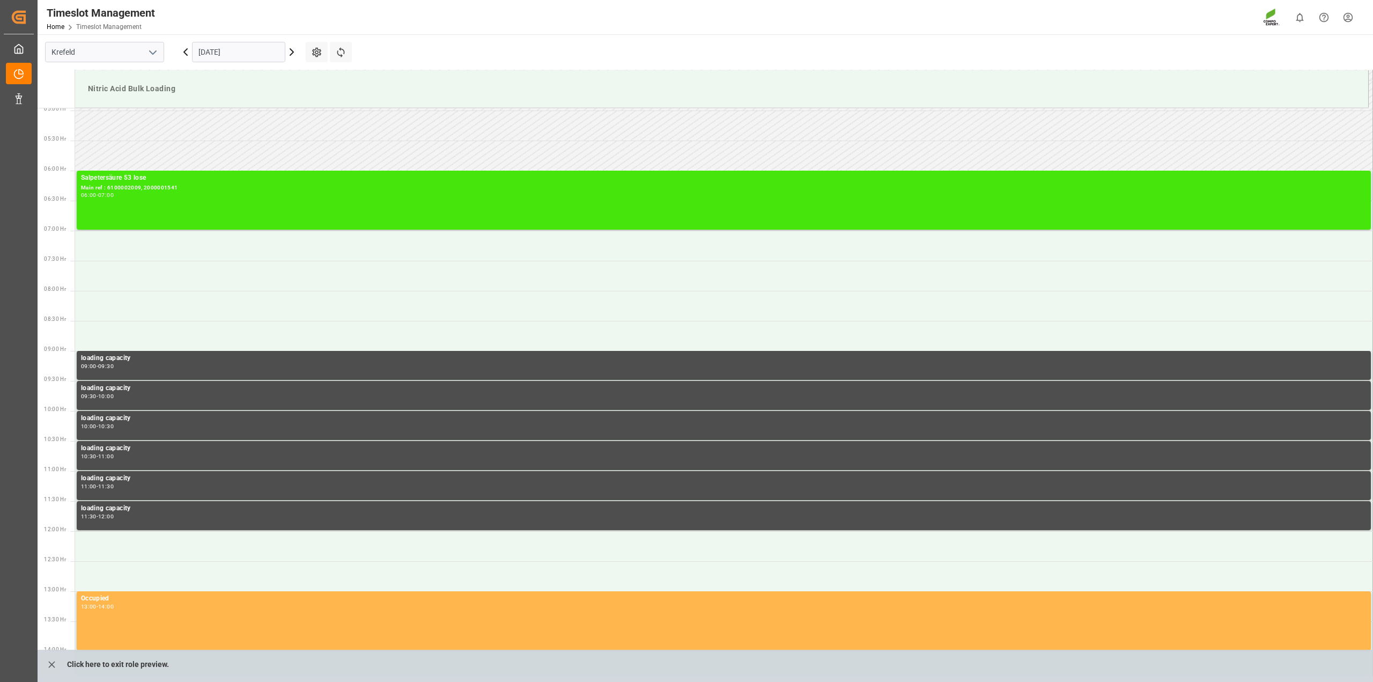
click at [167, 204] on div "Salpetersäure 53 lose Main ref : 6100002009, 2000001541 06:00 - 07:00" at bounding box center [724, 200] width 1286 height 55
click at [138, 205] on div "Salpetersäure 53 lose Main ref : 6100002009, 2000001541 06:00 - 07:00" at bounding box center [724, 200] width 1286 height 55
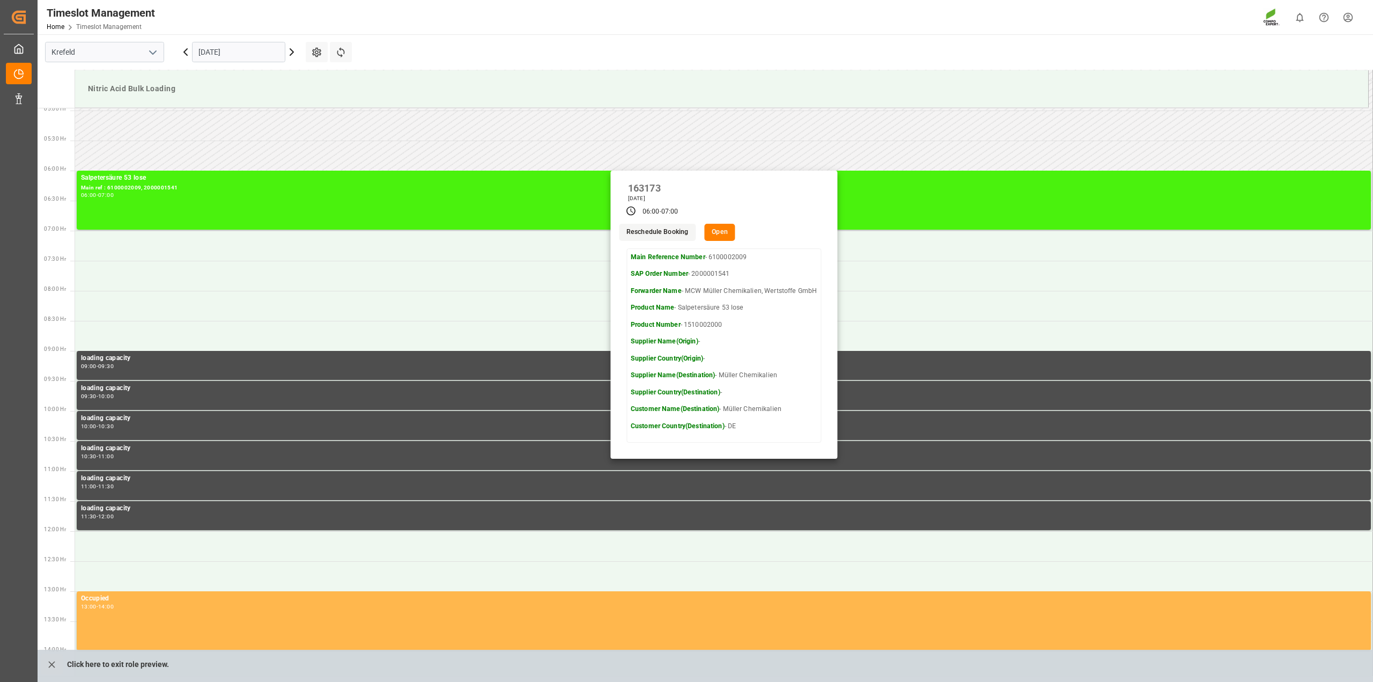
click at [712, 226] on button "Open" at bounding box center [719, 232] width 31 height 17
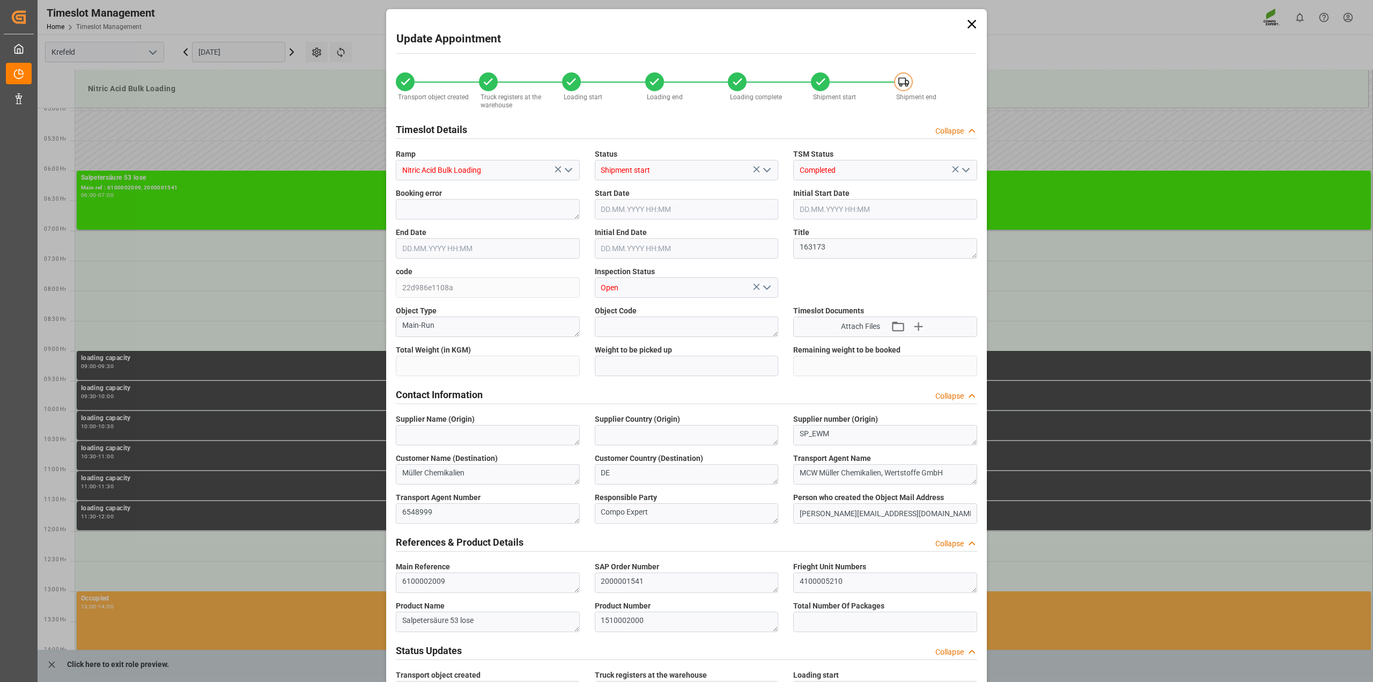
type input "3980"
type input "6000"
type input "-2020"
type input "0"
type input "24.09.2025 06:00"
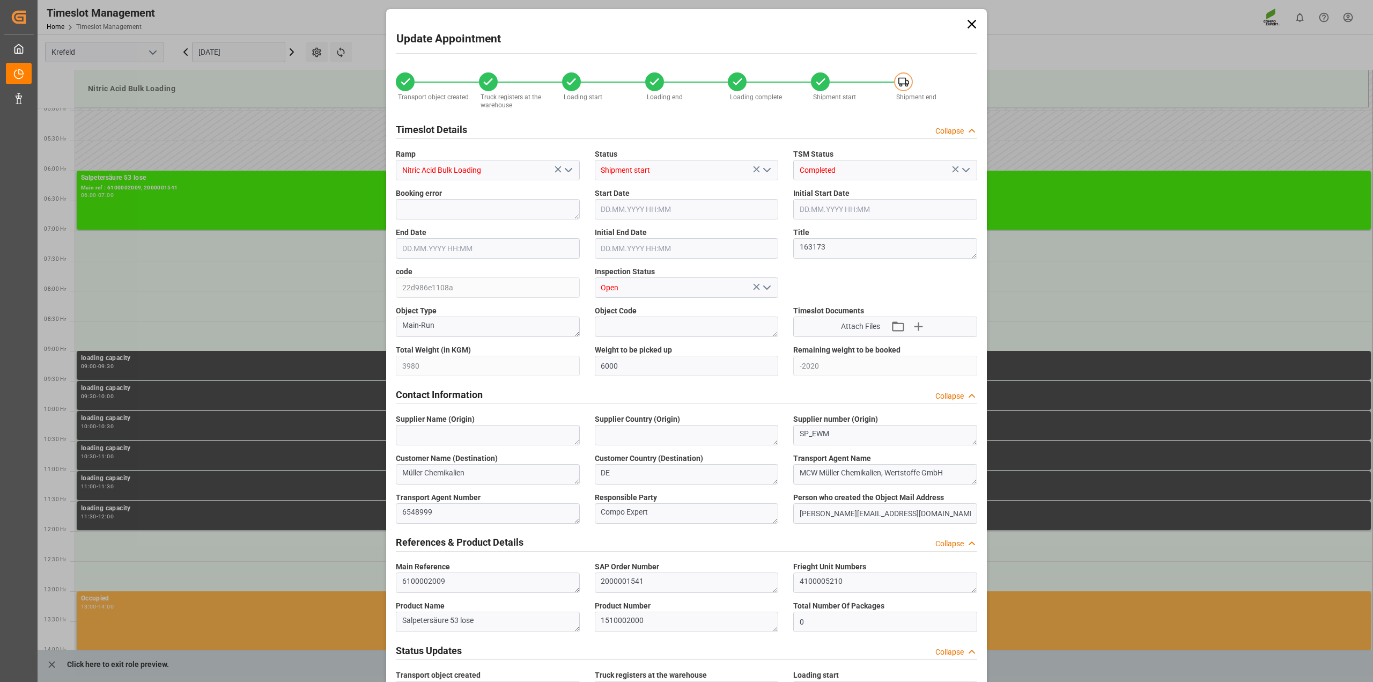
type input "24.09.2025 06:00"
type input "24.09.2025 07:00"
type input "12.09.2025 09:31"
type input "24.09.2025 10:02"
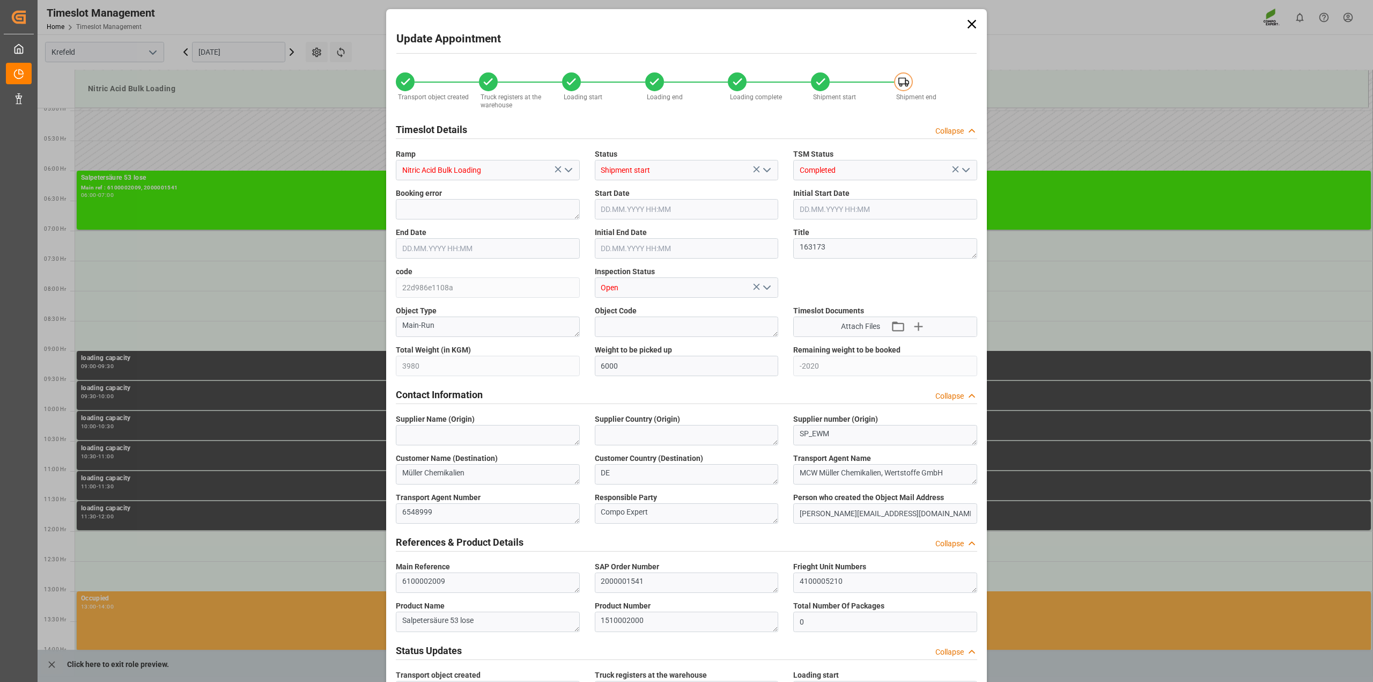
type input "24.09.2025 10:02"
type input "24.09.2025 10:03"
type input "12.09.2025 08:50"
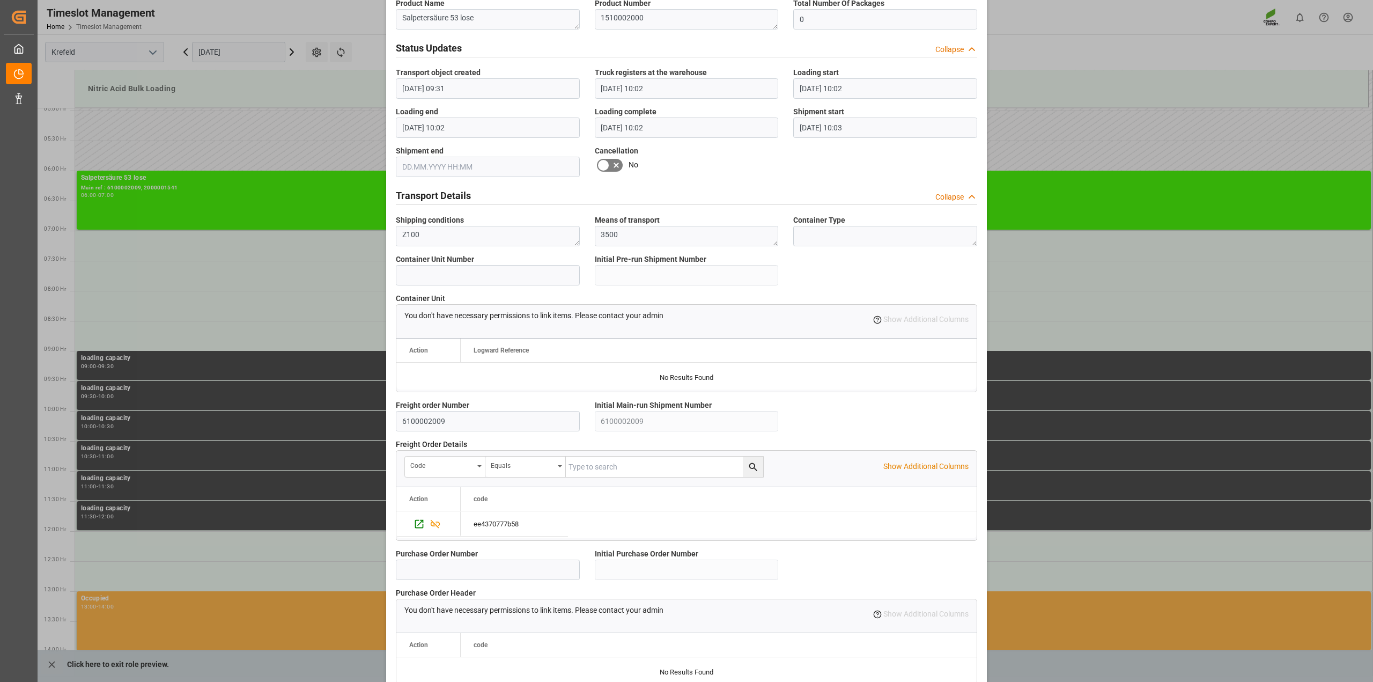
scroll to position [604, 0]
drag, startPoint x: 275, startPoint y: 411, endPoint x: 248, endPoint y: 411, distance: 26.3
click at [247, 411] on div "Update Appointment Transport object created Truck registers at the warehouse Lo…" at bounding box center [686, 341] width 1373 height 682
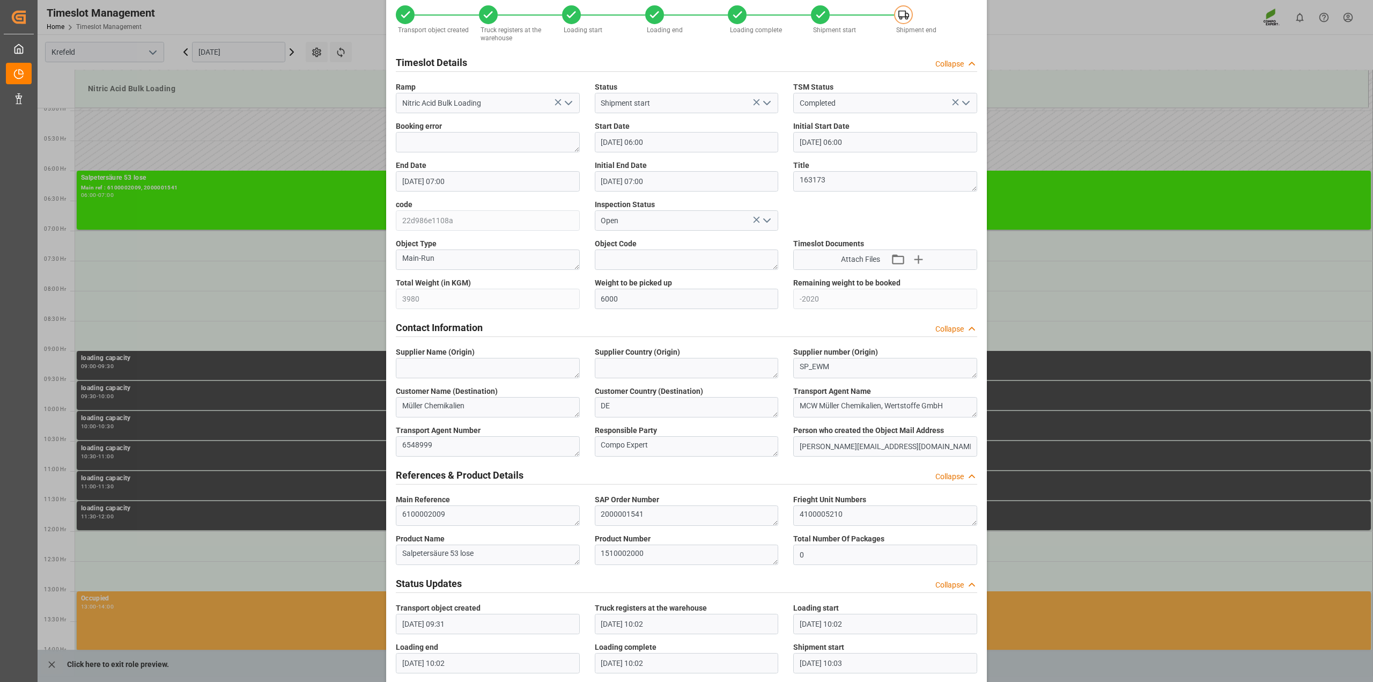
scroll to position [0, 0]
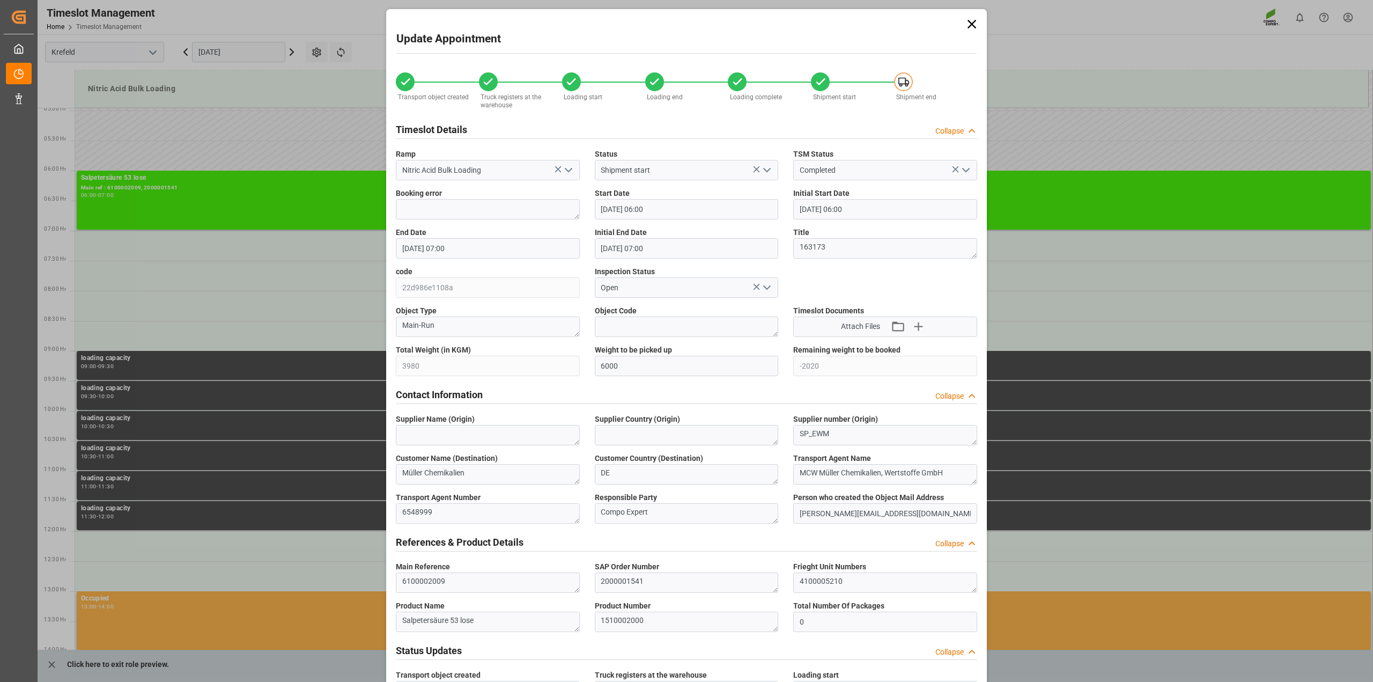
click at [968, 27] on icon at bounding box center [972, 24] width 9 height 9
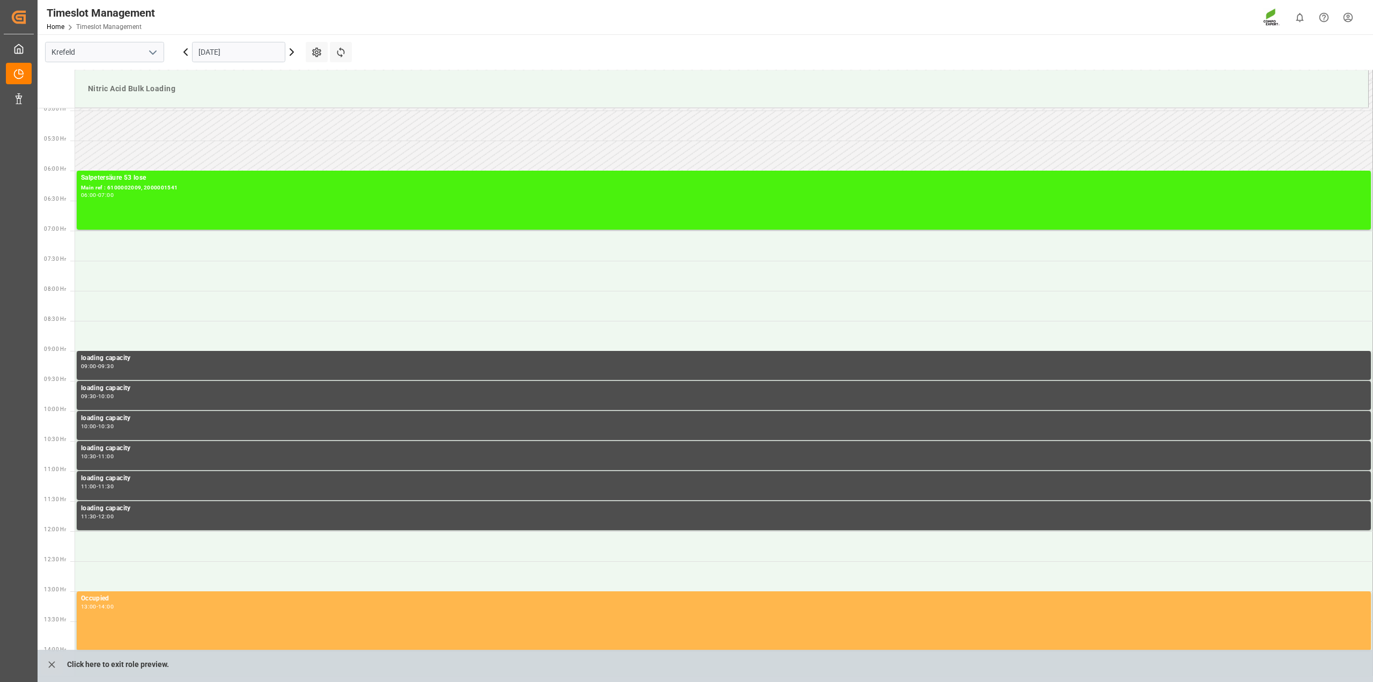
click at [290, 53] on icon at bounding box center [291, 52] width 13 height 13
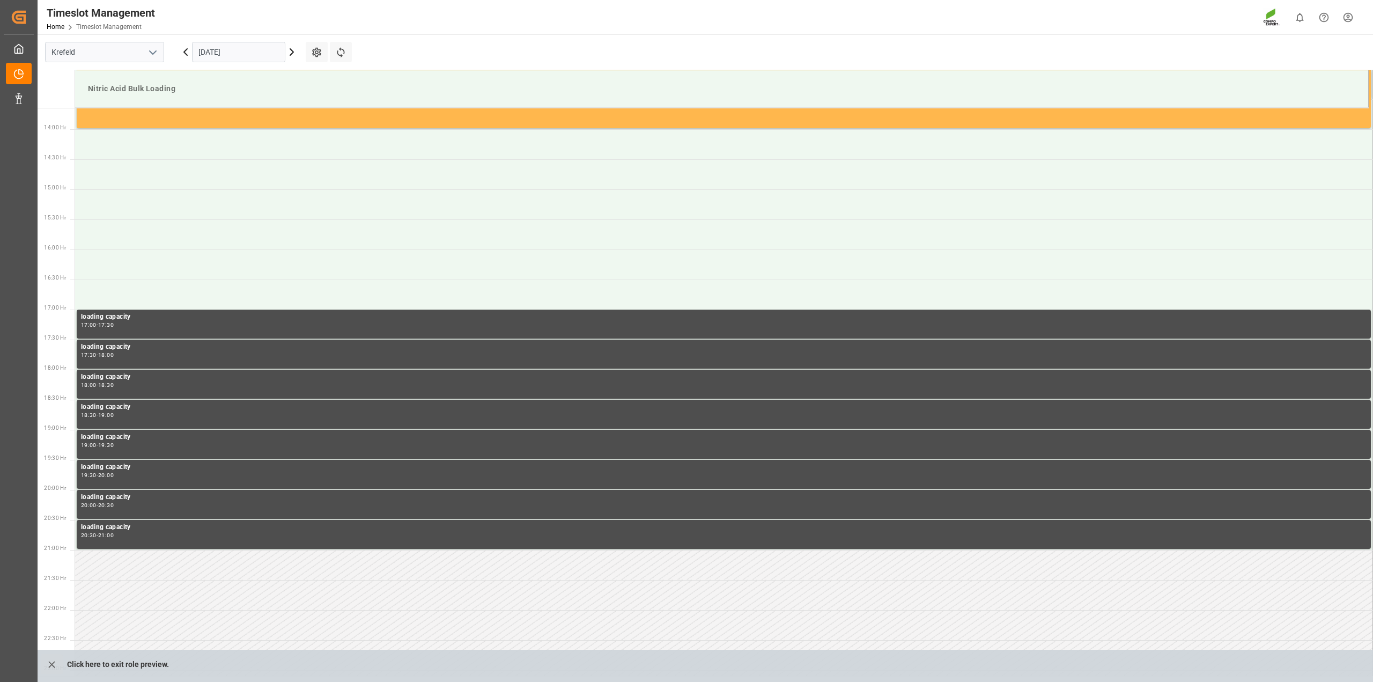
scroll to position [834, 0]
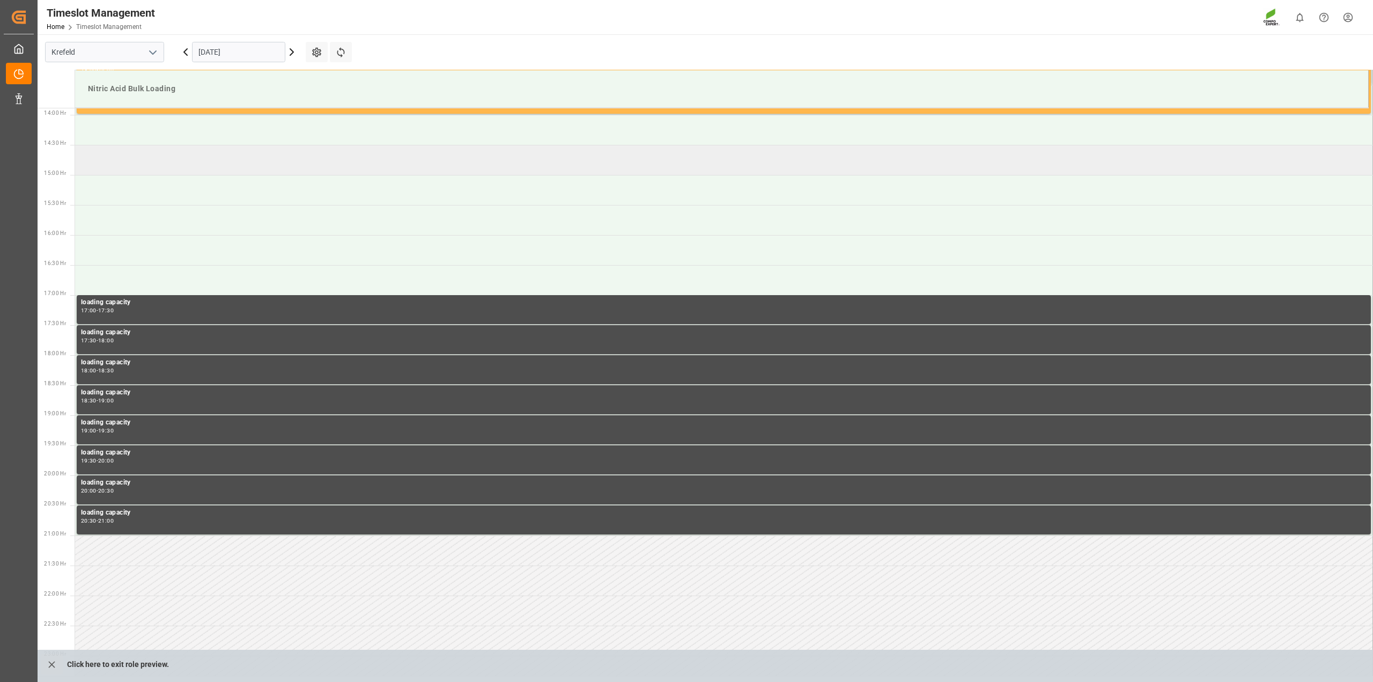
click at [179, 158] on td at bounding box center [724, 160] width 1298 height 30
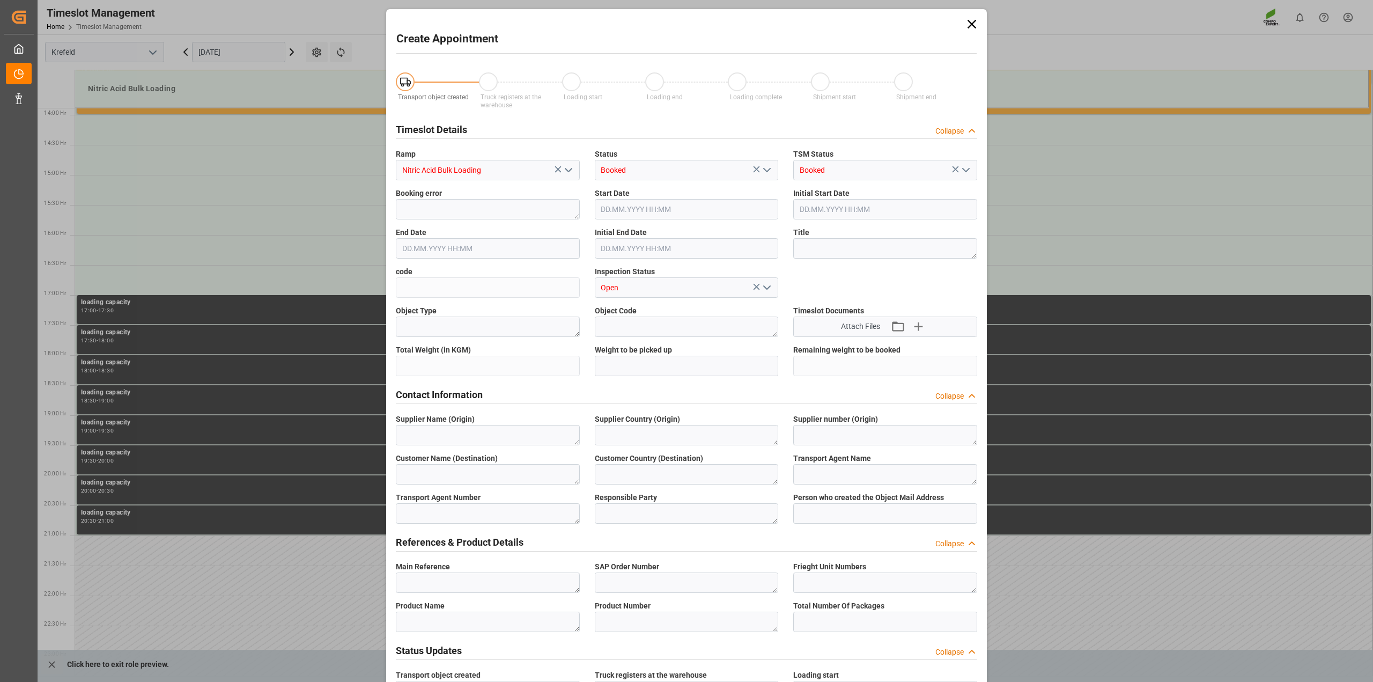
type input "25.09.2025 14:30"
type input "25.09.2025 15:00"
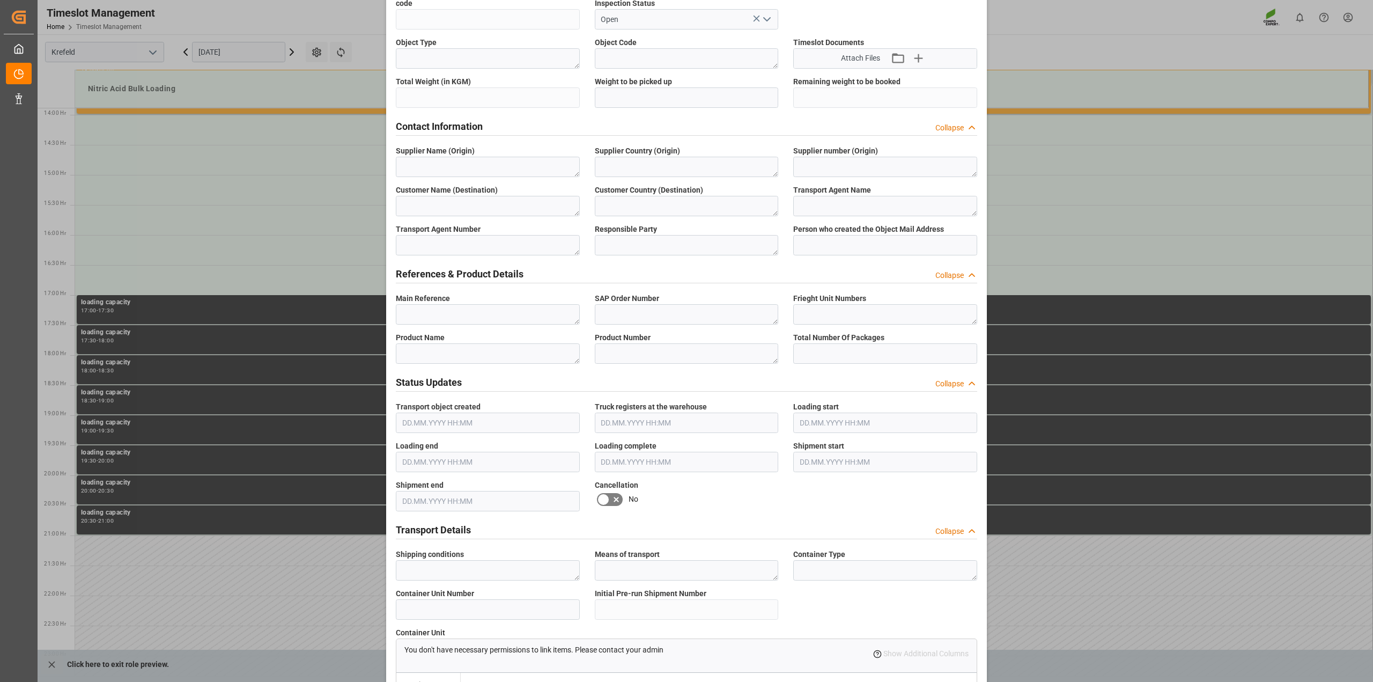
scroll to position [536, 0]
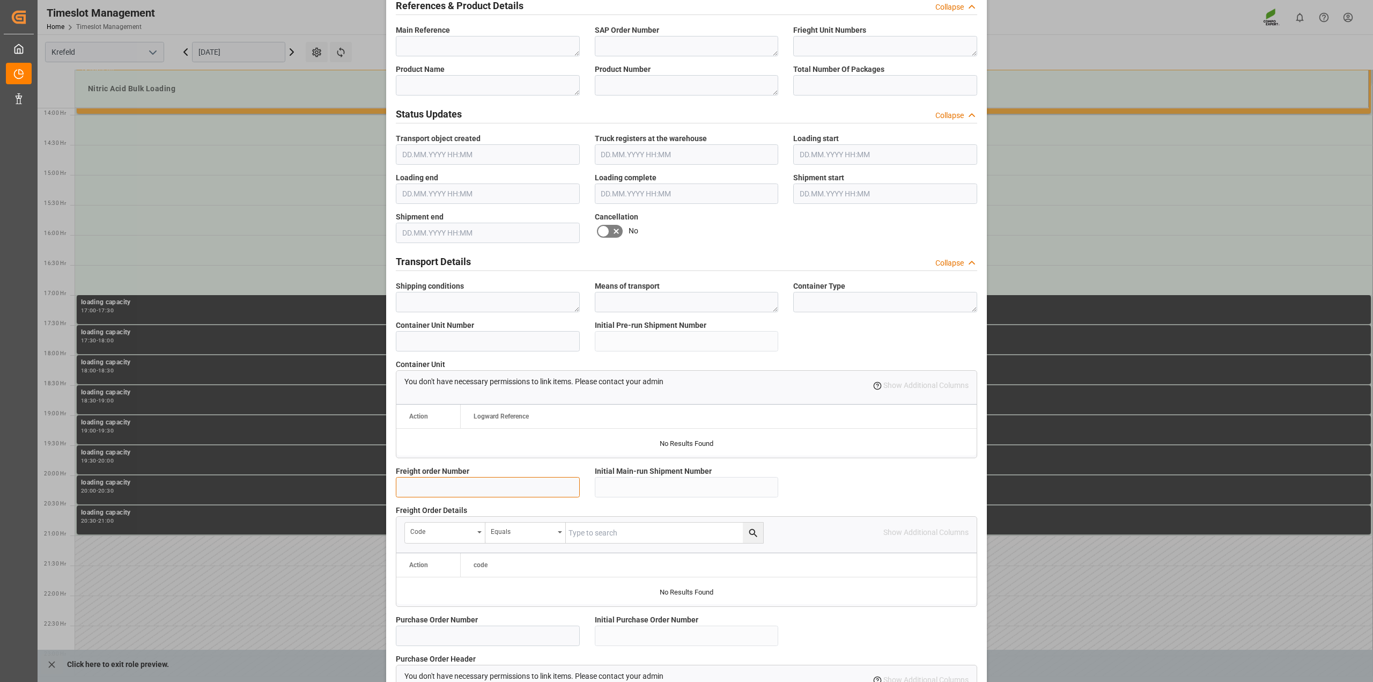
click at [418, 481] on input at bounding box center [488, 487] width 184 height 20
paste input "6100002009"
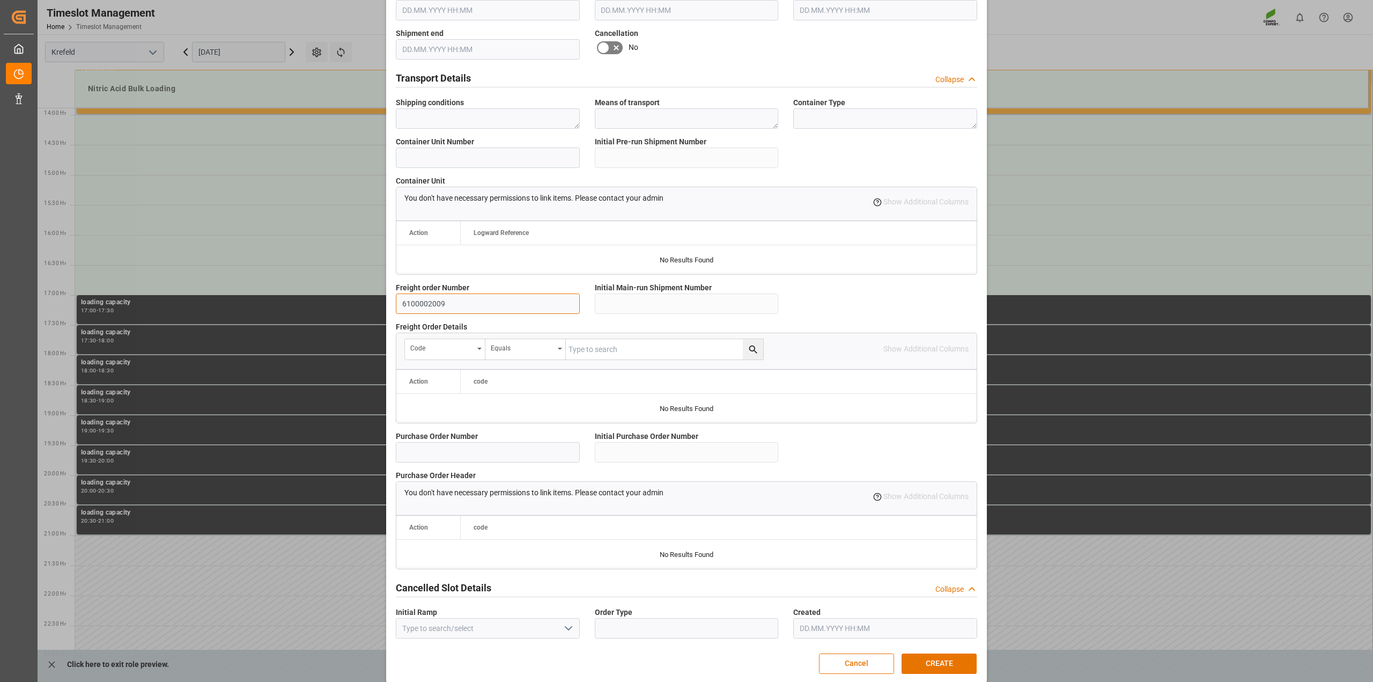
scroll to position [731, 0]
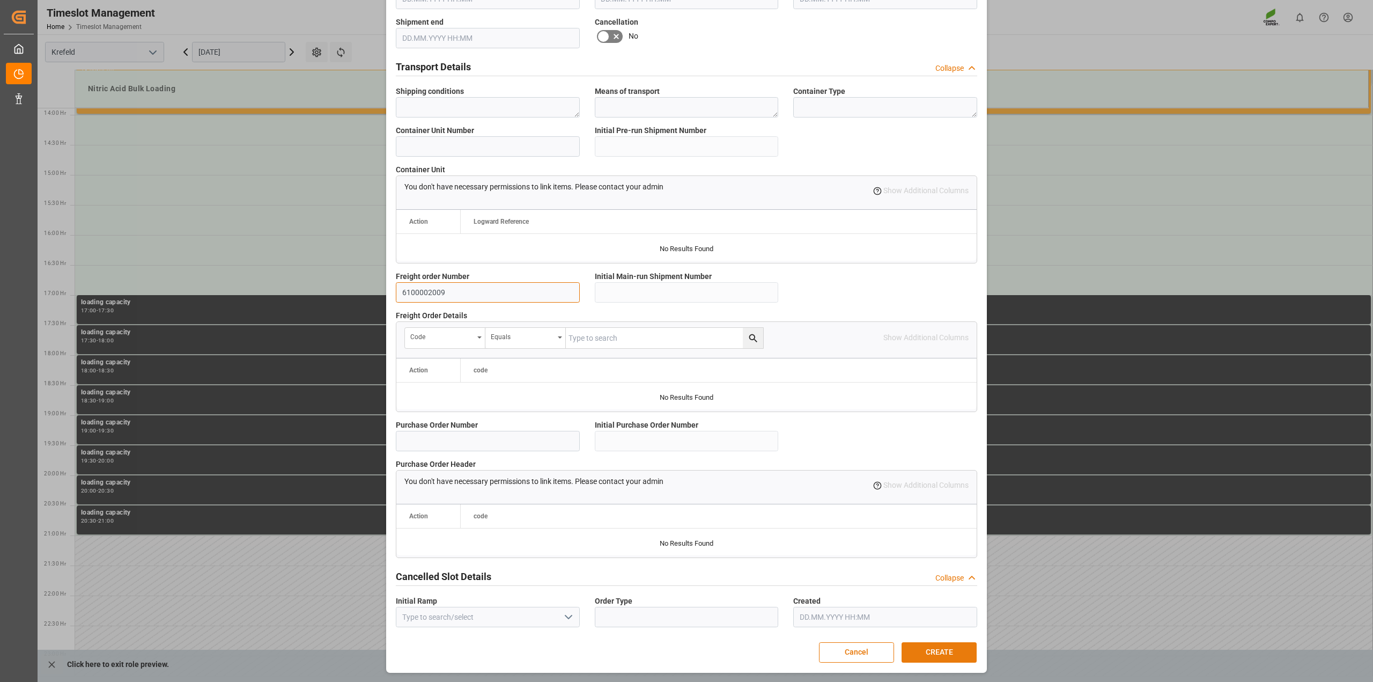
type input "6100002009"
click at [932, 650] on button "CREATE" at bounding box center [939, 652] width 75 height 20
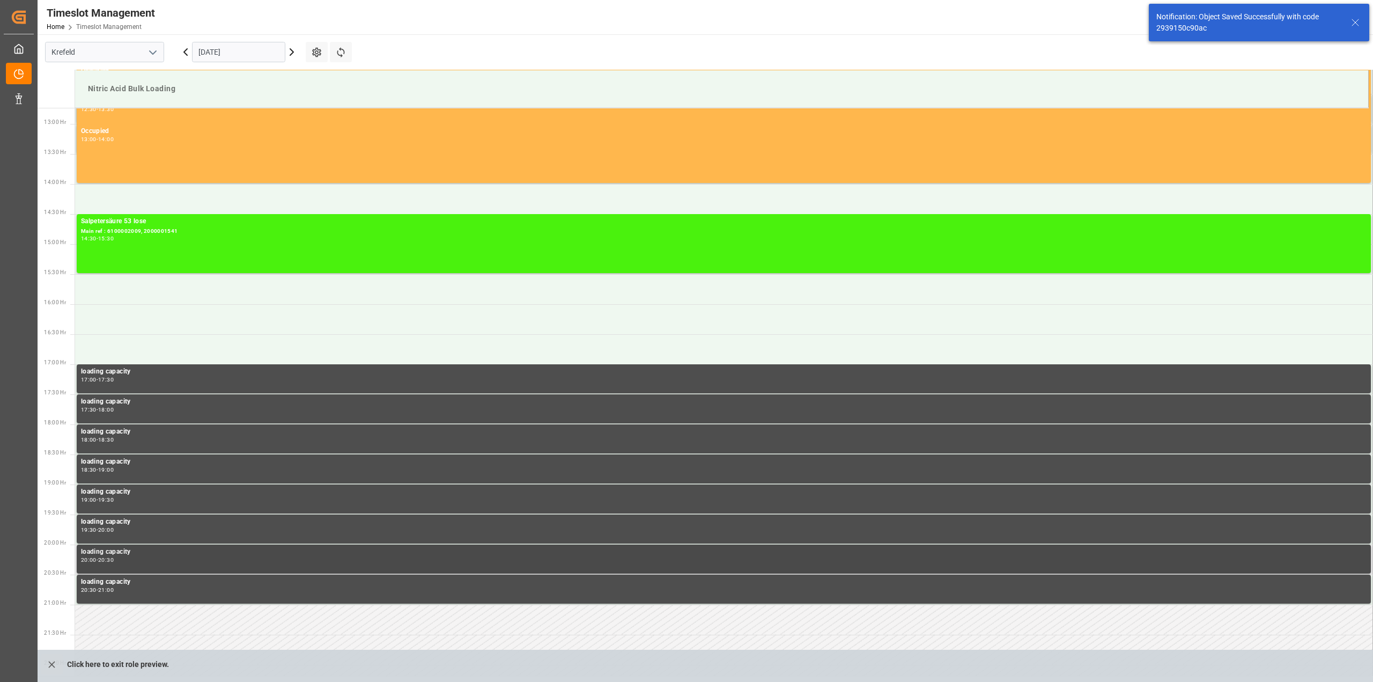
scroll to position [774, 0]
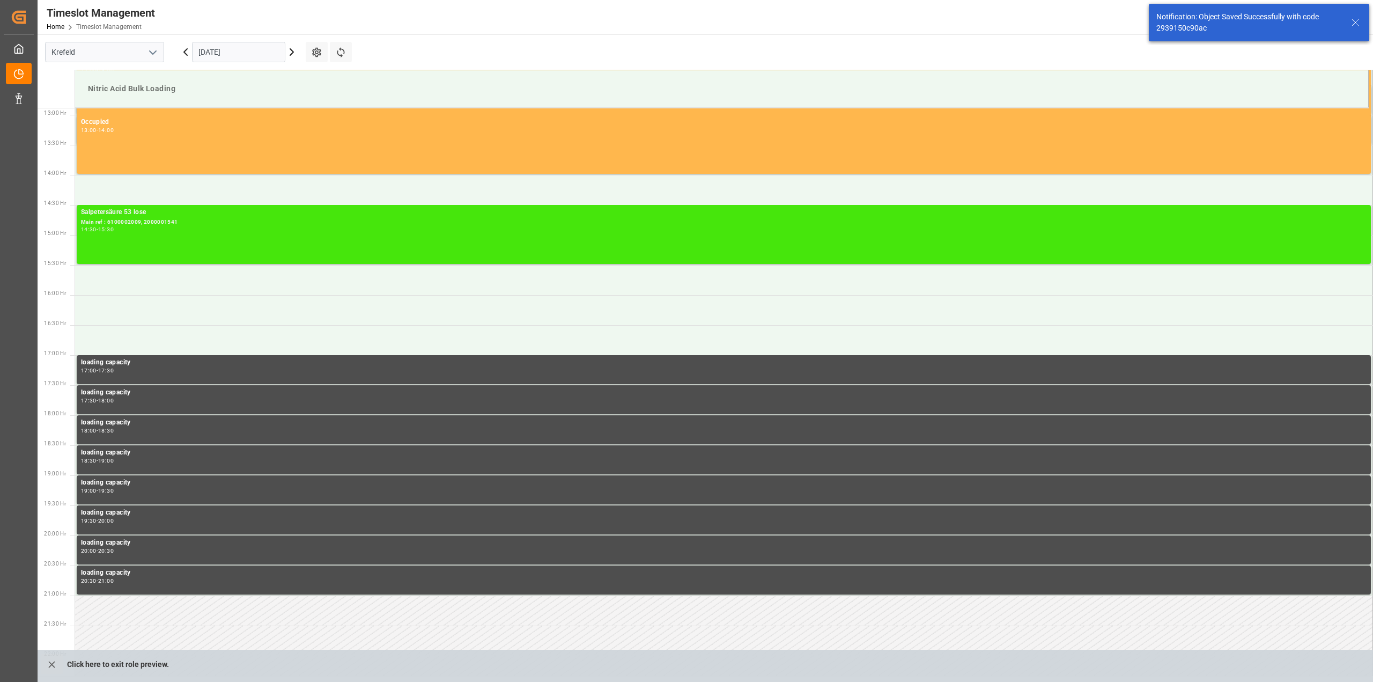
click at [159, 212] on div "Salpetersäure 53 lose" at bounding box center [724, 212] width 1286 height 11
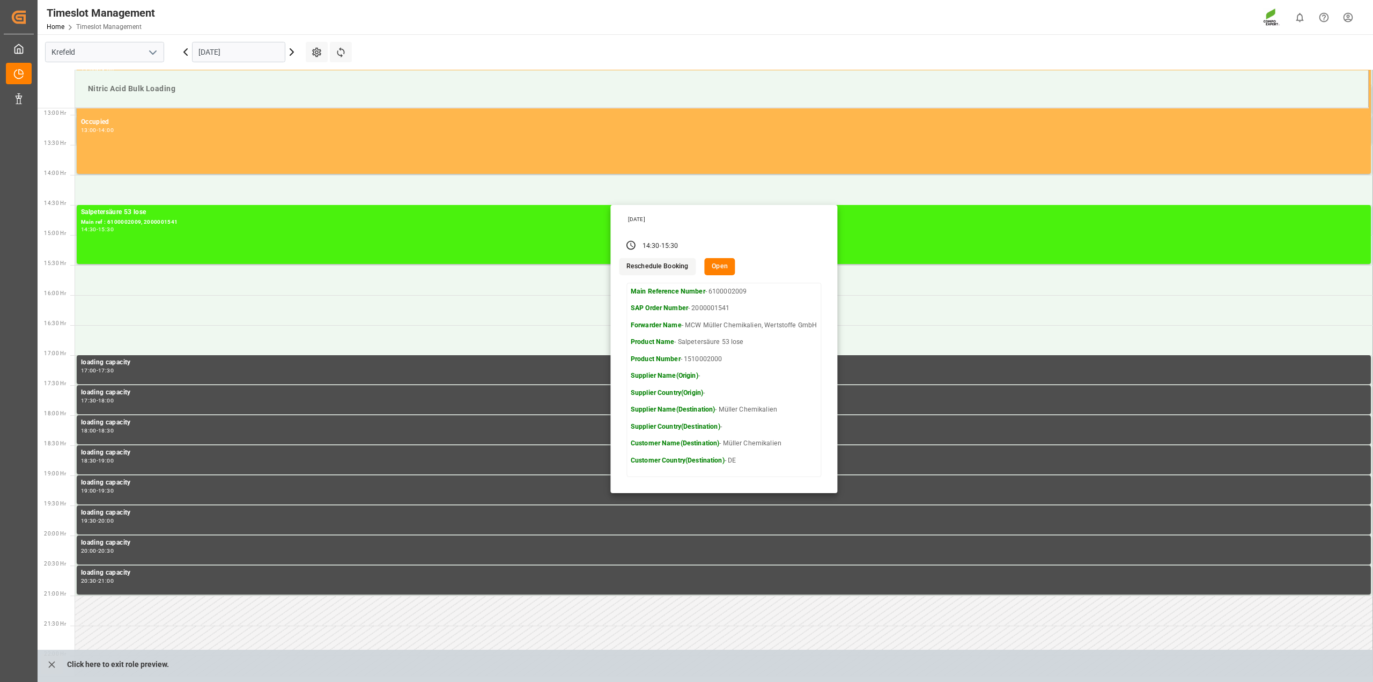
click at [722, 263] on button "Open" at bounding box center [719, 266] width 31 height 17
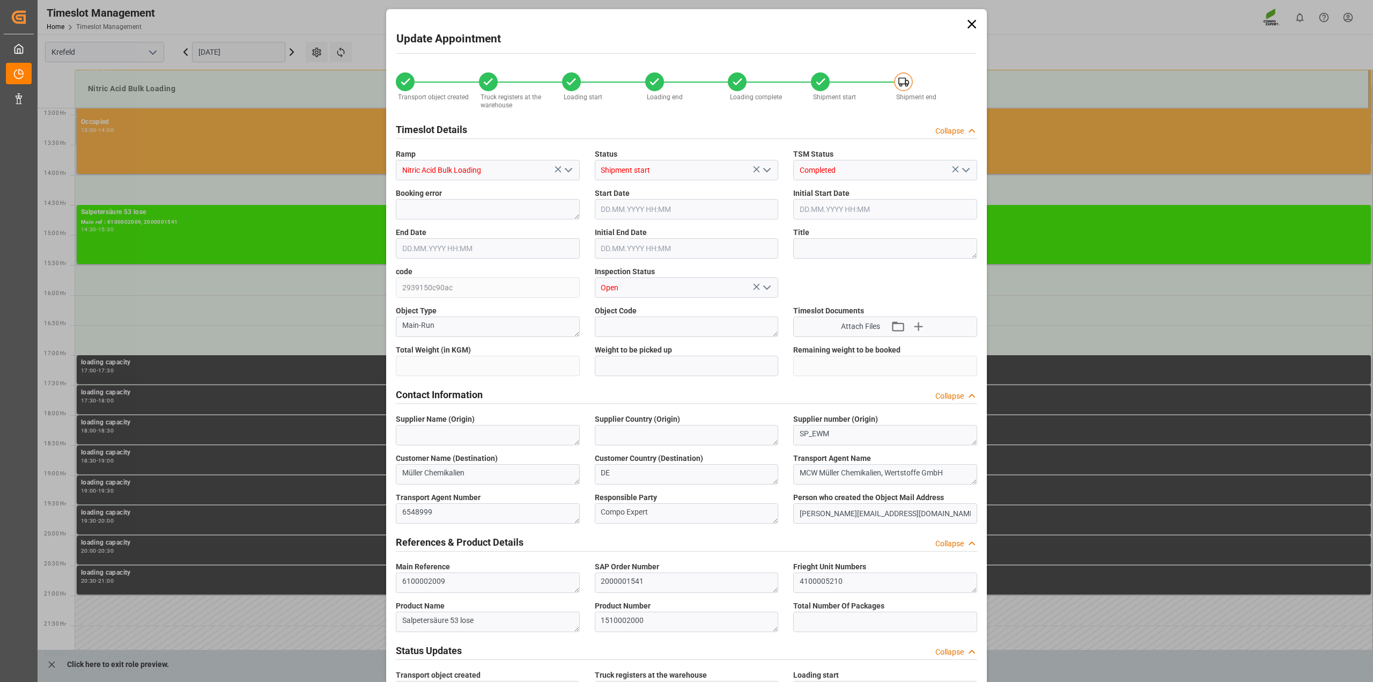
type input "3980"
type input "0"
type input "25.09.2025 14:30"
type input "25.09.2025 15:30"
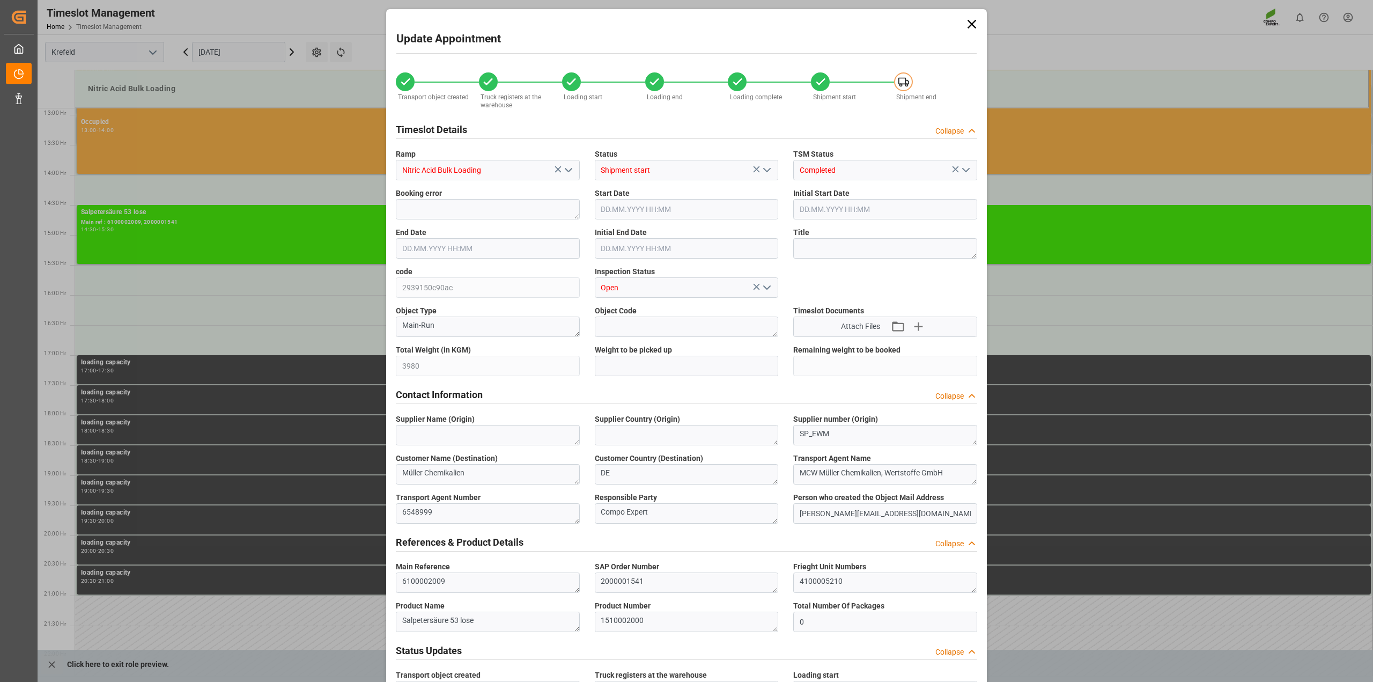
type input "25.09.2025 15:00"
type input "12.09.2025 09:31"
type input "24.09.2025 10:02"
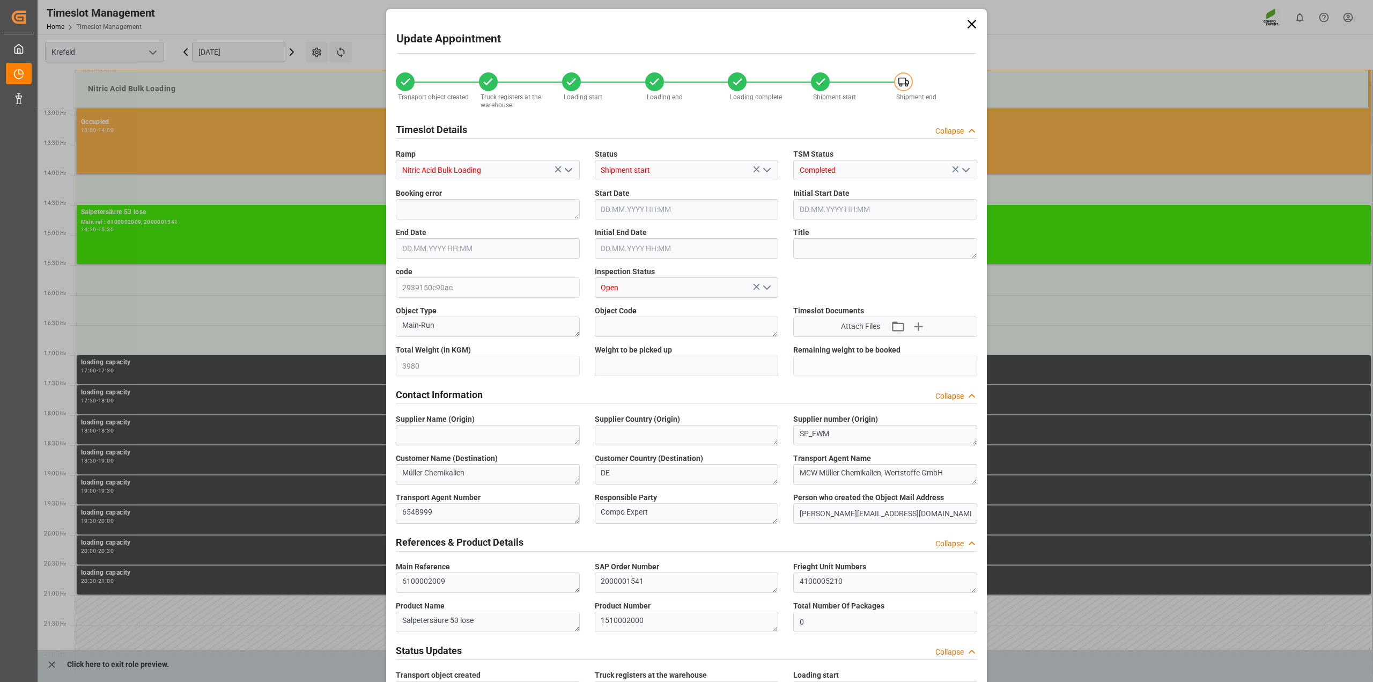
type input "24.09.2025 10:02"
type input "24.09.2025 10:03"
type input "25.09.2025 12:51"
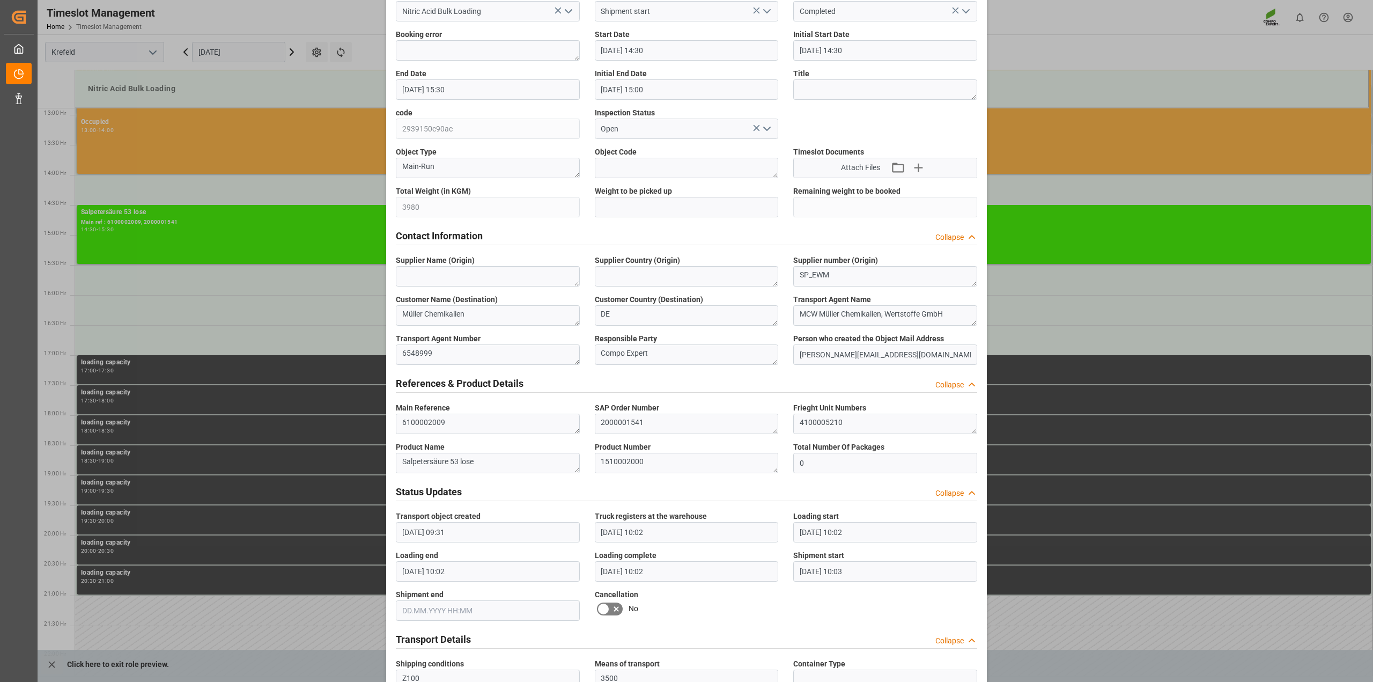
scroll to position [402, 0]
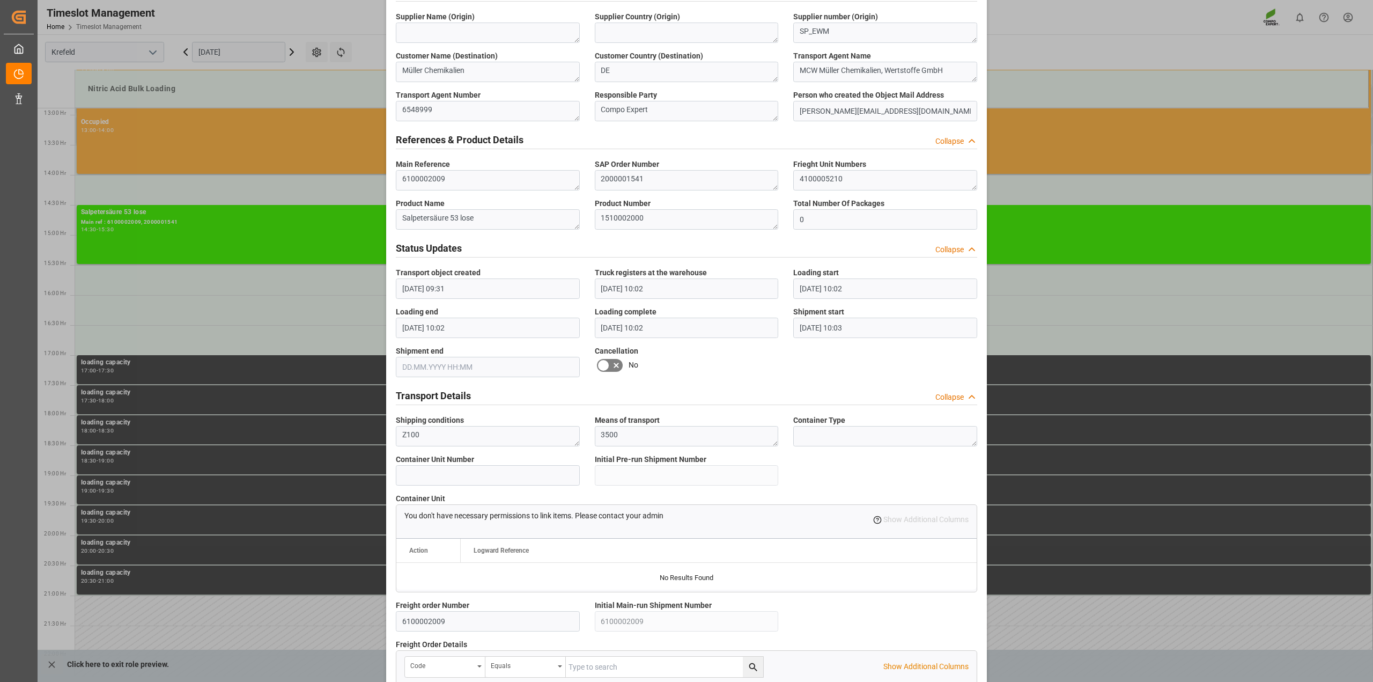
click at [612, 362] on icon at bounding box center [616, 365] width 13 height 13
click at [0, 0] on input "checkbox" at bounding box center [0, 0] width 0 height 0
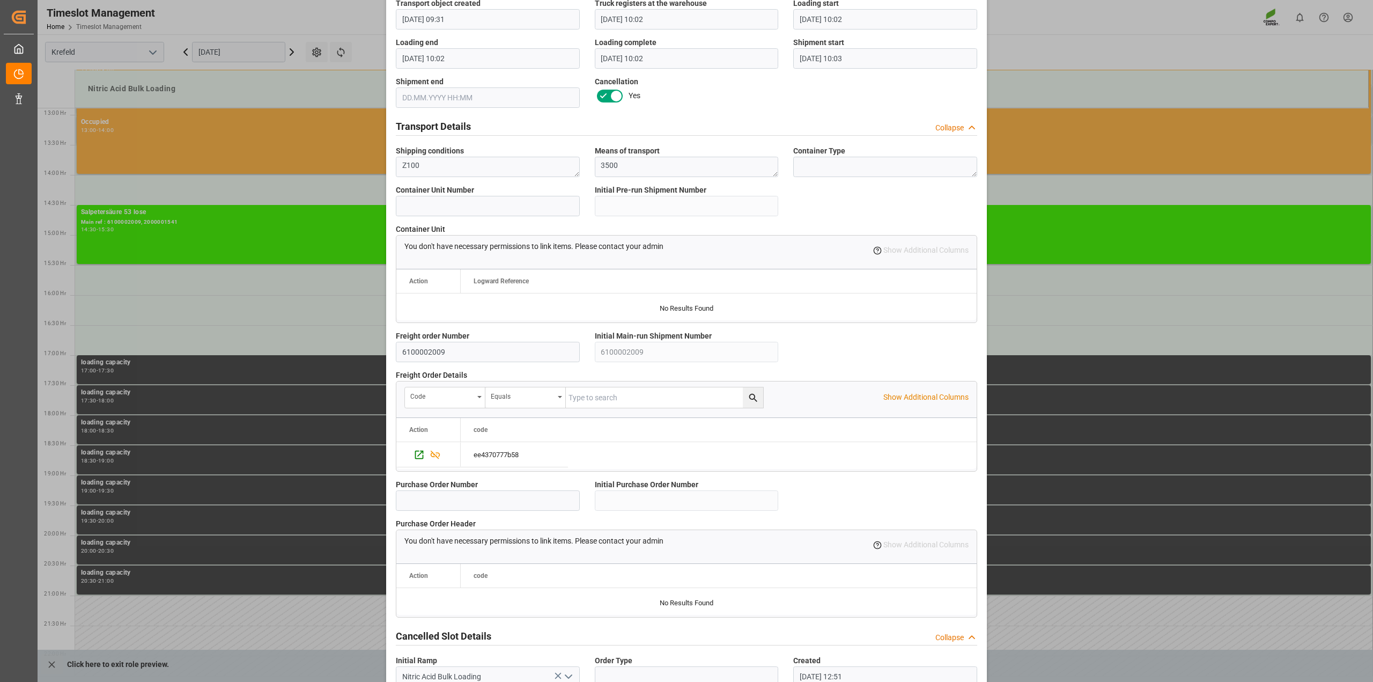
scroll to position [731, 0]
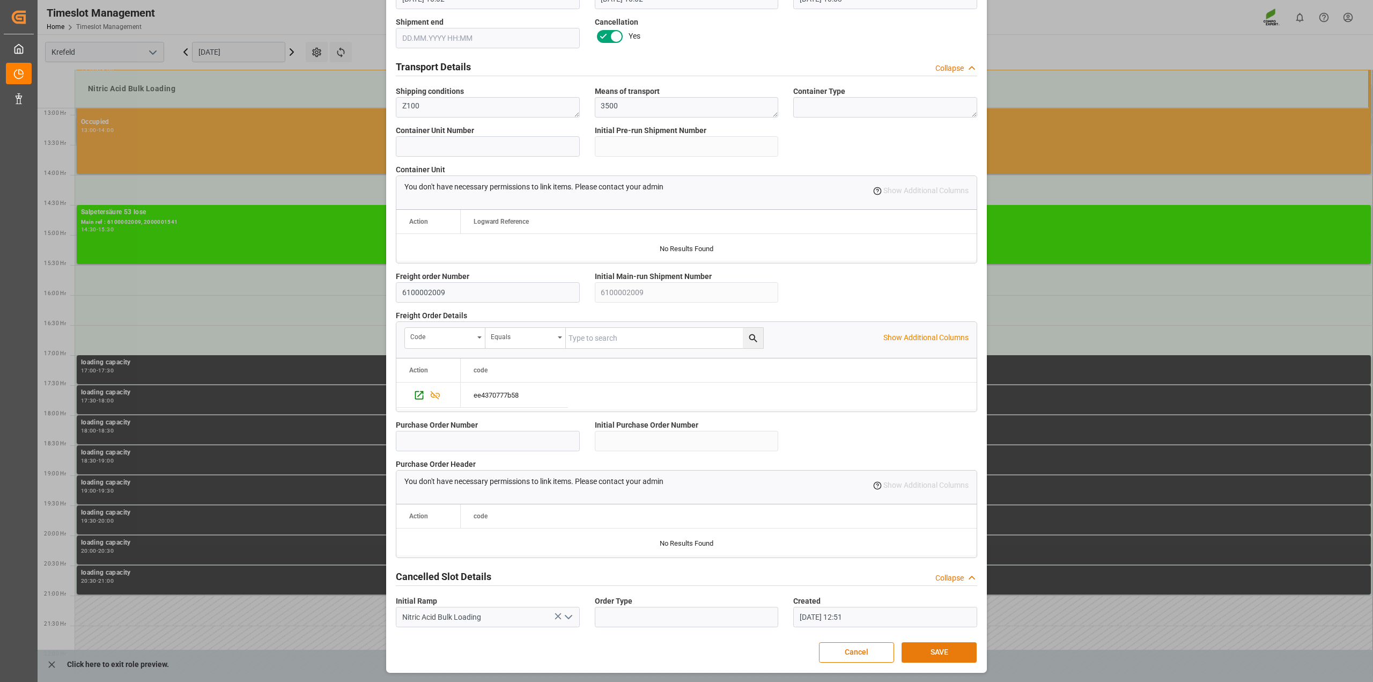
click at [965, 649] on button "SAVE" at bounding box center [939, 652] width 75 height 20
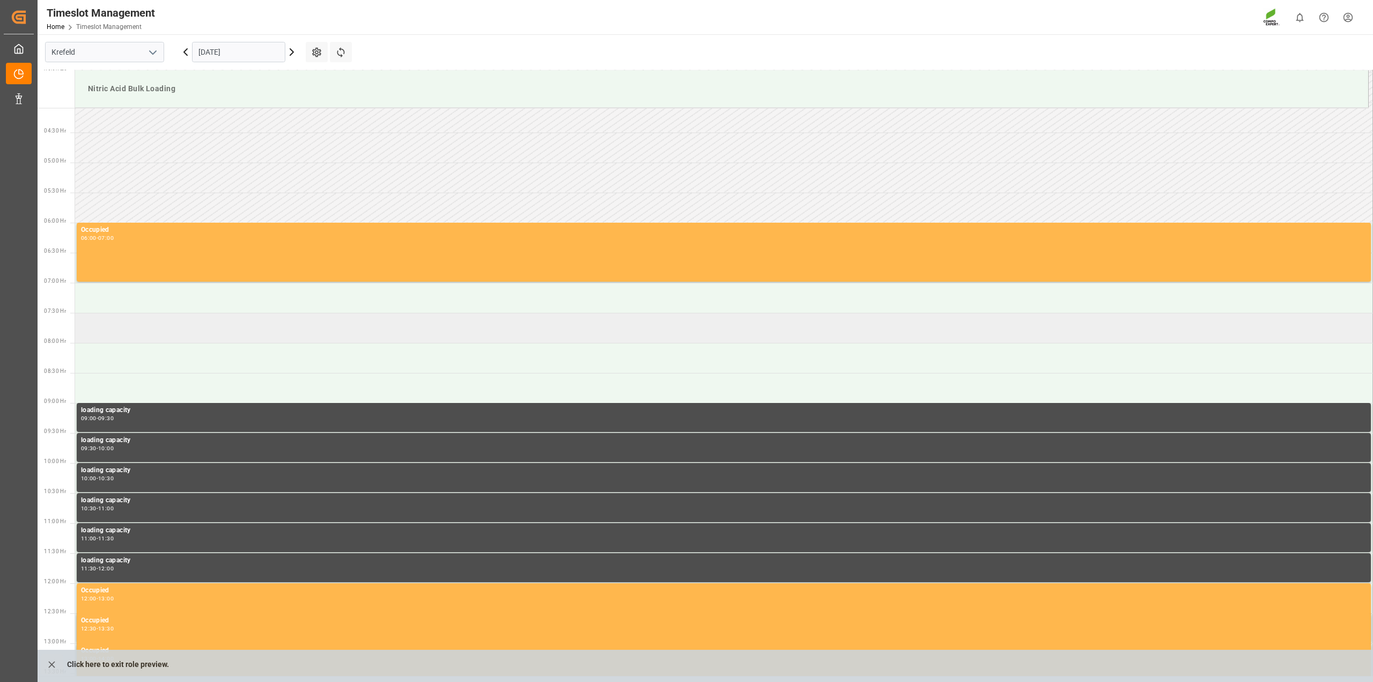
scroll to position [36, 0]
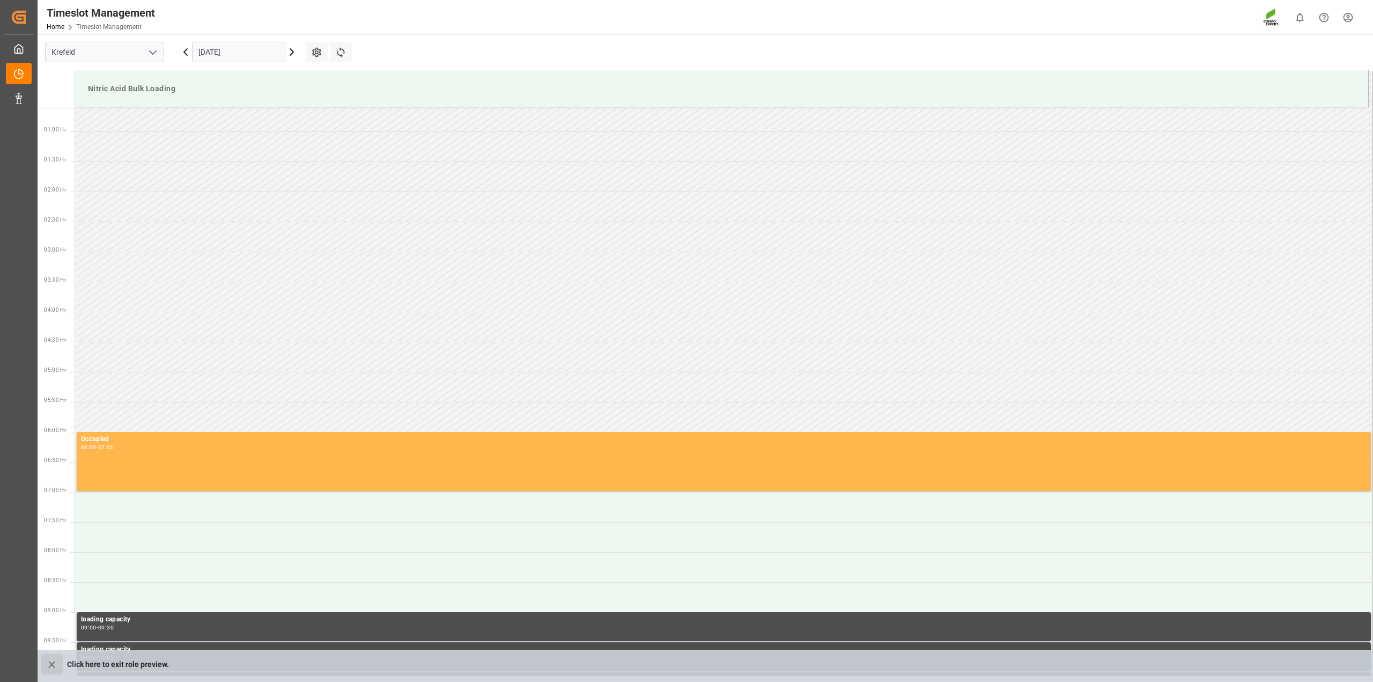
click at [52, 664] on icon "close role preview" at bounding box center [51, 664] width 6 height 6
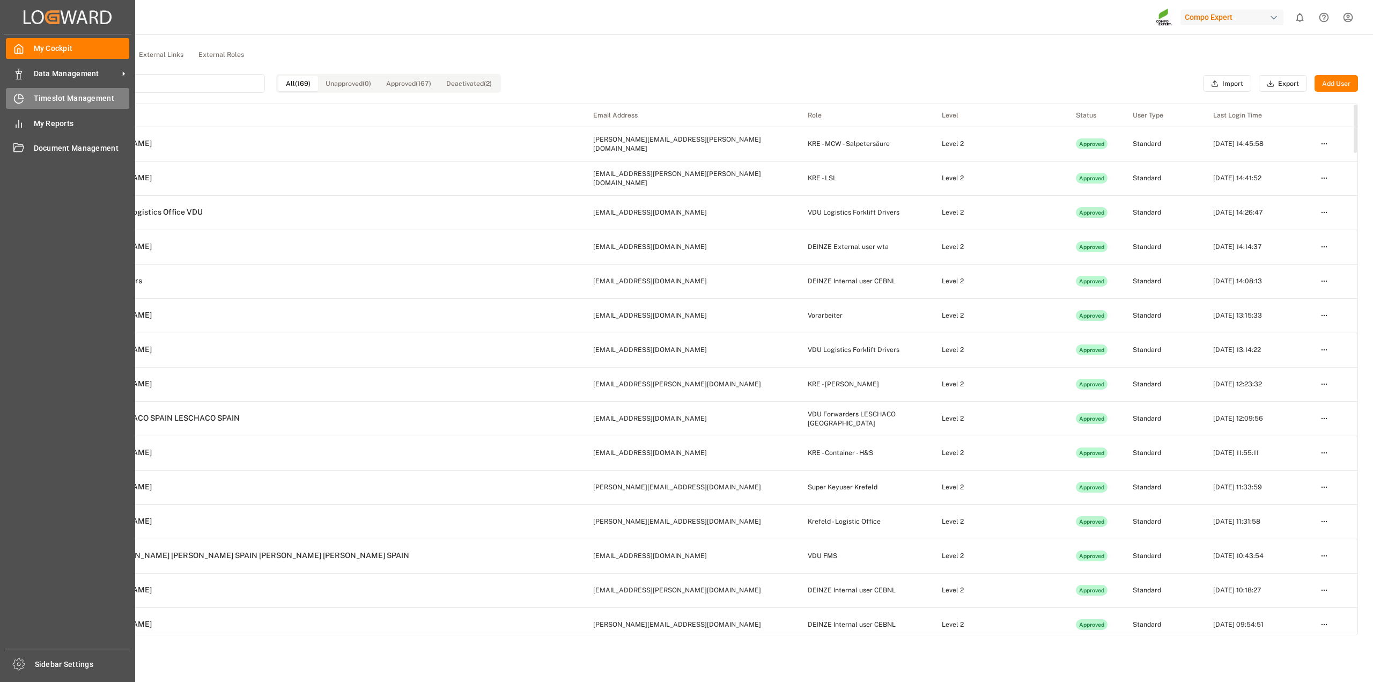
click at [25, 98] on div "Timeslot Management Timeslot Management" at bounding box center [67, 98] width 123 height 21
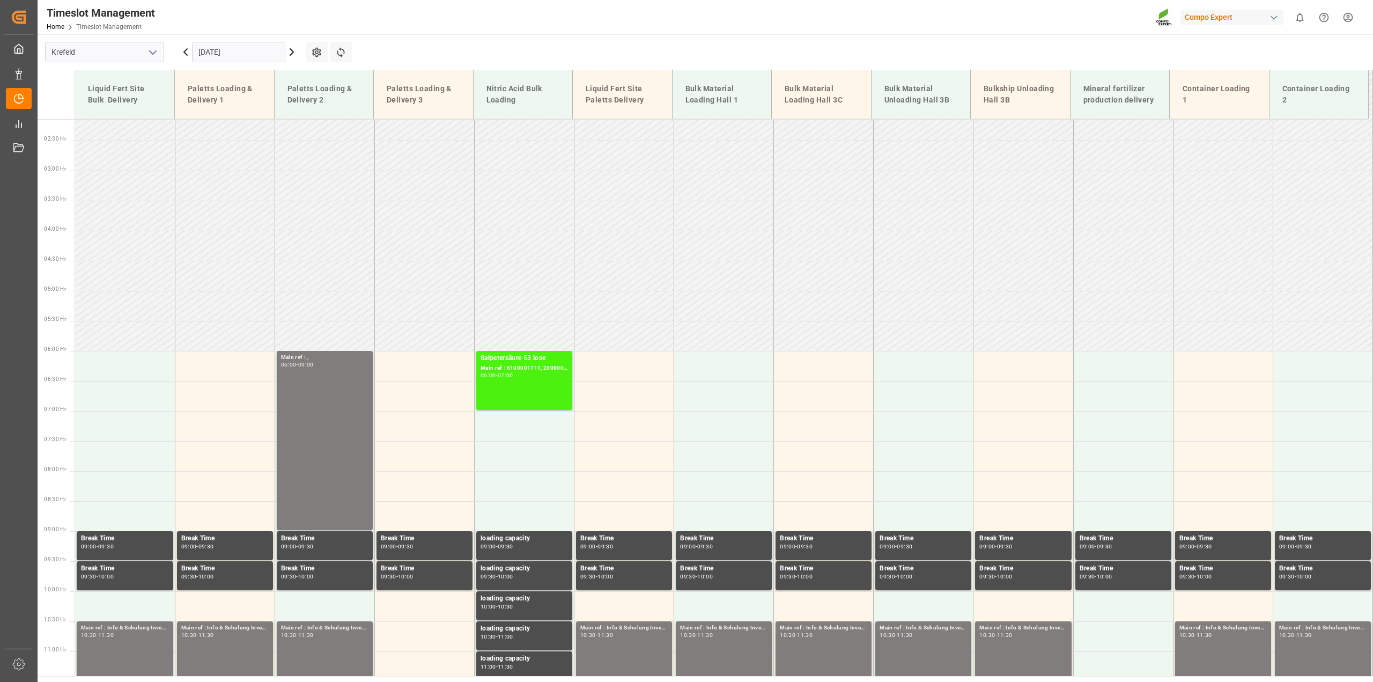
scroll to position [108, 0]
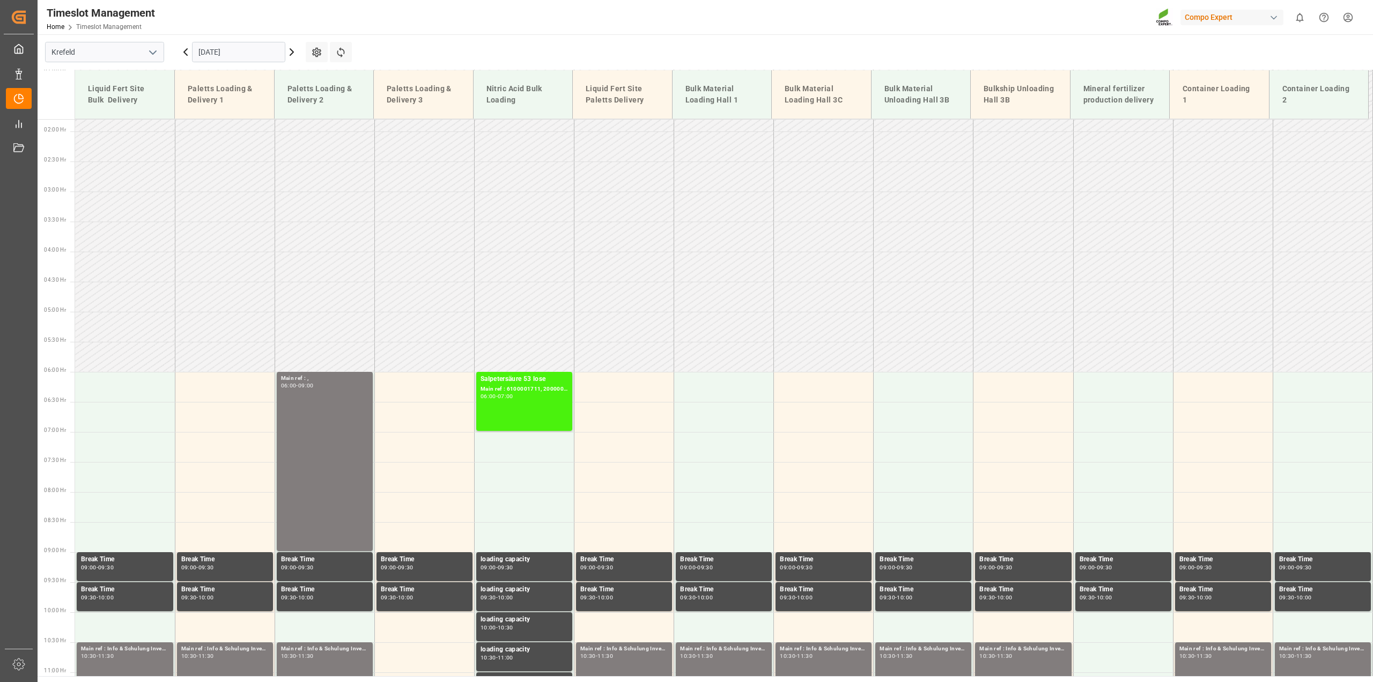
click at [293, 50] on icon at bounding box center [291, 52] width 13 height 13
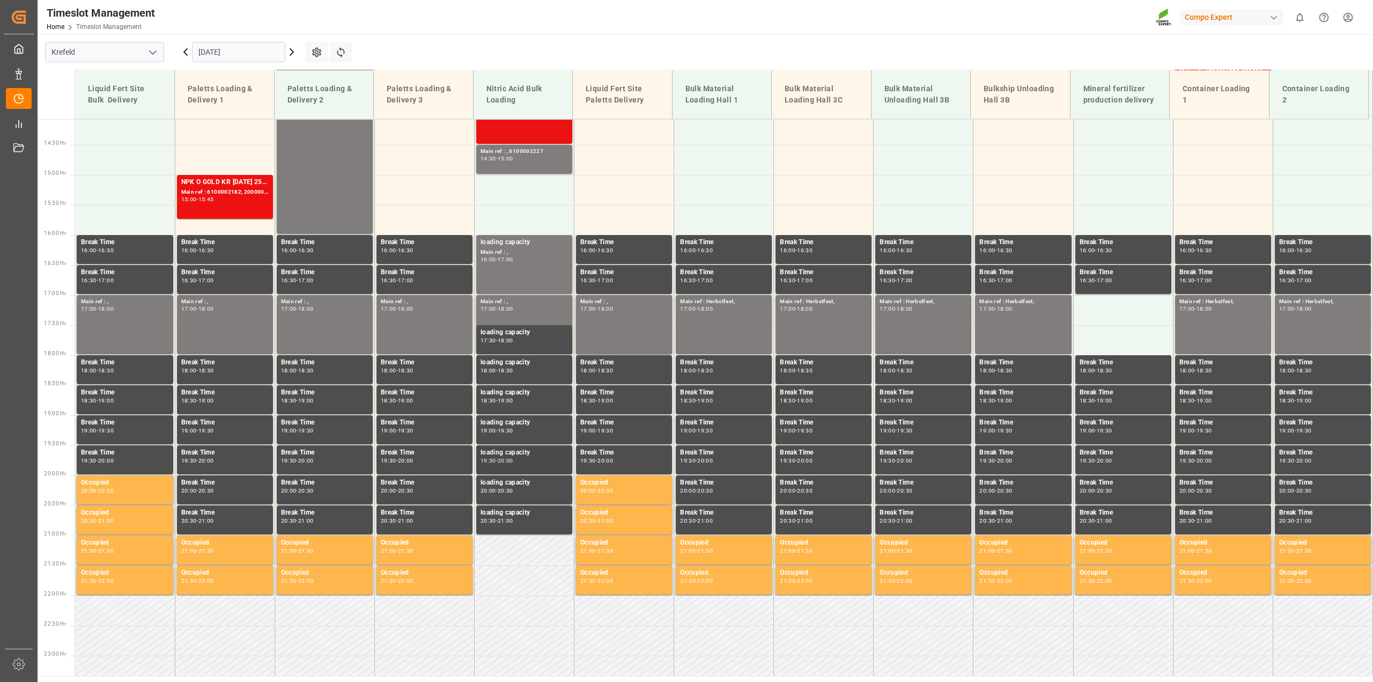
scroll to position [577, 0]
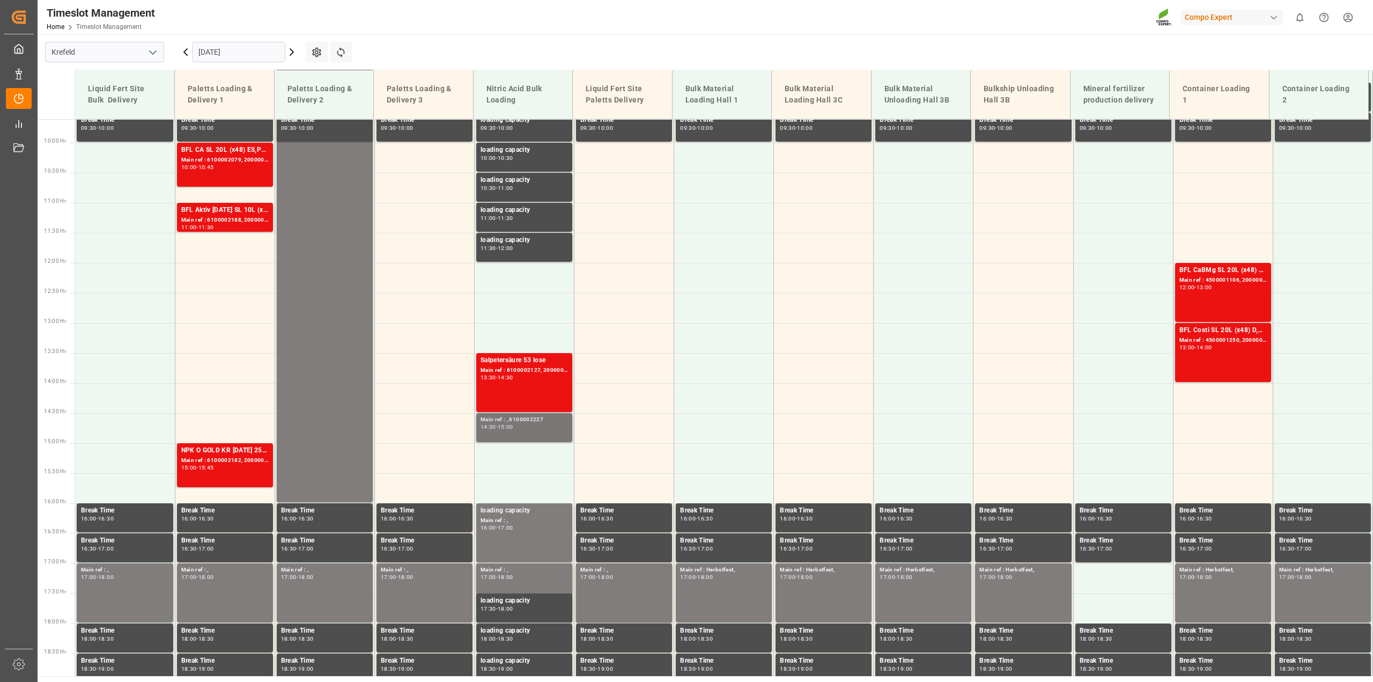
click at [542, 432] on div "Main ref : , 6100002227 14:30 - 15:00" at bounding box center [524, 427] width 87 height 25
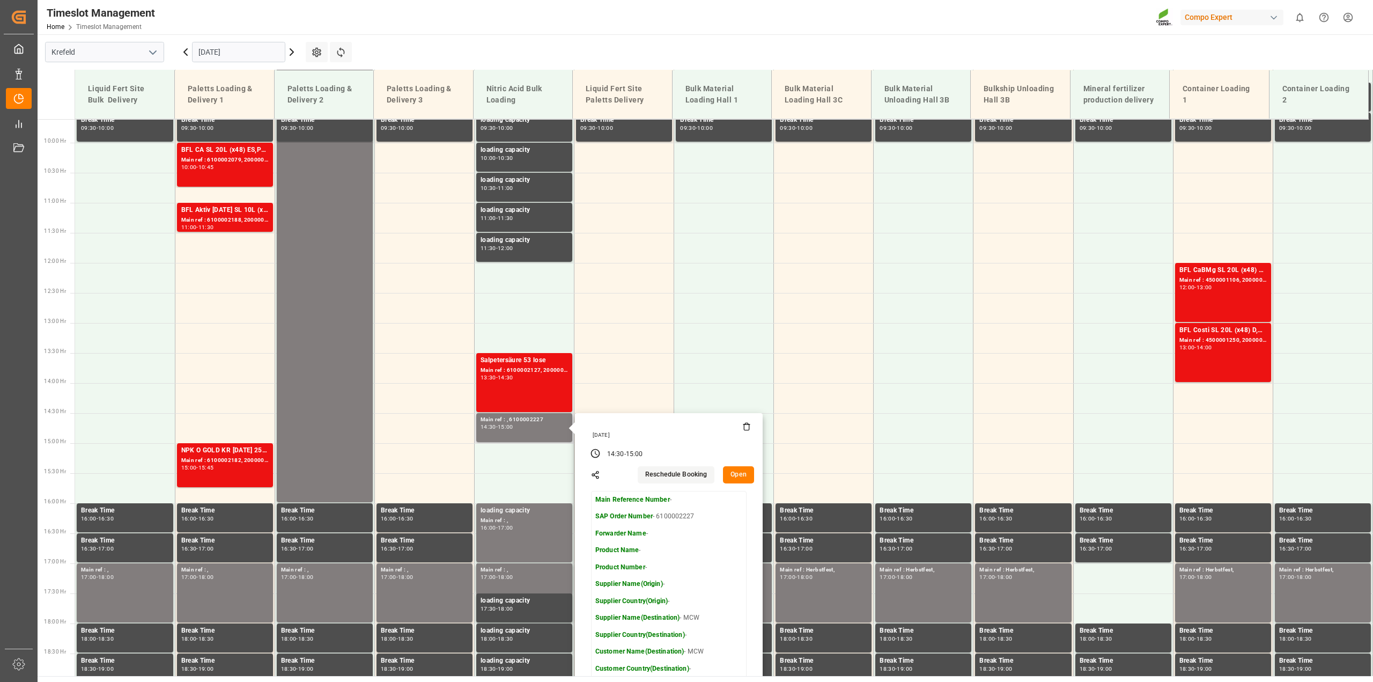
click at [730, 474] on button "Open" at bounding box center [738, 474] width 31 height 17
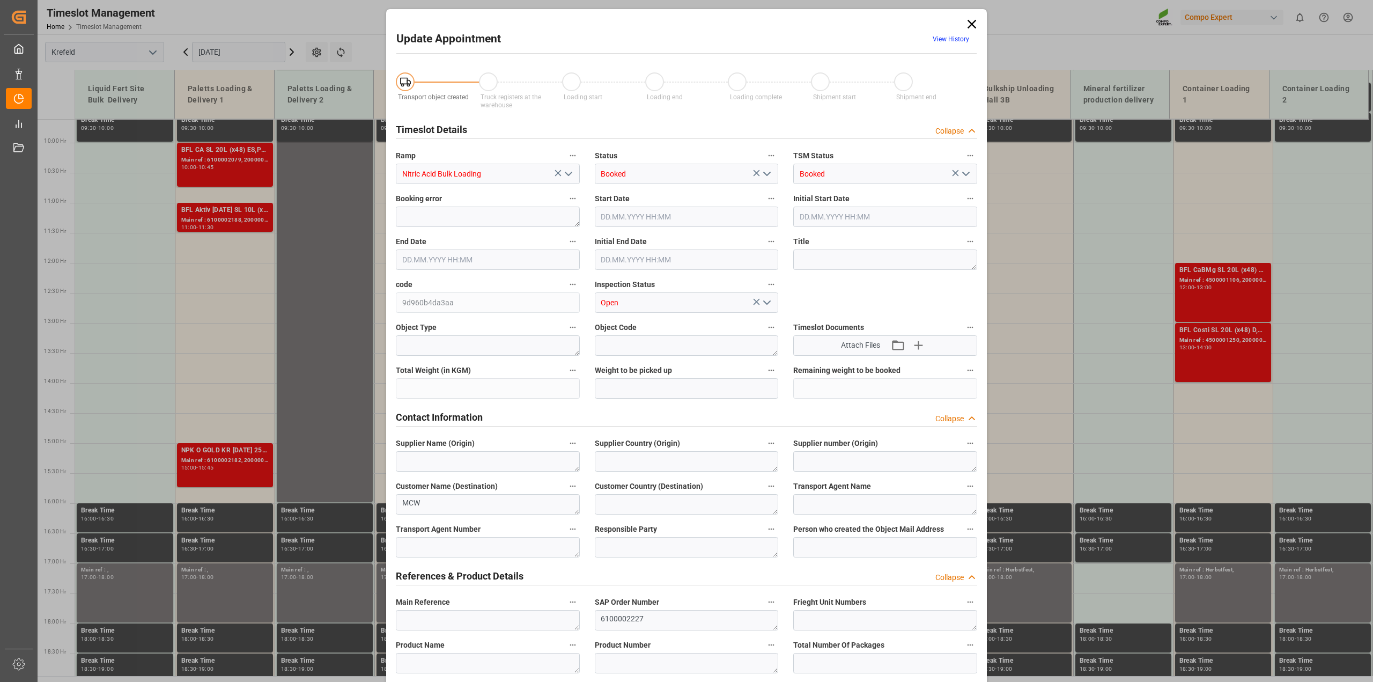
type input "26.09.2025 14:30"
type input "26.09.2025 15:00"
type input "25.09.2025 12:39"
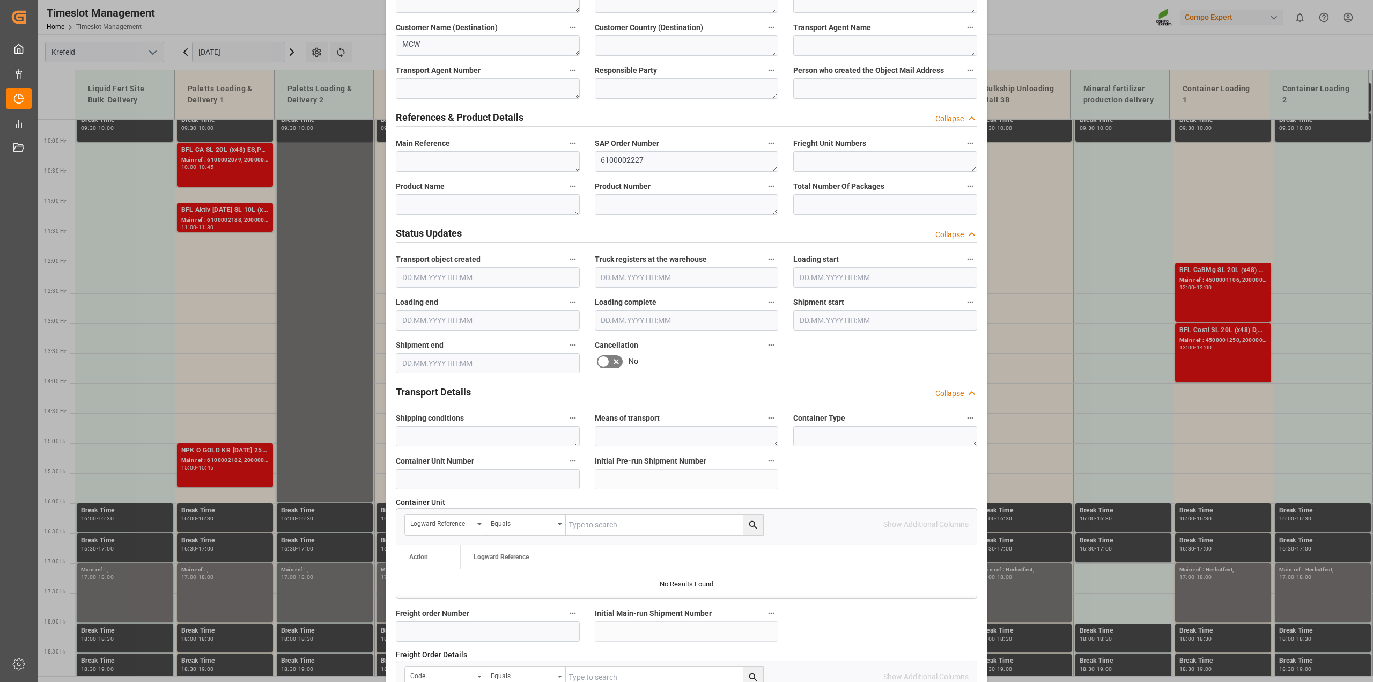
scroll to position [604, 0]
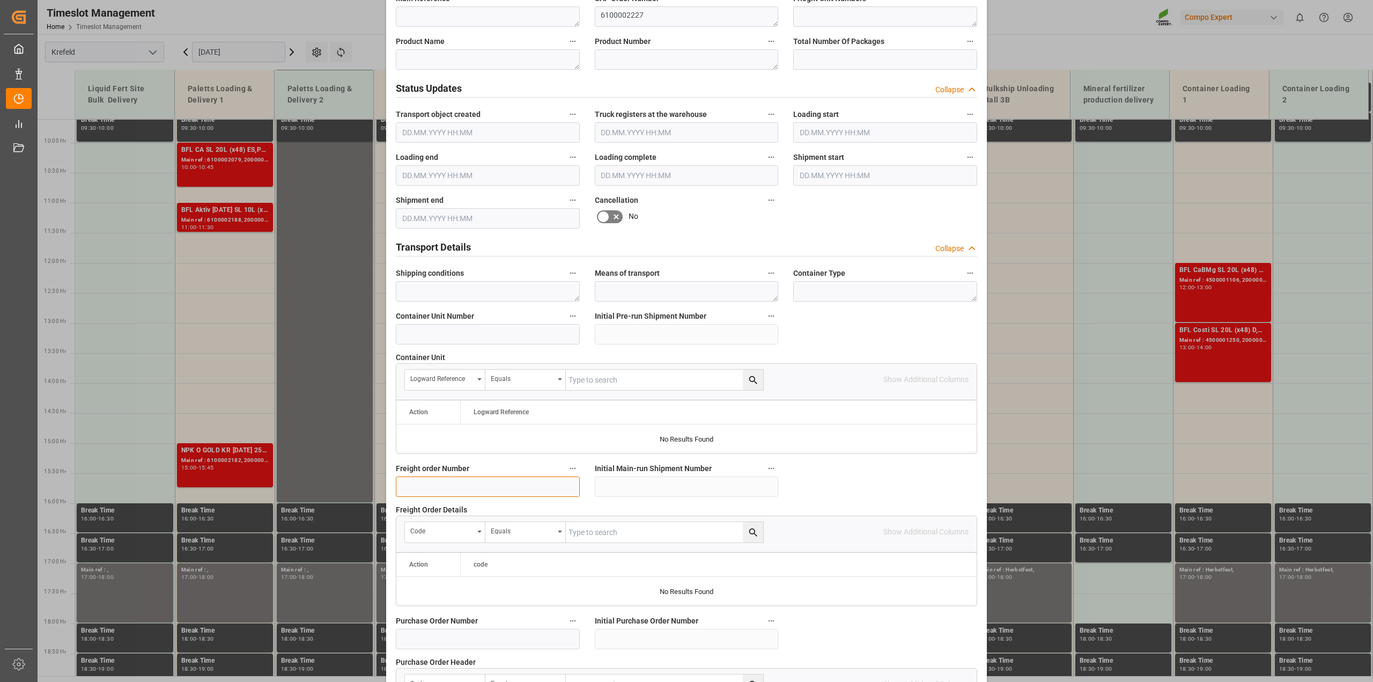
click at [447, 491] on input at bounding box center [488, 486] width 184 height 20
paste input "6100002227"
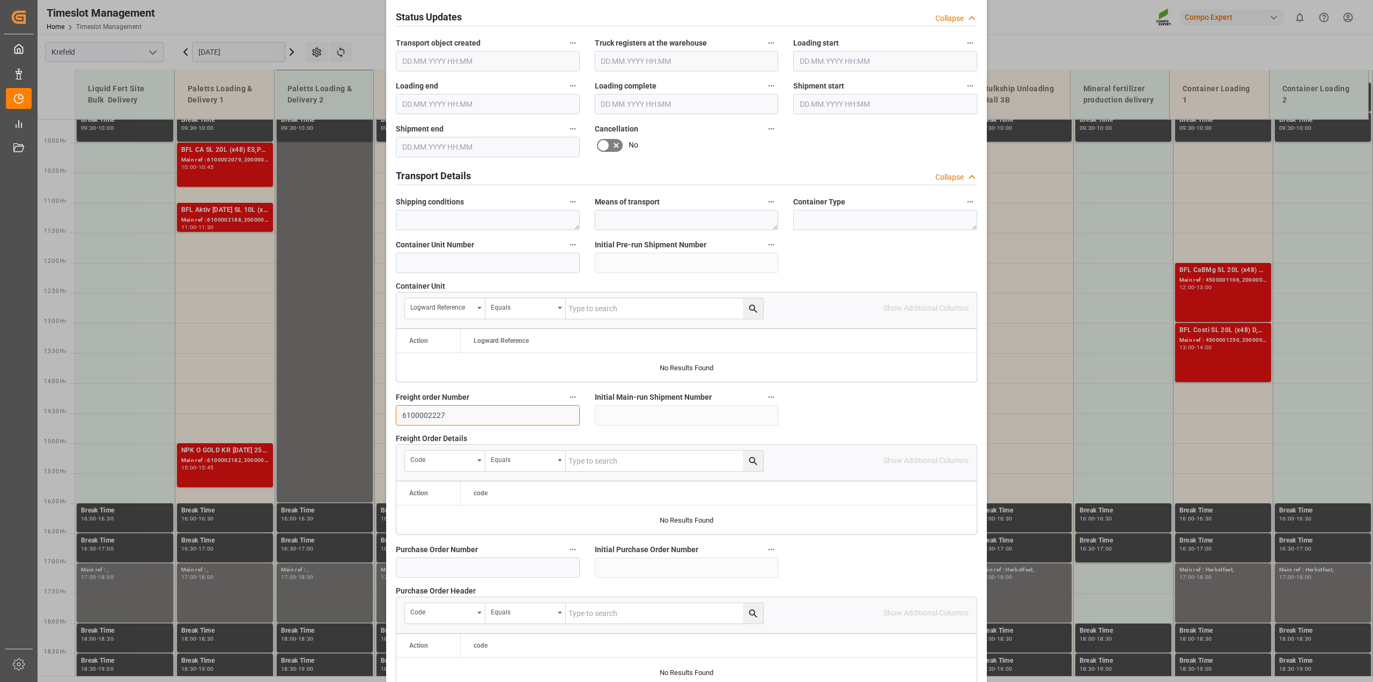
scroll to position [809, 0]
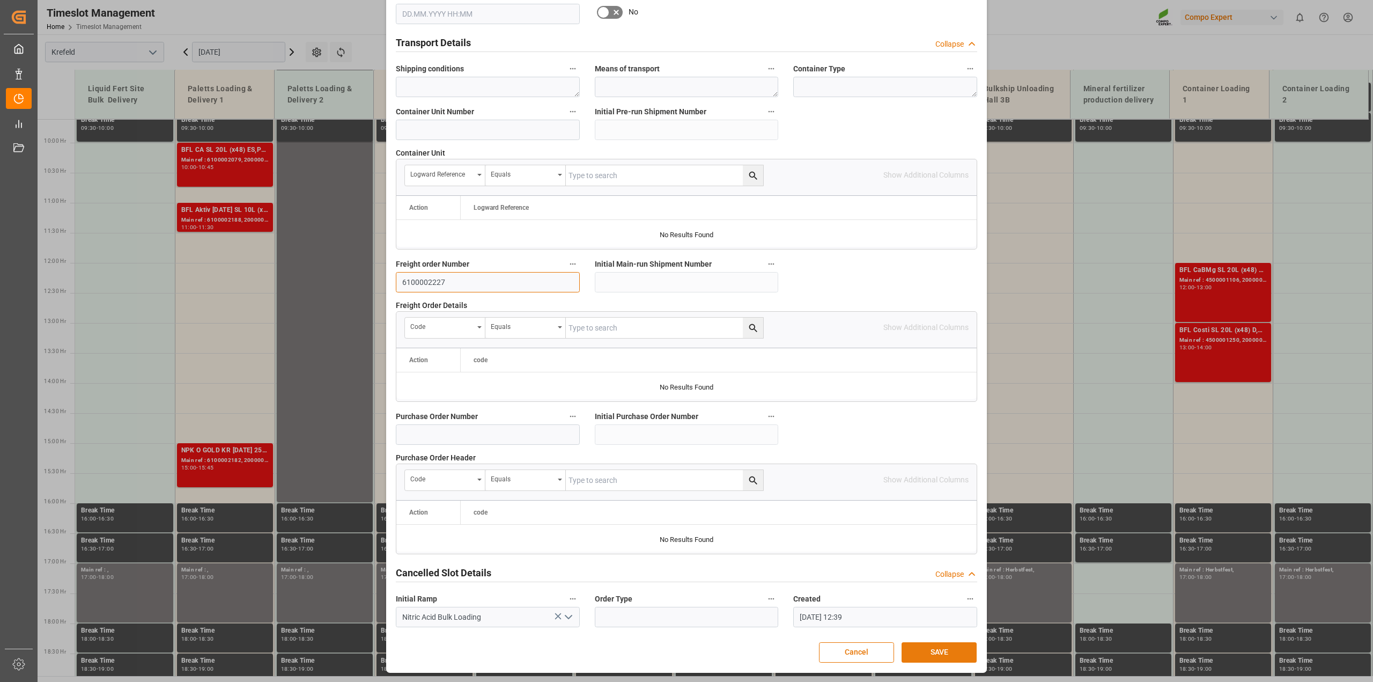
type input "6100002227"
click at [910, 650] on button "SAVE" at bounding box center [939, 652] width 75 height 20
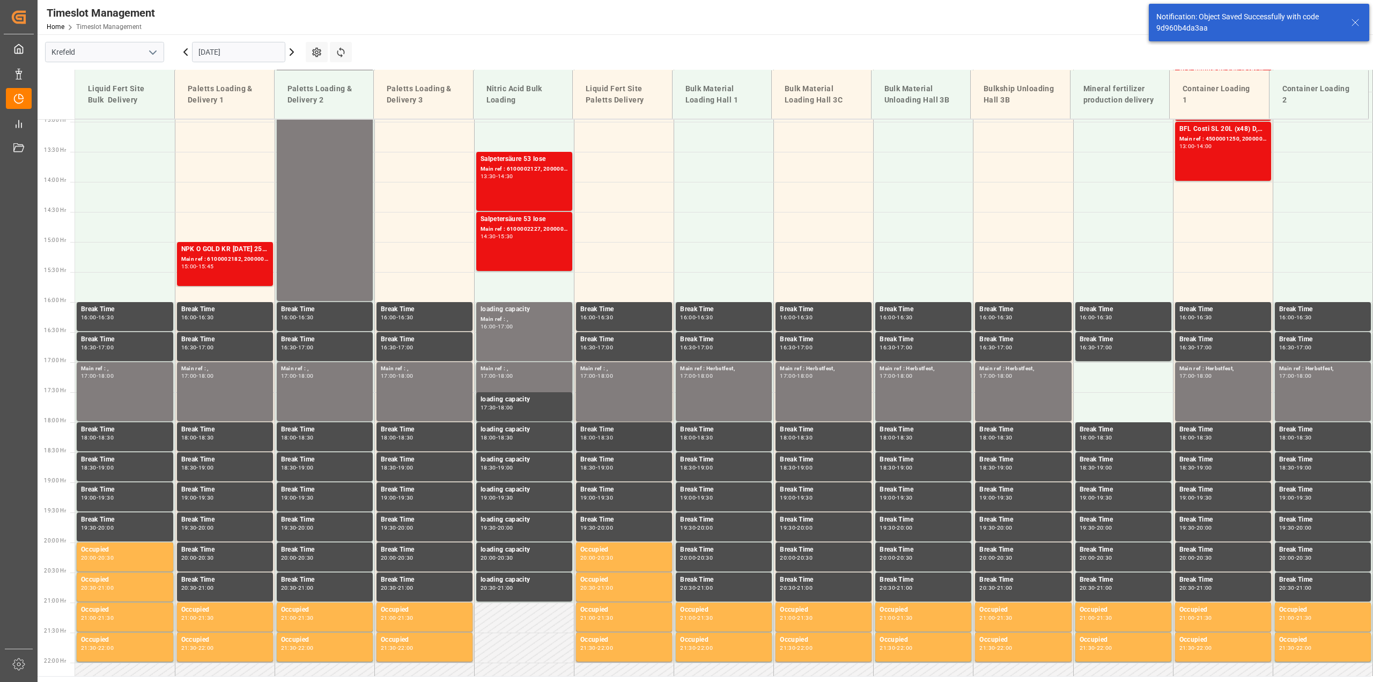
scroll to position [785, 0]
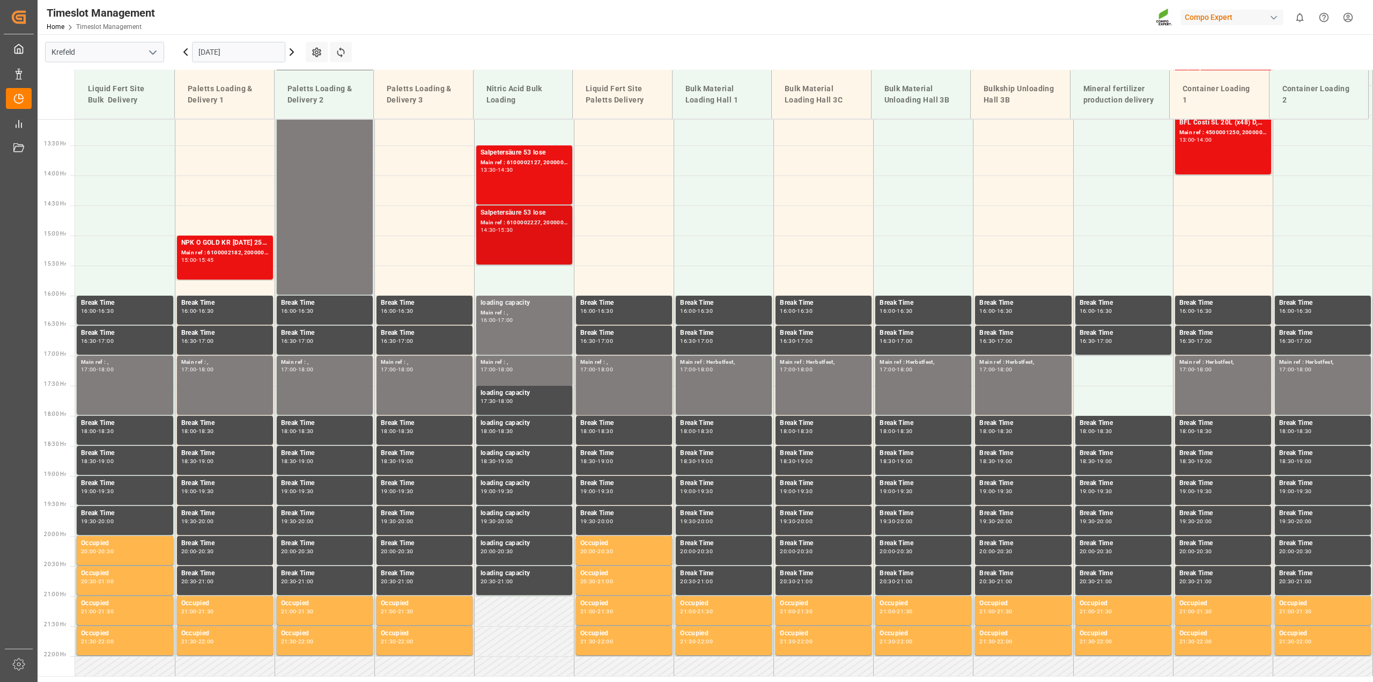
click at [543, 224] on div "Main ref : 6100002227, 2000001761" at bounding box center [524, 222] width 87 height 9
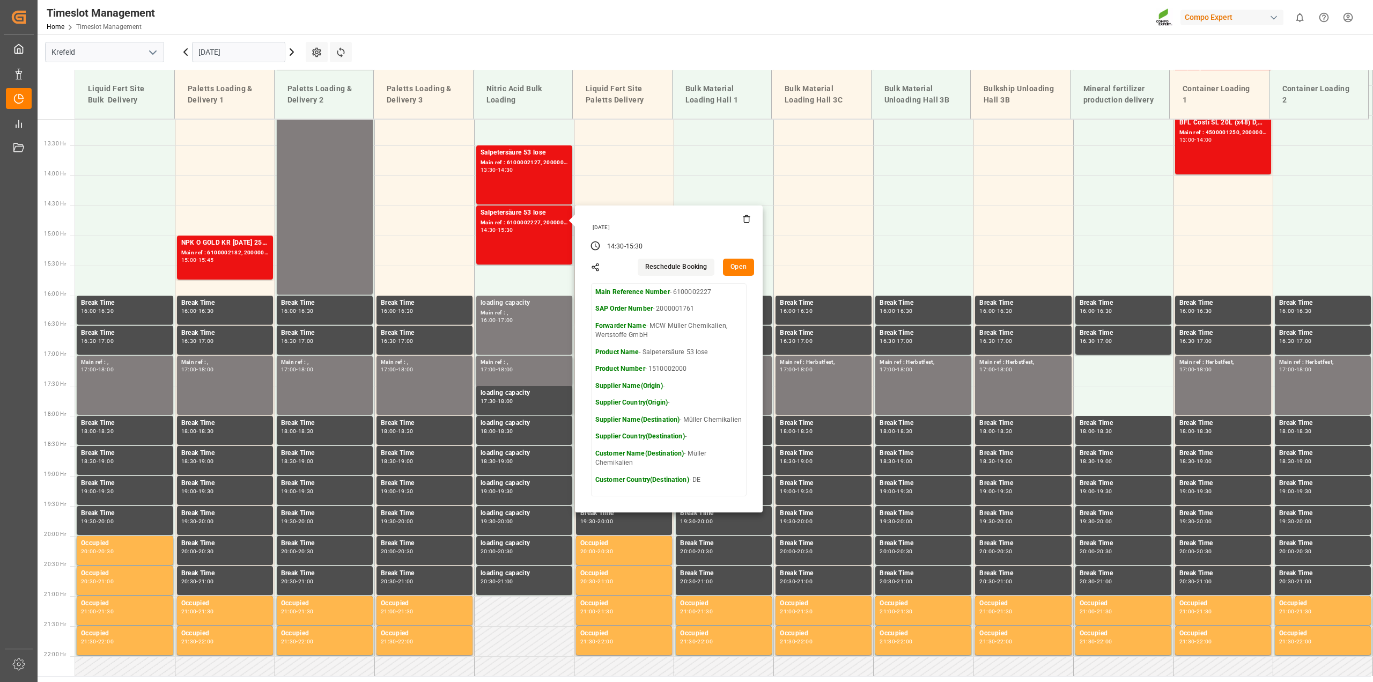
click at [741, 264] on button "Open" at bounding box center [738, 267] width 31 height 17
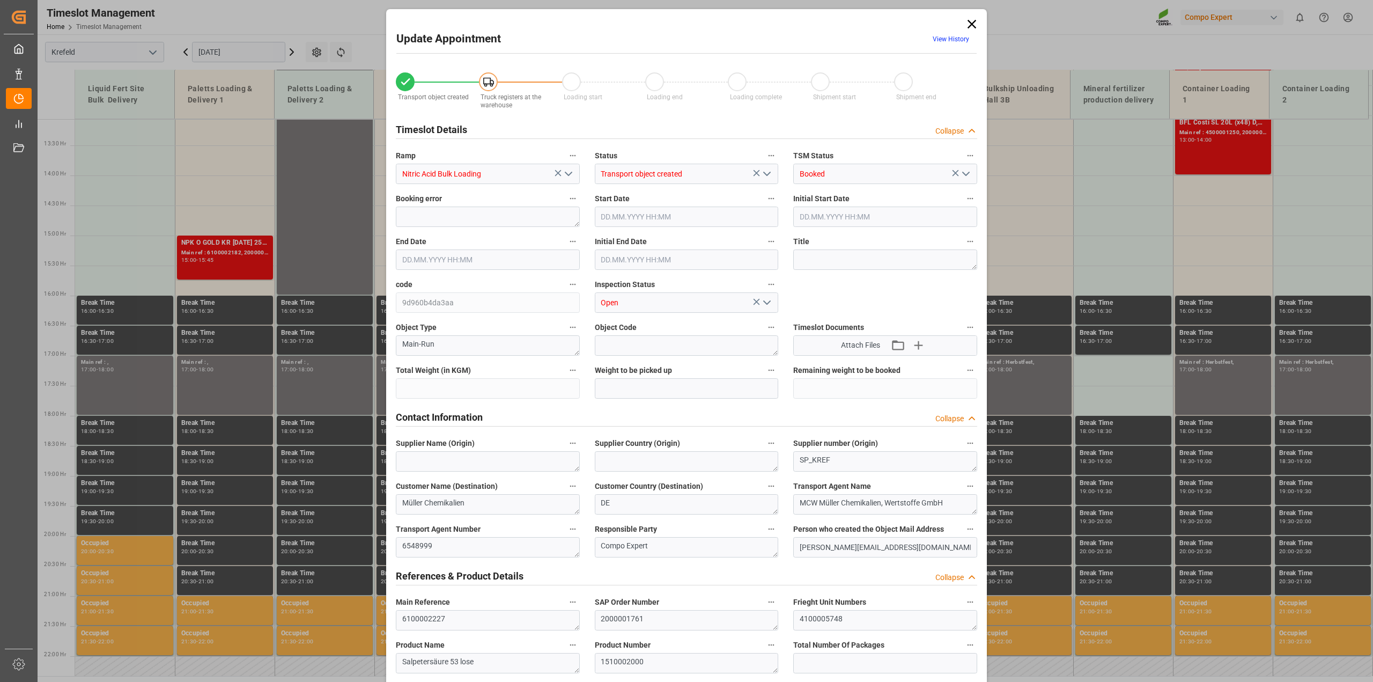
type input "25000"
type input "0"
type input "26.09.2025 14:30"
type input "26.09.2025 15:30"
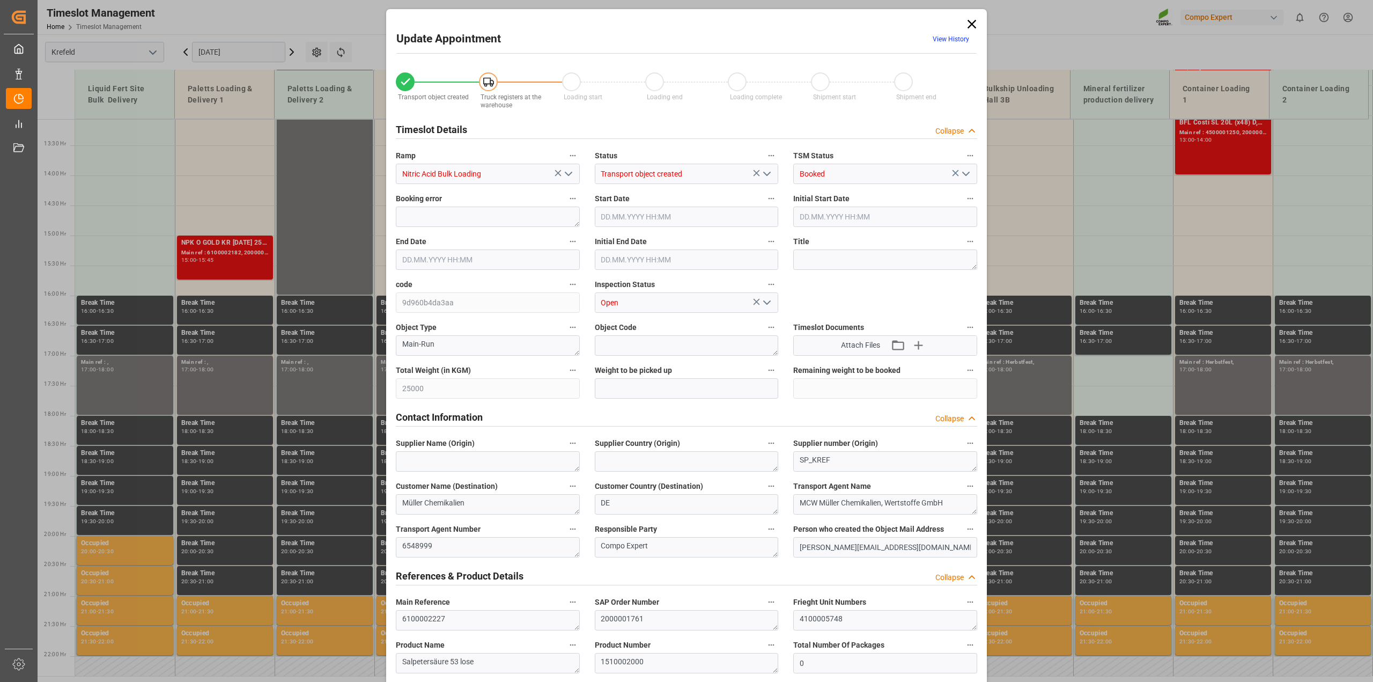
type input "26.09.2025 15:00"
type input "25.09.2025 13:54"
type input "25.09.2025 12:39"
click at [664, 216] on input "26.09.2025 14:30" at bounding box center [687, 217] width 184 height 20
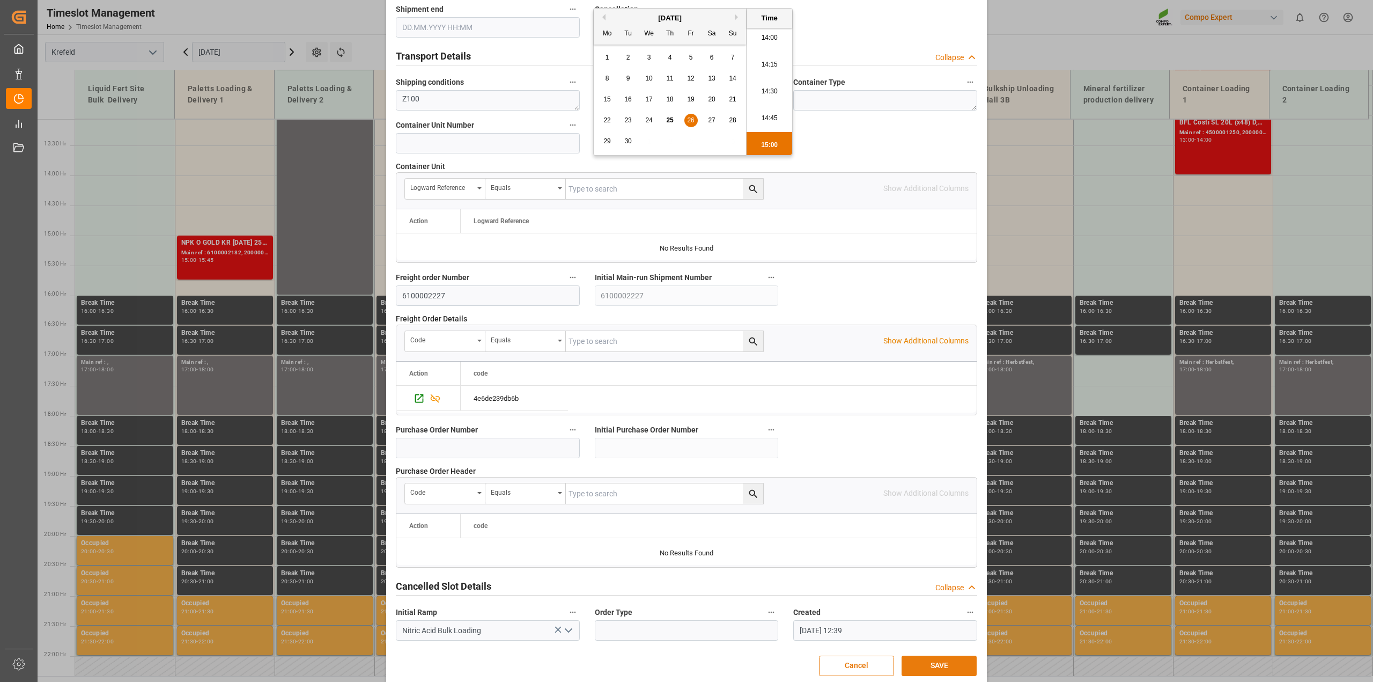
scroll to position [809, 0]
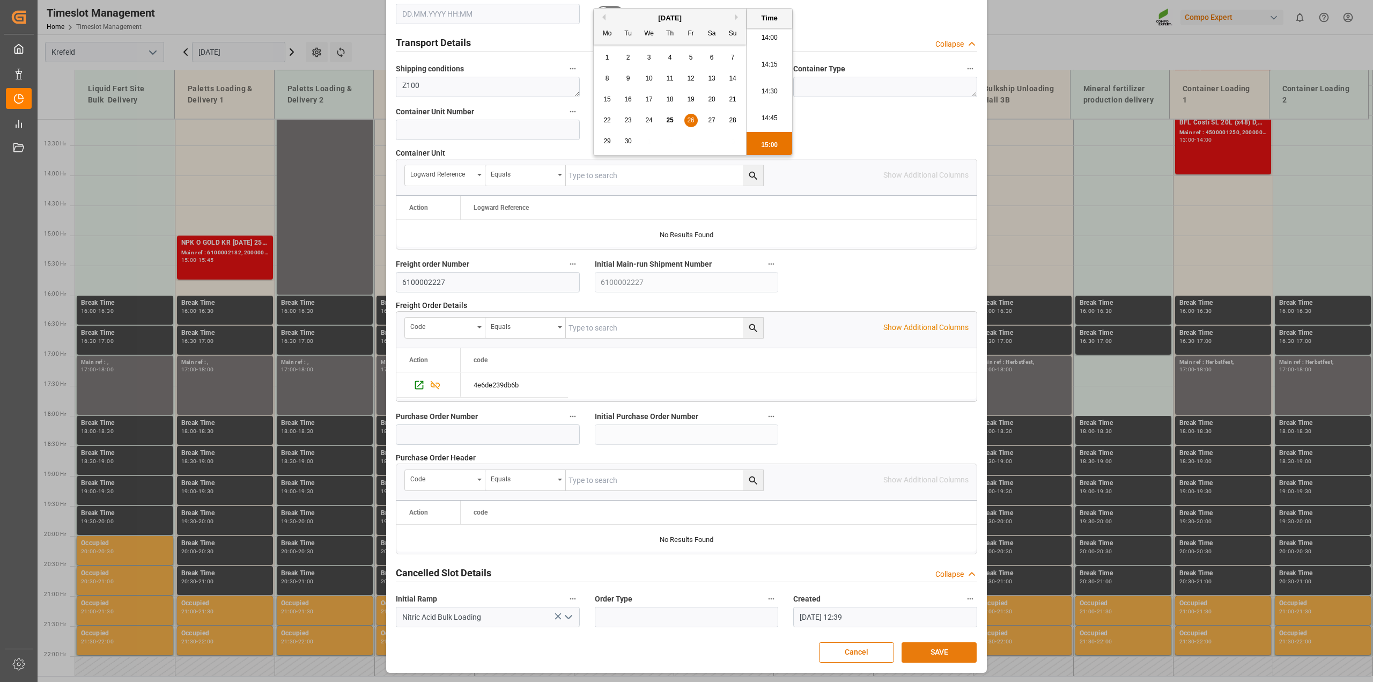
type input "26.09.2025 15:00"
click at [942, 648] on button "SAVE" at bounding box center [939, 652] width 75 height 20
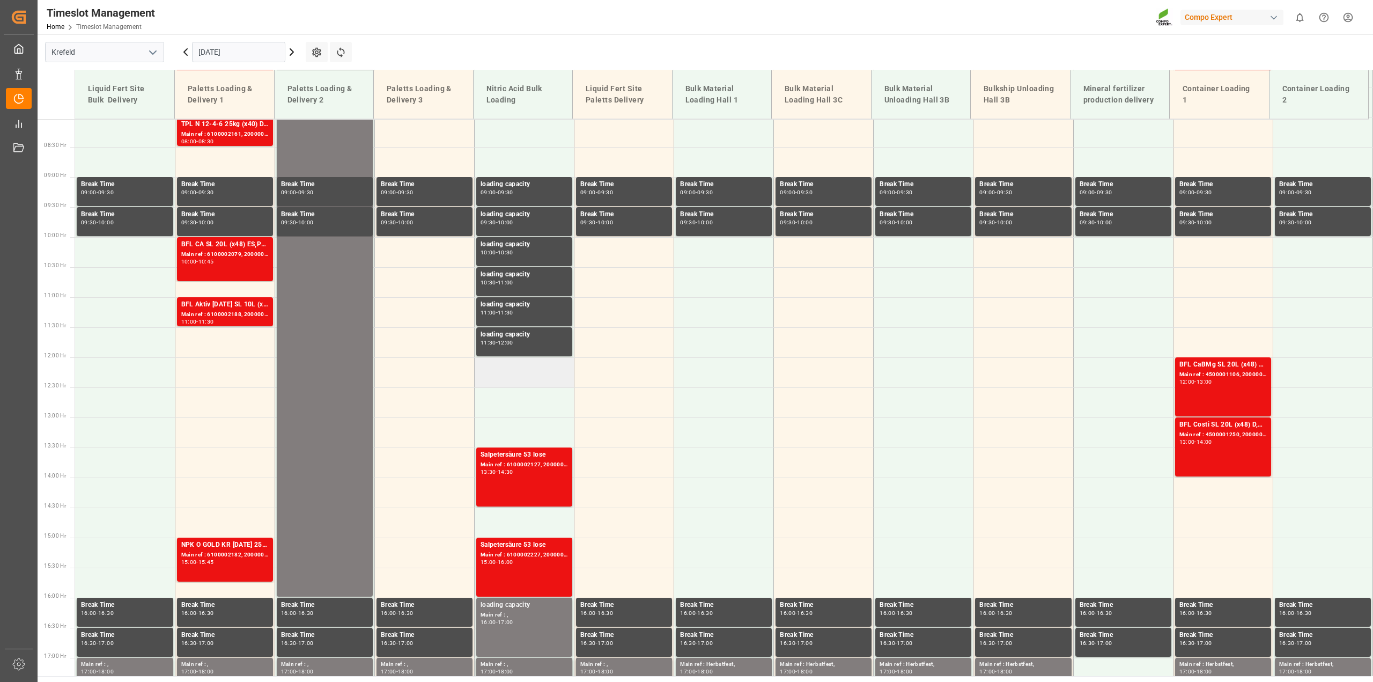
scroll to position [148, 0]
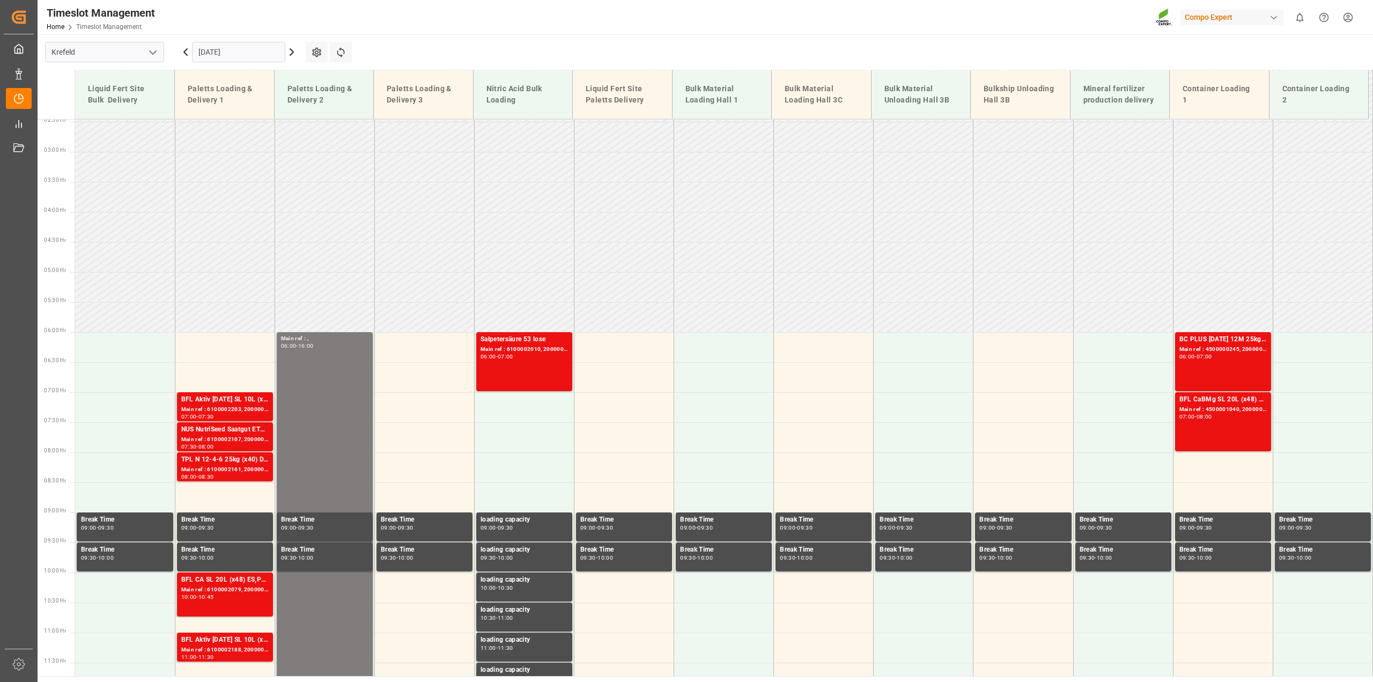
click at [186, 54] on icon at bounding box center [185, 52] width 3 height 6
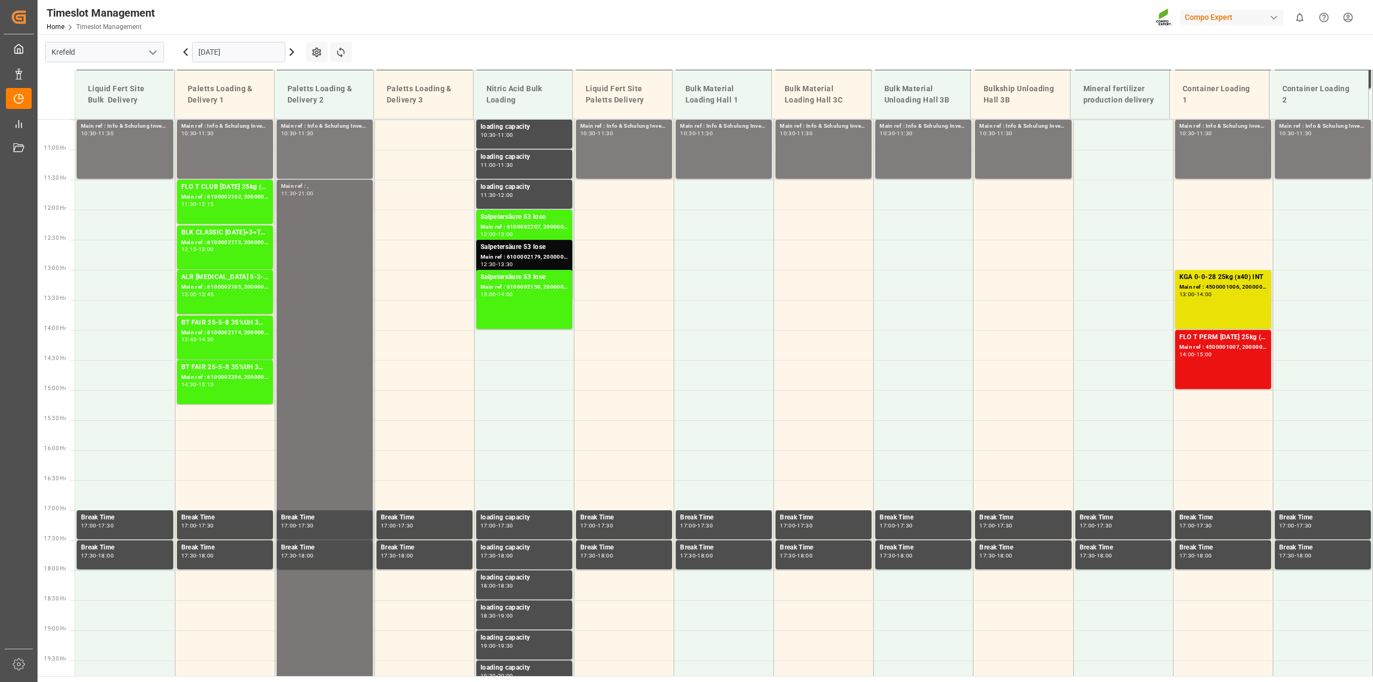
scroll to position [510, 0]
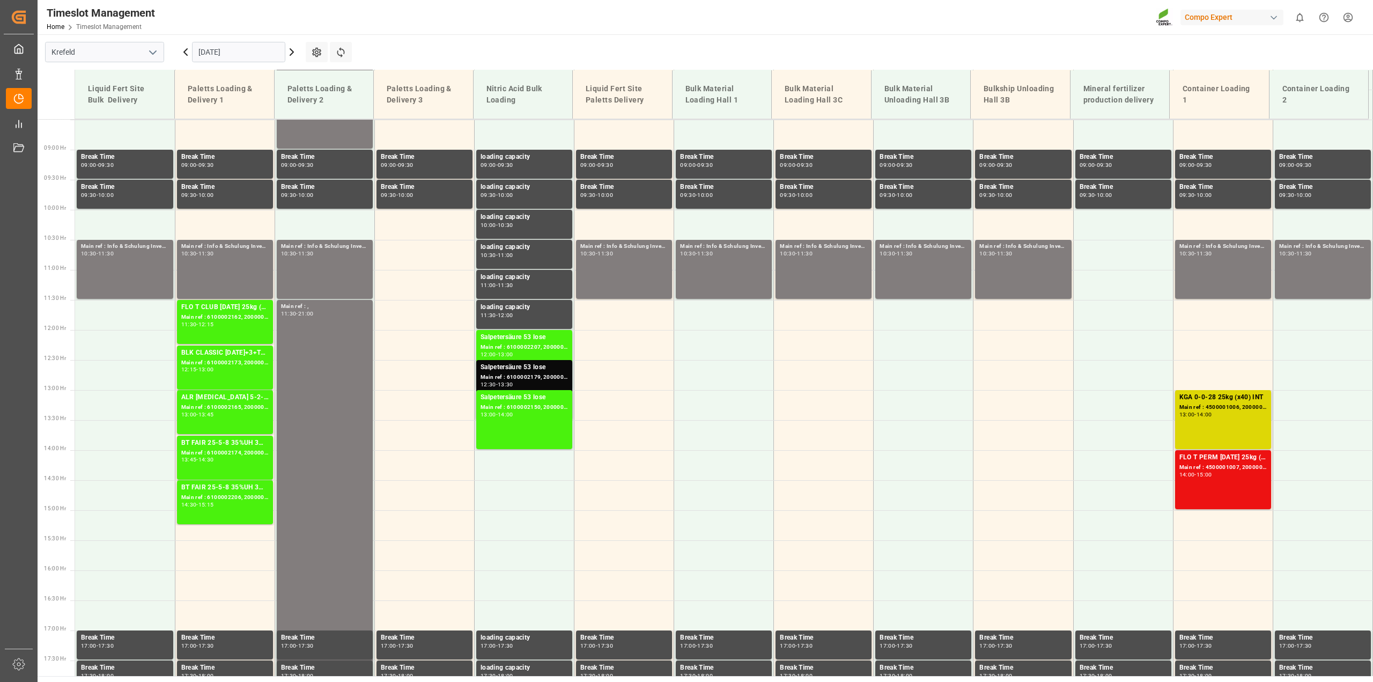
click at [1186, 422] on div "KGA 0-0-28 25kg (x40) INT Main ref : 4500001006, 2000001046 13:00 - 14:00" at bounding box center [1223, 419] width 87 height 55
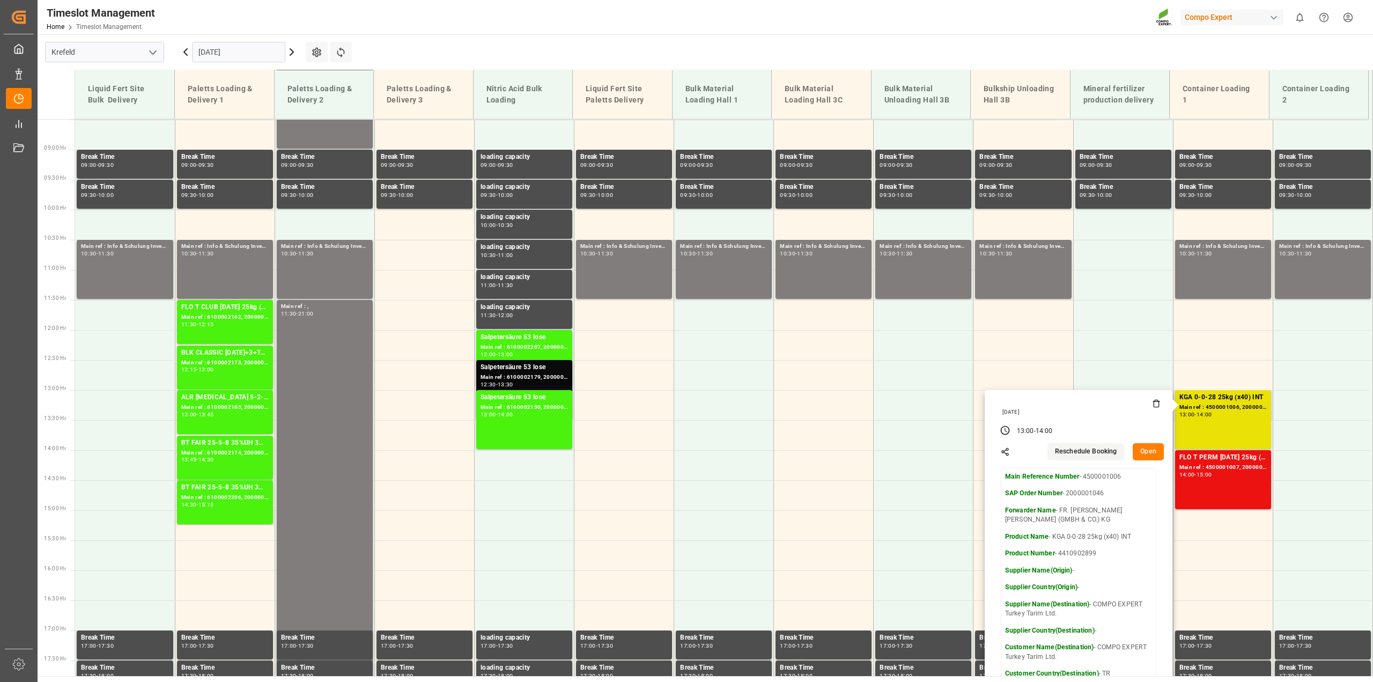
click at [1144, 450] on button "Open" at bounding box center [1148, 451] width 31 height 17
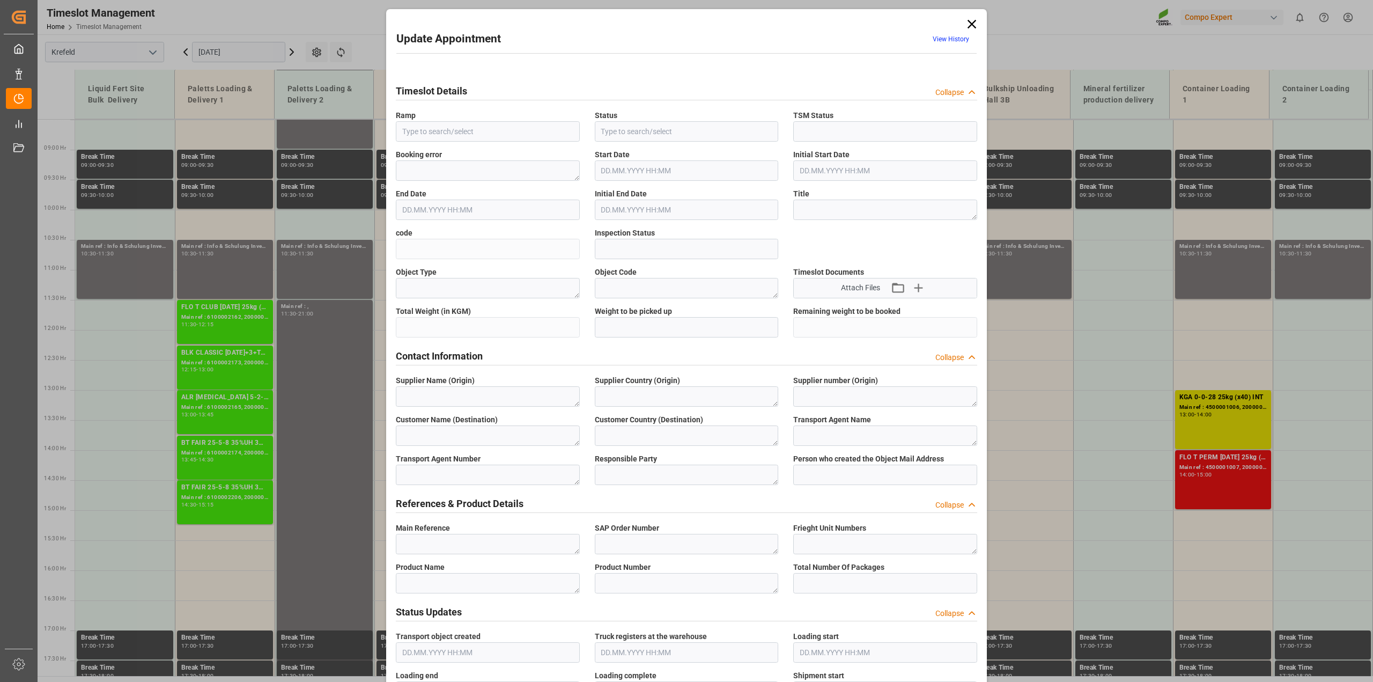
type input "Container Loading 1"
type input "Shipment start"
type input "Completed"
type input "c7c440ac5f2c"
type input "Open"
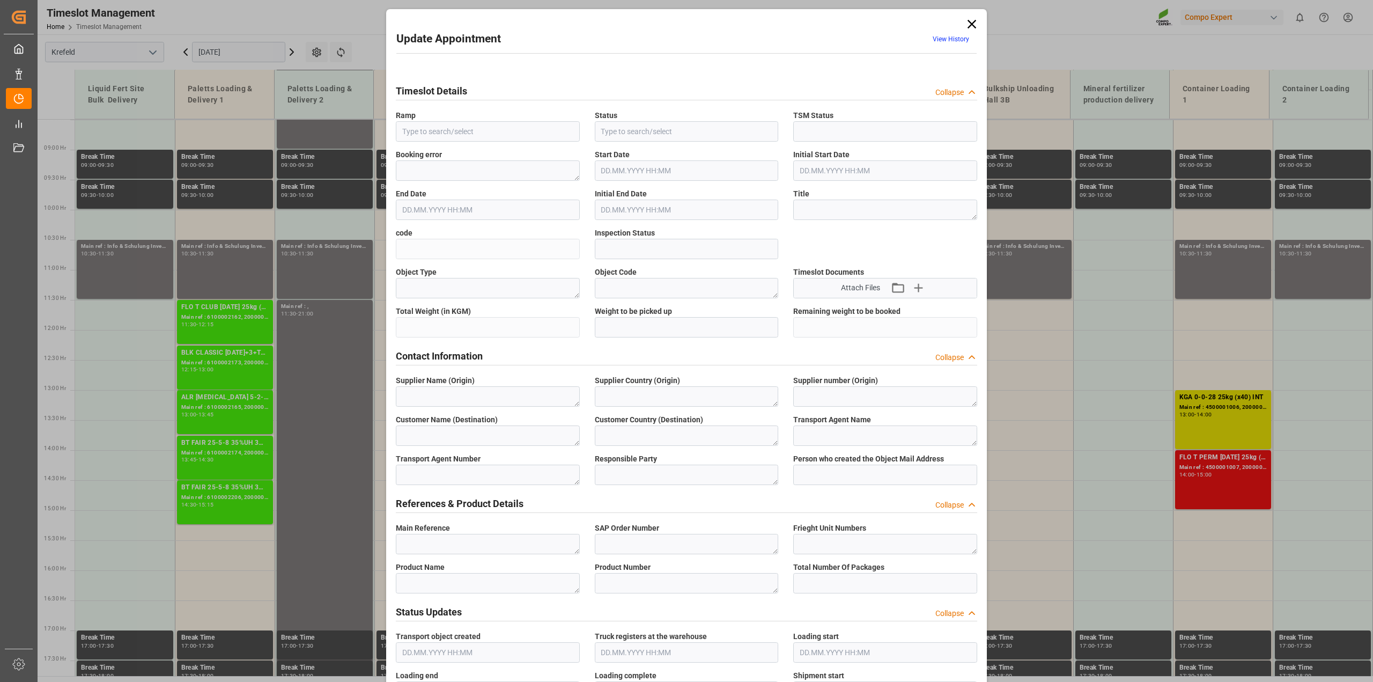
type textarea "Pre-Run"
type textarea "SP_EWM"
type textarea "COMPO EXPERT Turkey Tarim Ltd."
type textarea "TR"
type textarea "FR. [PERSON_NAME] [PERSON_NAME] (GMBH & CO.) KG"
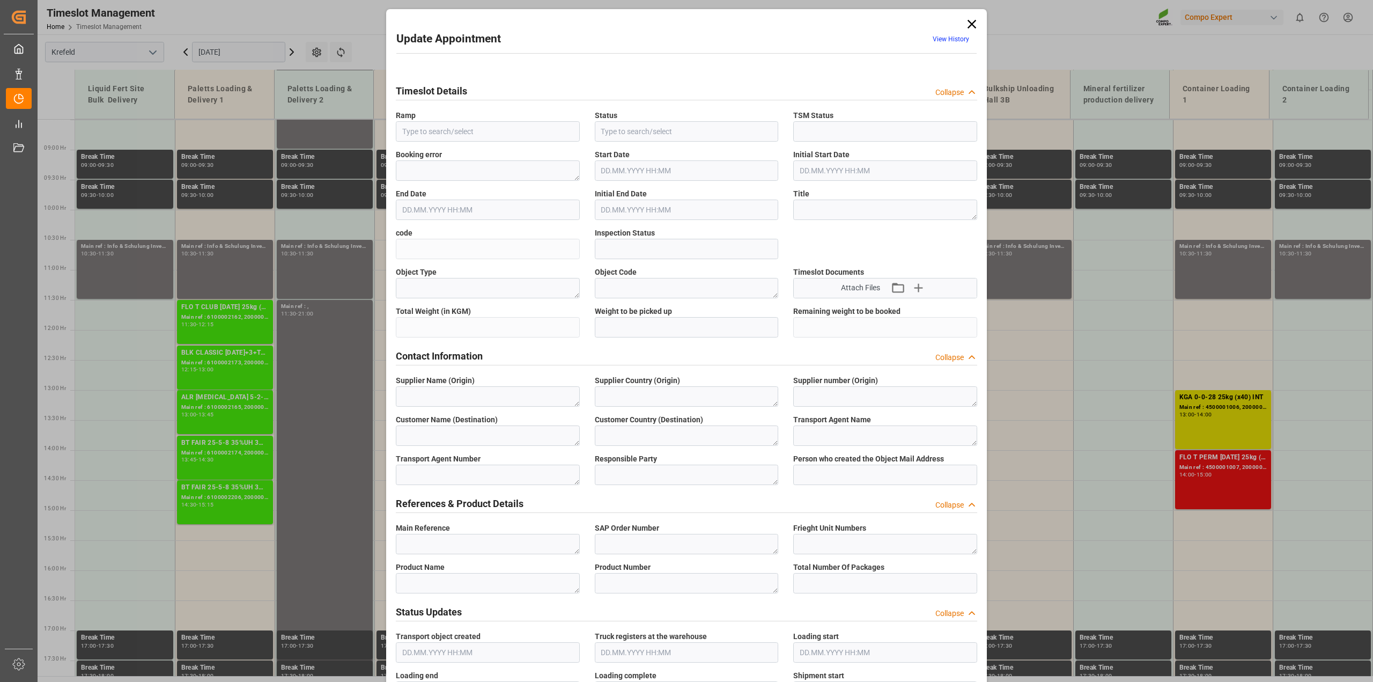
type textarea "6600387"
type textarea "Logistics Service Provider"
type input "[EMAIL_ADDRESS][DOMAIN_NAME]"
type textarea "4500001006"
type textarea "2000001046"
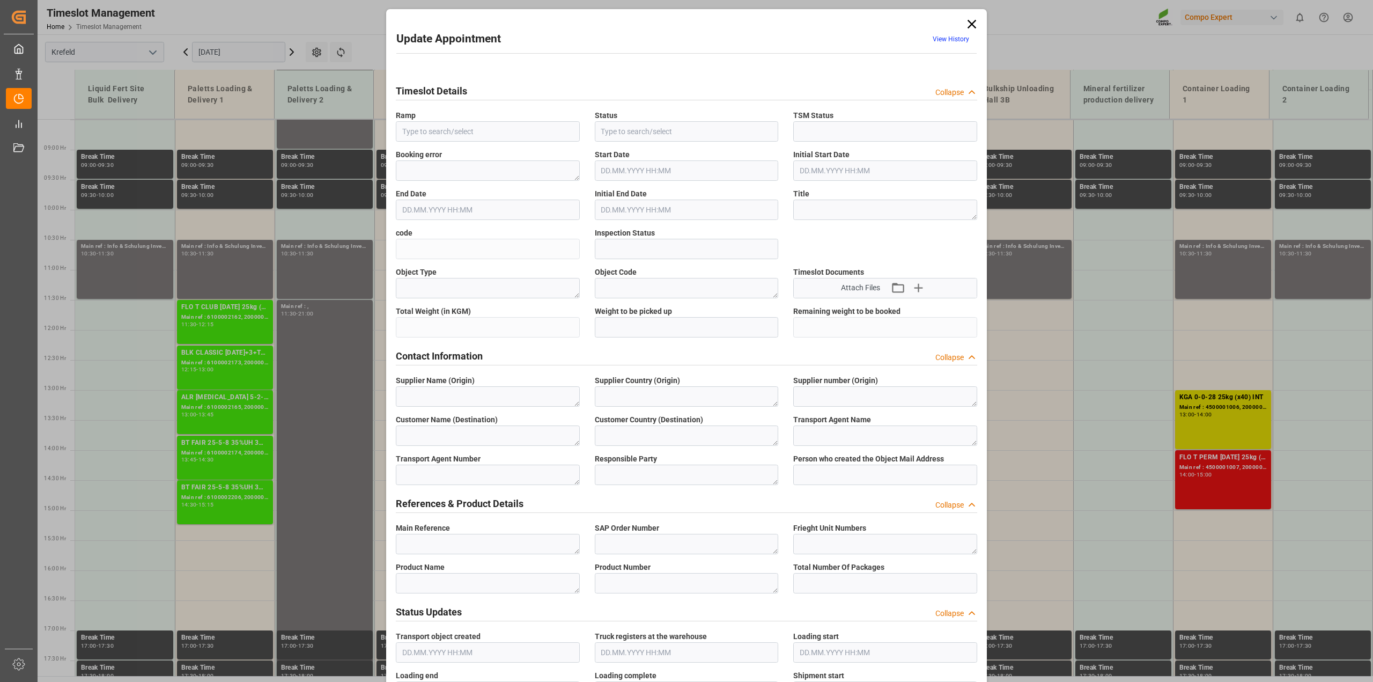
type textarea "4100003609"
type textarea "KGA 0-0-28 25kg (x40) INT"
type textarea "4410902899"
type textarea "20GP"
type input "4500001006"
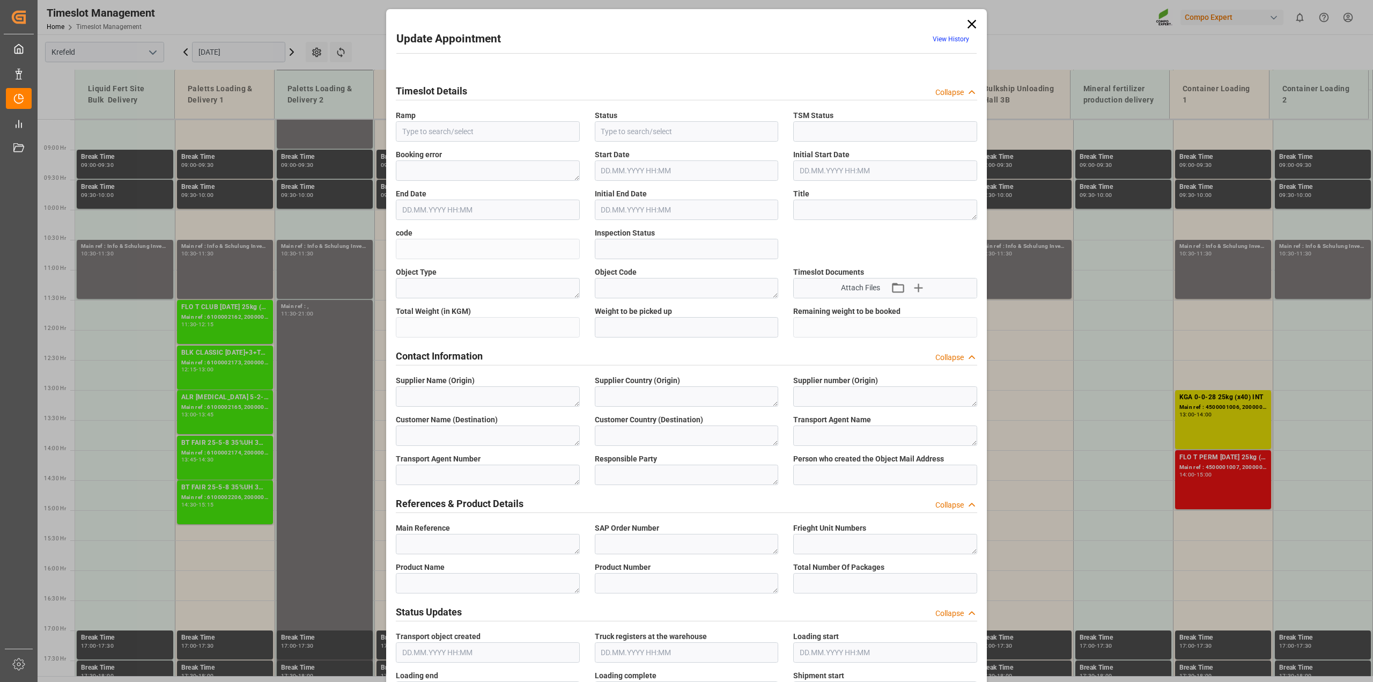
type input "4500001006"
type input "Container Loading 1"
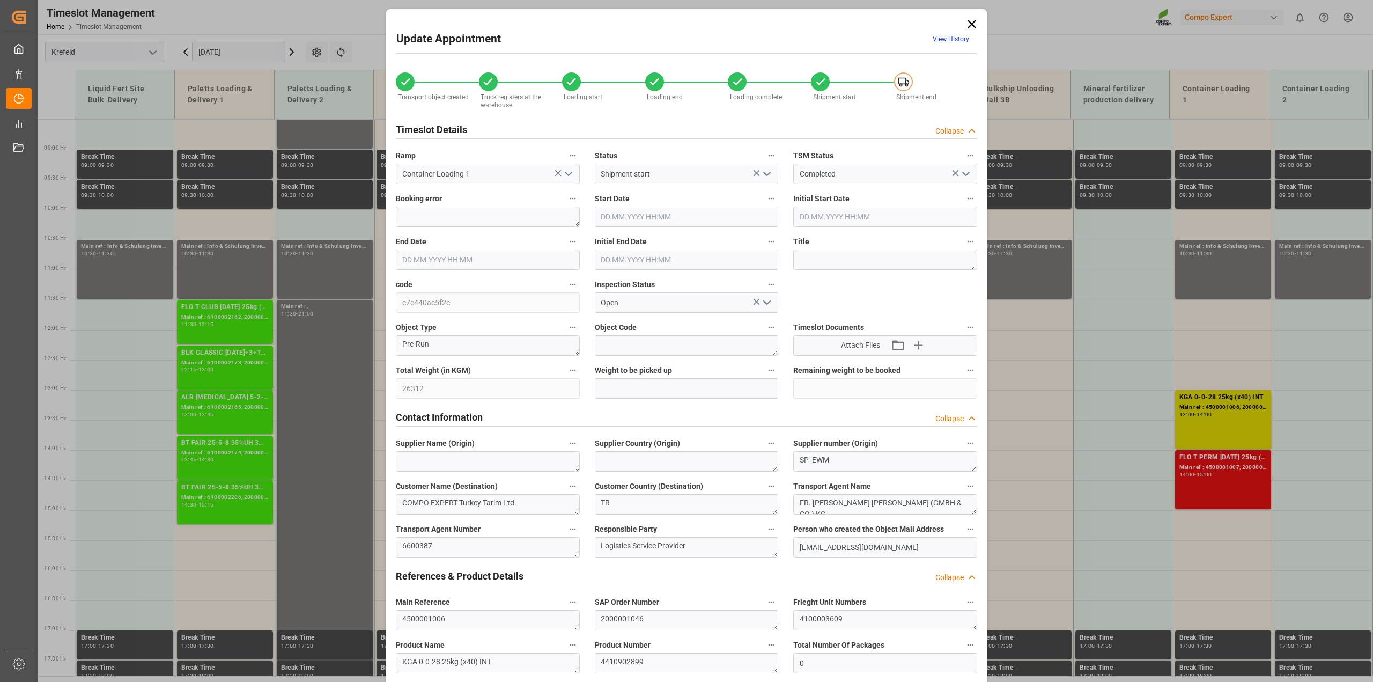
type input "26312"
type input "0"
type input "25.09.2025 13:00"
type input "25.09.2025 14:00"
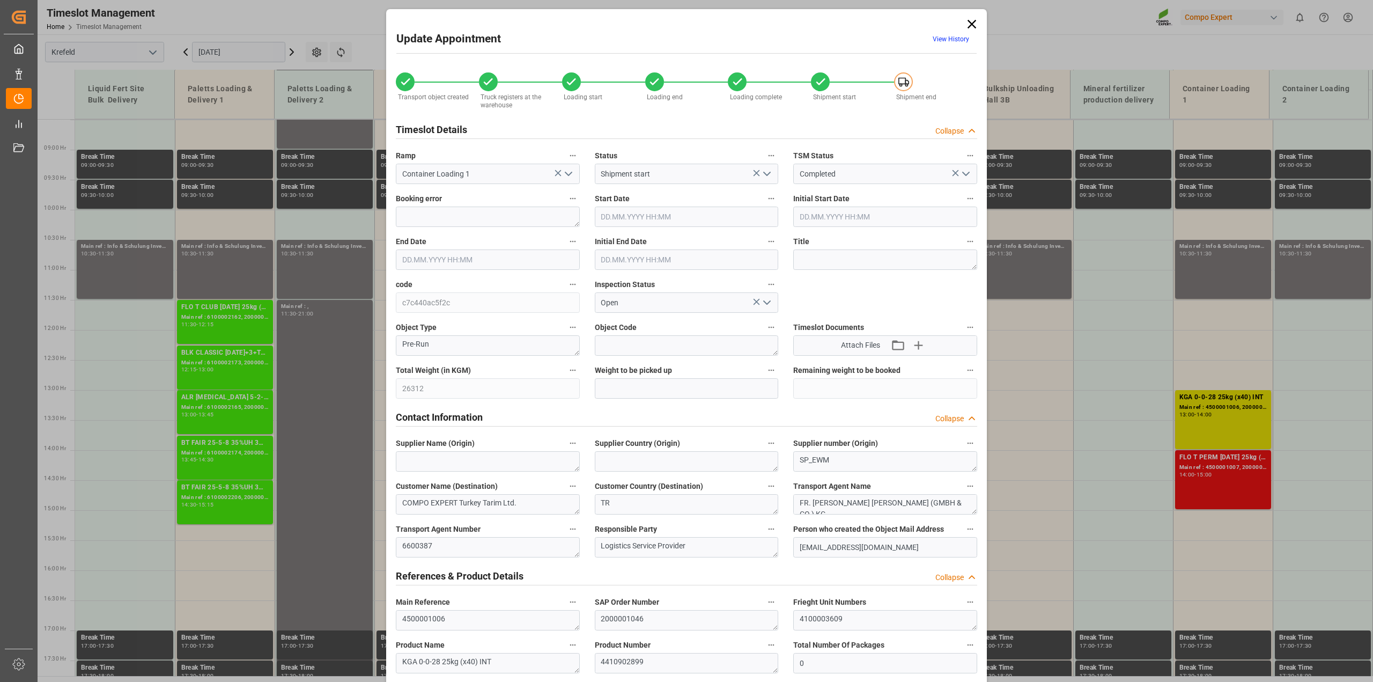
type input "25.09.2025 13:30"
type input "[DATE] 12:00"
type input "[DATE] 14:07"
type input "[DATE] 16:24"
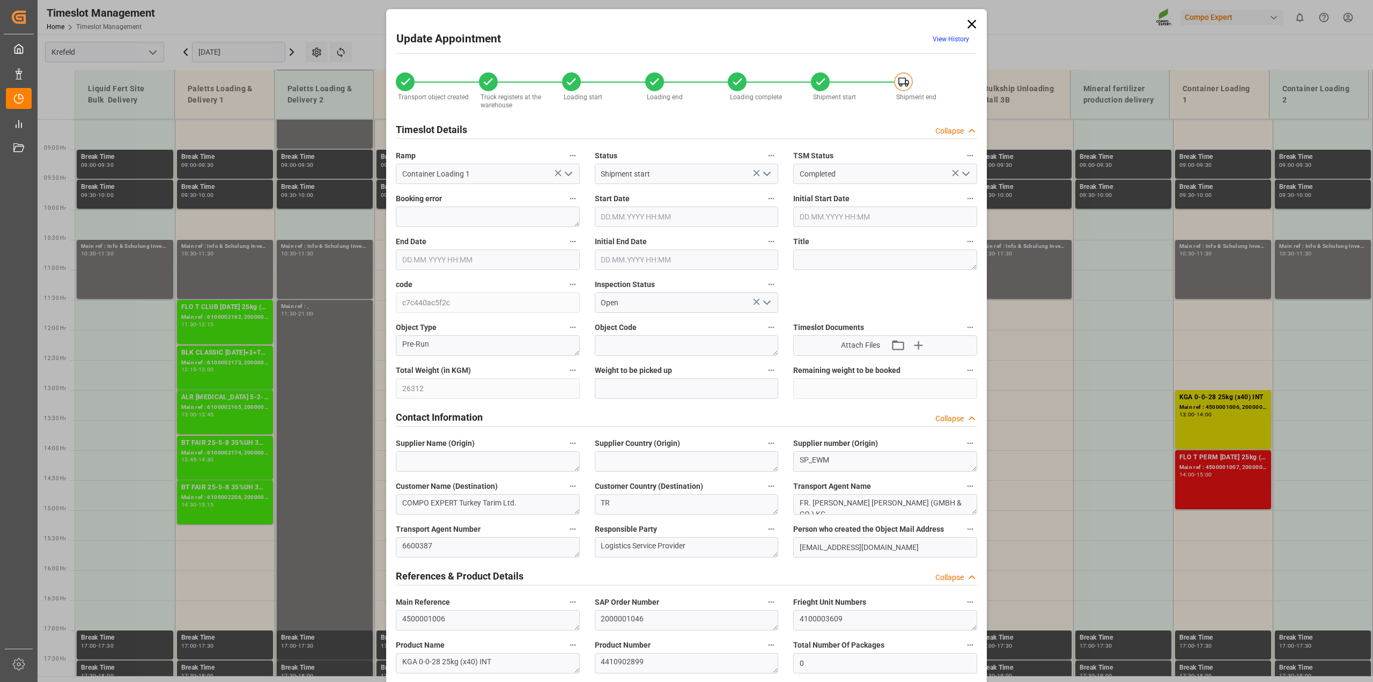
type input "[DATE] 16:24"
type input "08.09.2025 10:12"
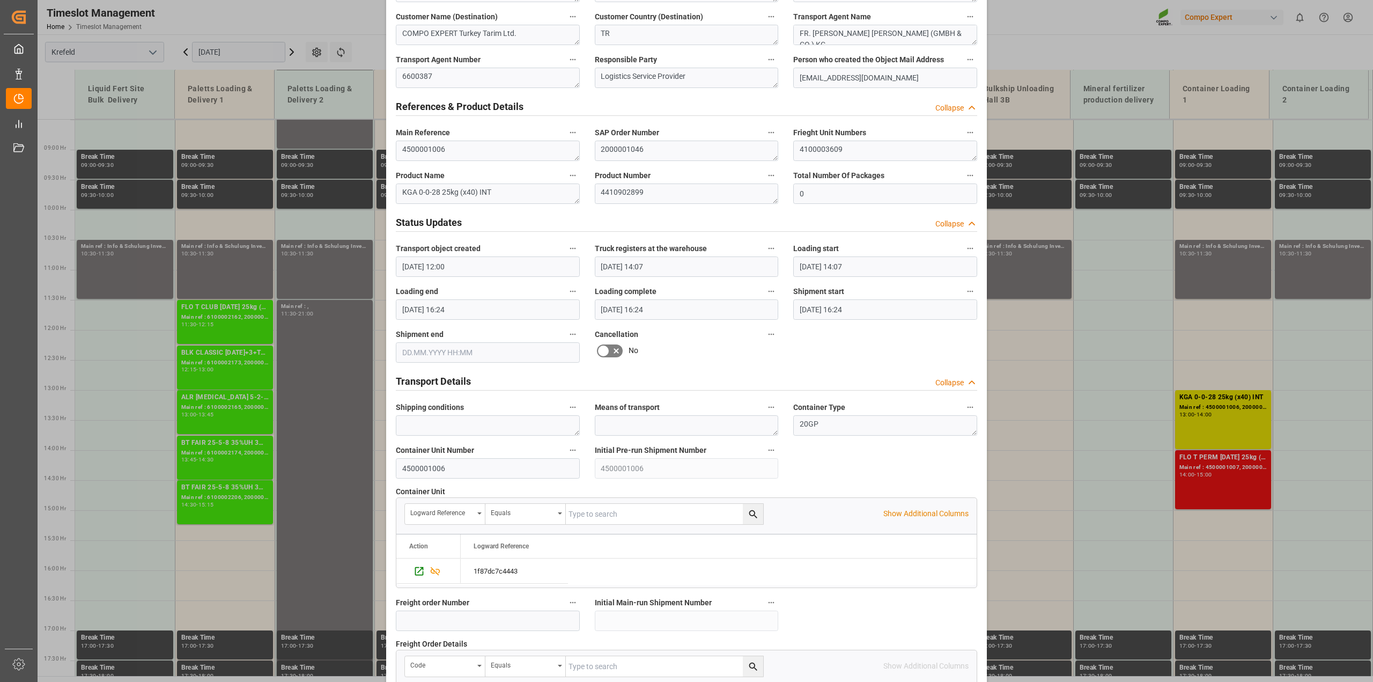
scroll to position [809, 0]
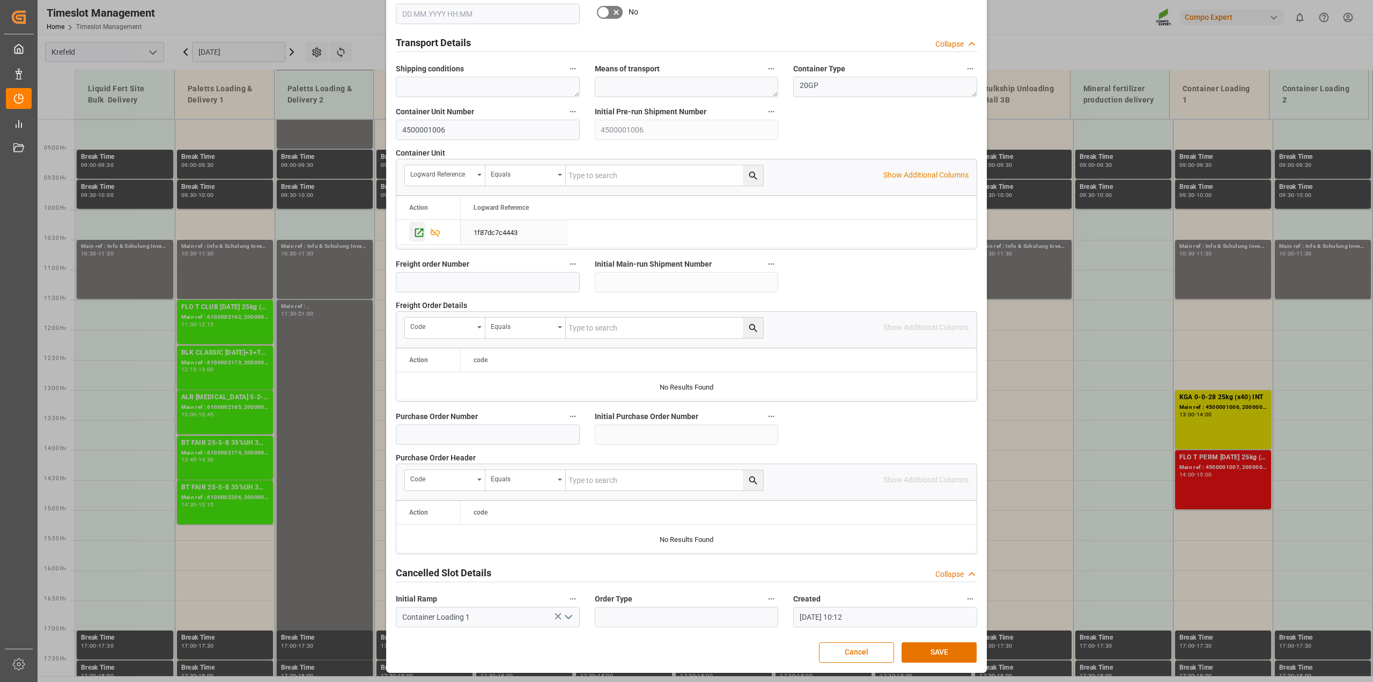
click at [414, 232] on icon "Press SPACE to select this row." at bounding box center [419, 232] width 11 height 11
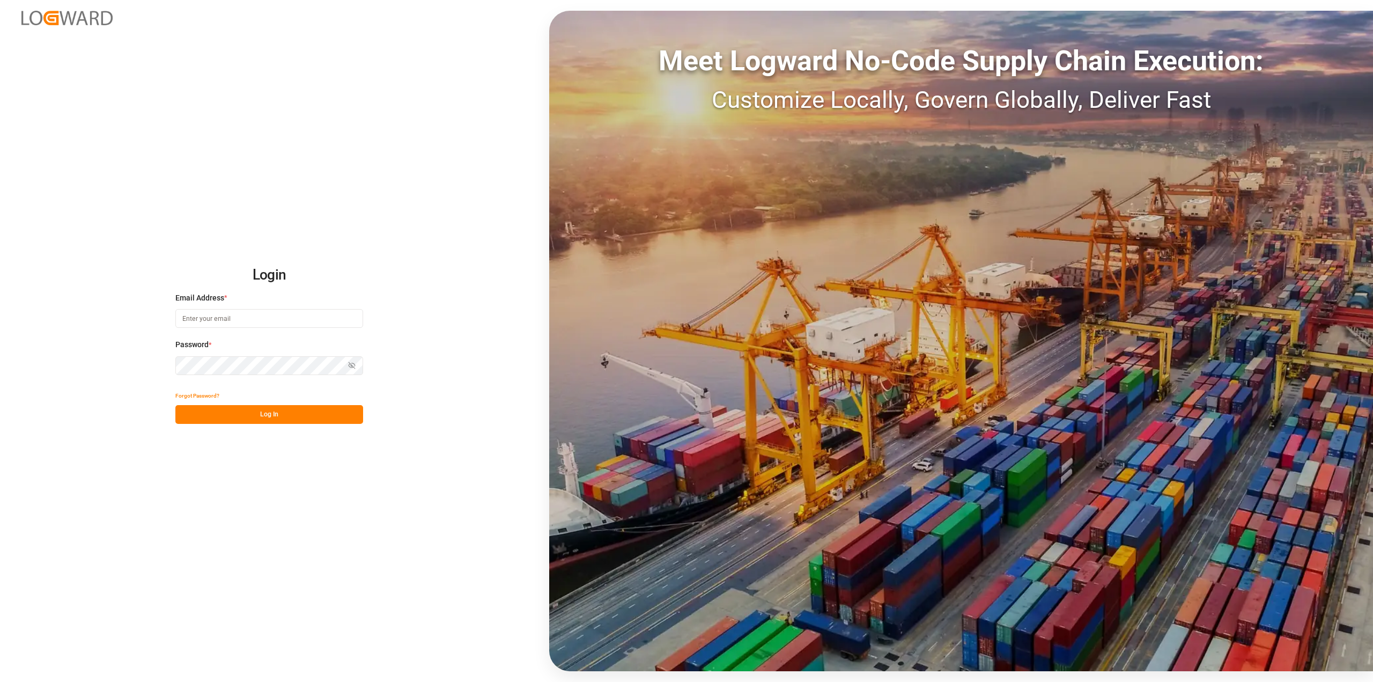
click at [299, 322] on input at bounding box center [269, 318] width 188 height 19
type input "Michael.ziegler@compo-expert.com"
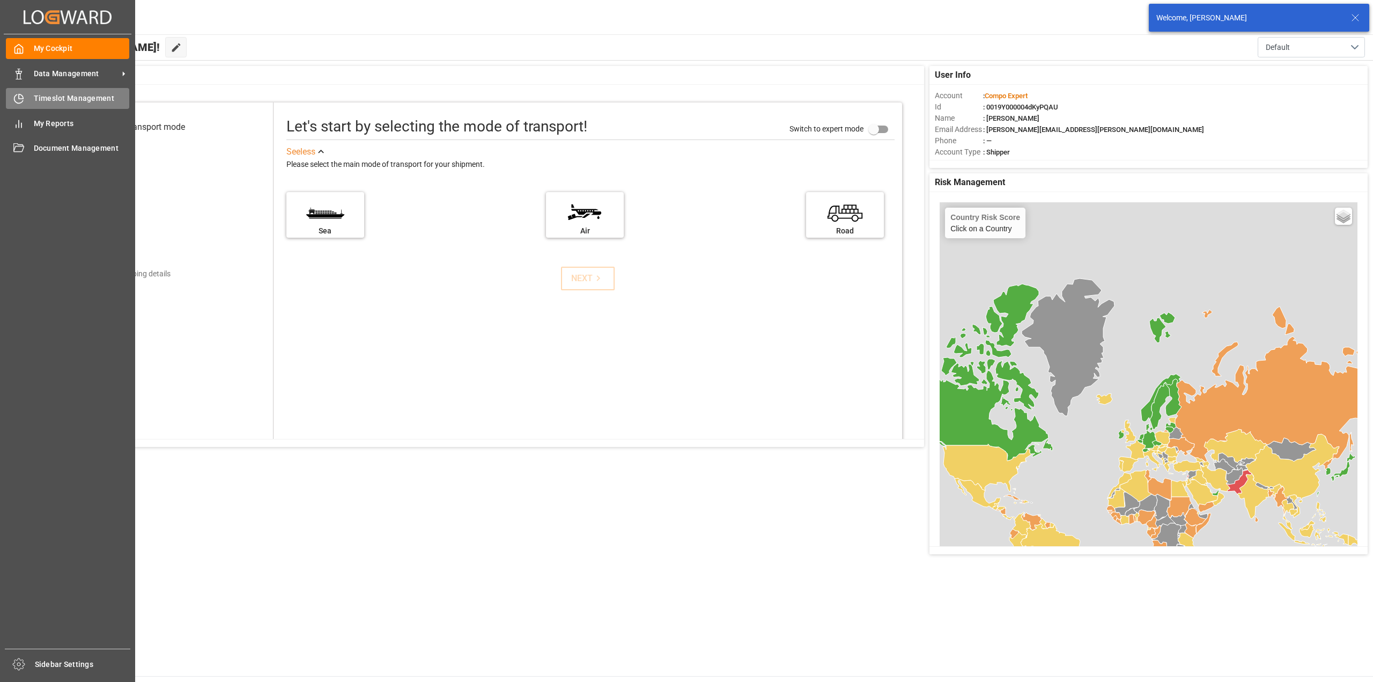
click at [30, 99] on div "Timeslot Management Timeslot Management" at bounding box center [67, 98] width 123 height 21
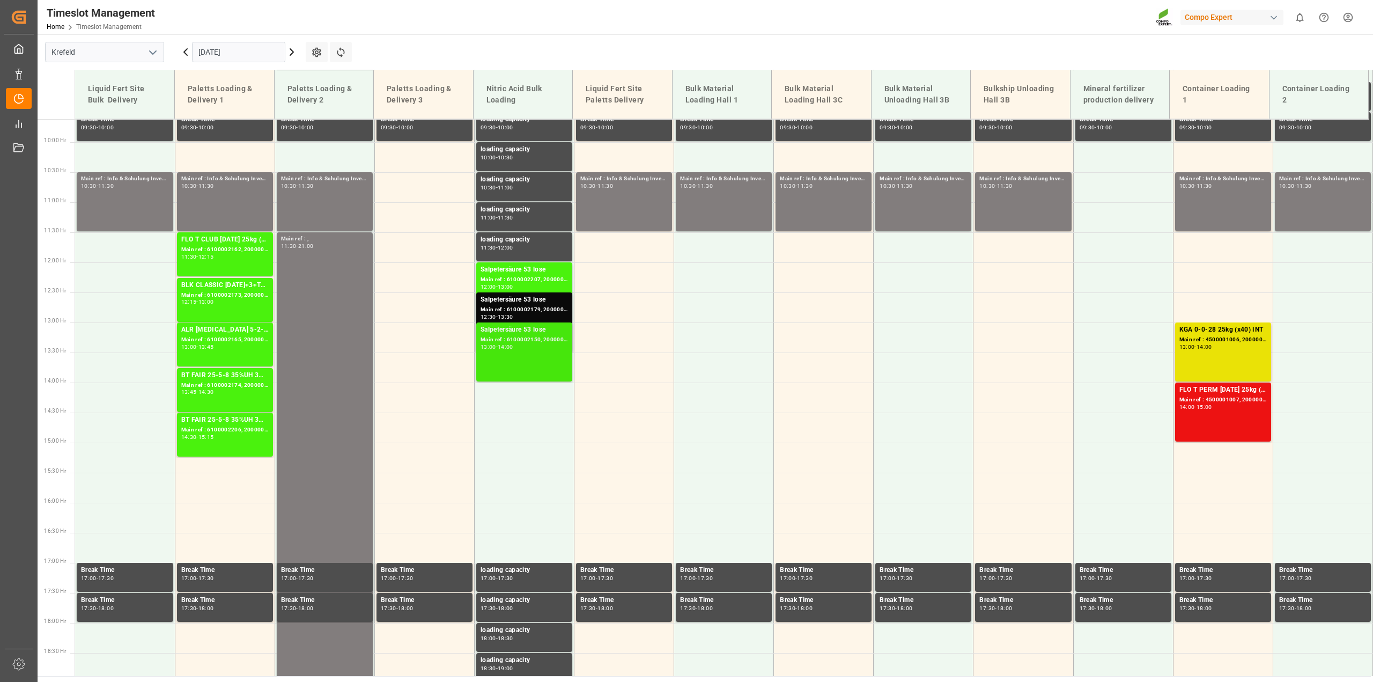
scroll to position [510, 0]
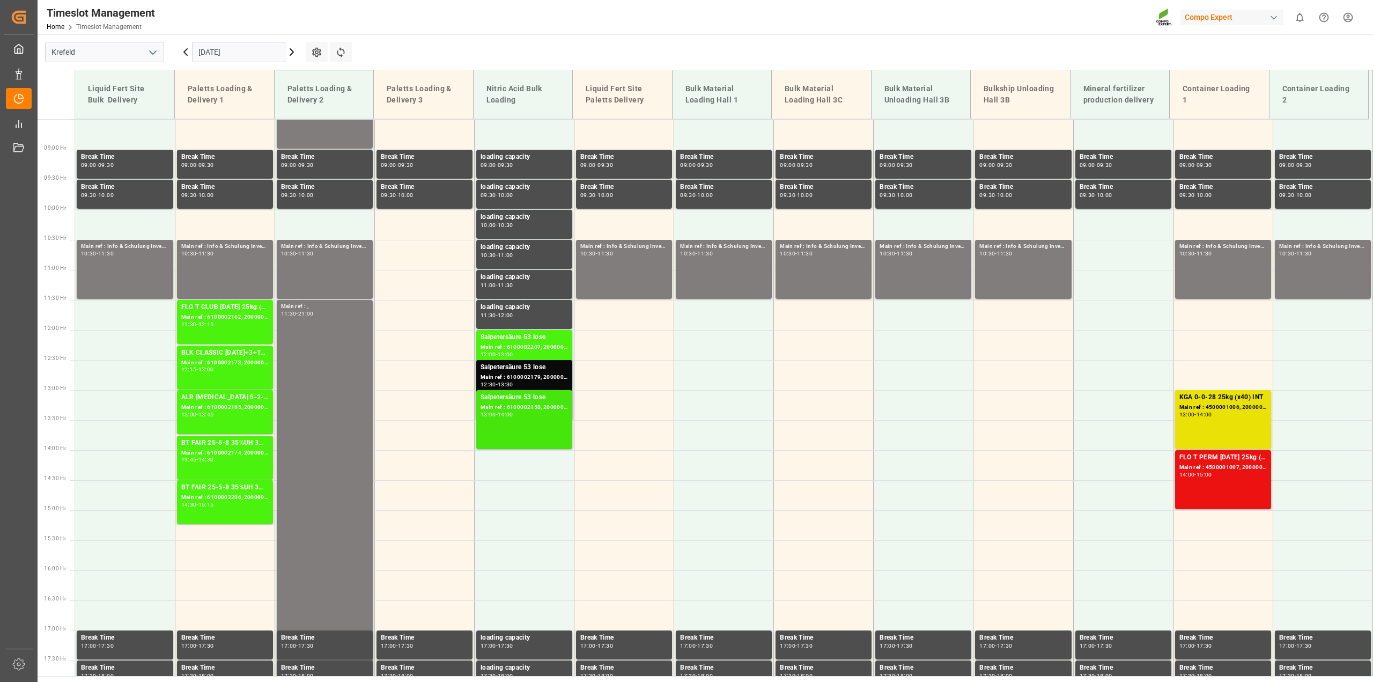
click at [532, 420] on div "Salpetersäure 53 lose Main ref : 6100002150, 2000001674 13:00 - 14:00" at bounding box center [524, 419] width 87 height 55
click at [532, 368] on div "Salpetersäure 53 lose" at bounding box center [524, 367] width 87 height 11
click at [532, 344] on div "Main ref : 6100002207, 2000001730" at bounding box center [524, 347] width 87 height 9
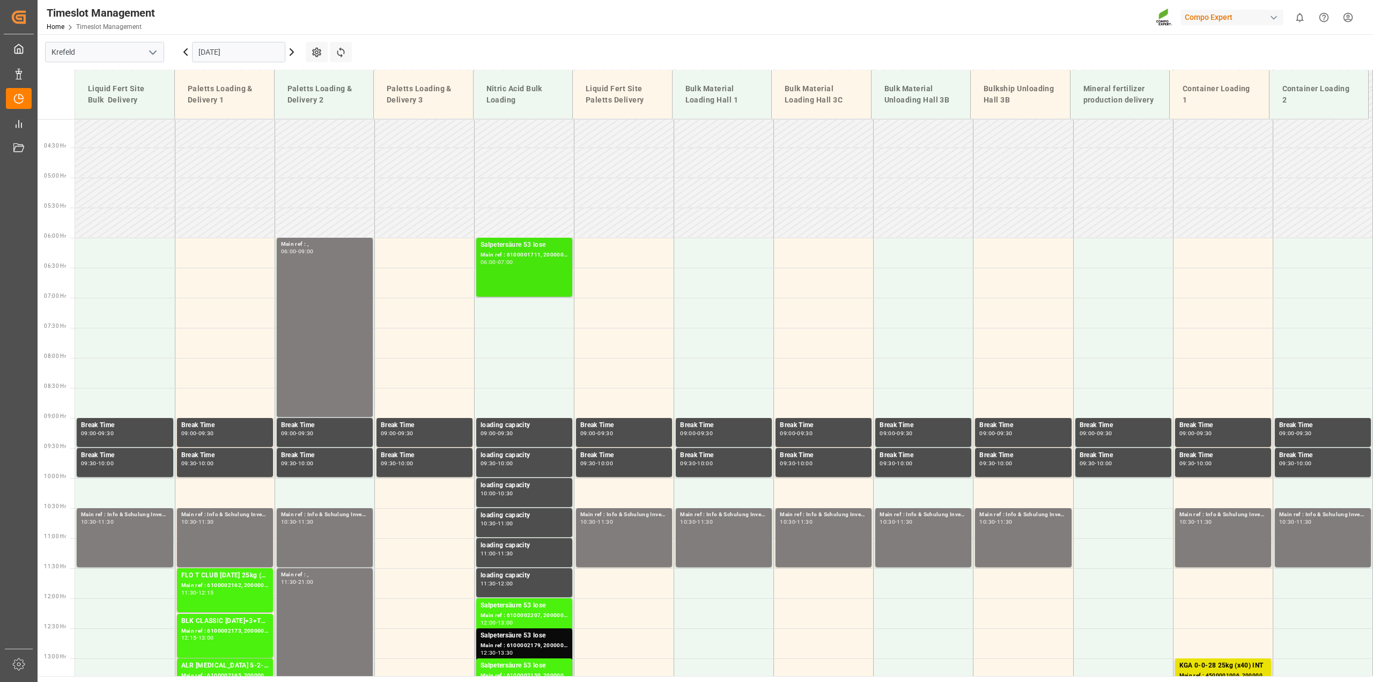
click at [528, 275] on div "Salpetersäure 53 lose Main ref : 6100001711, 2000001422 06:00 - 07:00" at bounding box center [524, 267] width 87 height 55
click at [186, 54] on icon at bounding box center [185, 52] width 3 height 6
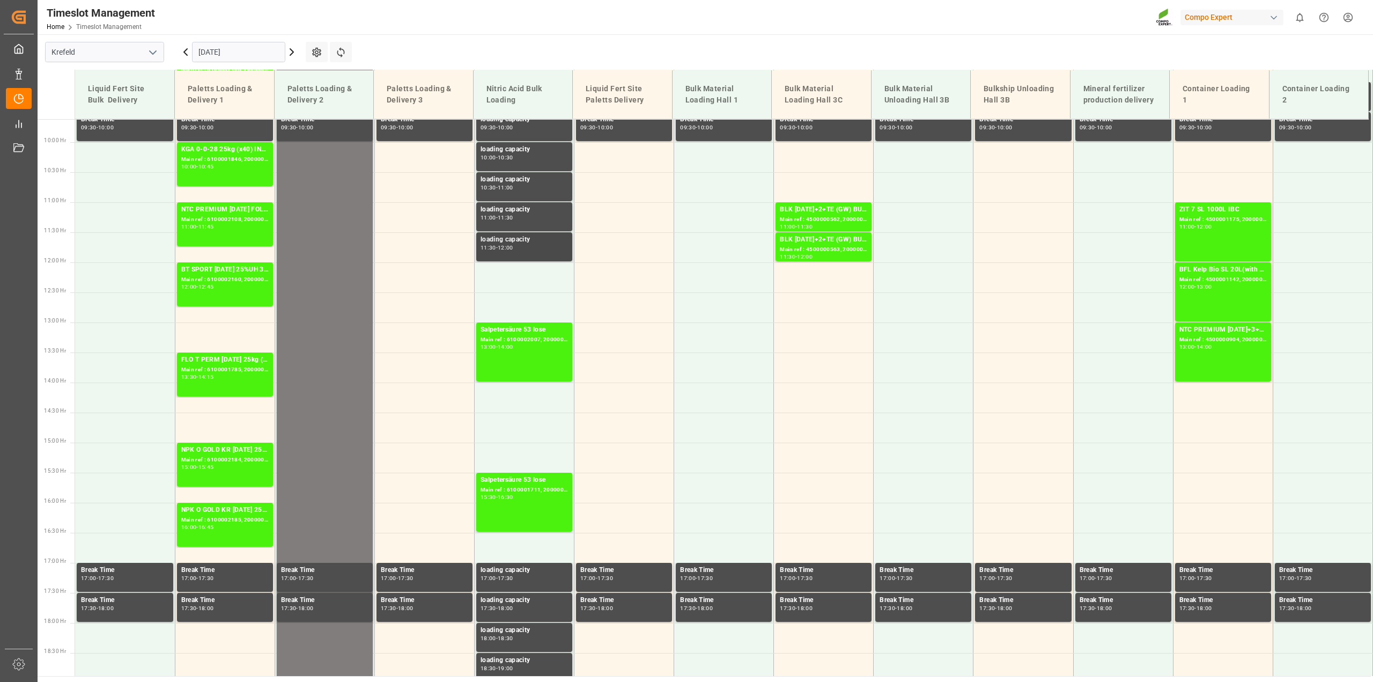
scroll to position [510, 0]
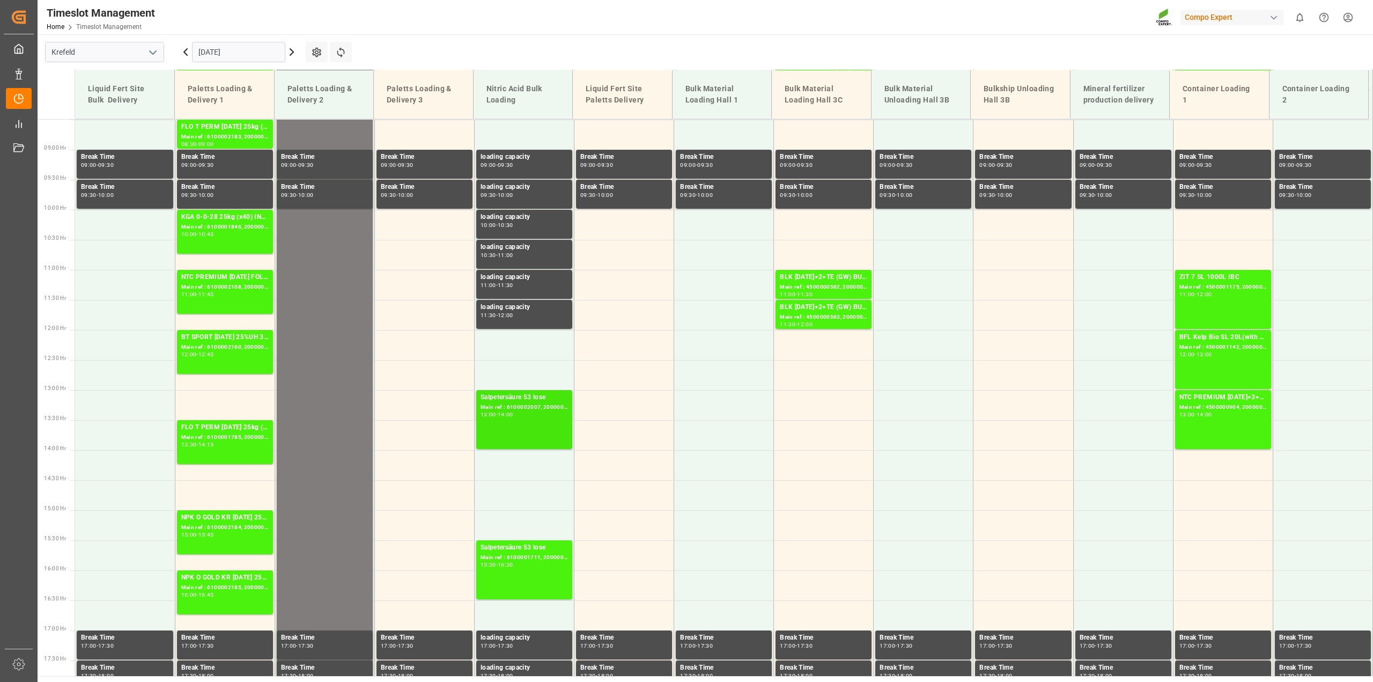
click at [511, 419] on div "Salpetersäure 53 lose Main ref : 6100002007, 2000001539 13:00 - 14:00" at bounding box center [524, 419] width 87 height 55
click at [543, 562] on div "15:30 - 16:30" at bounding box center [524, 565] width 87 height 6
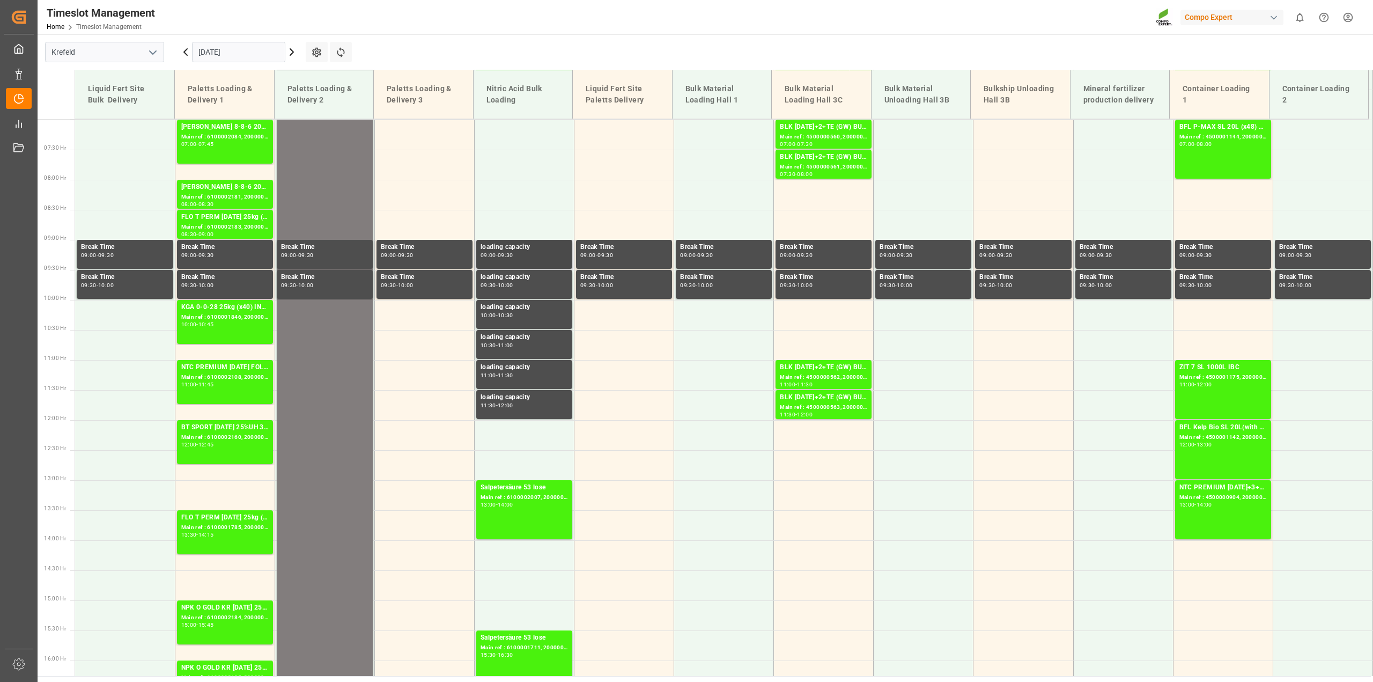
scroll to position [242, 0]
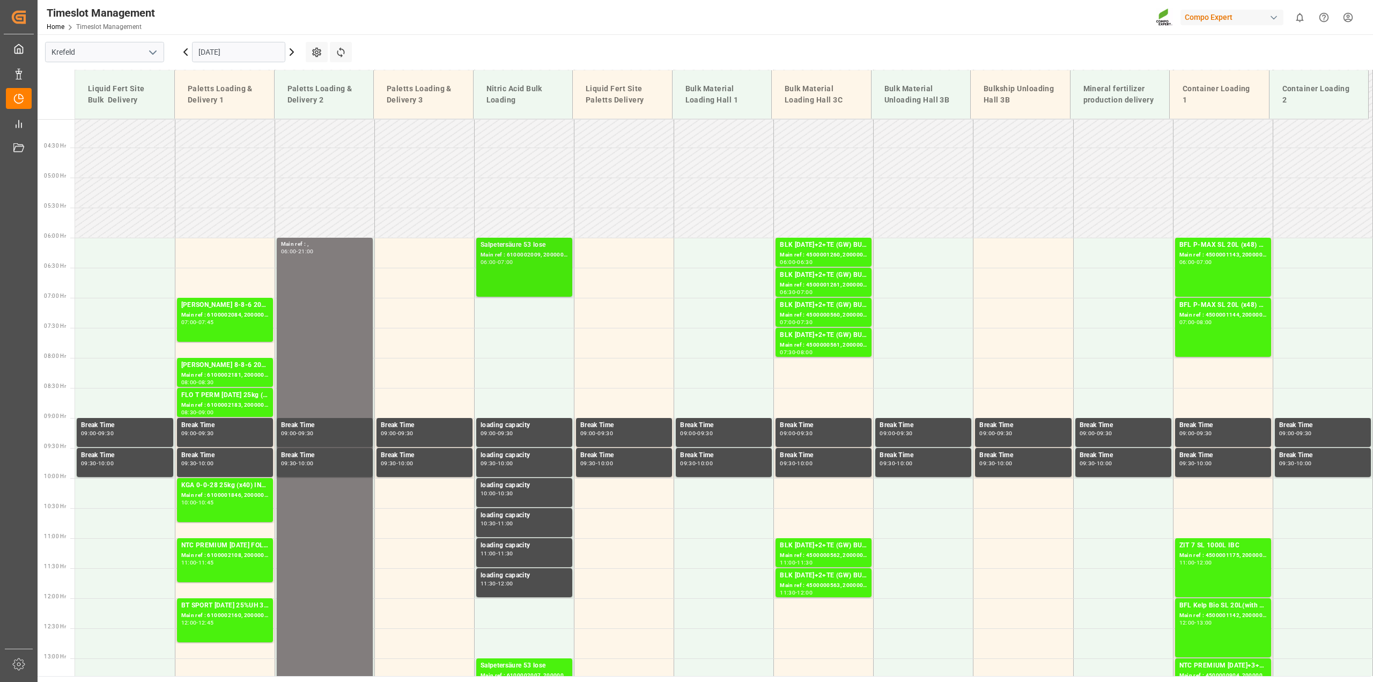
click at [554, 279] on div "Salpetersäure 53 lose Main ref : 6100002009, 2000001541 06:00 - 07:00" at bounding box center [524, 267] width 87 height 55
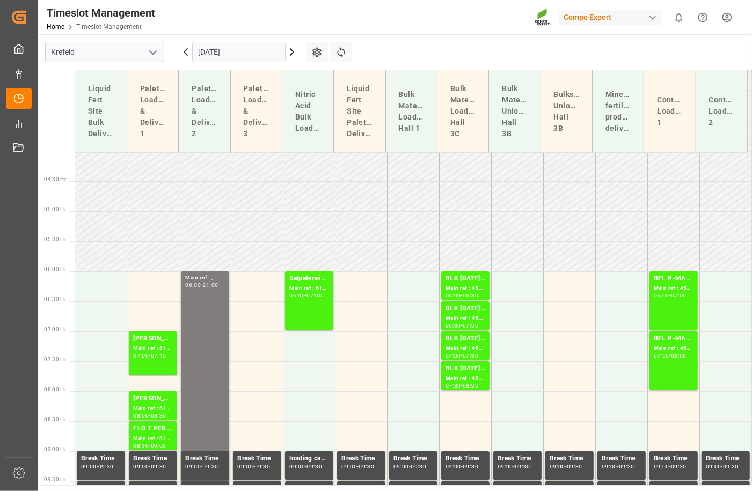
drag, startPoint x: 554, startPoint y: 279, endPoint x: 326, endPoint y: 91, distance: 295.0
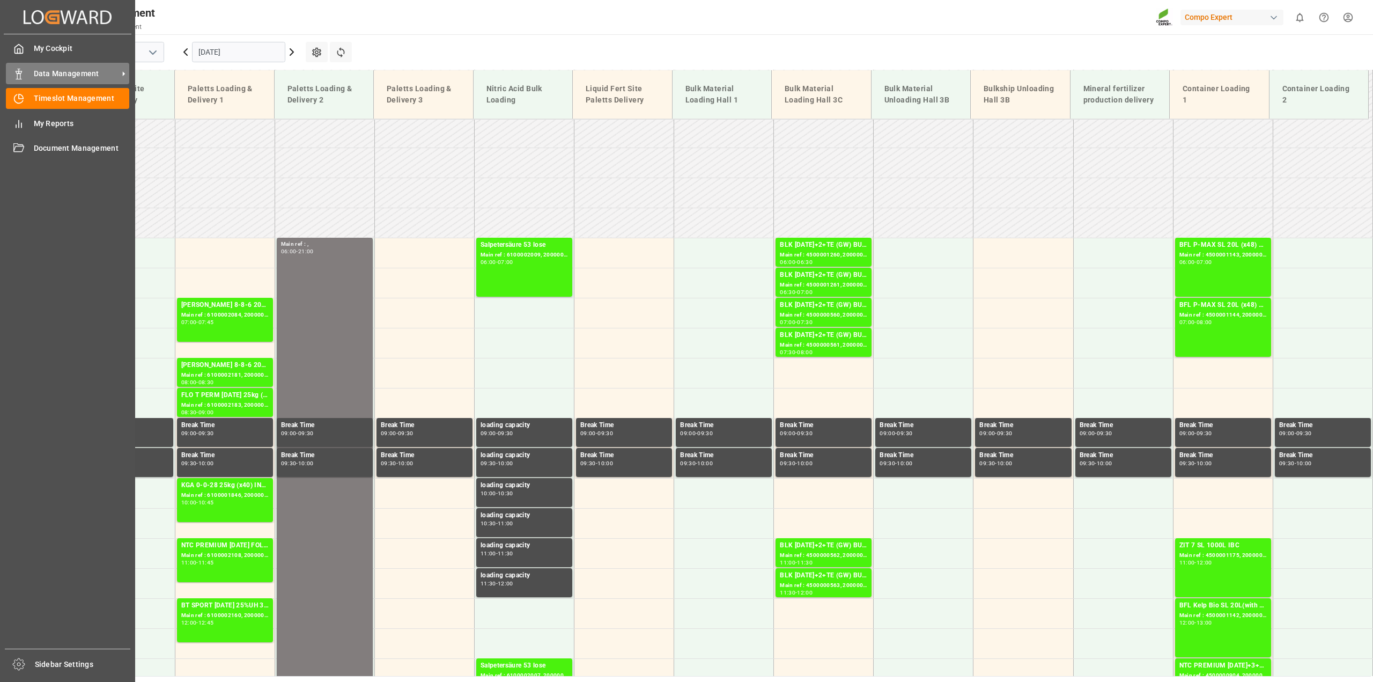
click at [56, 73] on span "Data Management" at bounding box center [76, 73] width 85 height 11
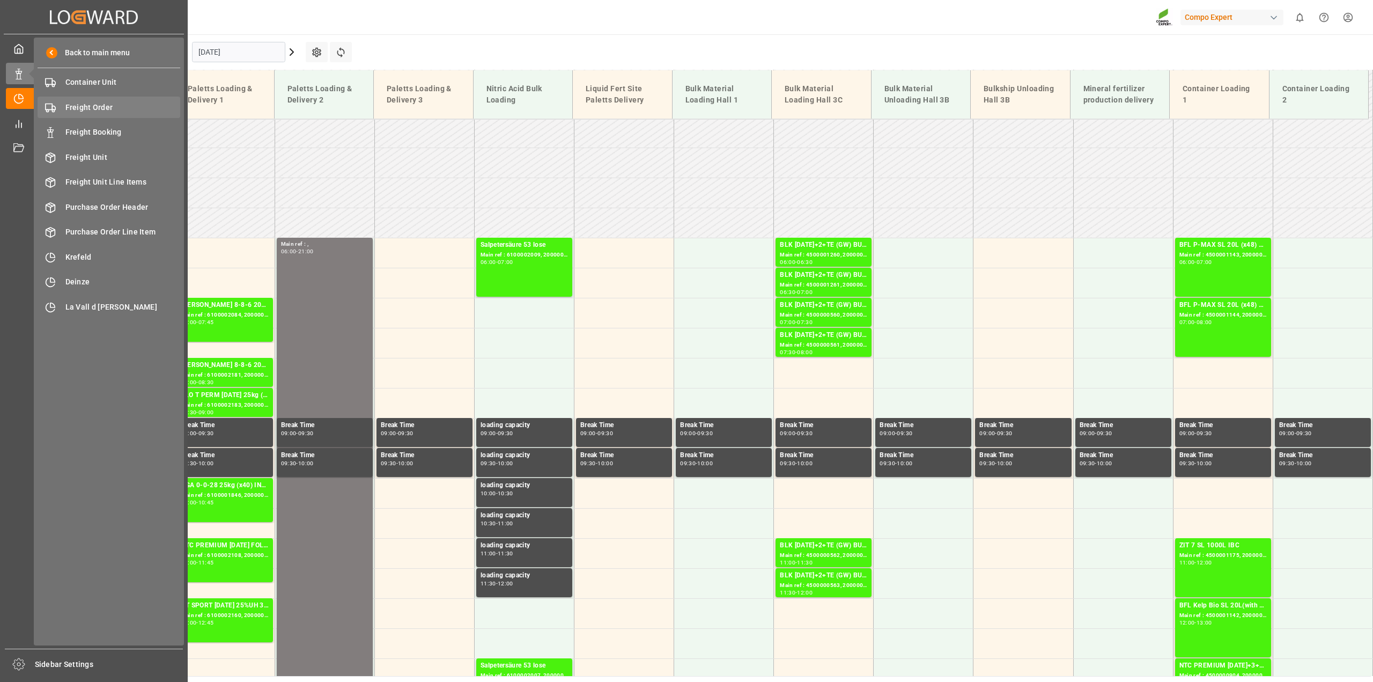
click at [97, 112] on span "Freight Order" at bounding box center [122, 107] width 115 height 11
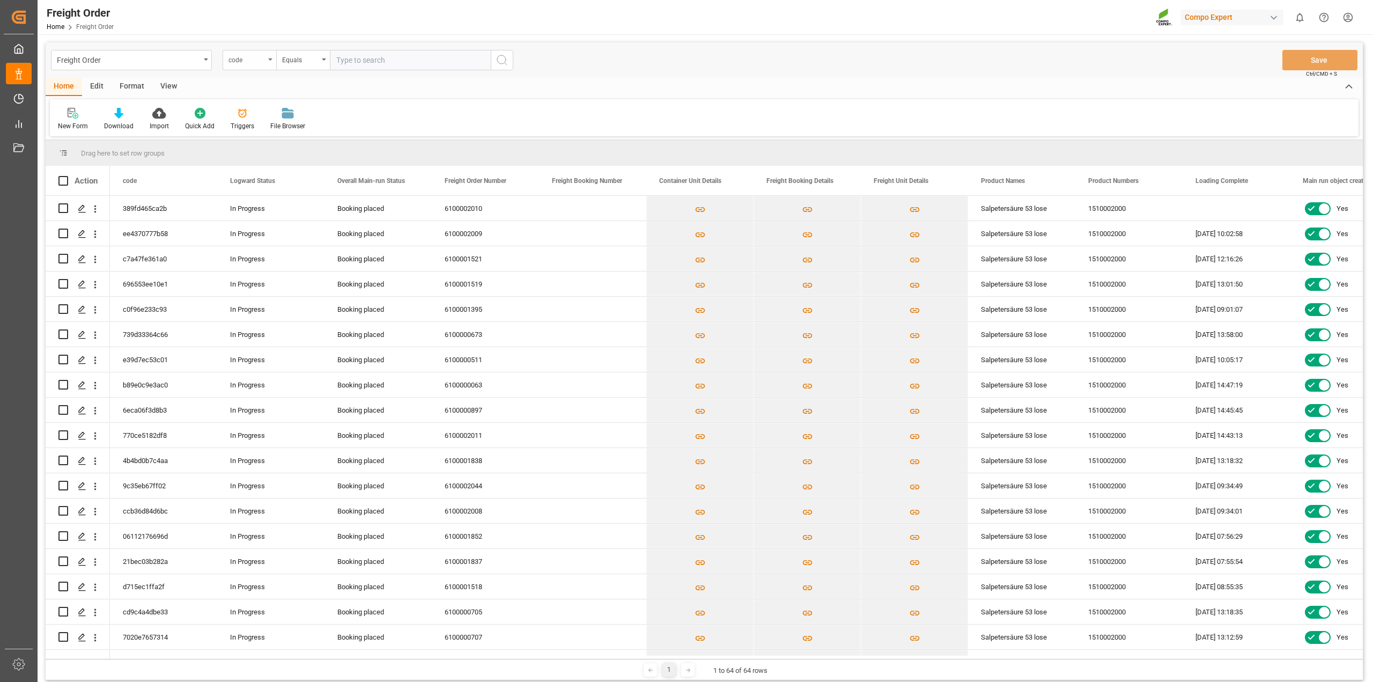
click at [267, 55] on div "code" at bounding box center [250, 60] width 54 height 20
type input "fre"
click at [268, 113] on div "Freight Order Number" at bounding box center [303, 109] width 160 height 23
click at [388, 58] on input "text" at bounding box center [410, 60] width 161 height 20
paste input "6100002227"
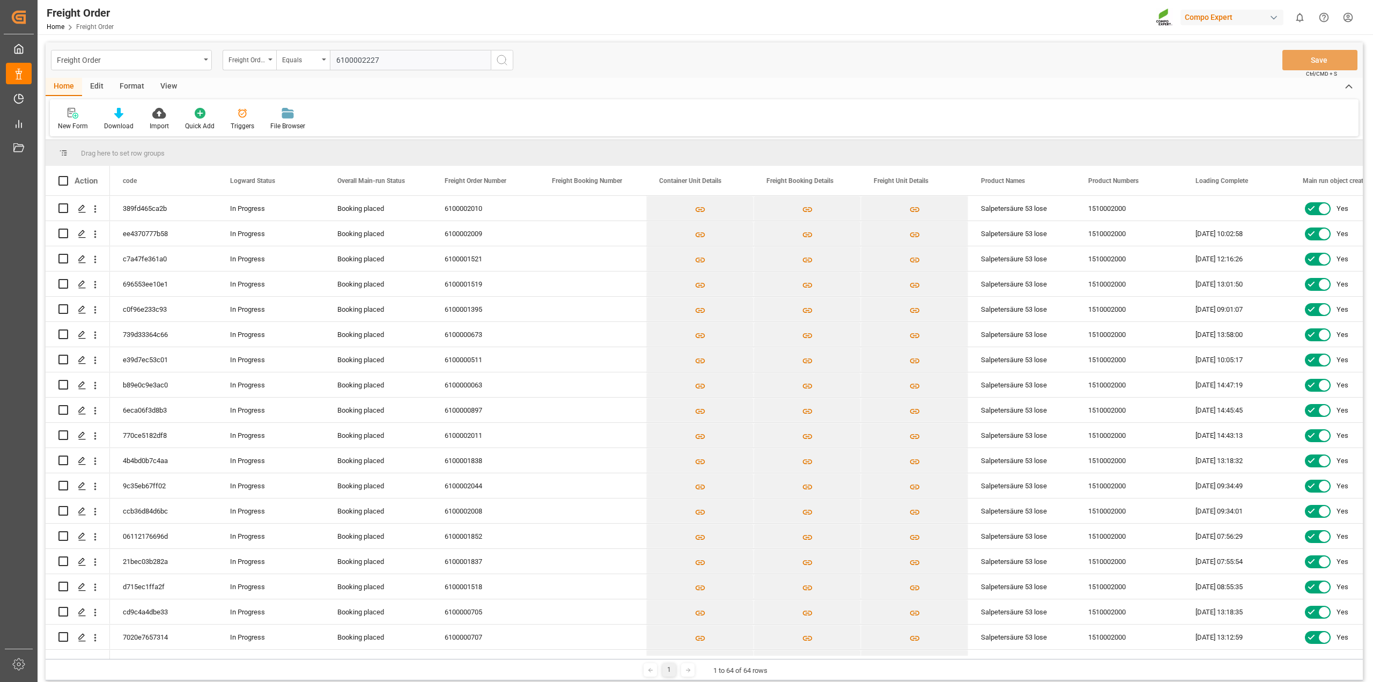
type input "6100002227"
click at [503, 60] on icon "search button" at bounding box center [502, 60] width 13 height 13
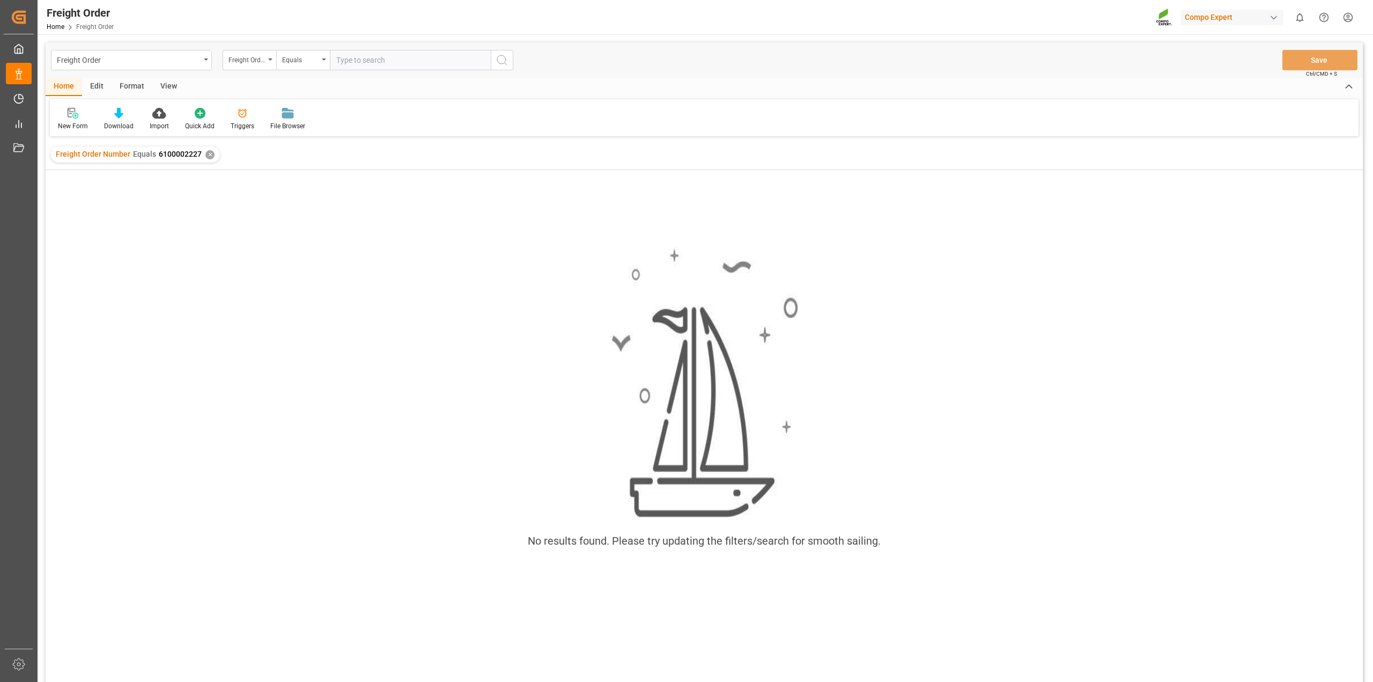
click at [207, 155] on div "✕" at bounding box center [209, 154] width 9 height 9
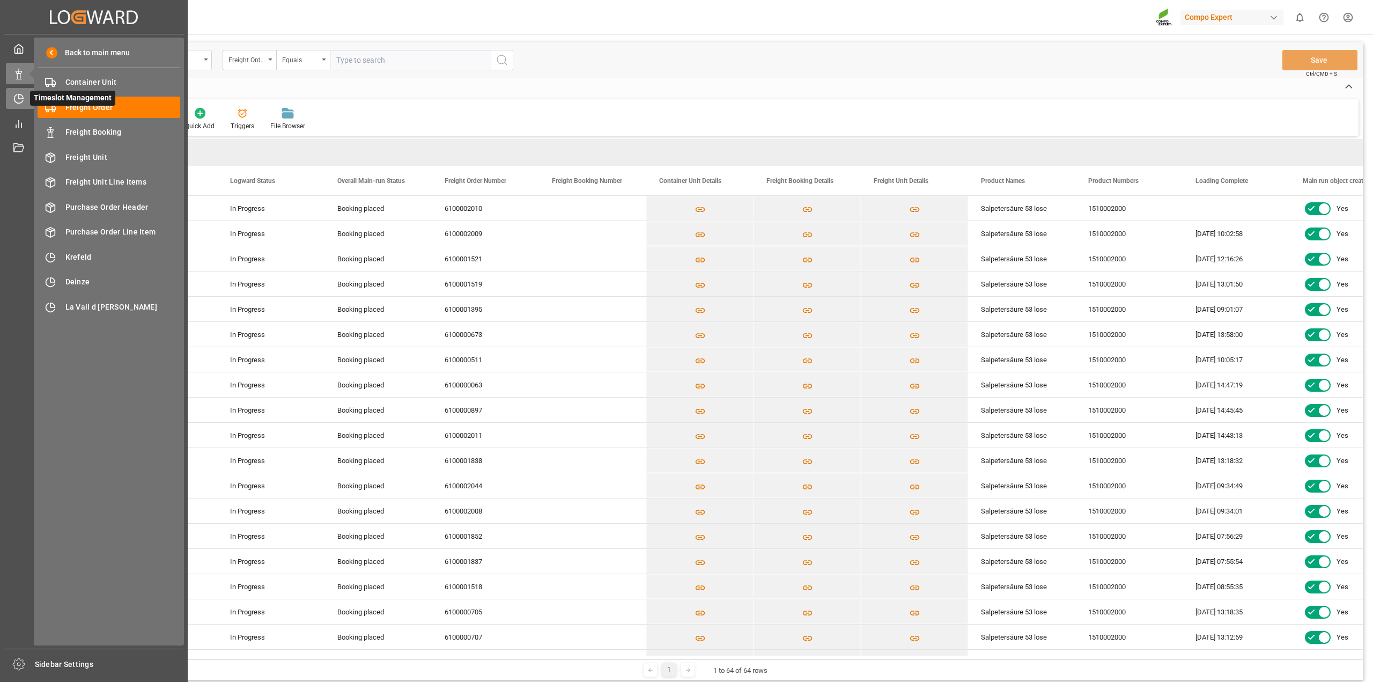
click at [20, 103] on icon at bounding box center [18, 98] width 11 height 11
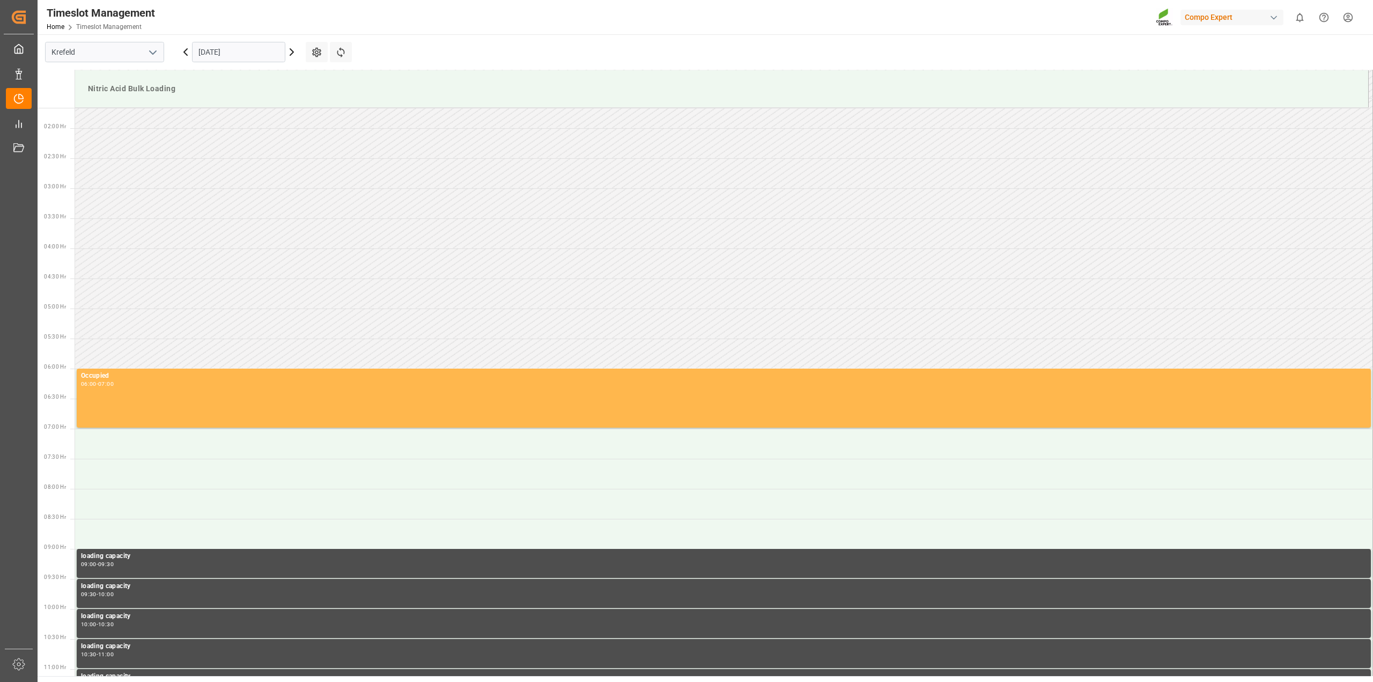
scroll to position [97, 0]
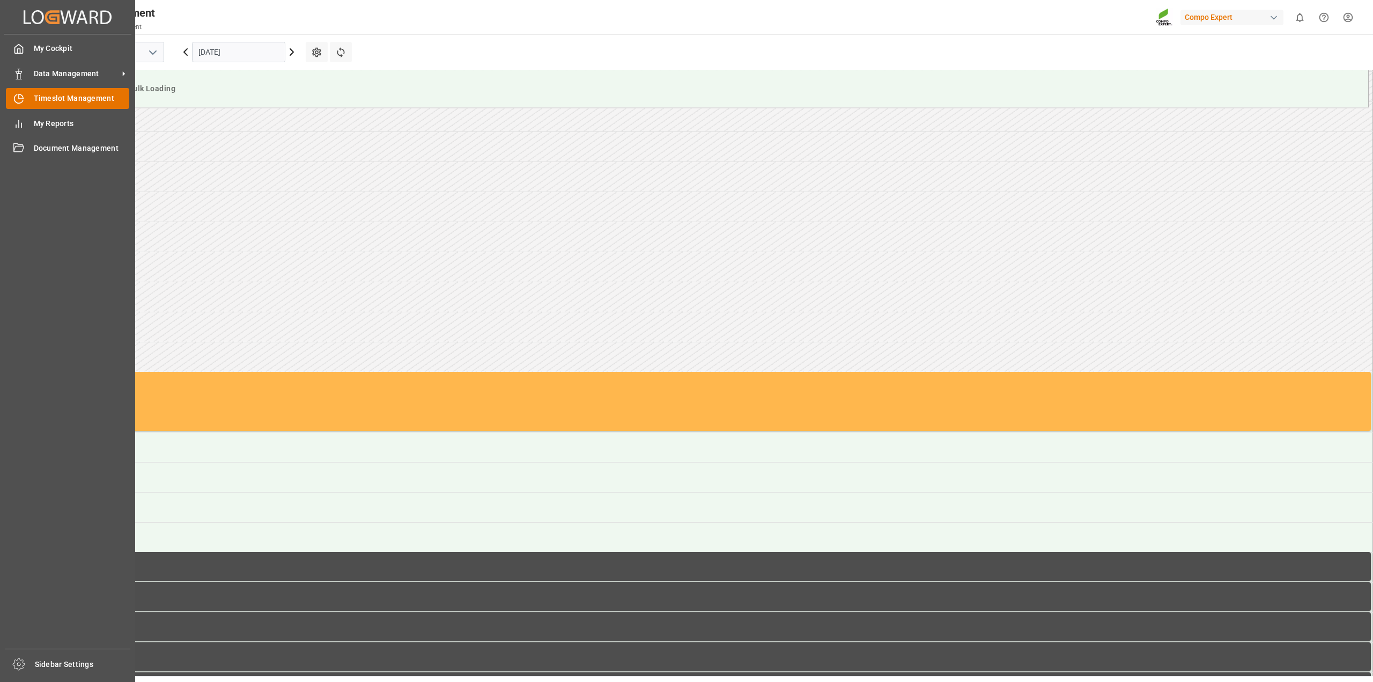
click at [34, 97] on span "Timeslot Management" at bounding box center [82, 98] width 96 height 11
click at [62, 70] on span "Data Management" at bounding box center [76, 73] width 85 height 11
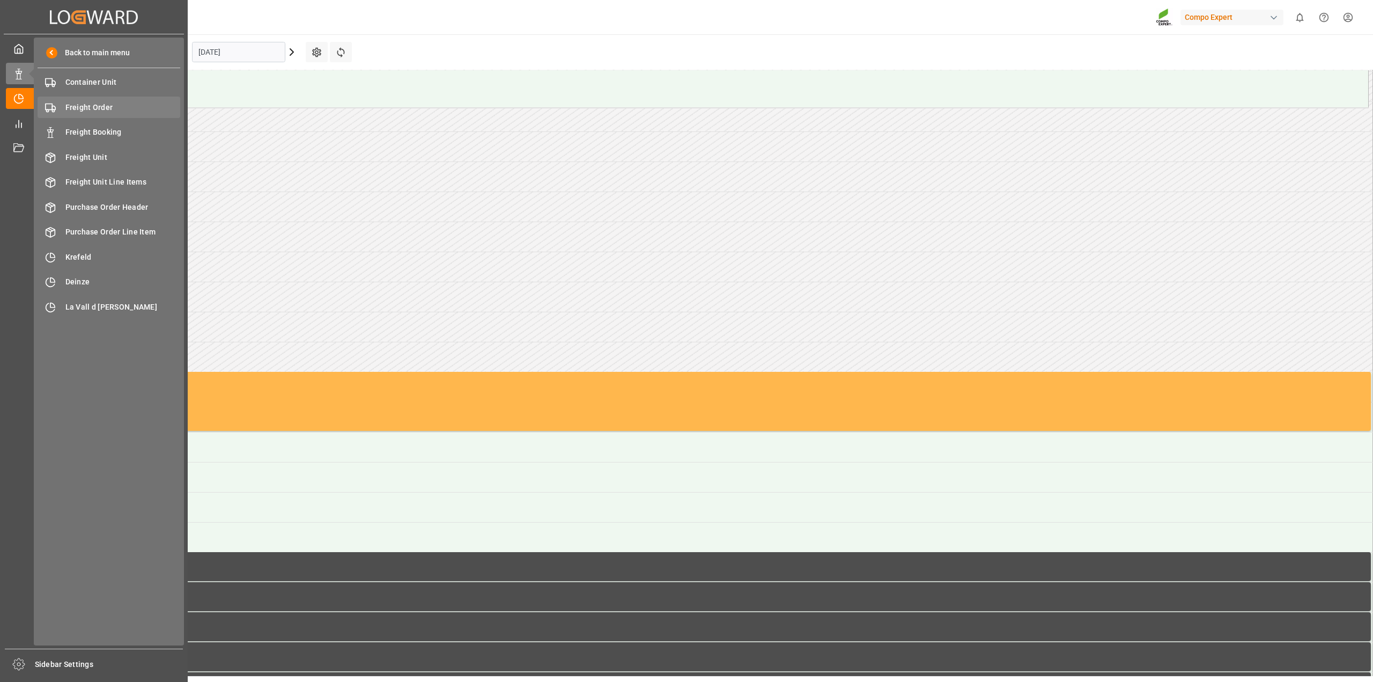
click at [77, 106] on span "Freight Order" at bounding box center [122, 107] width 115 height 11
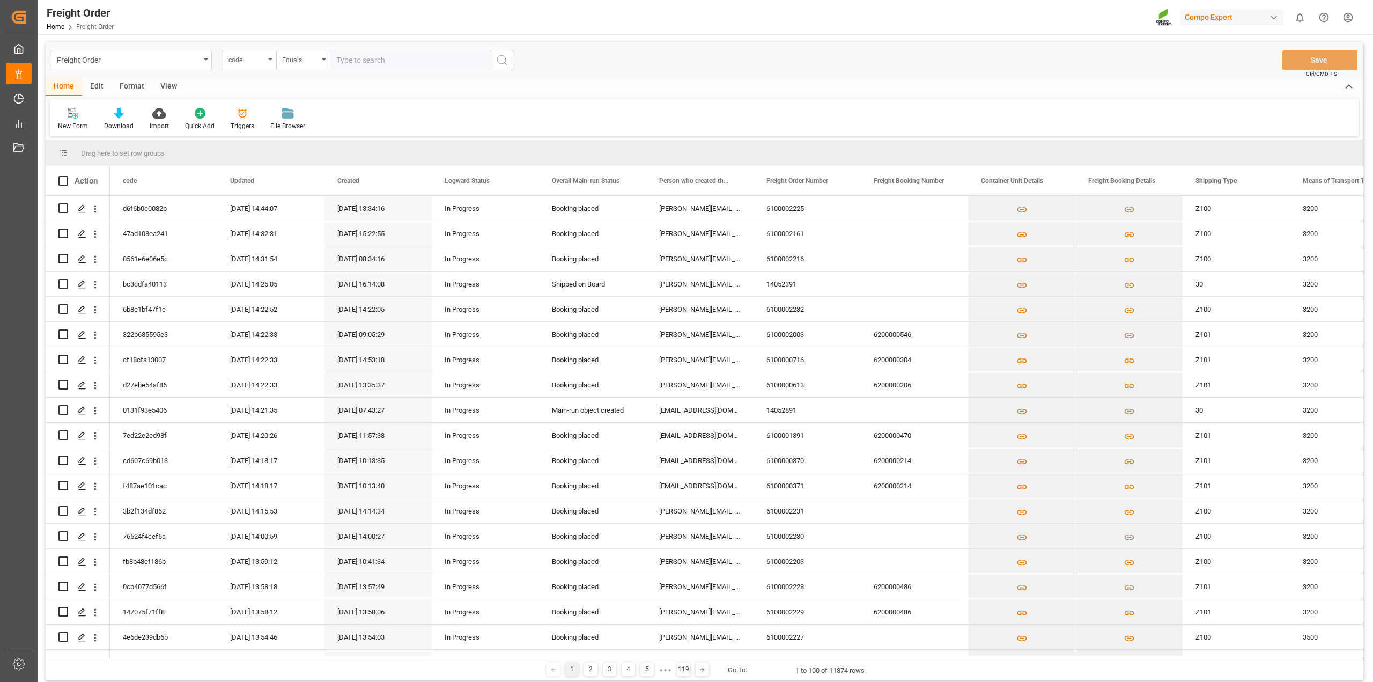
click at [271, 61] on div "code" at bounding box center [250, 60] width 54 height 20
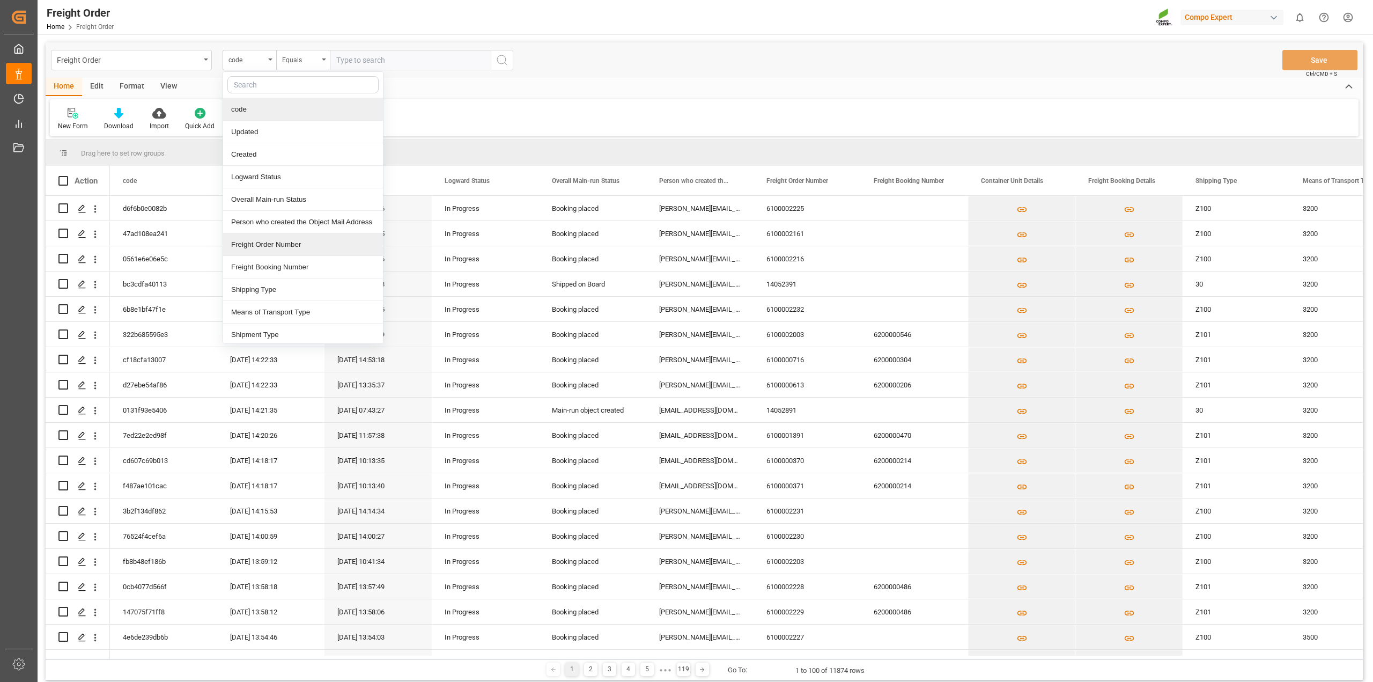
click at [261, 248] on div "Freight Order Number" at bounding box center [303, 244] width 160 height 23
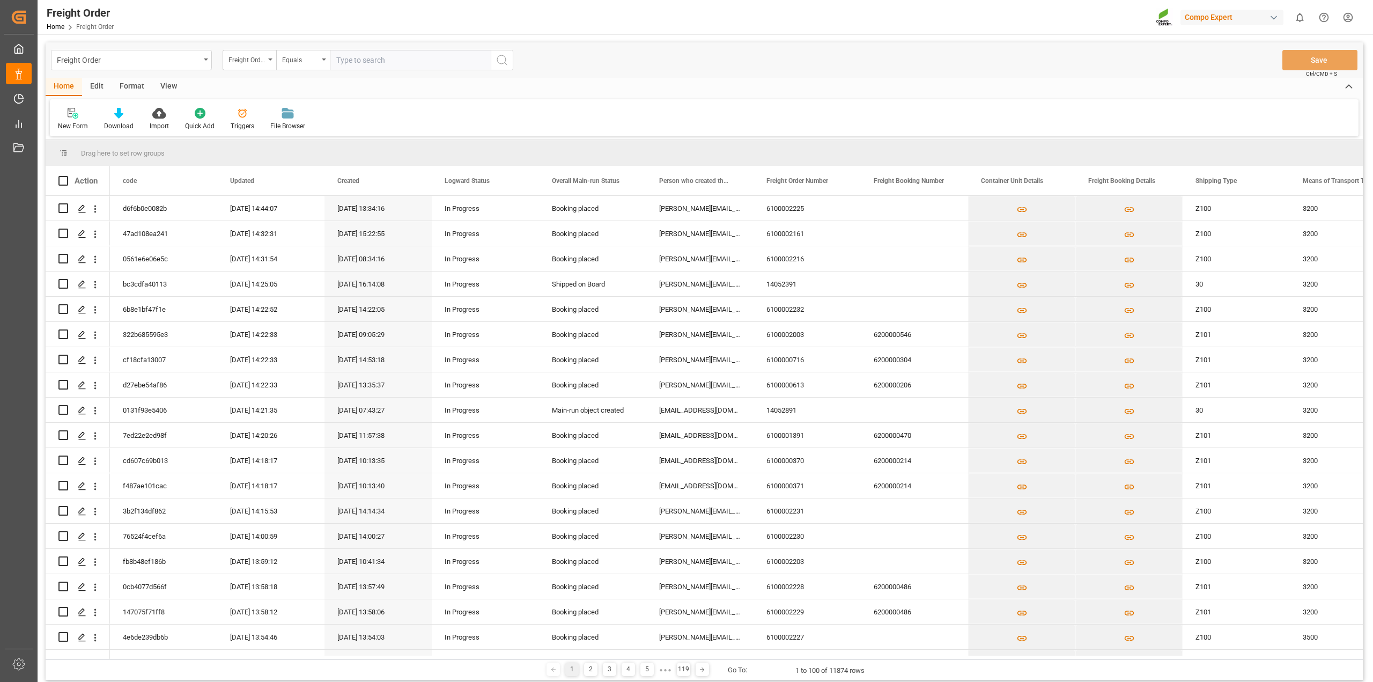
click at [361, 62] on input "text" at bounding box center [410, 60] width 161 height 20
paste input "6100002227"
type input "6100002227"
click at [501, 59] on icon "search button" at bounding box center [502, 60] width 13 height 13
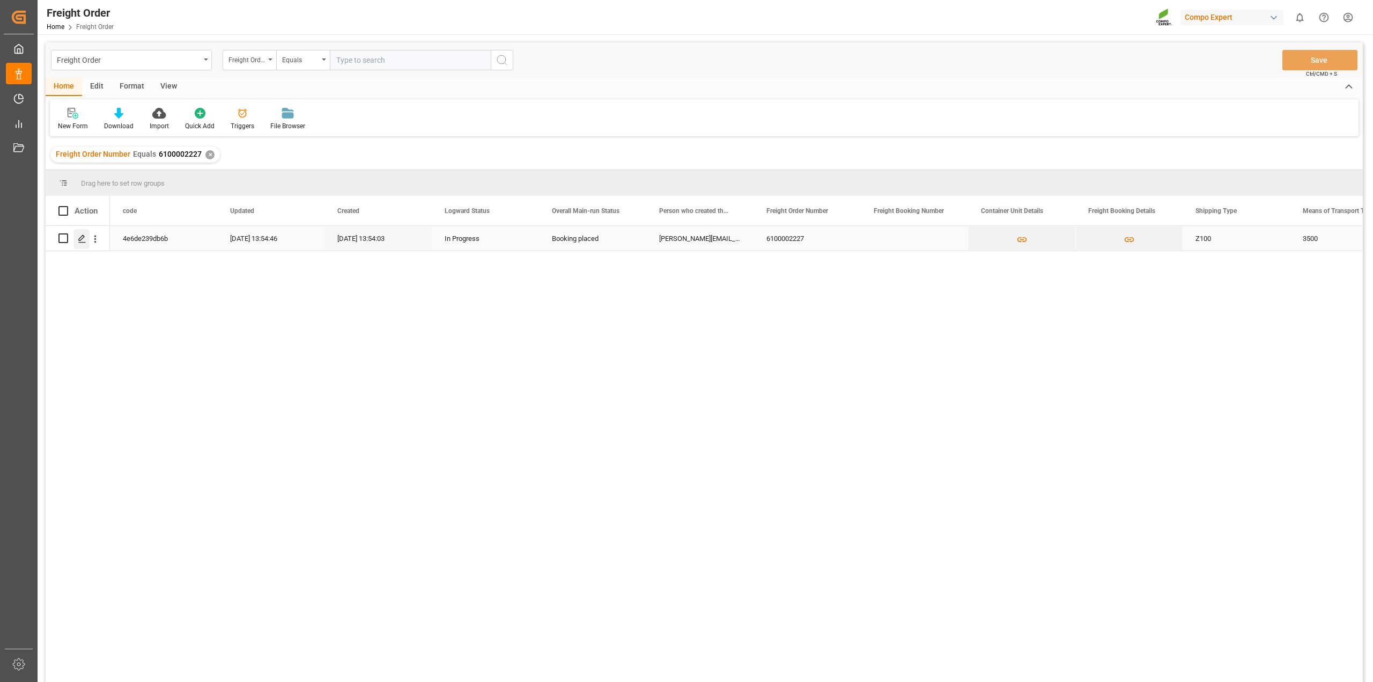
click at [84, 237] on polygon "Press SPACE to select this row." at bounding box center [81, 237] width 5 height 5
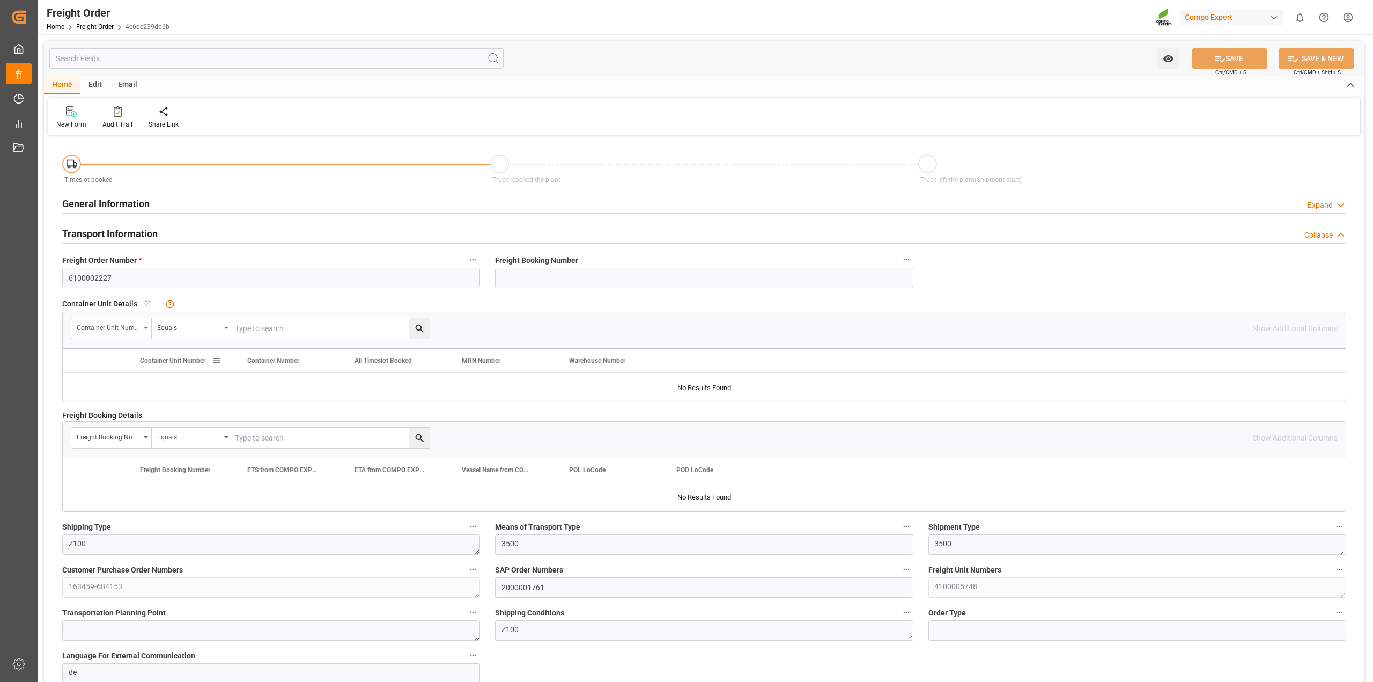
type input "0"
type input "25000"
type input "0"
type input "25.09.2025 01:00"
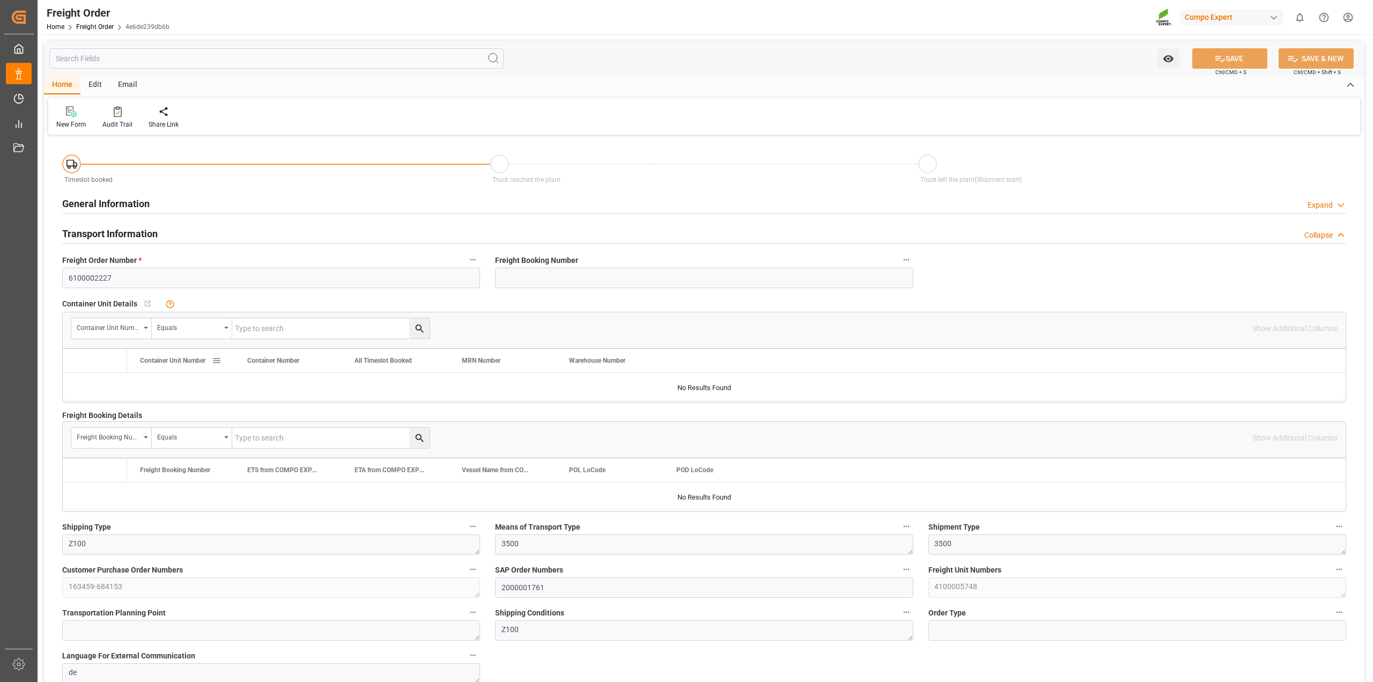
type input "25.09.2025 13:54"
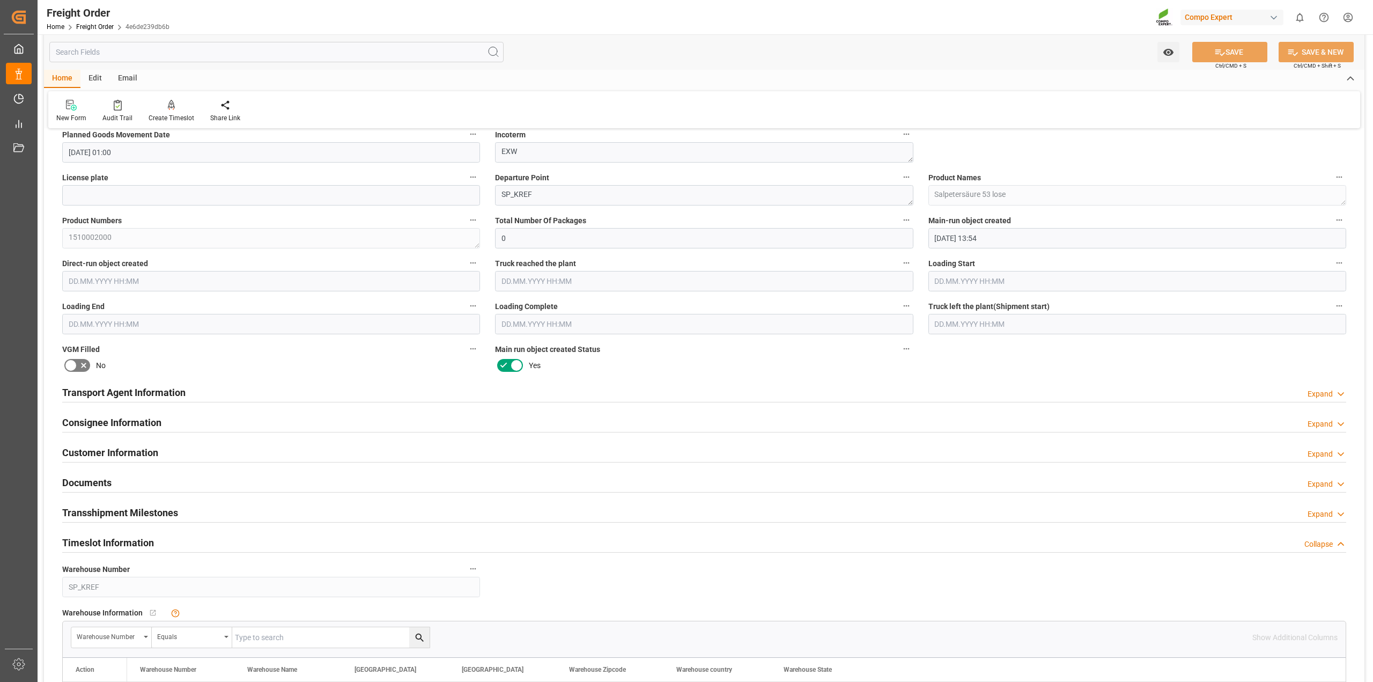
scroll to position [805, 0]
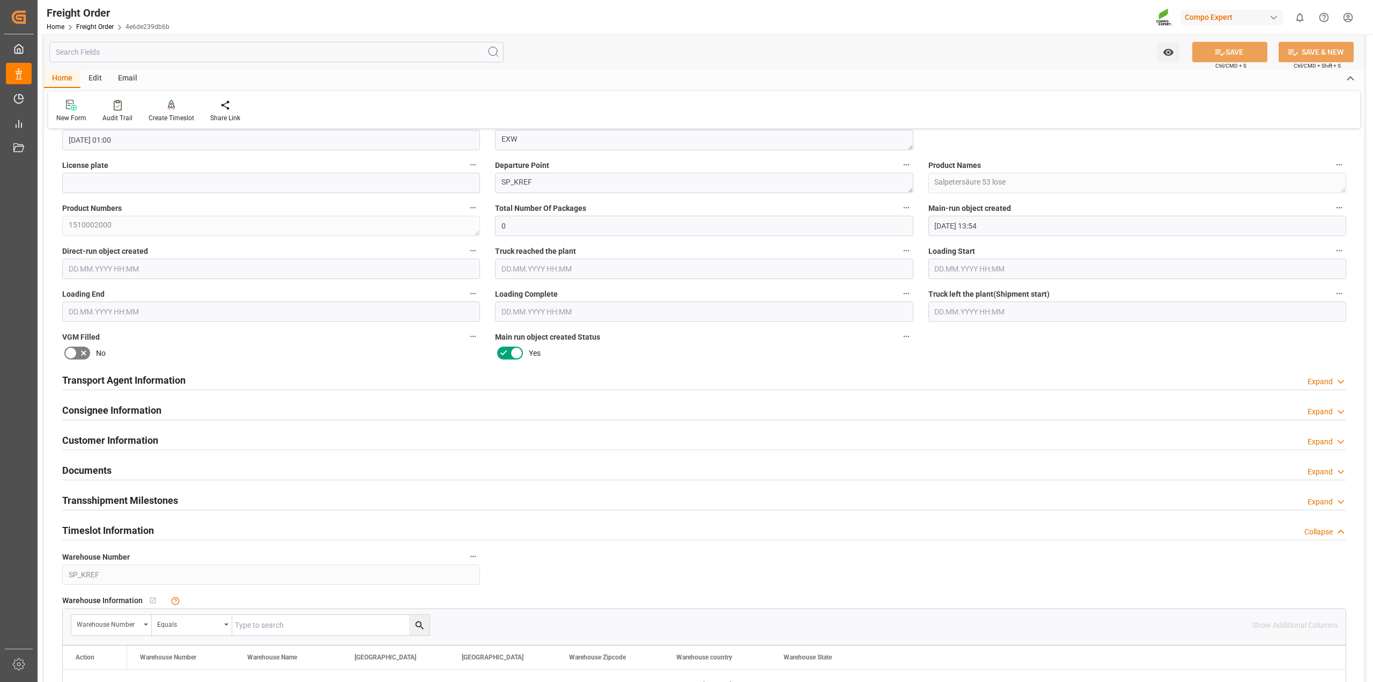
click at [175, 379] on h2 "Transport Agent Information" at bounding box center [123, 380] width 123 height 14
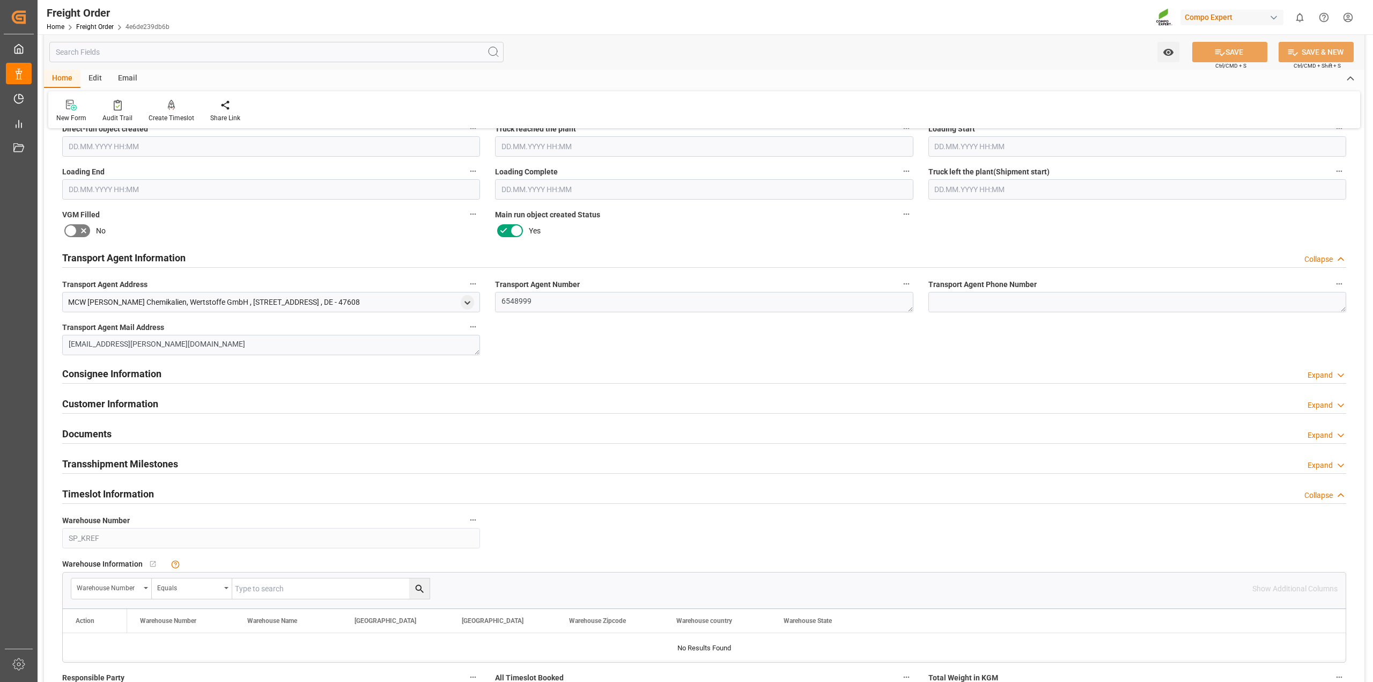
scroll to position [939, 0]
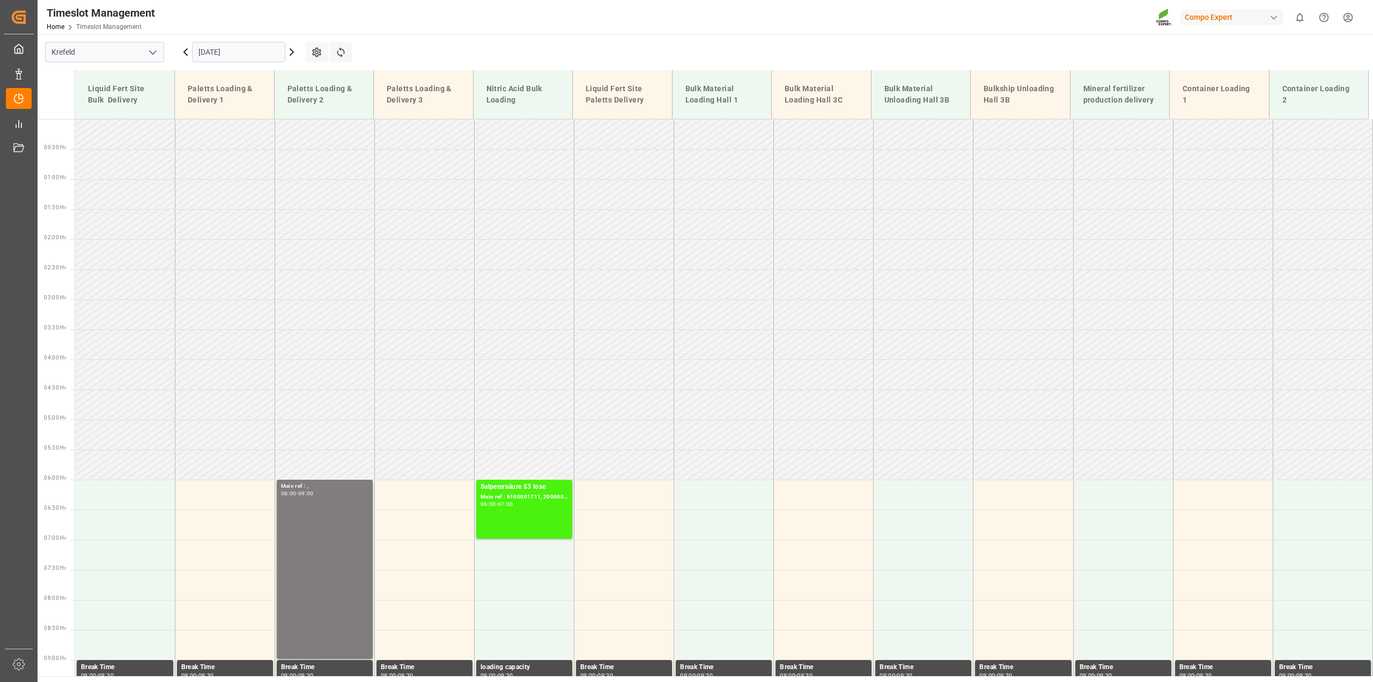
scroll to position [457, 0]
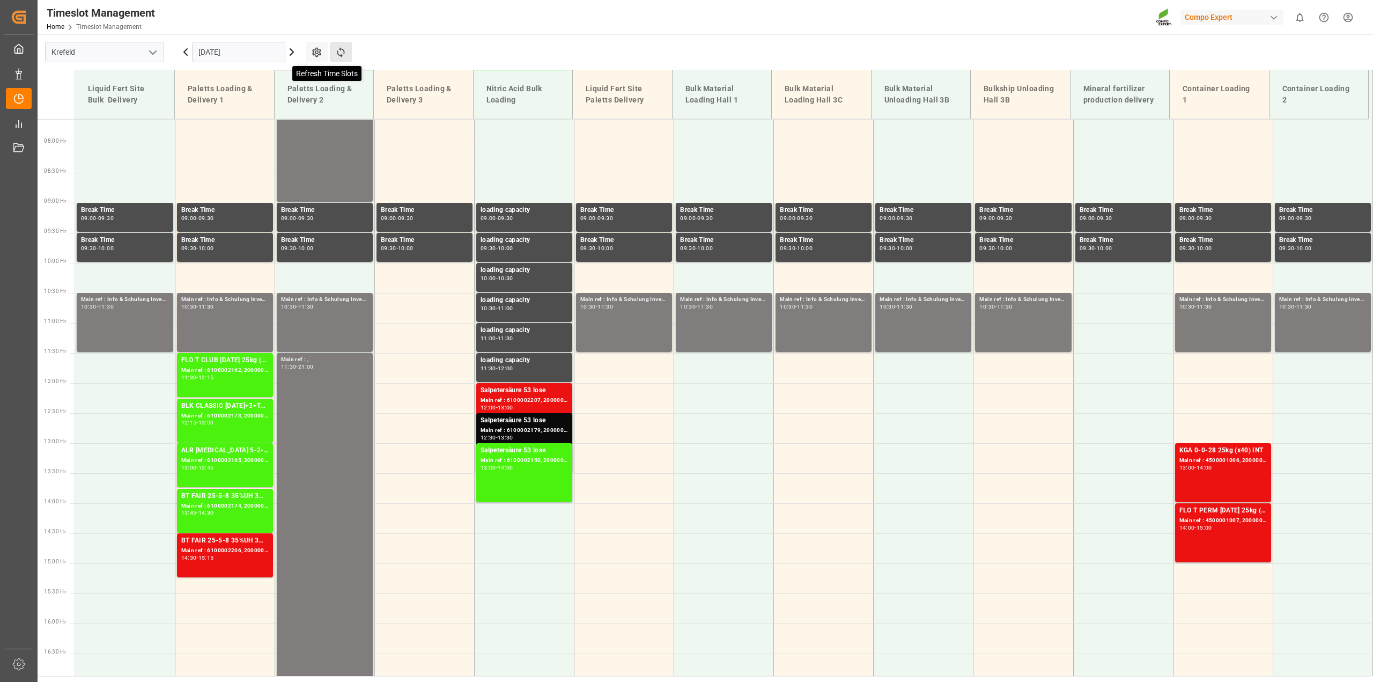
click at [341, 53] on icon at bounding box center [340, 52] width 11 height 11
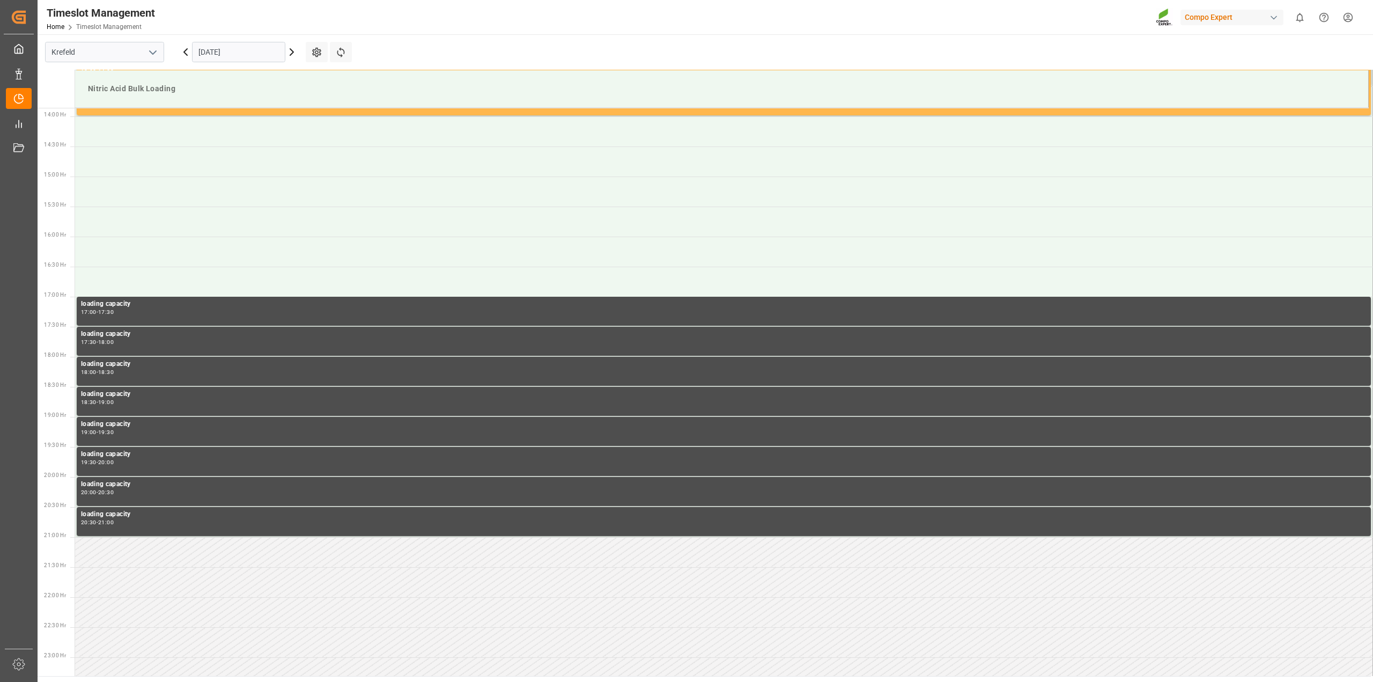
scroll to position [834, 0]
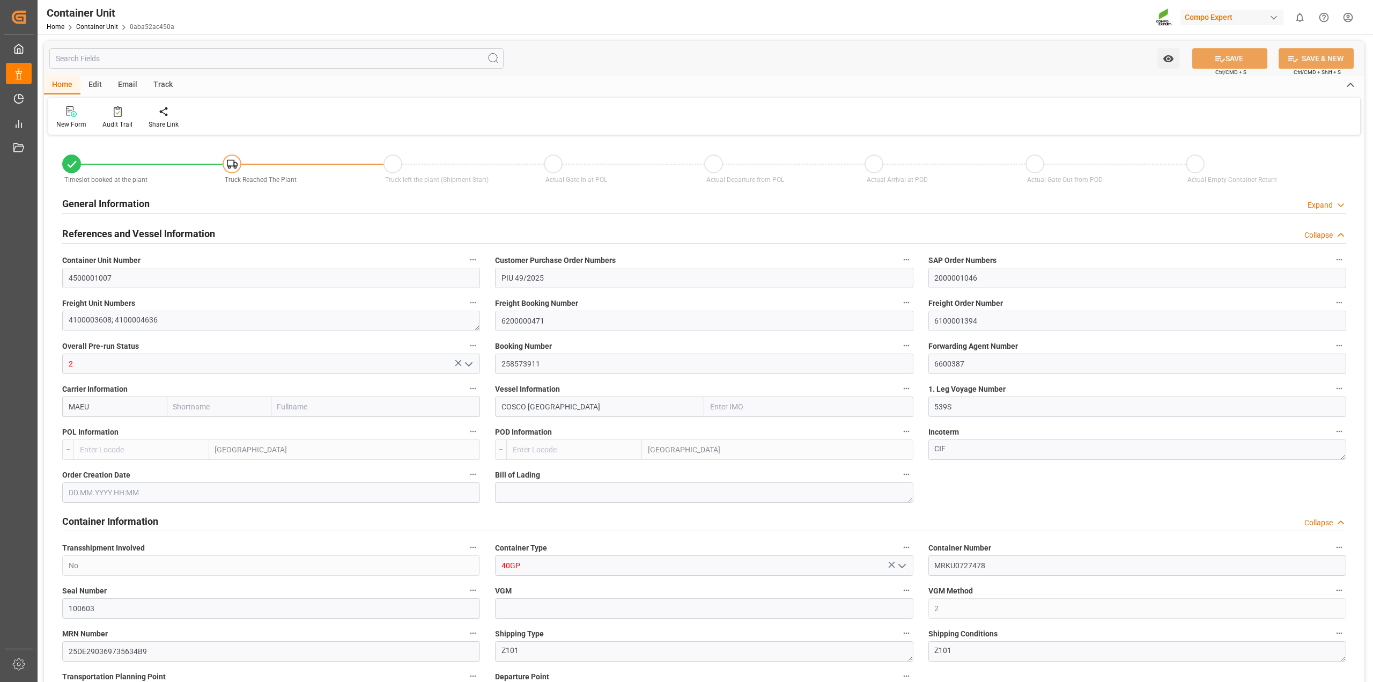
type input "Maersk"
type input "Maersk Line AS"
type input "9448748"
type input "BEANR"
type input "TRIZM"
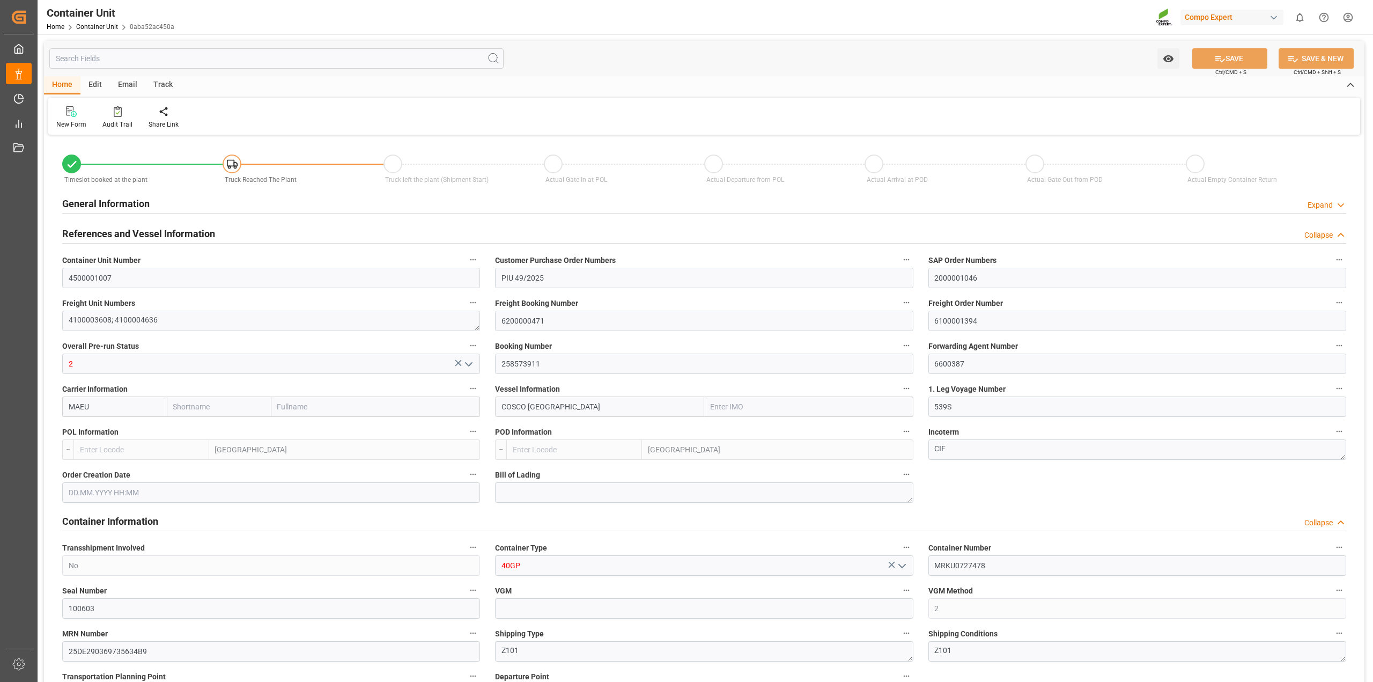
type input "7"
type input "0"
type input "8"
type input "0"
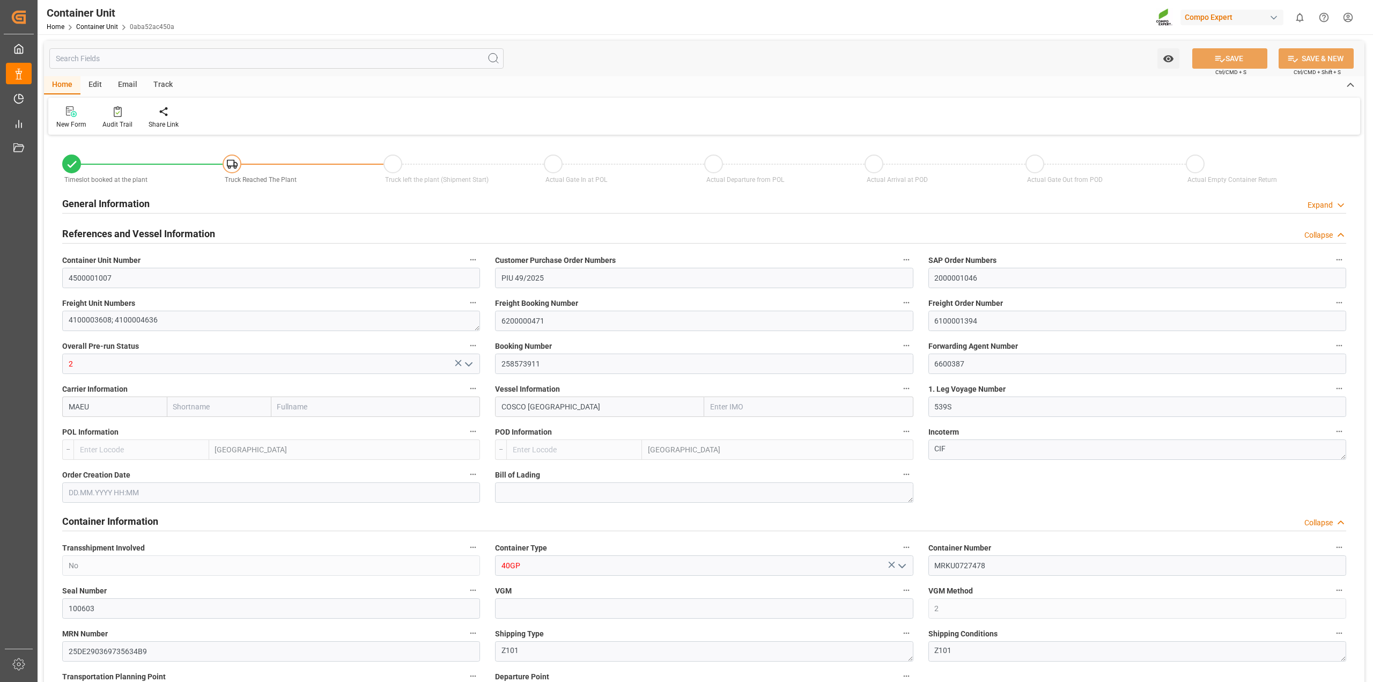
type input "42999.6"
type input "BEANR"
type input "TRIZM"
type input "[DATE] 12:00"
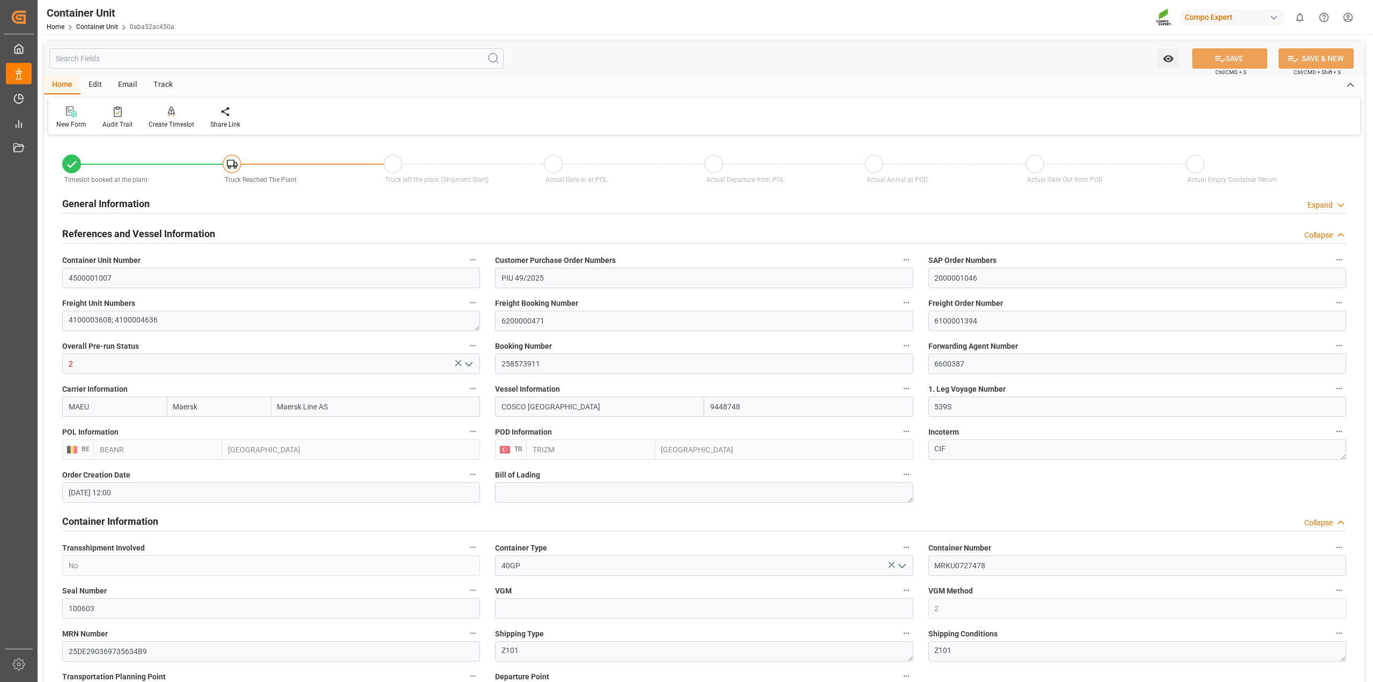
type input "[DATE]"
type input "[DATE] 03:00"
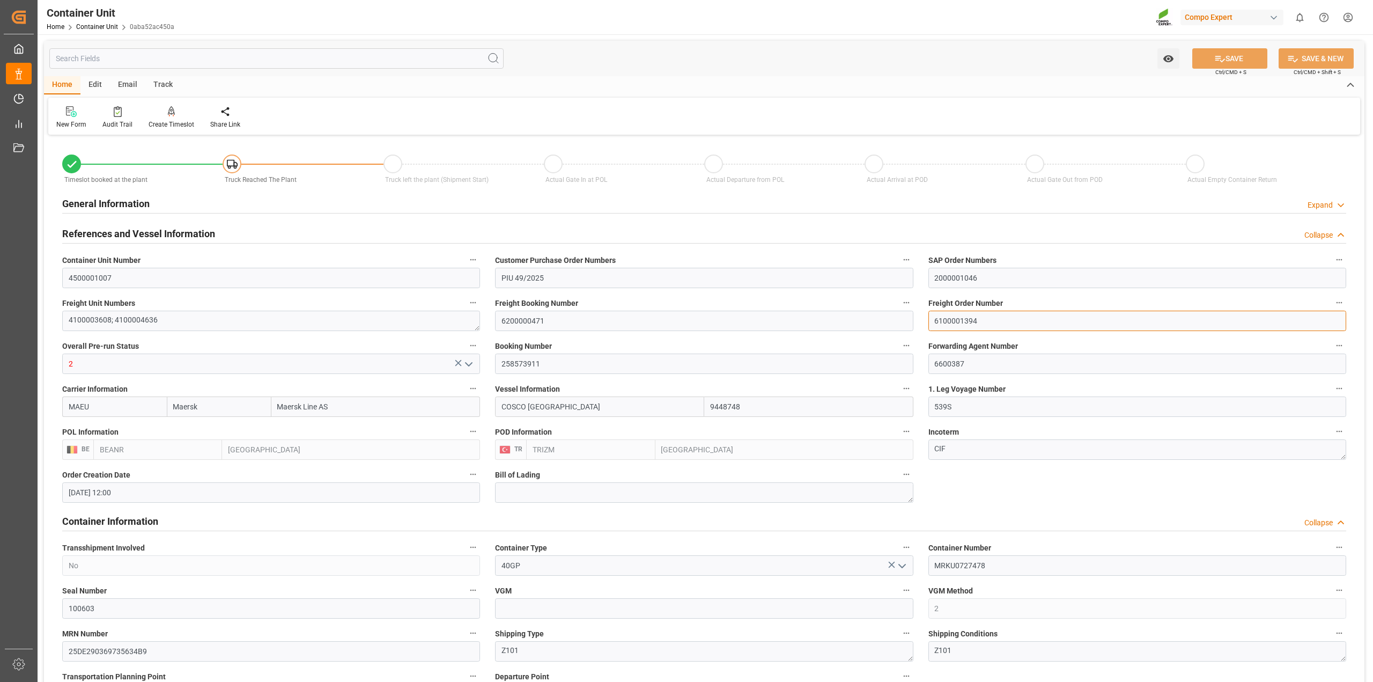
drag, startPoint x: 982, startPoint y: 322, endPoint x: 813, endPoint y: 310, distance: 169.9
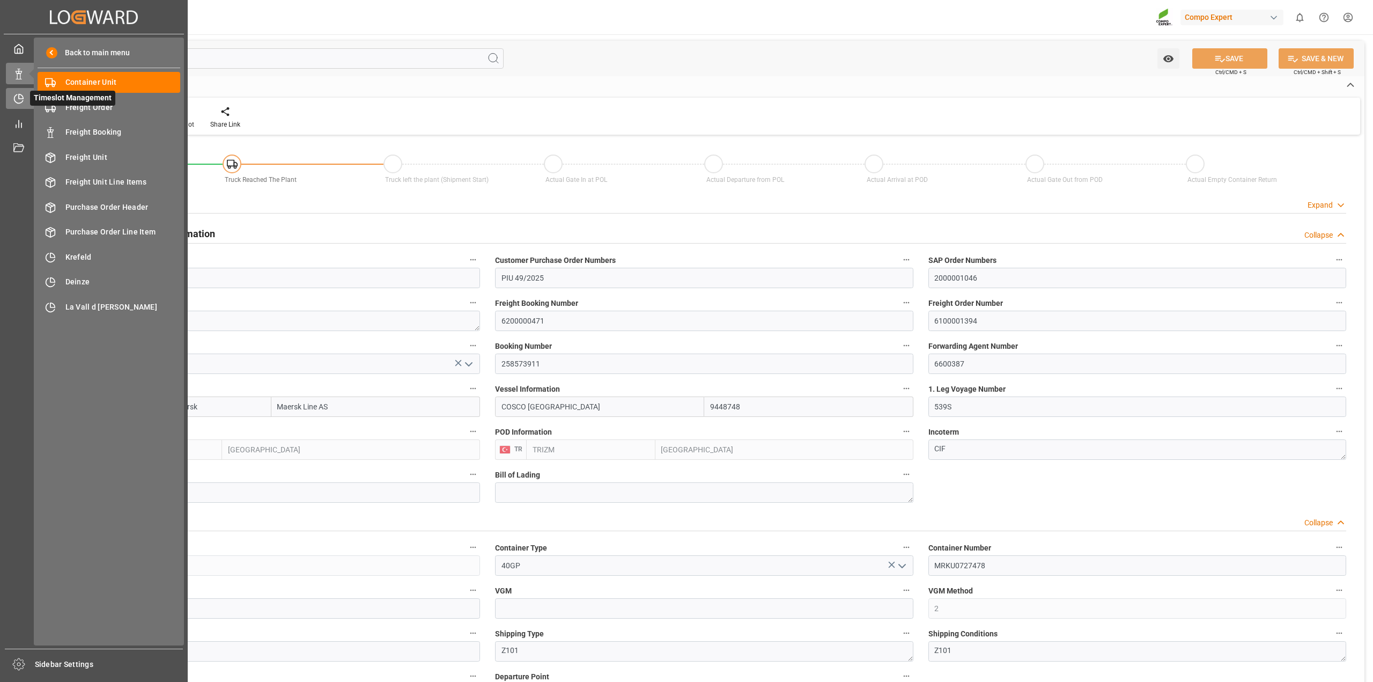
click at [7, 90] on div "Timeslot Management Timeslot Management" at bounding box center [94, 98] width 176 height 21
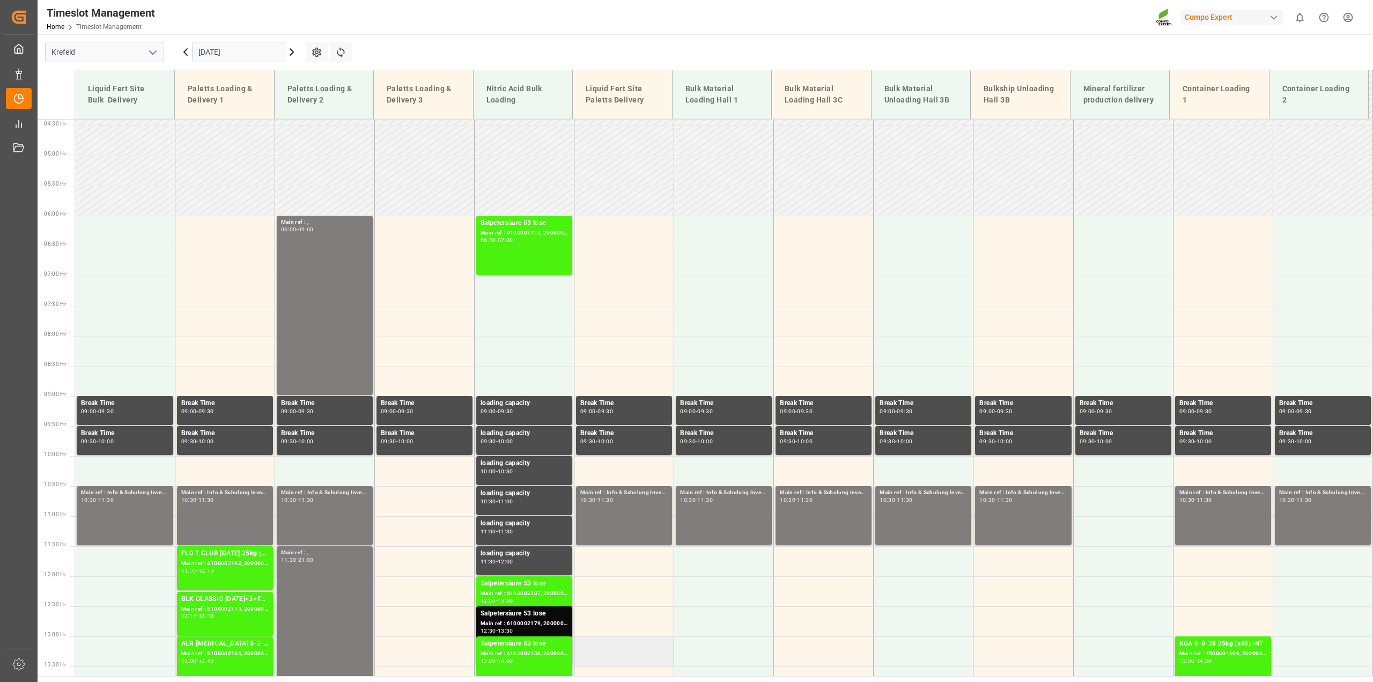
scroll to position [80, 0]
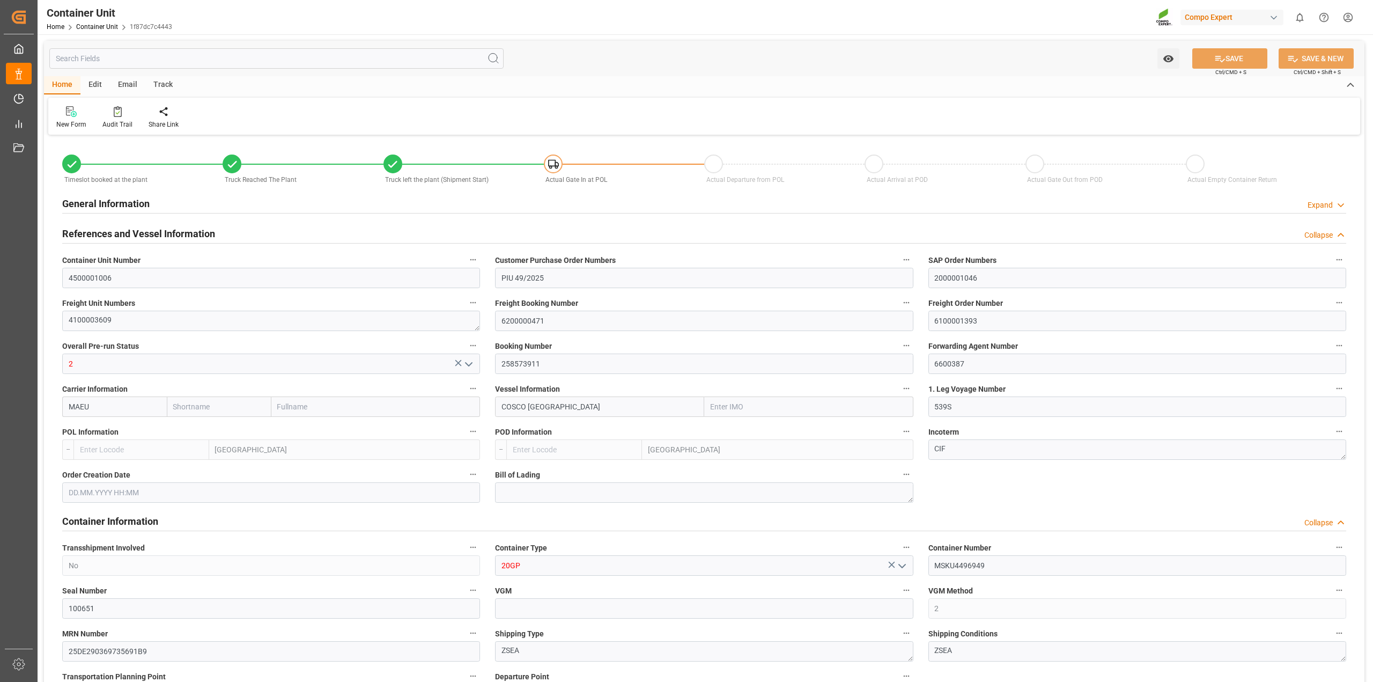
type input "Maersk"
type input "Maersk Line AS"
type input "9448748"
type input "BEANR"
type input "TRIZM"
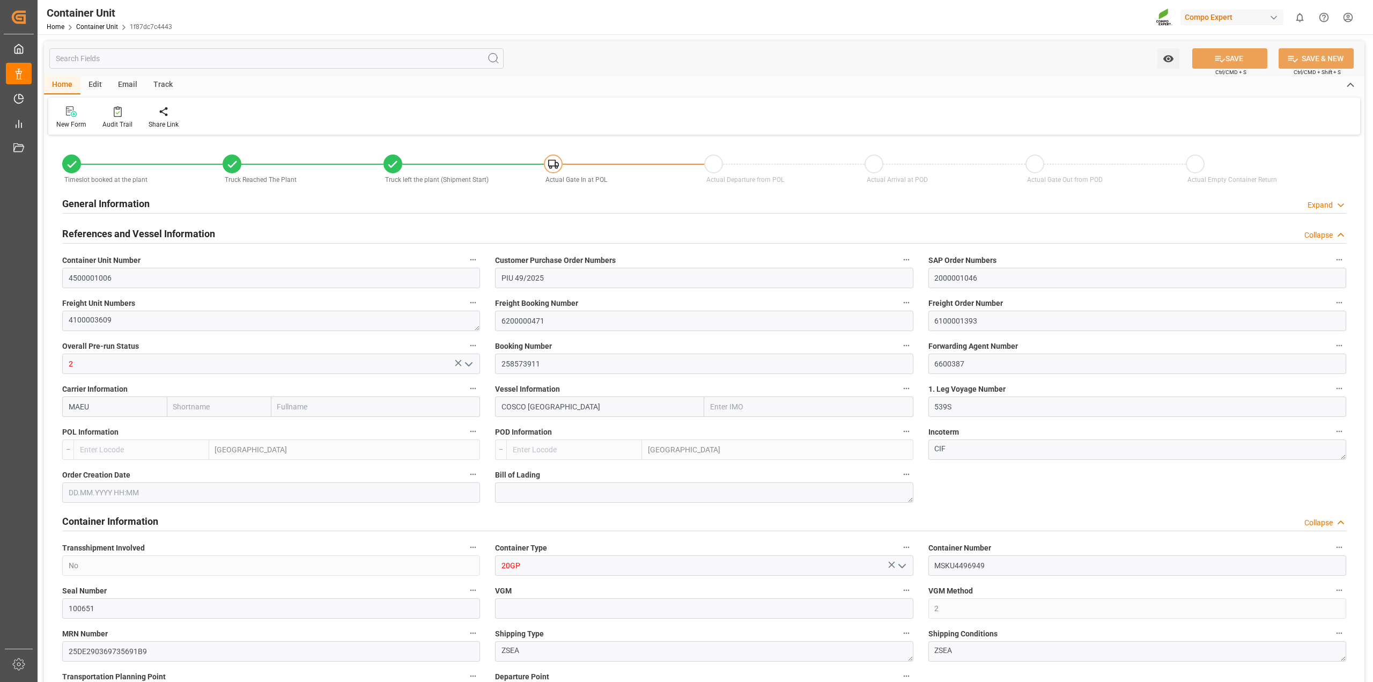
type input "22600"
type input "7"
type input "0"
type input "8"
type input "0"
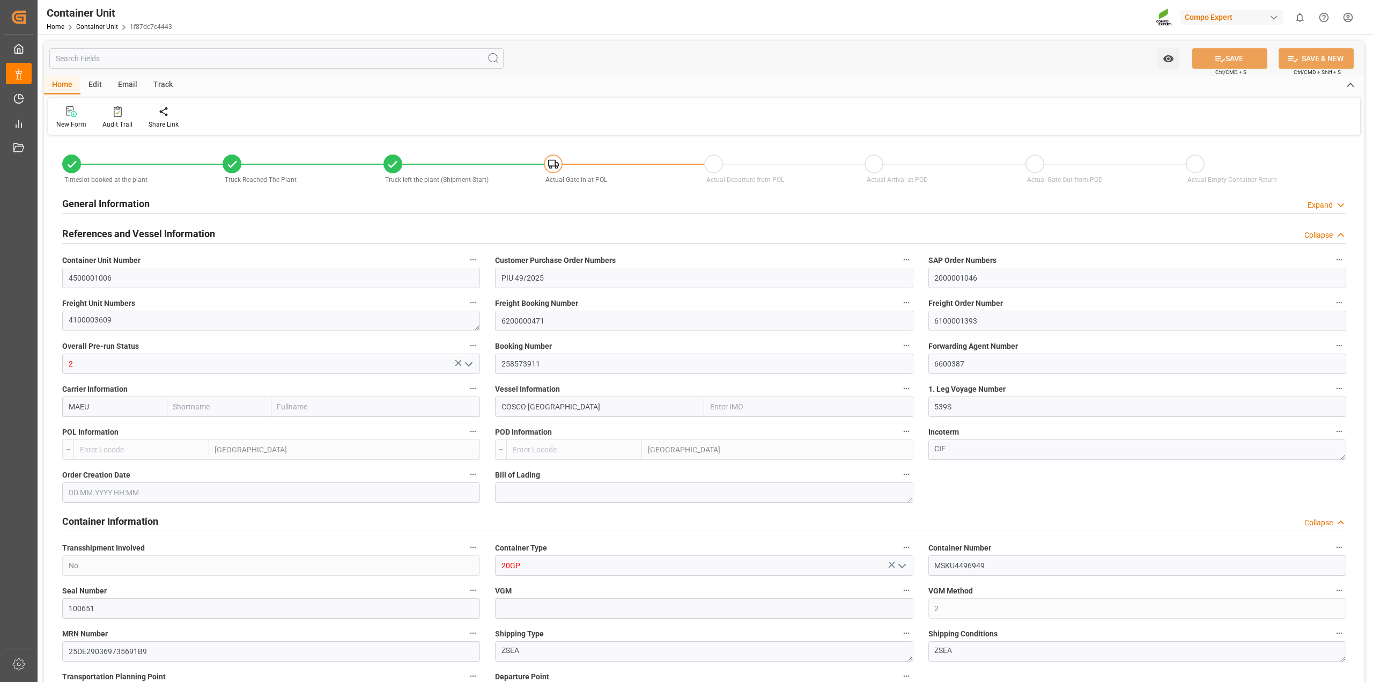
type input "0"
type input "26312"
type input "BEANR"
type input "TRIZM"
type input "[DATE] 12:00"
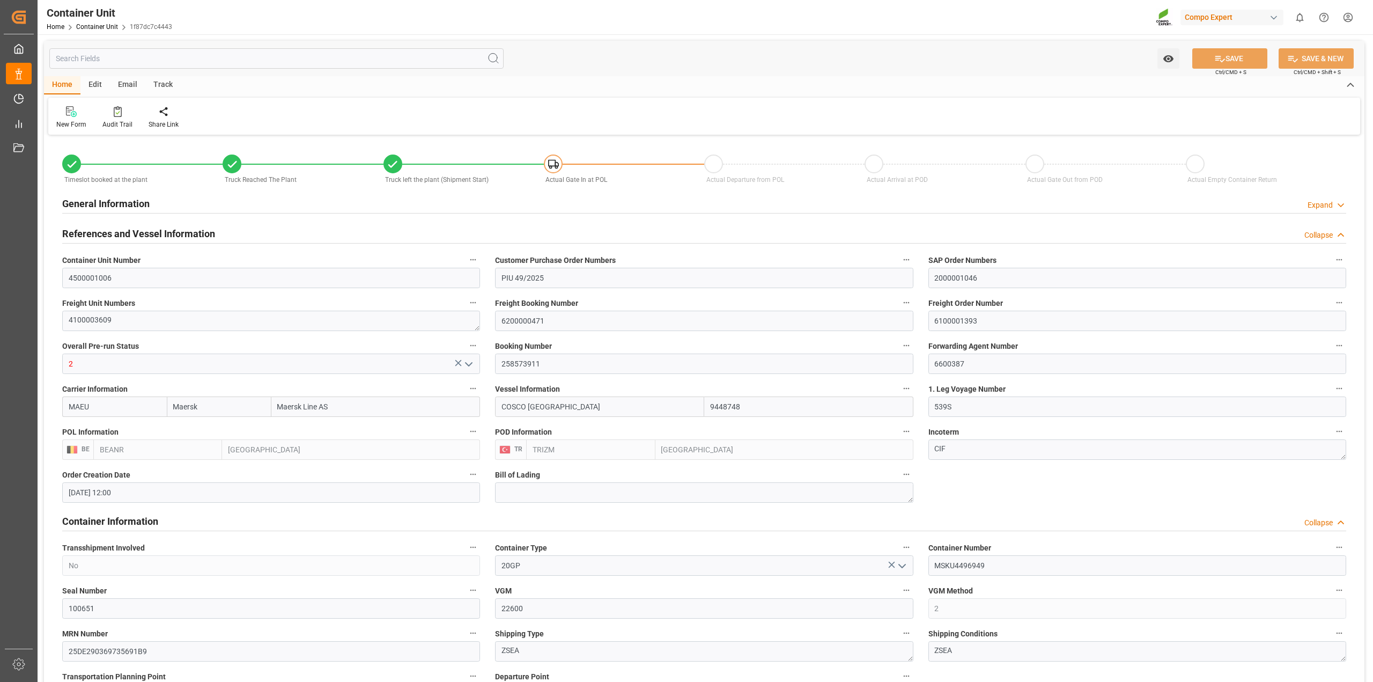
type input "[DATE] 12:00"
type input "[DATE] 14:07"
type input "[DATE] 16:24"
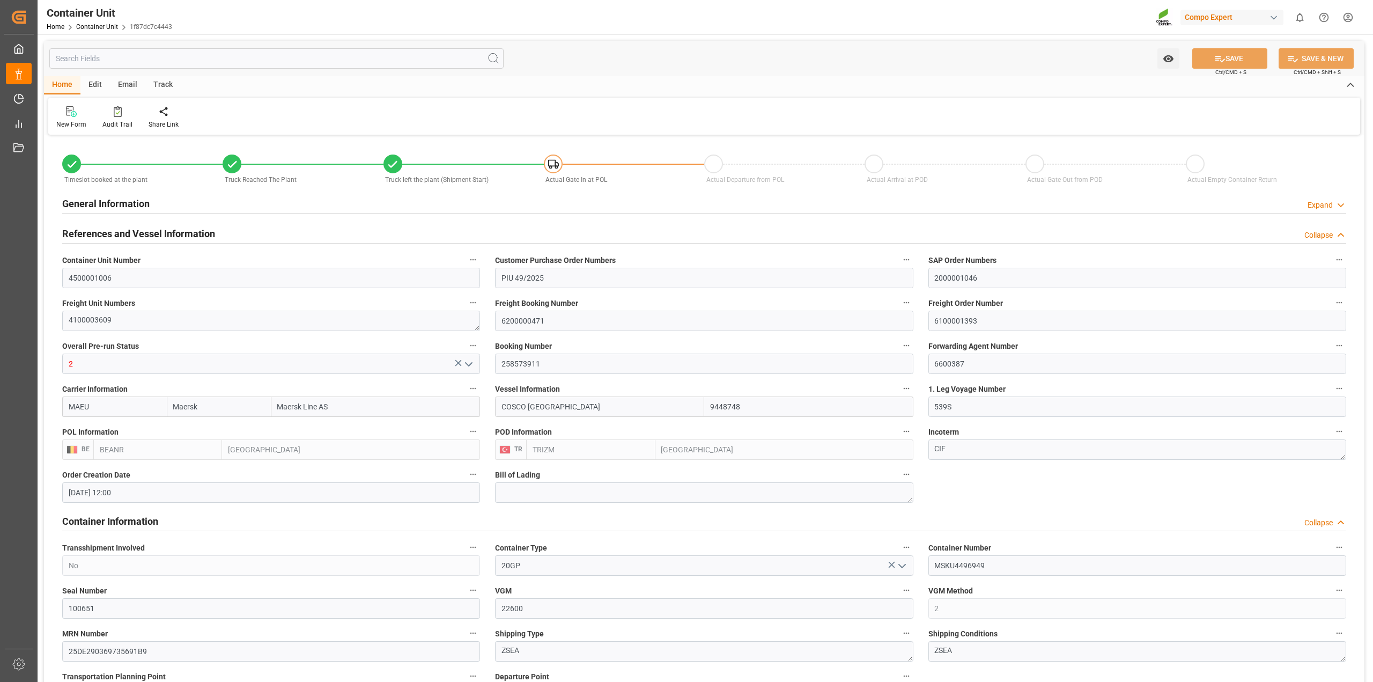
type input "[DATE]"
type input "[DATE] 03:00"
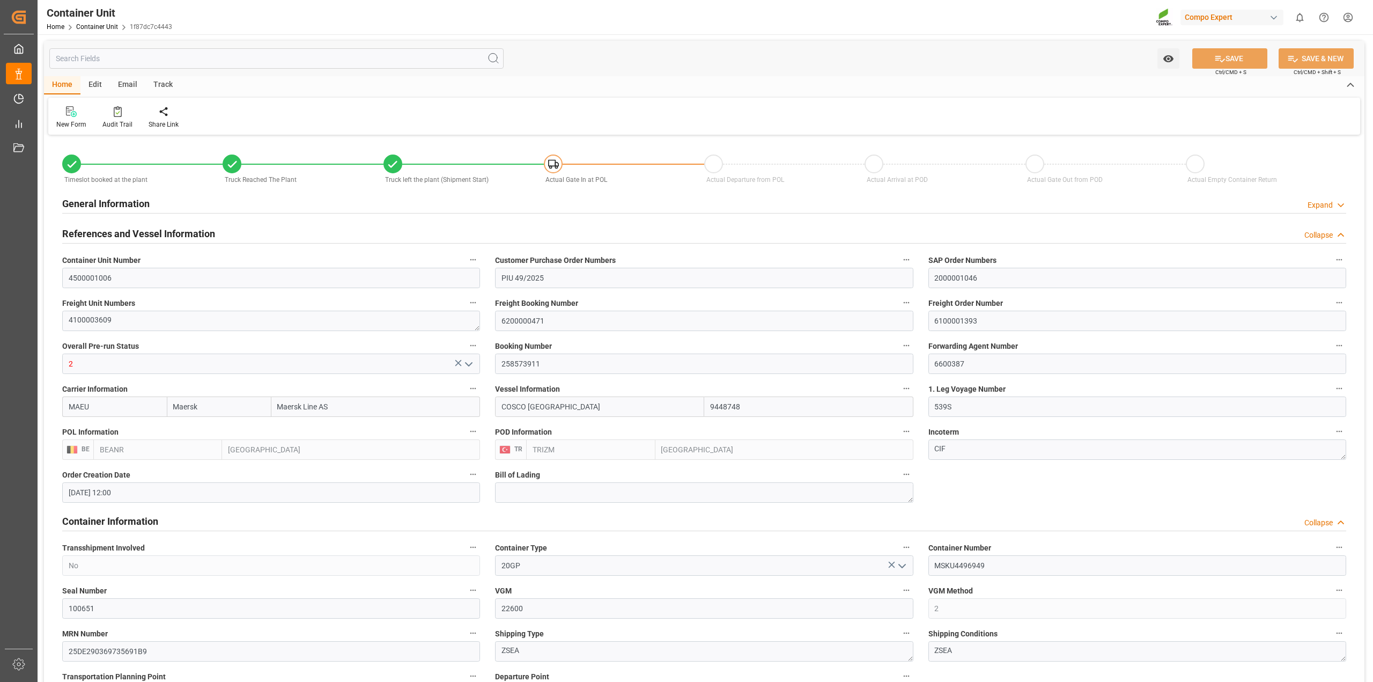
type input "[DATE] 03:00"
